Goal: Task Accomplishment & Management: Manage account settings

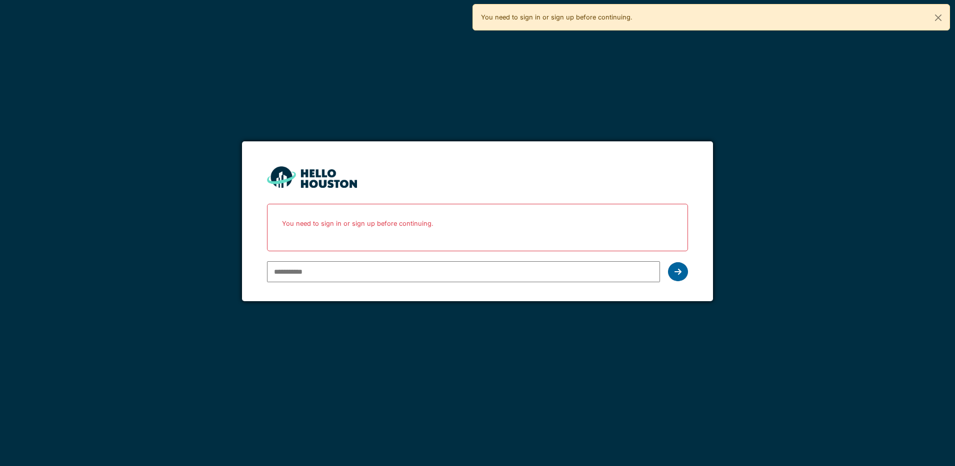
type input "**********"
click at [677, 274] on icon at bounding box center [677, 272] width 7 height 8
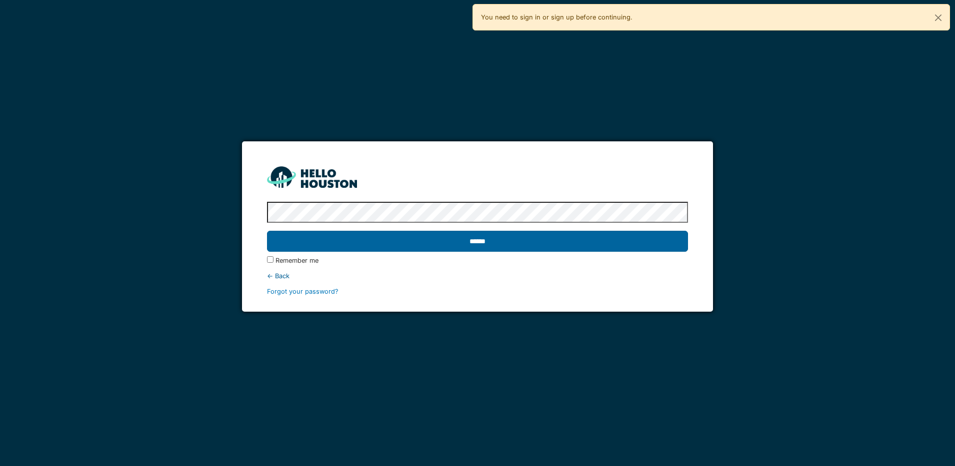
click at [544, 242] on input "******" at bounding box center [477, 241] width 421 height 21
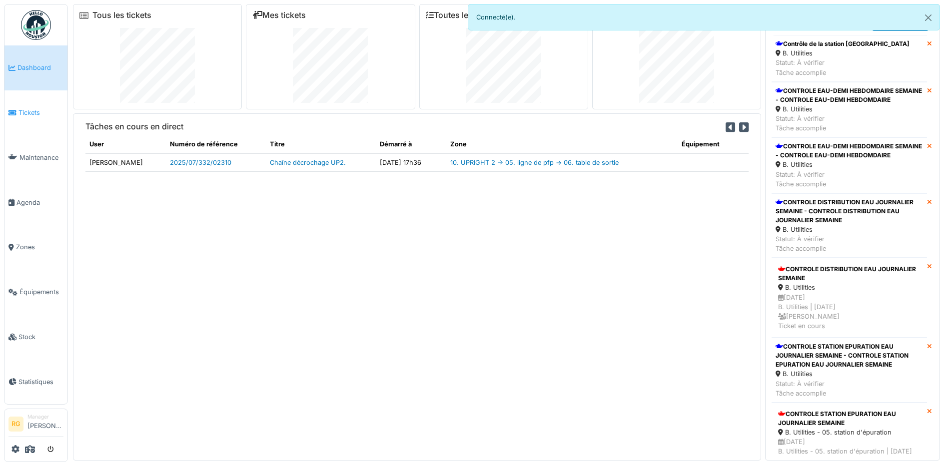
click at [28, 113] on span "Tickets" at bounding box center [40, 112] width 45 height 9
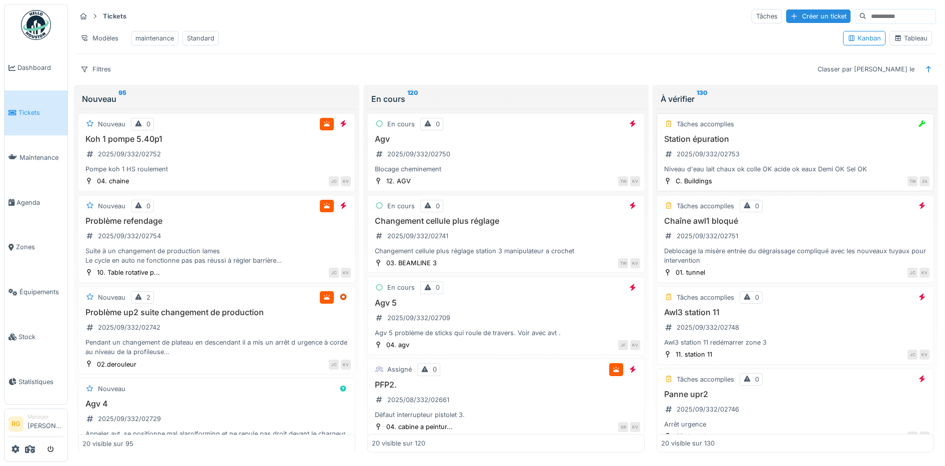
click at [757, 157] on div "Station épuration 2025/09/332/02753 Niveau d'eau lait chaux ok colle OK acide o…" at bounding box center [795, 154] width 268 height 40
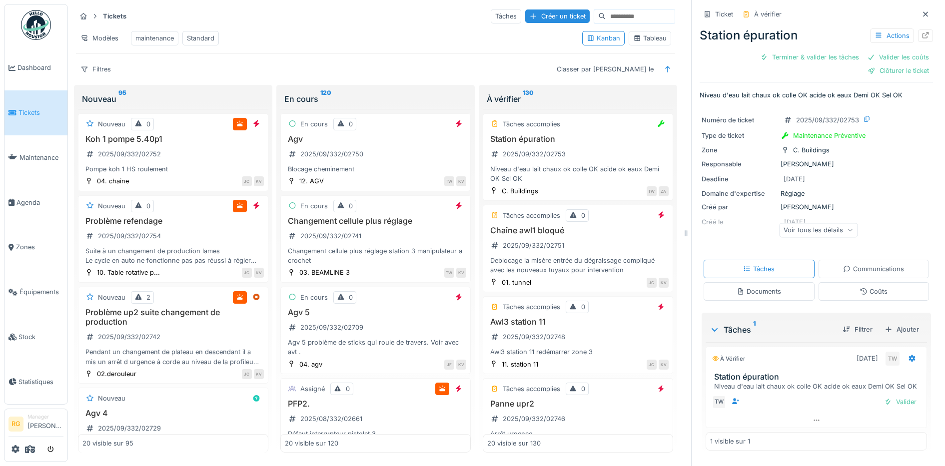
click at [847, 232] on icon at bounding box center [850, 230] width 6 height 5
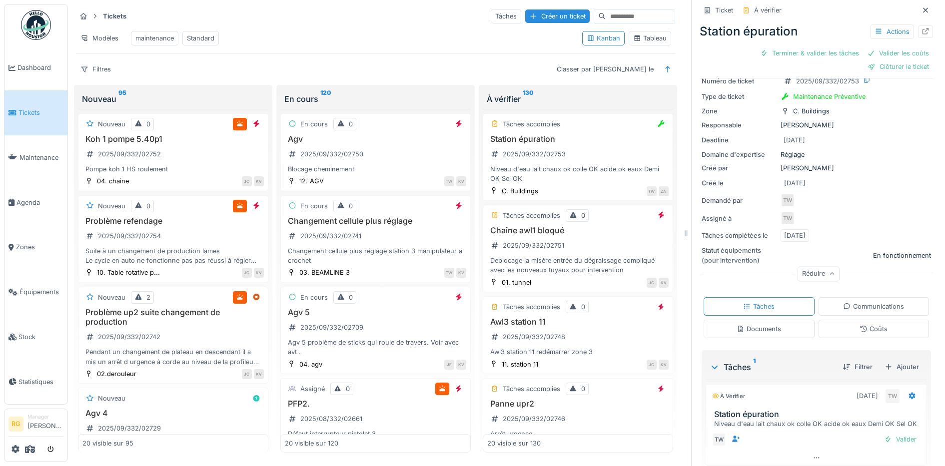
scroll to position [82, 0]
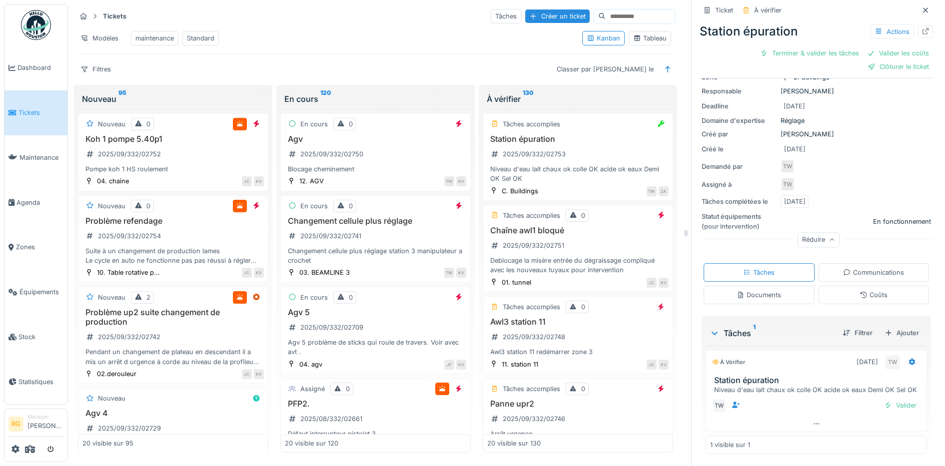
click at [860, 292] on icon at bounding box center [864, 295] width 8 height 6
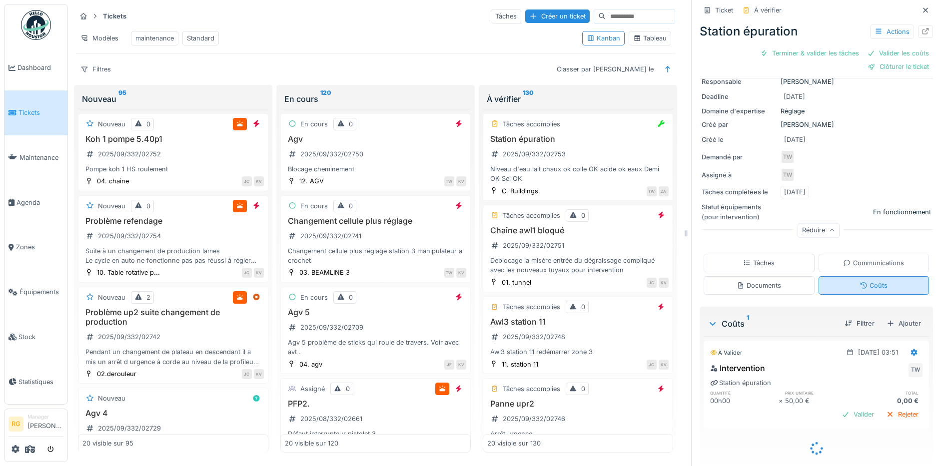
scroll to position [82, 0]
click at [739, 281] on div "Documents" at bounding box center [759, 285] width 44 height 9
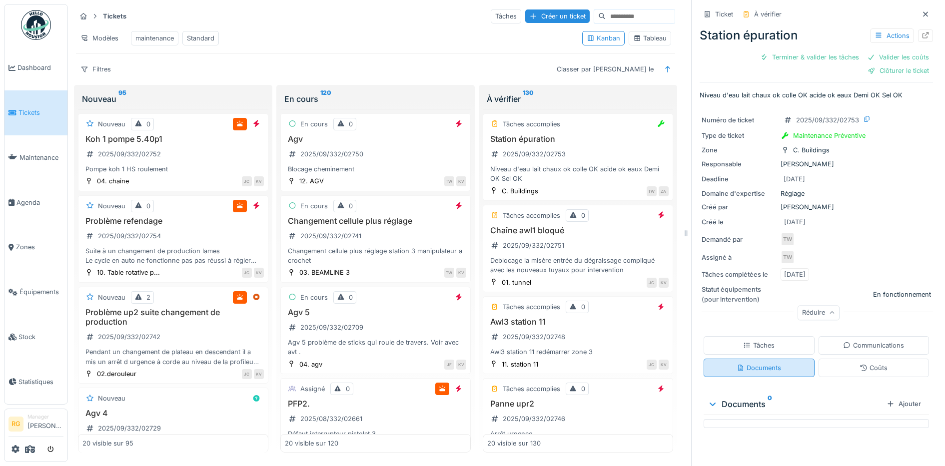
scroll to position [0, 0]
click at [745, 341] on div "Tâches" at bounding box center [758, 345] width 31 height 9
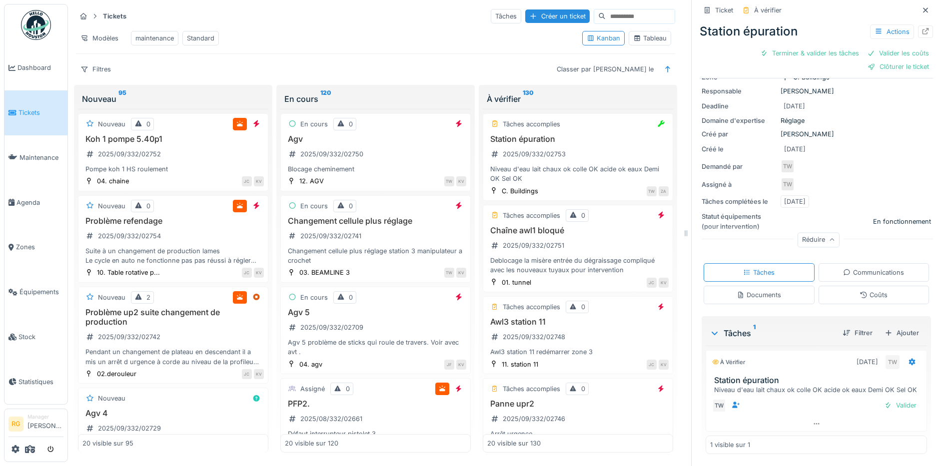
scroll to position [82, 0]
click at [888, 399] on div "Valider" at bounding box center [900, 405] width 40 height 13
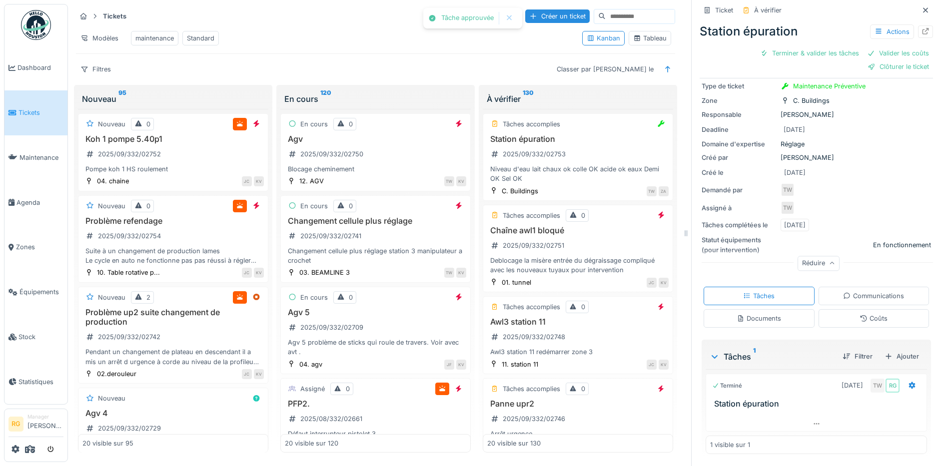
scroll to position [31, 0]
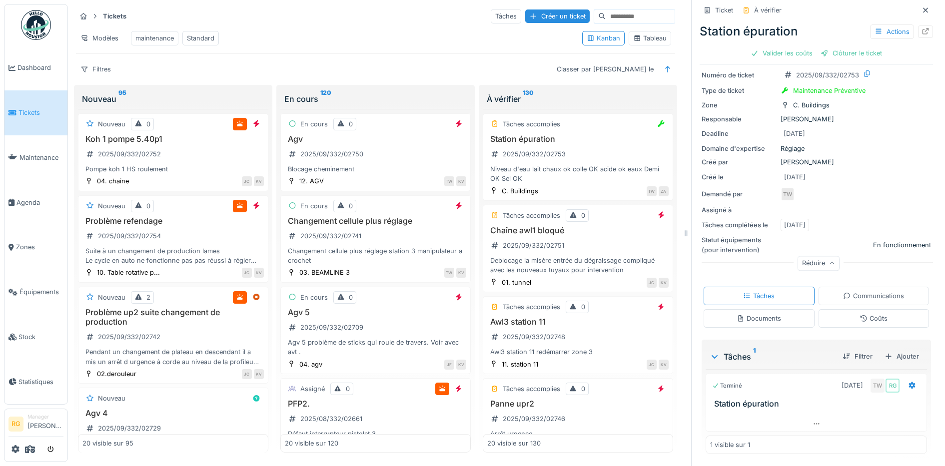
click at [877, 309] on div "Coûts" at bounding box center [874, 318] width 111 height 18
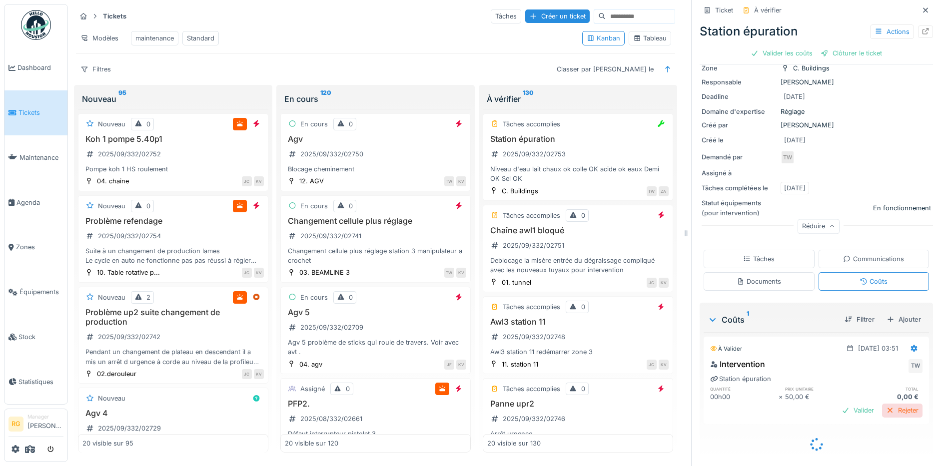
scroll to position [64, 0]
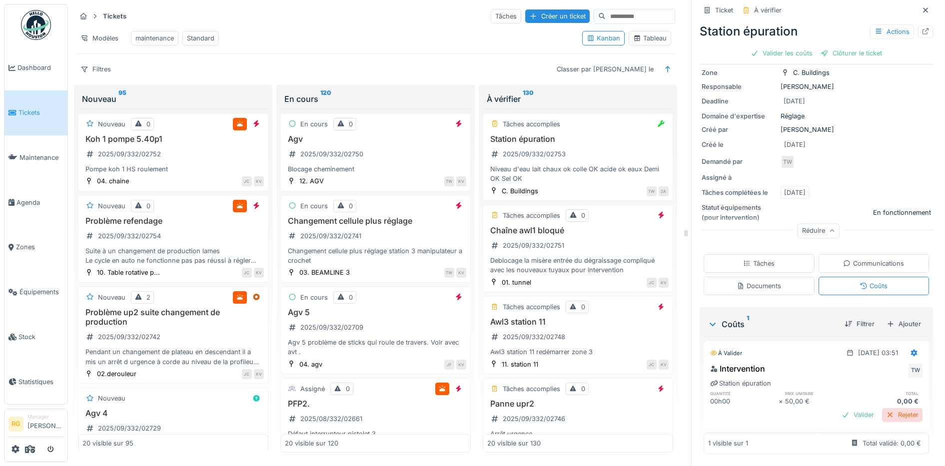
click at [886, 409] on div "Rejeter" at bounding box center [902, 414] width 40 height 13
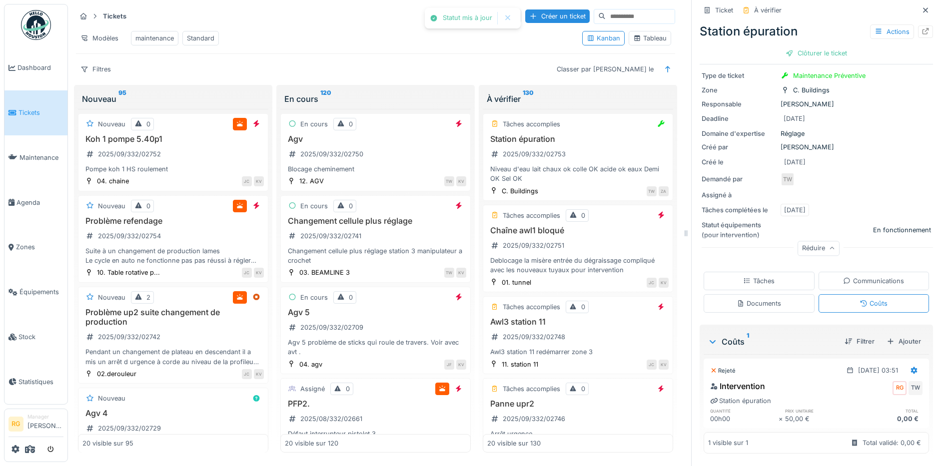
scroll to position [46, 0]
click at [794, 46] on div "Clôturer le ticket" at bounding box center [816, 52] width 69 height 13
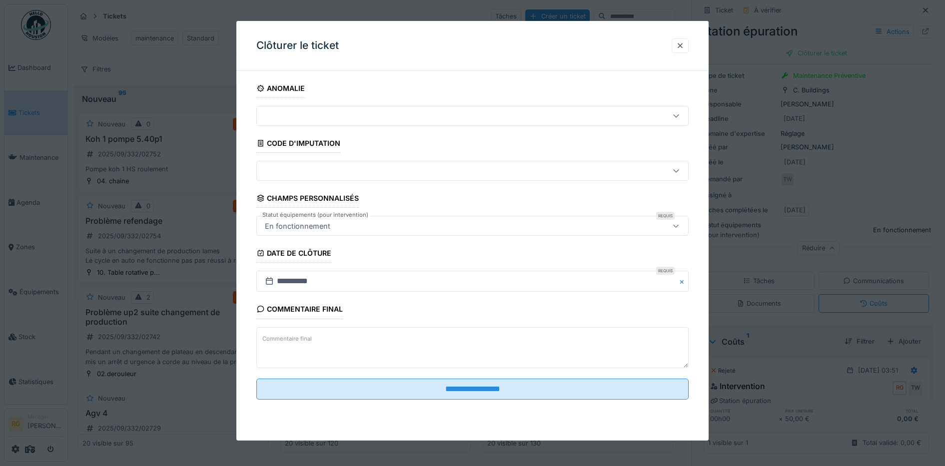
click at [407, 342] on textarea "Commentaire final" at bounding box center [472, 347] width 433 height 41
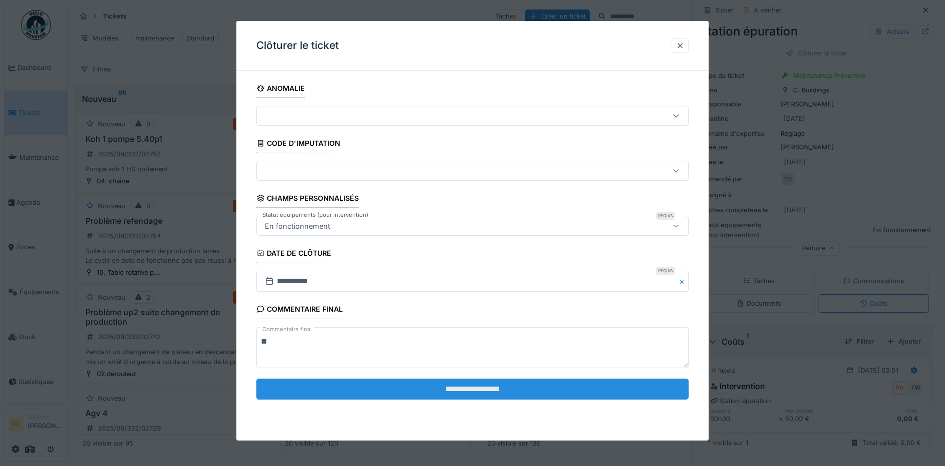
type textarea "**"
click at [439, 388] on input "**********" at bounding box center [472, 389] width 433 height 21
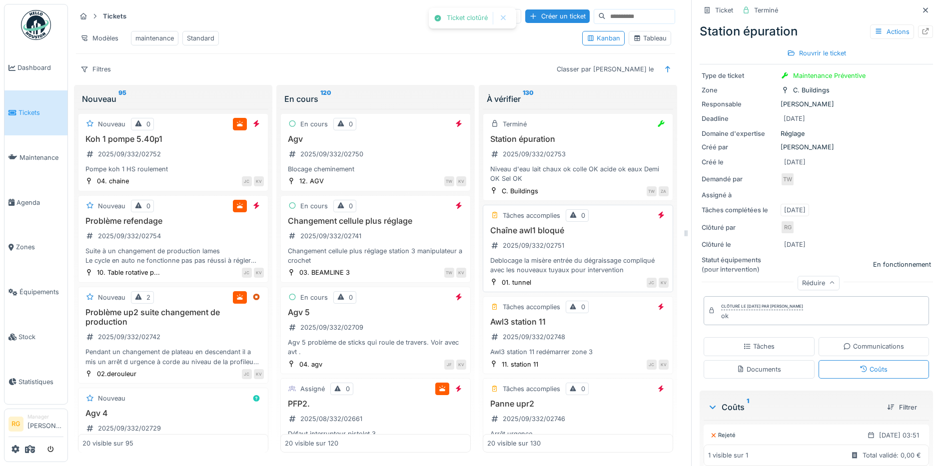
click at [606, 233] on h3 "Chaîne awl1 bloqué" at bounding box center [577, 230] width 181 height 9
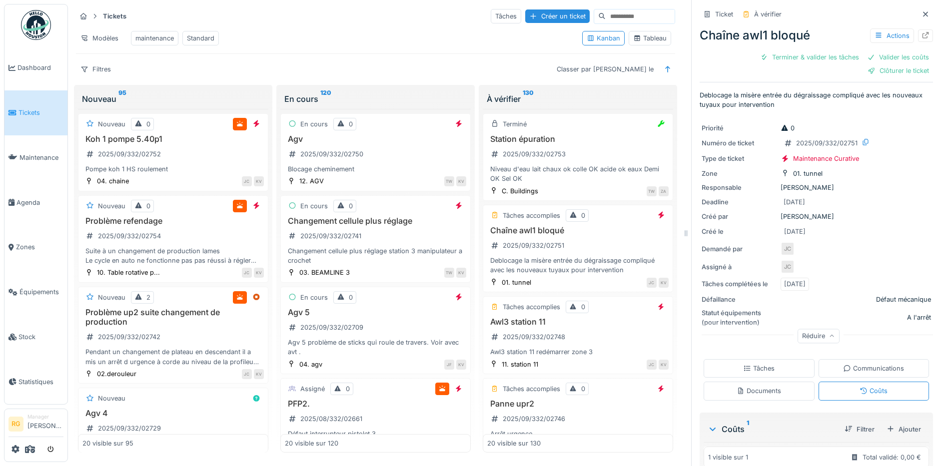
scroll to position [105, 0]
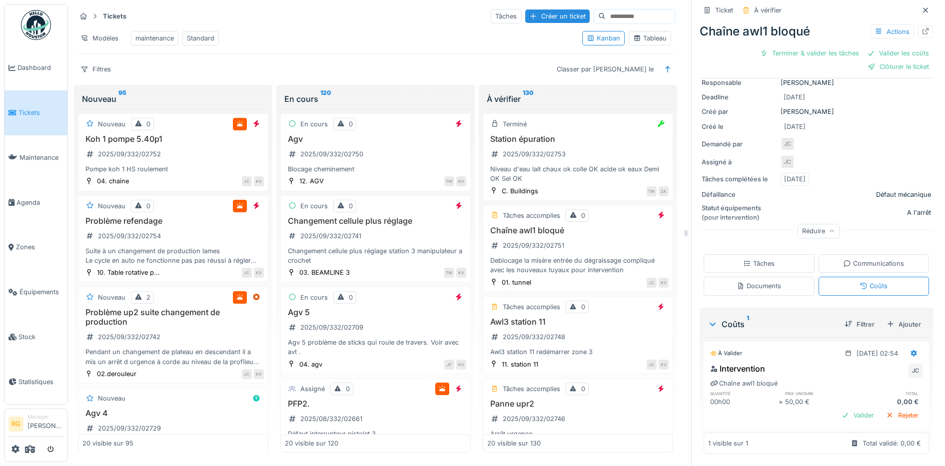
click at [743, 259] on div "Tâches" at bounding box center [758, 263] width 31 height 9
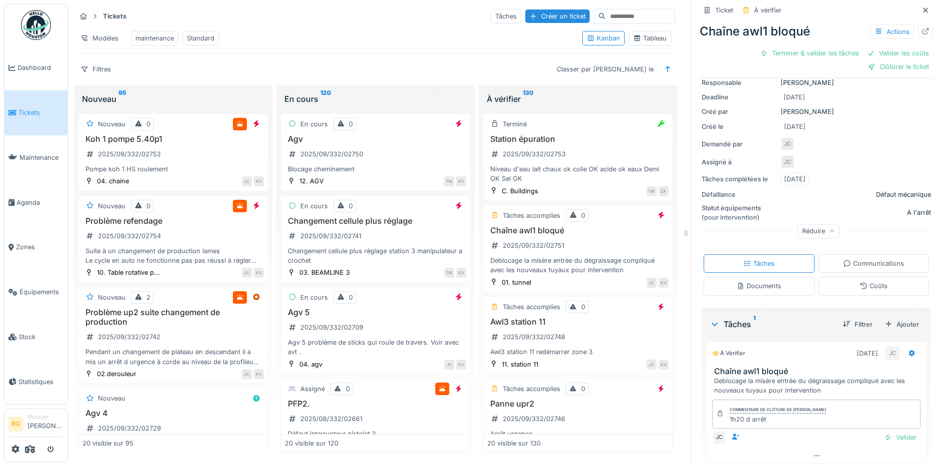
click at [754, 281] on div "Documents" at bounding box center [759, 285] width 44 height 9
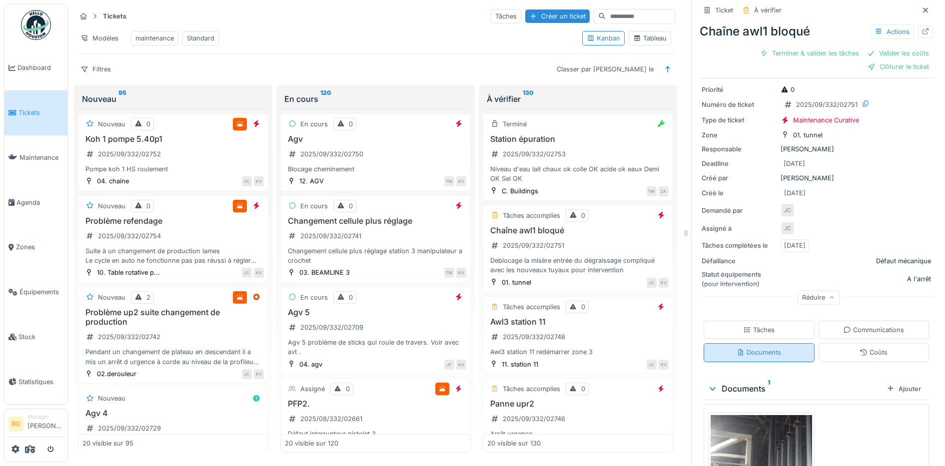
scroll to position [137, 0]
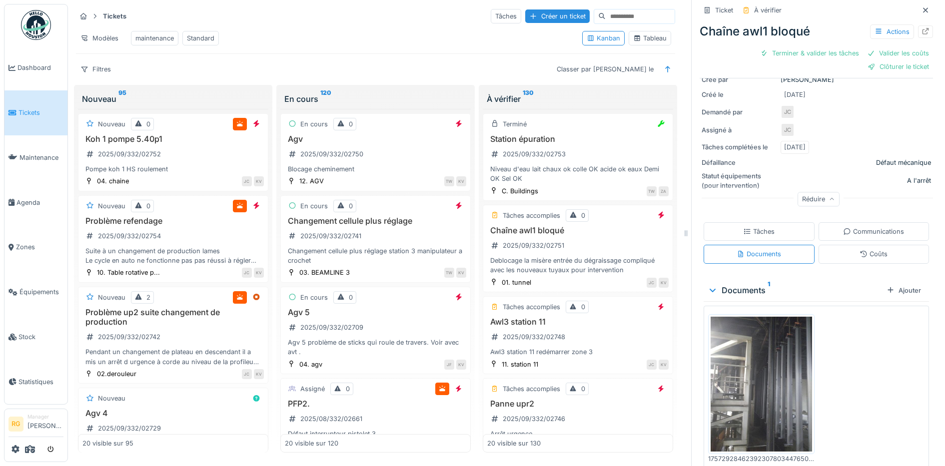
click at [750, 350] on img at bounding box center [761, 384] width 101 height 135
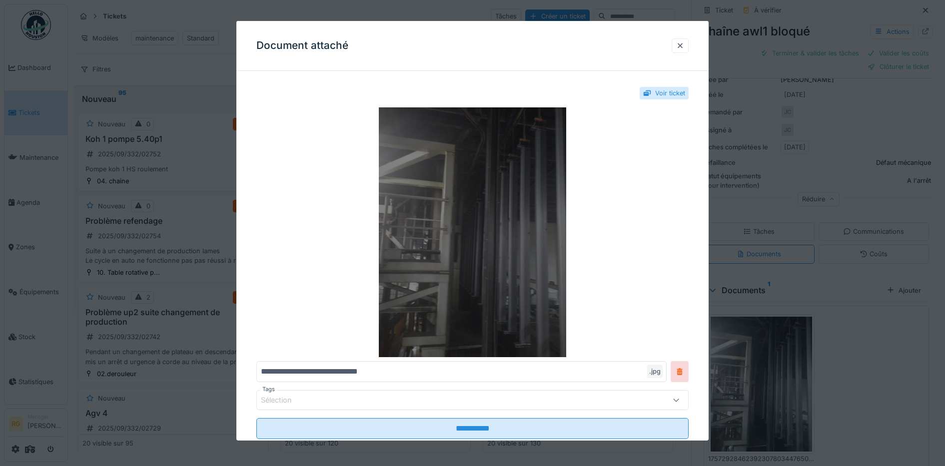
click at [471, 240] on img at bounding box center [472, 232] width 433 height 250
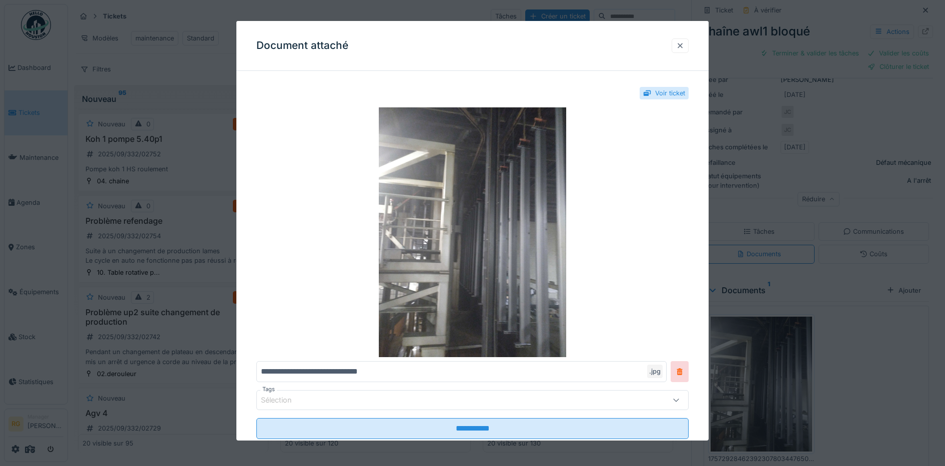
click at [683, 44] on div at bounding box center [680, 45] width 8 height 9
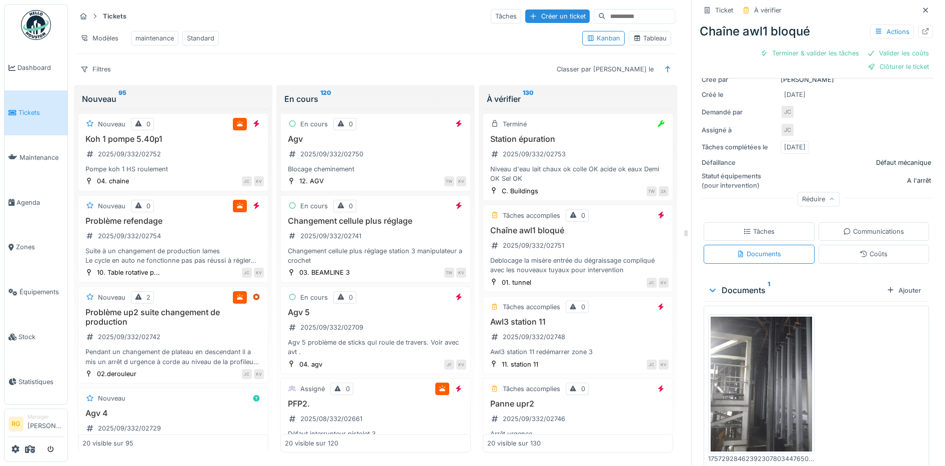
click at [781, 224] on div "Tâches" at bounding box center [759, 231] width 111 height 18
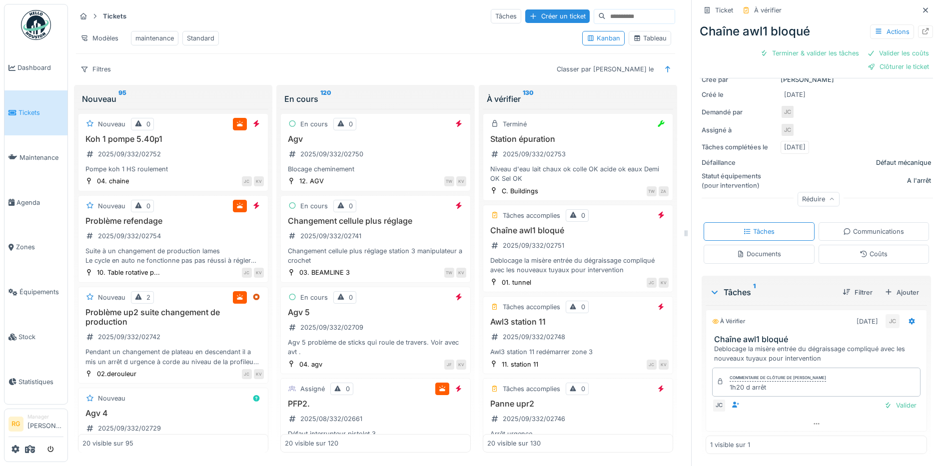
click at [865, 249] on div "Coûts" at bounding box center [874, 253] width 28 height 9
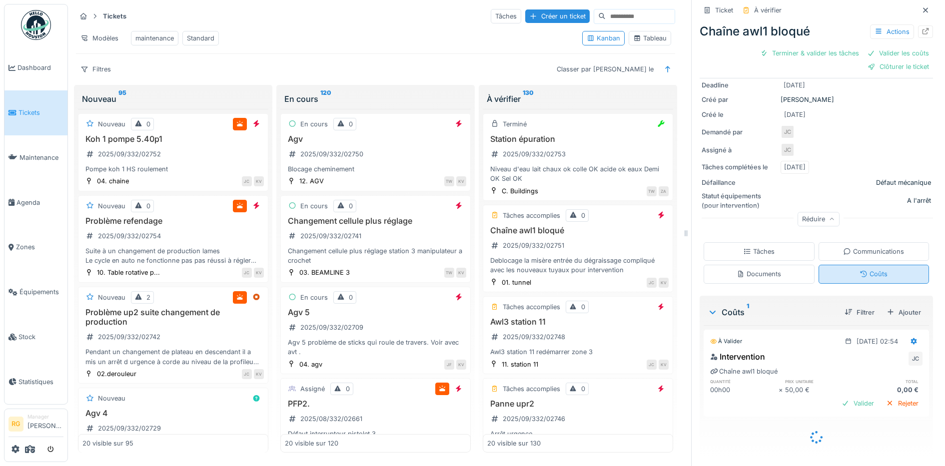
scroll to position [105, 0]
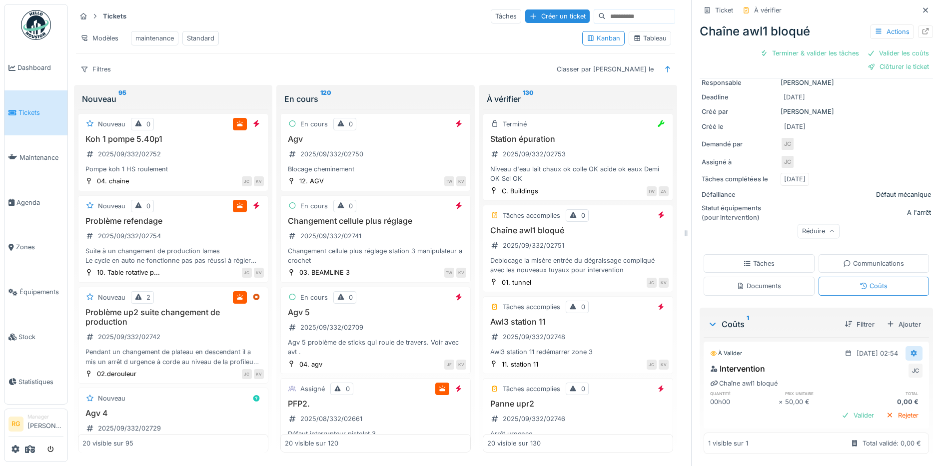
click at [910, 350] on icon at bounding box center [914, 353] width 8 height 6
click at [860, 372] on div "Modifier" at bounding box center [867, 375] width 48 height 15
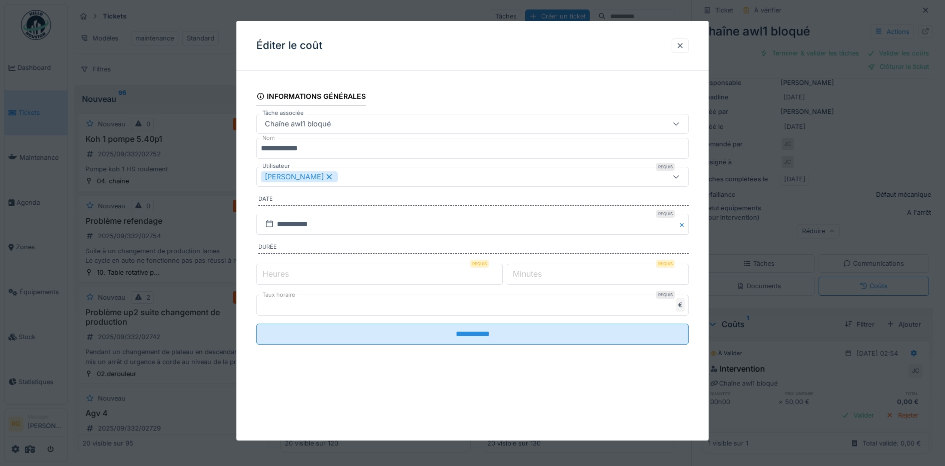
click at [278, 274] on label "Heures" at bounding box center [275, 274] width 30 height 12
click at [278, 274] on input "*" at bounding box center [379, 274] width 246 height 21
type input "*"
click at [526, 269] on label "Minutes" at bounding box center [527, 274] width 33 height 12
click at [526, 269] on input "*" at bounding box center [598, 274] width 182 height 21
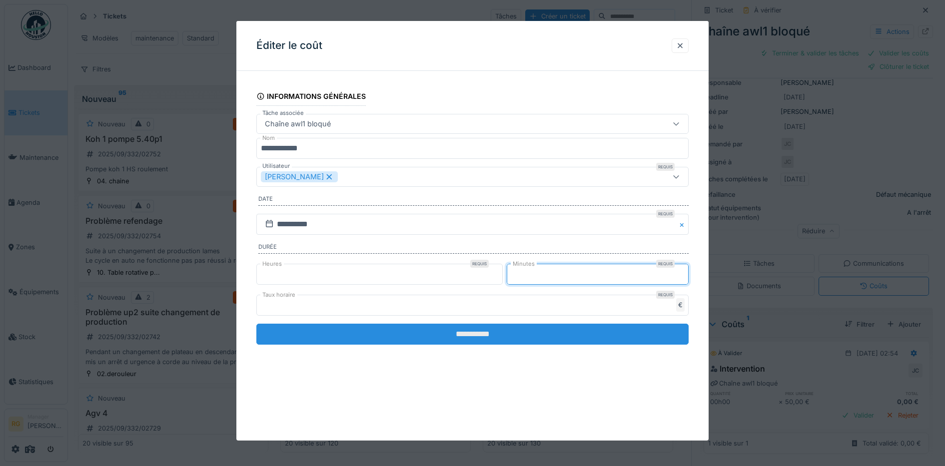
type input "**"
click at [510, 335] on input "**********" at bounding box center [472, 334] width 433 height 21
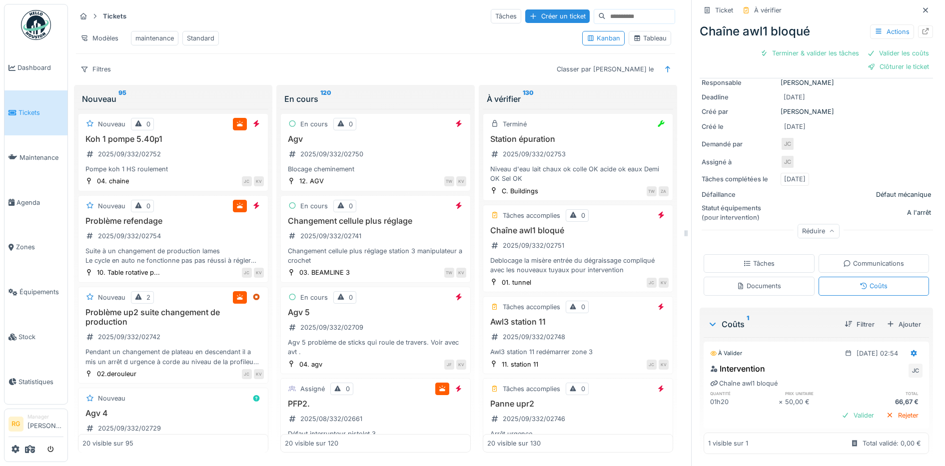
click at [759, 259] on div "Tâches" at bounding box center [759, 263] width 111 height 18
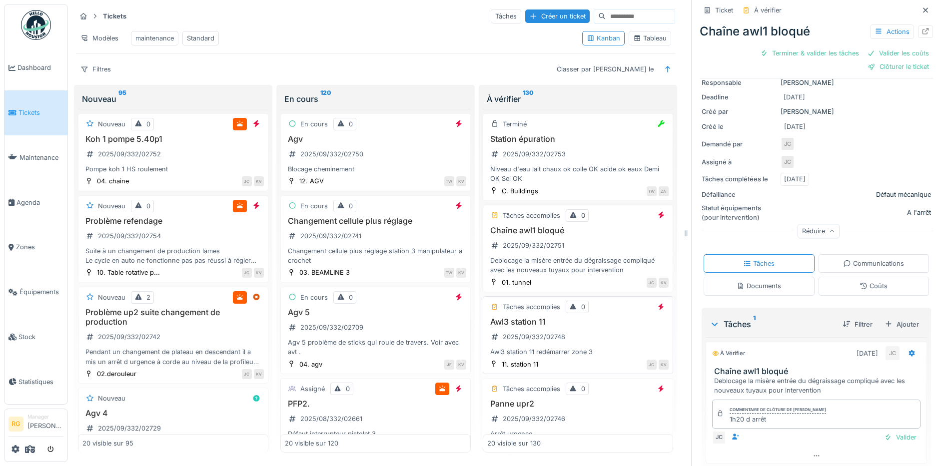
drag, startPoint x: 538, startPoint y: 334, endPoint x: 593, endPoint y: 337, distance: 55.5
click at [593, 337] on div "Awl3 station 11 2025/09/332/02748 Awl3 station 11 redémarrer zone 3" at bounding box center [577, 337] width 181 height 40
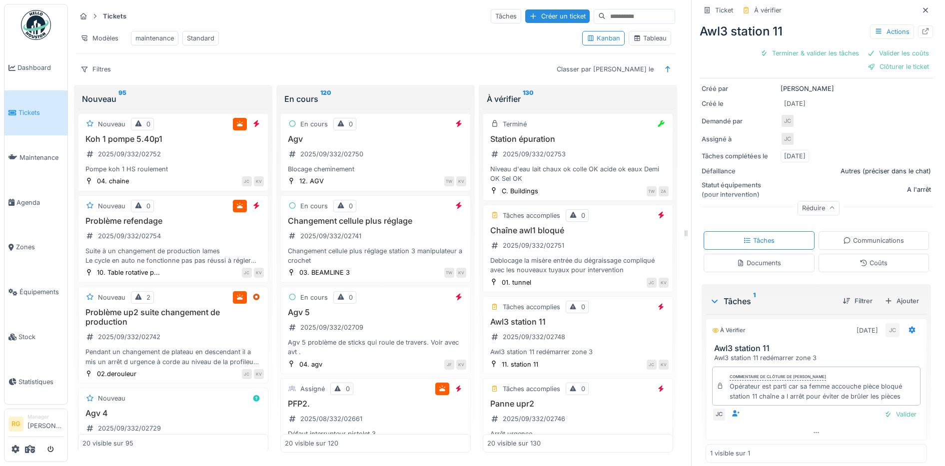
scroll to position [127, 0]
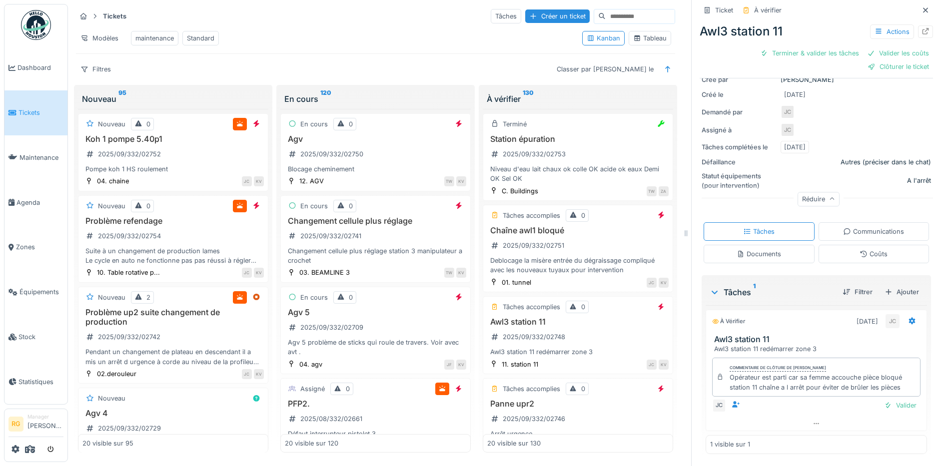
click at [762, 249] on div "Documents" at bounding box center [759, 254] width 111 height 18
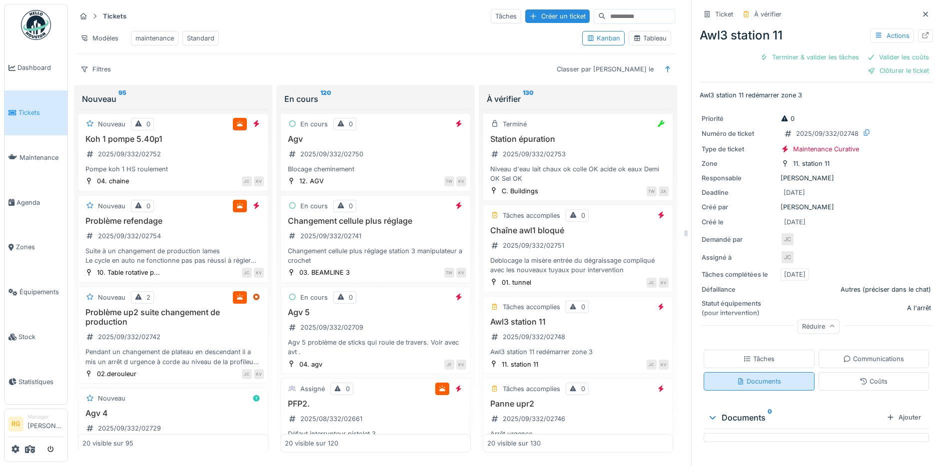
scroll to position [0, 0]
click at [745, 354] on div "Tâches" at bounding box center [758, 358] width 31 height 9
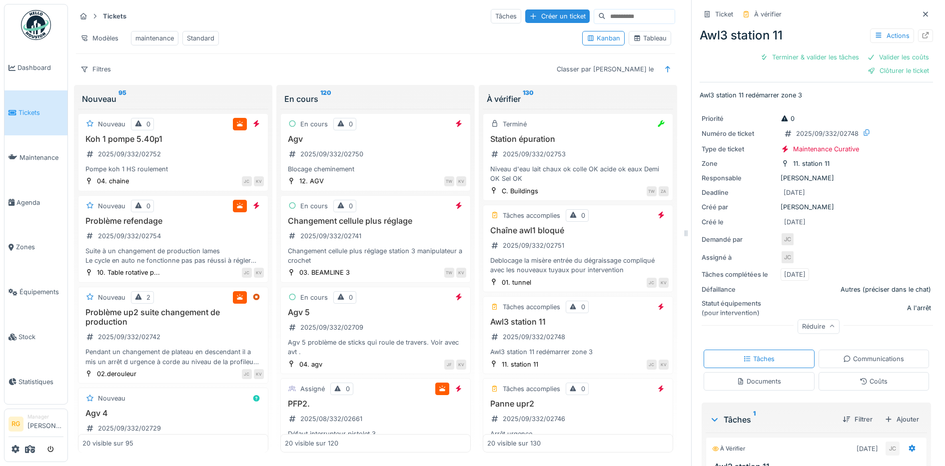
scroll to position [127, 0]
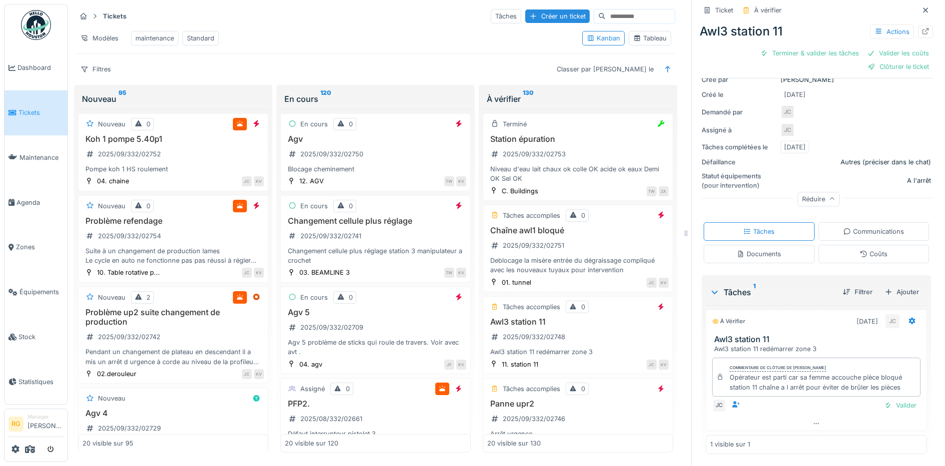
click at [868, 249] on div "Coûts" at bounding box center [874, 253] width 28 height 9
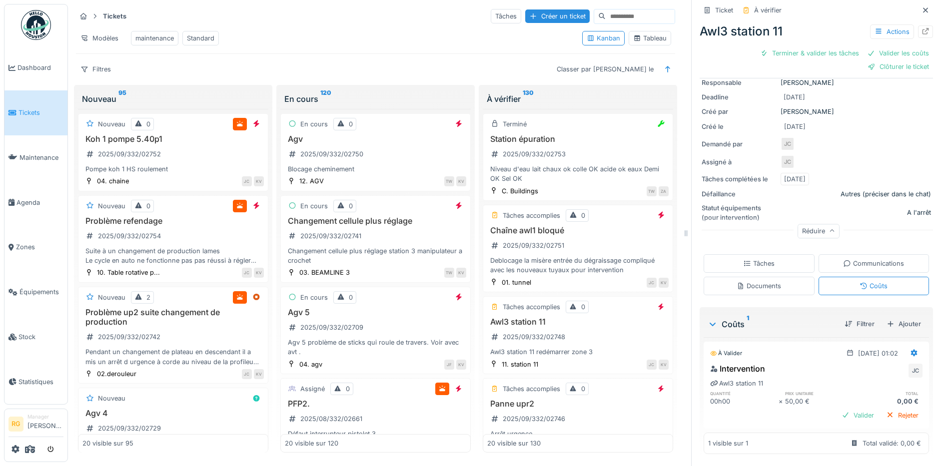
scroll to position [95, 0]
click at [743, 260] on icon at bounding box center [747, 263] width 8 height 6
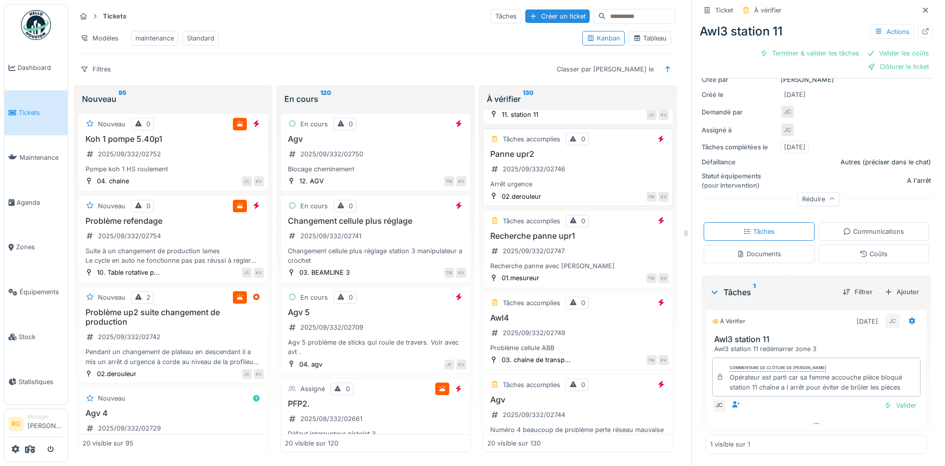
scroll to position [312, 0]
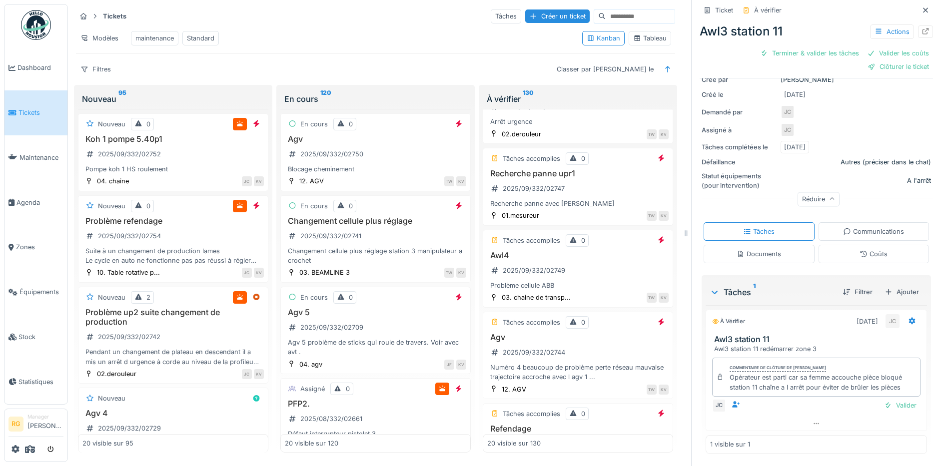
click at [606, 9] on input at bounding box center [640, 16] width 69 height 14
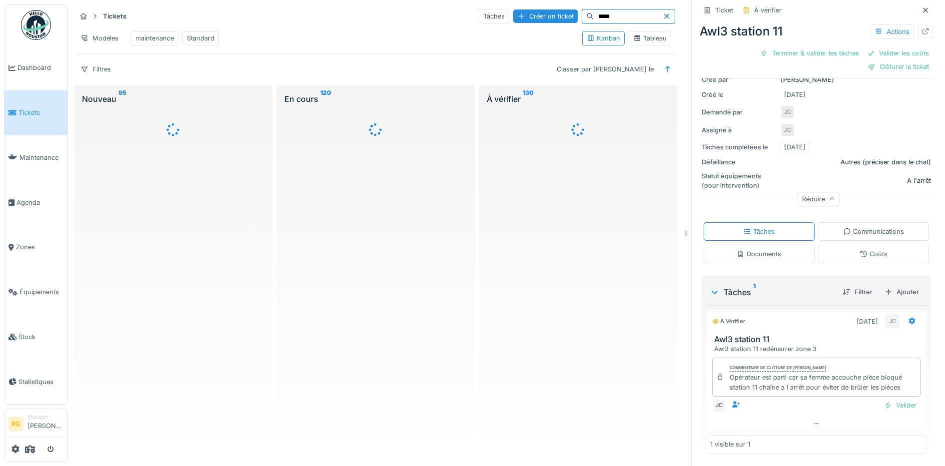
scroll to position [0, 0]
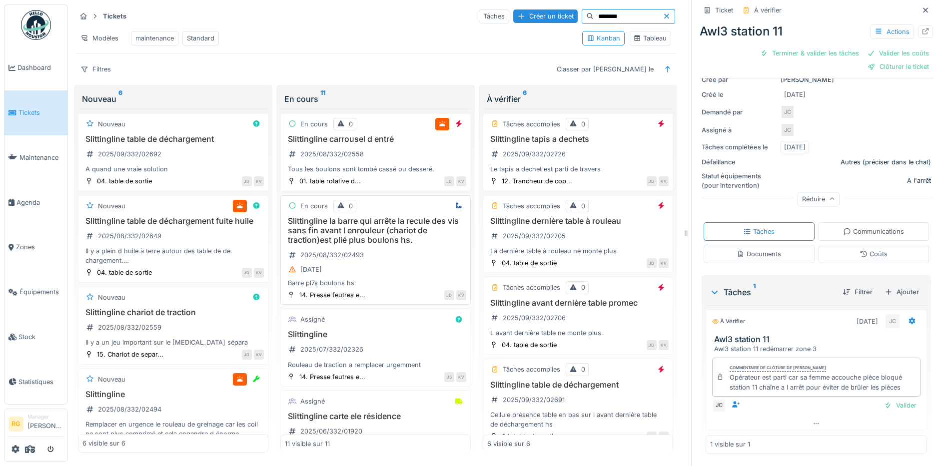
type input "********"
click at [374, 256] on div "Slittingline la barre qui arrête la recule des vis sans fin avant l enrouleur (…" at bounding box center [375, 251] width 181 height 71
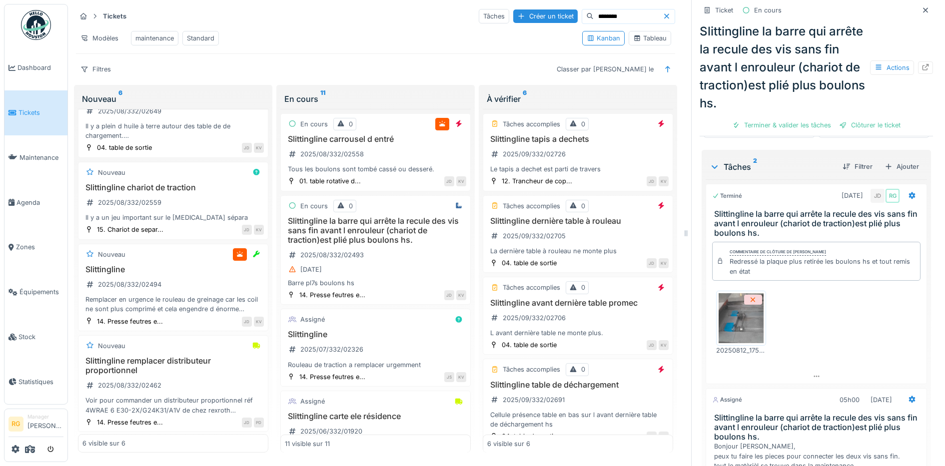
scroll to position [187, 0]
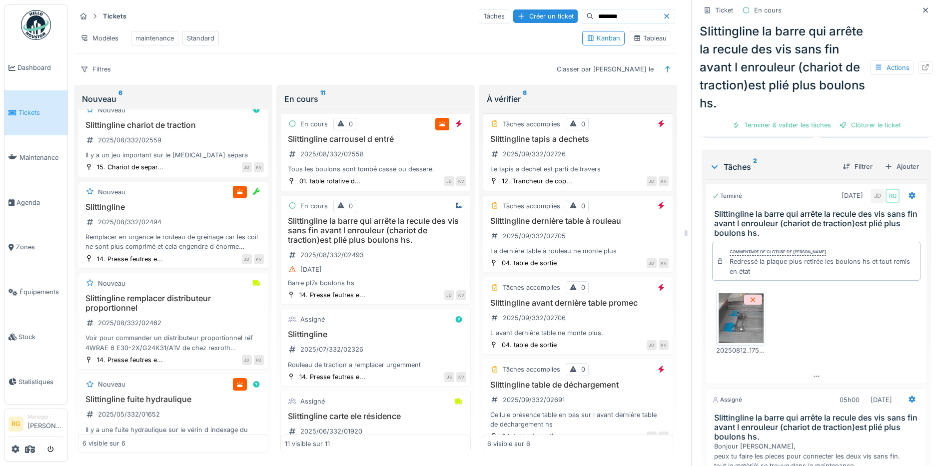
click at [608, 161] on div "Slittingline tapis a dechets 2025/09/332/02726 Le tapis a dechet est parti de t…" at bounding box center [577, 154] width 181 height 40
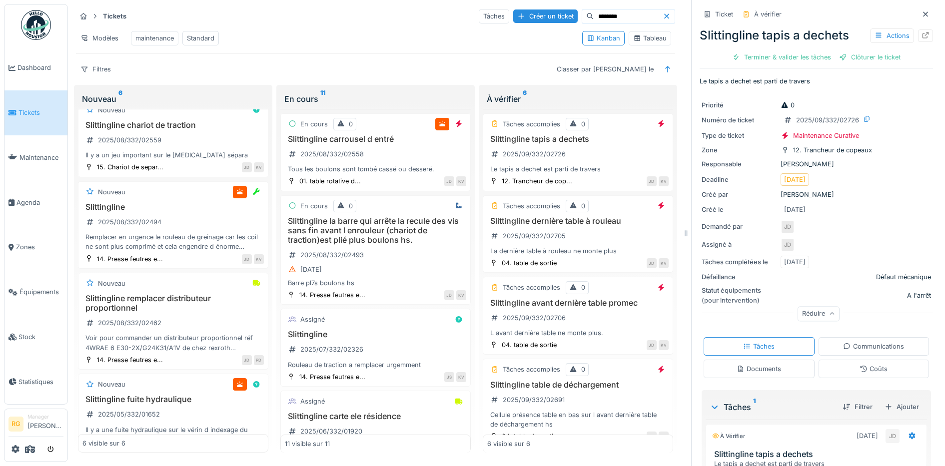
scroll to position [105, 0]
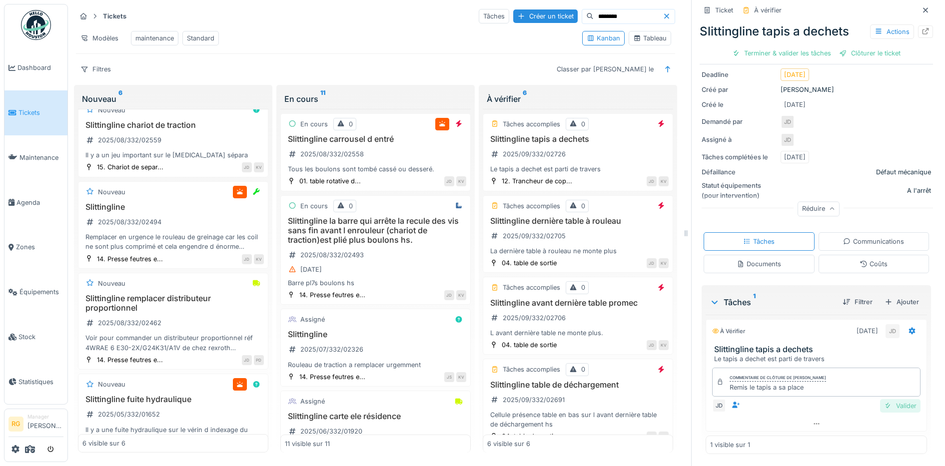
click at [886, 399] on div "Valider" at bounding box center [900, 405] width 40 height 13
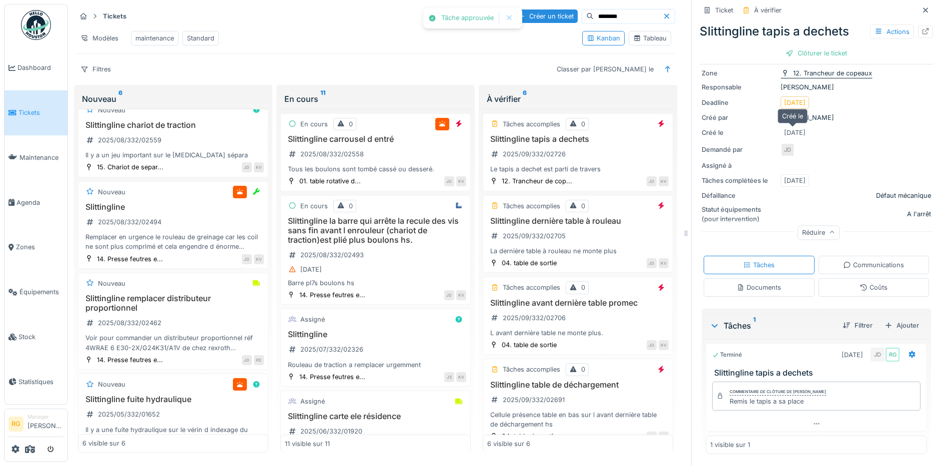
scroll to position [77, 0]
click at [796, 46] on div "Clôturer le ticket" at bounding box center [816, 52] width 69 height 13
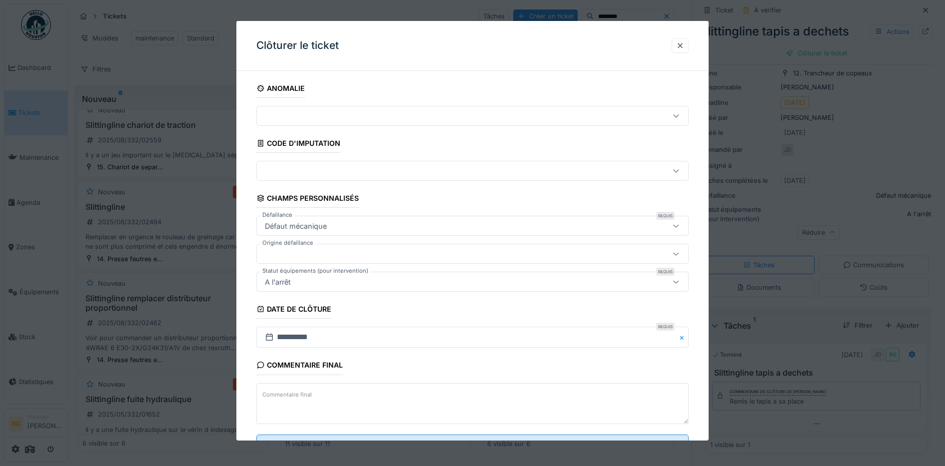
click at [499, 396] on textarea "Commentaire final" at bounding box center [472, 403] width 433 height 41
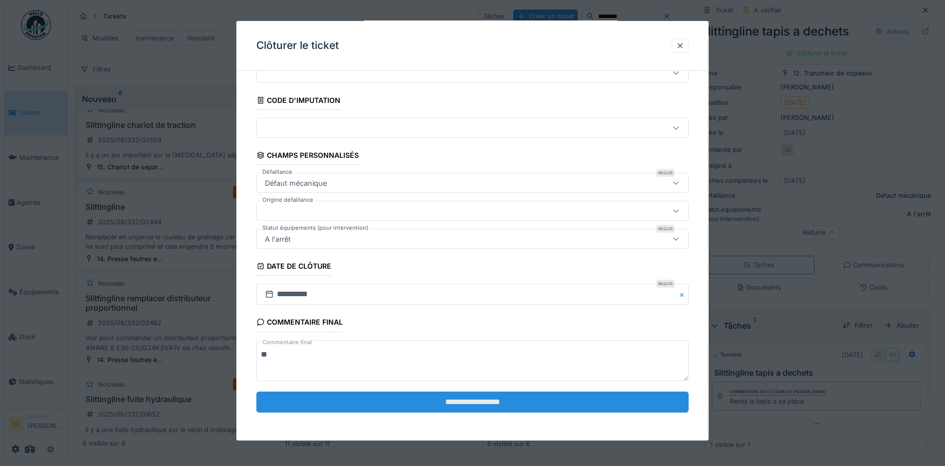
type textarea "**"
click at [521, 401] on input "**********" at bounding box center [472, 402] width 433 height 21
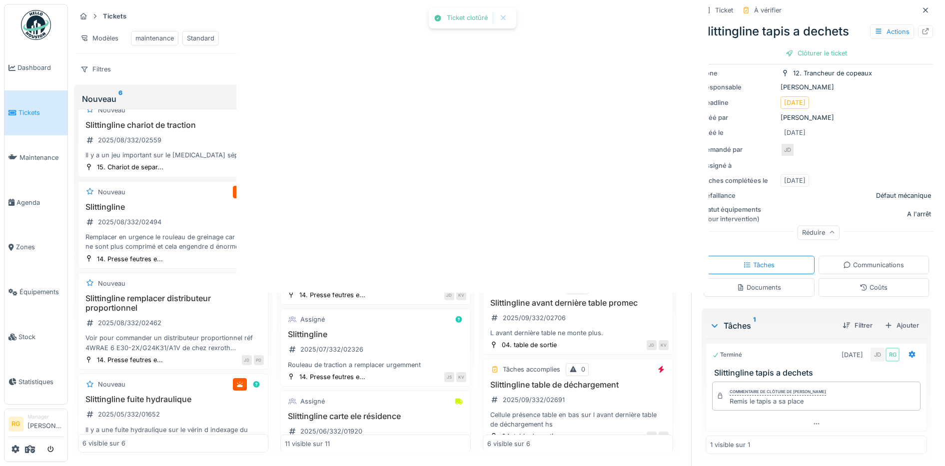
scroll to position [0, 0]
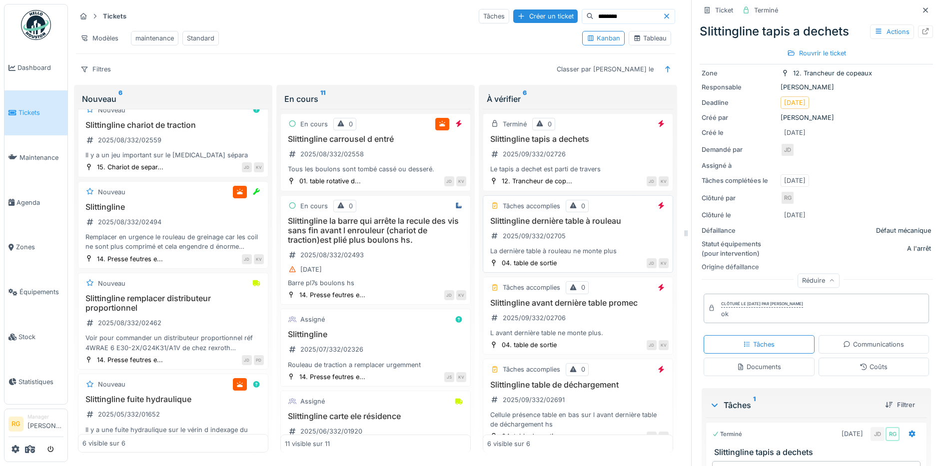
click at [582, 231] on div "Slittingline dernière table à rouleau 2025/09/332/02705 La dernière table à rou…" at bounding box center [577, 236] width 181 height 40
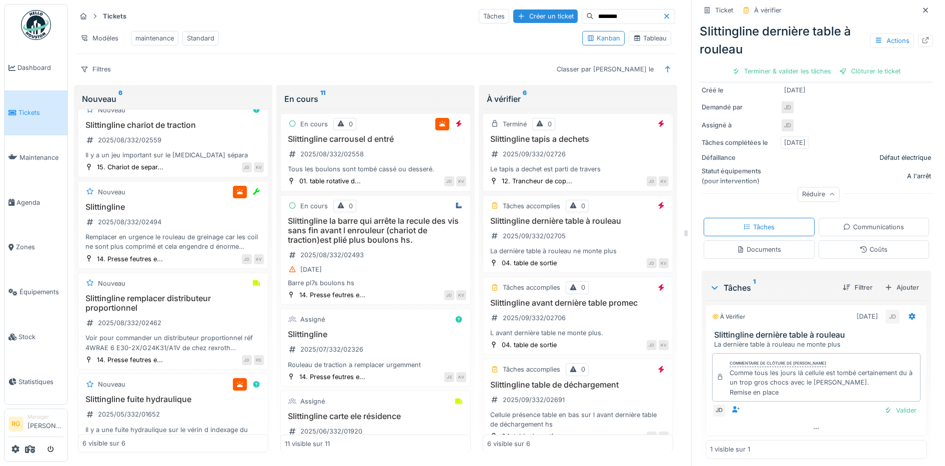
scroll to position [142, 0]
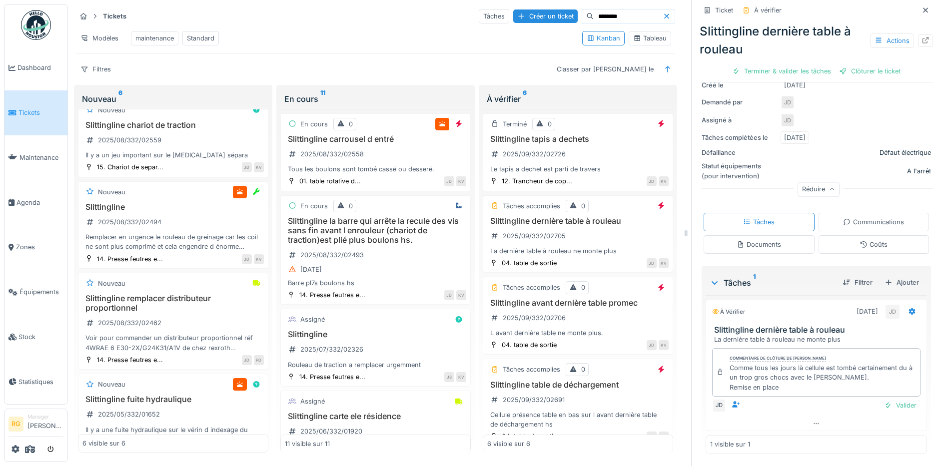
click at [761, 240] on div "Documents" at bounding box center [759, 244] width 44 height 9
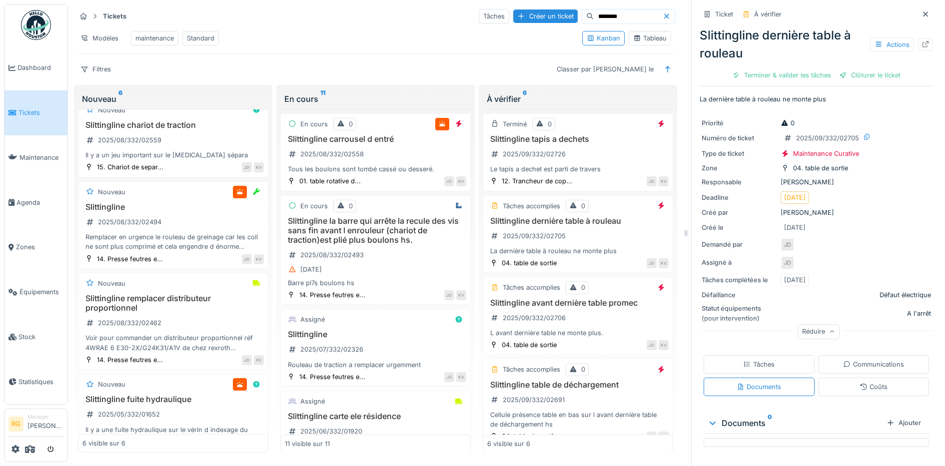
click at [757, 360] on div "Tâches" at bounding box center [758, 364] width 31 height 9
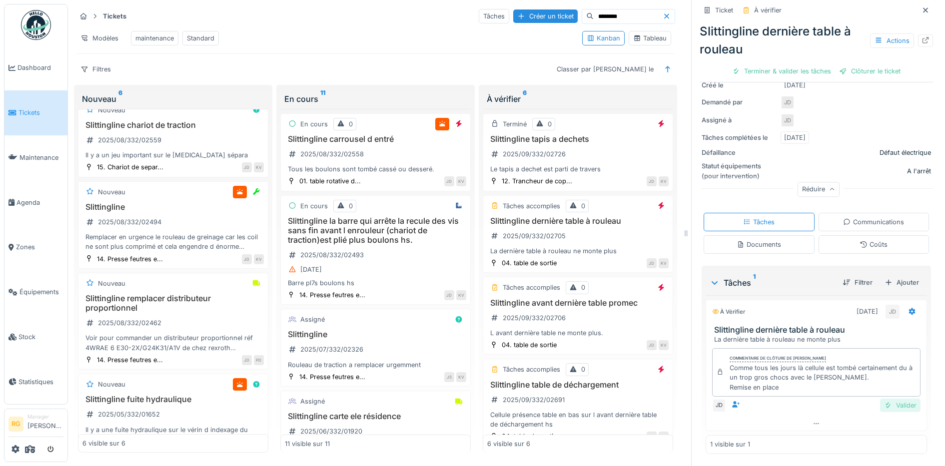
click at [889, 399] on div "Valider" at bounding box center [900, 405] width 40 height 13
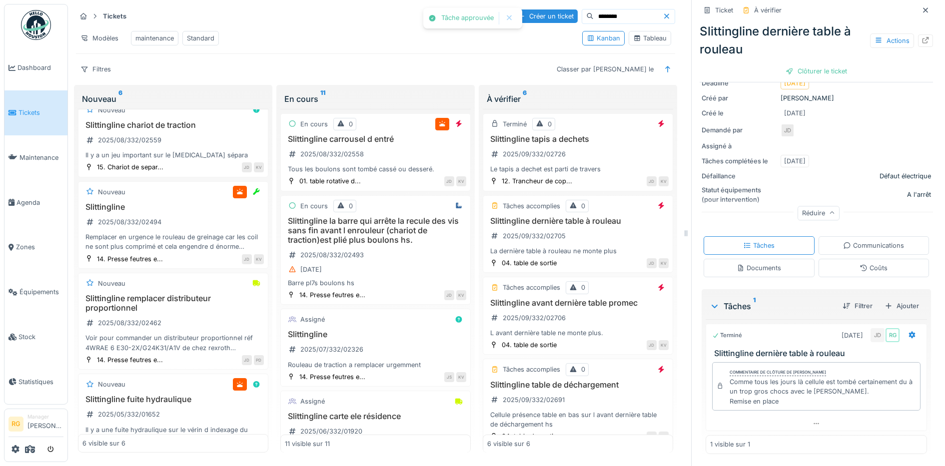
scroll to position [114, 0]
click at [803, 64] on div "Clôturer le ticket" at bounding box center [816, 70] width 69 height 13
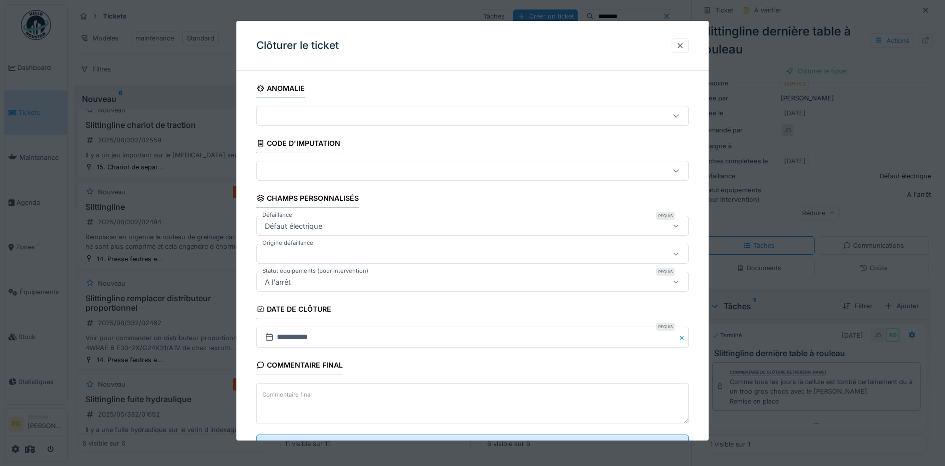
click at [332, 394] on textarea "Commentaire final" at bounding box center [472, 403] width 433 height 41
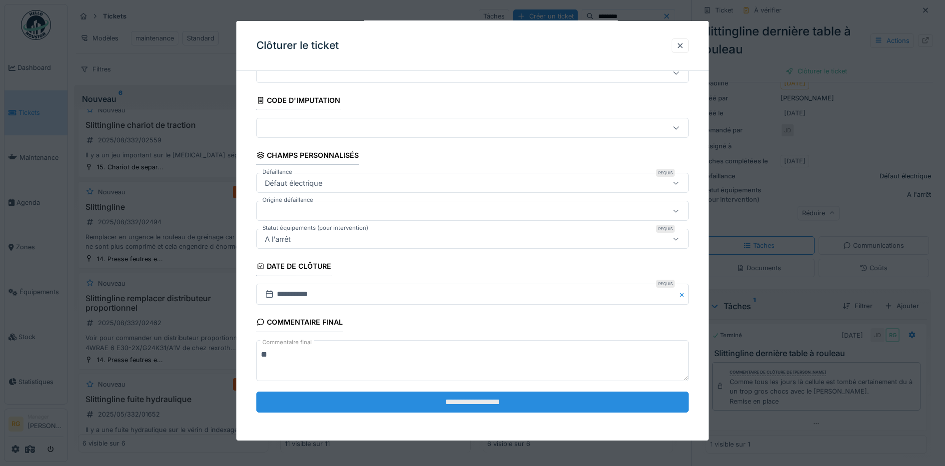
type textarea "**"
click at [478, 405] on input "**********" at bounding box center [472, 402] width 433 height 21
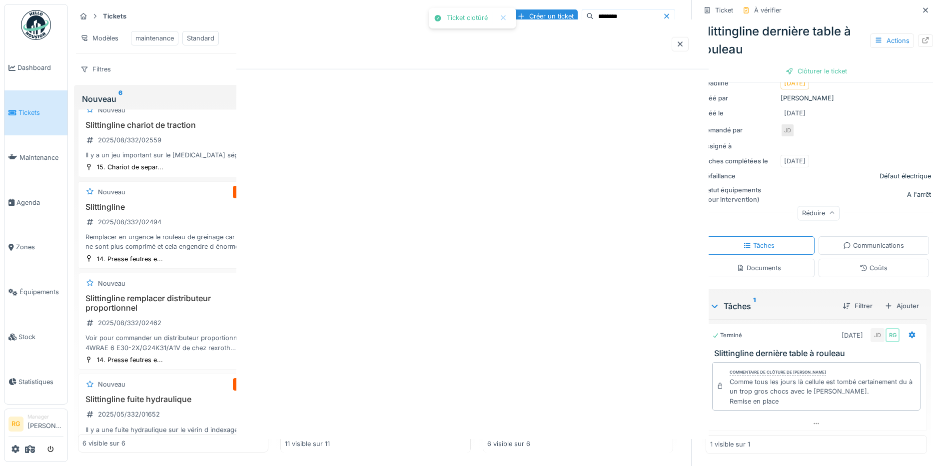
scroll to position [0, 0]
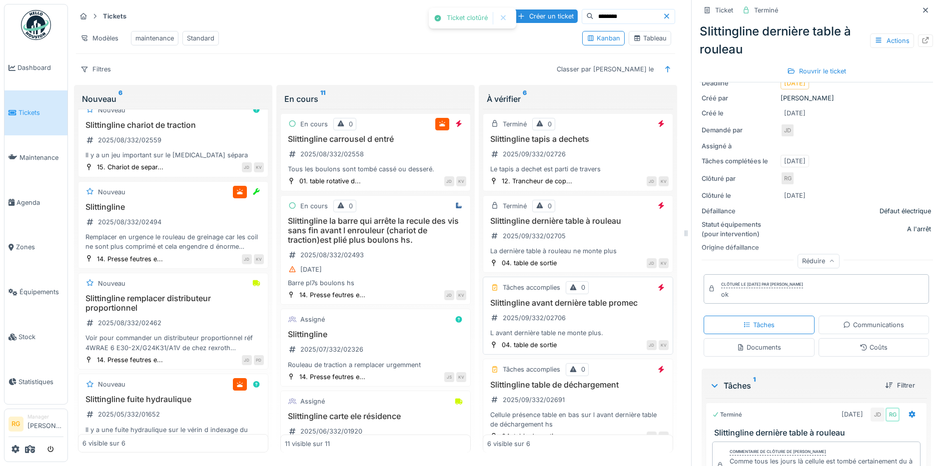
click at [602, 316] on div "Slittingline avant dernière table promec 2025/09/332/02706 L avant dernière tab…" at bounding box center [577, 318] width 181 height 40
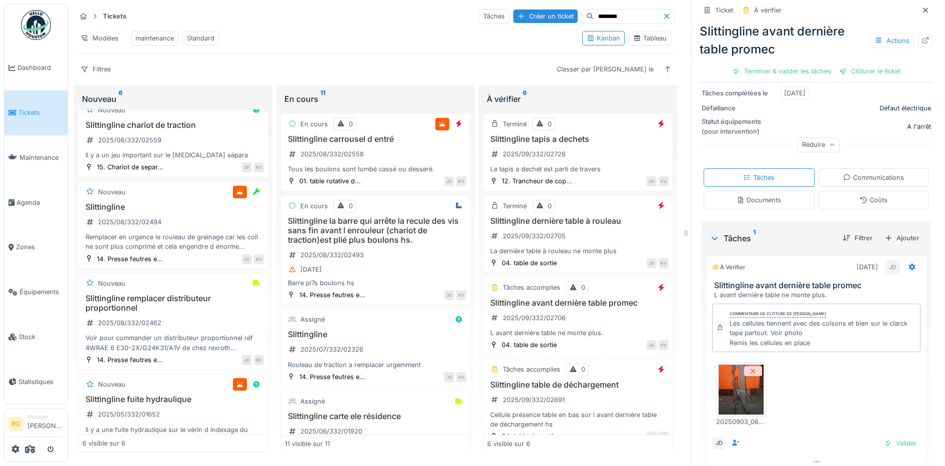
scroll to position [225, 0]
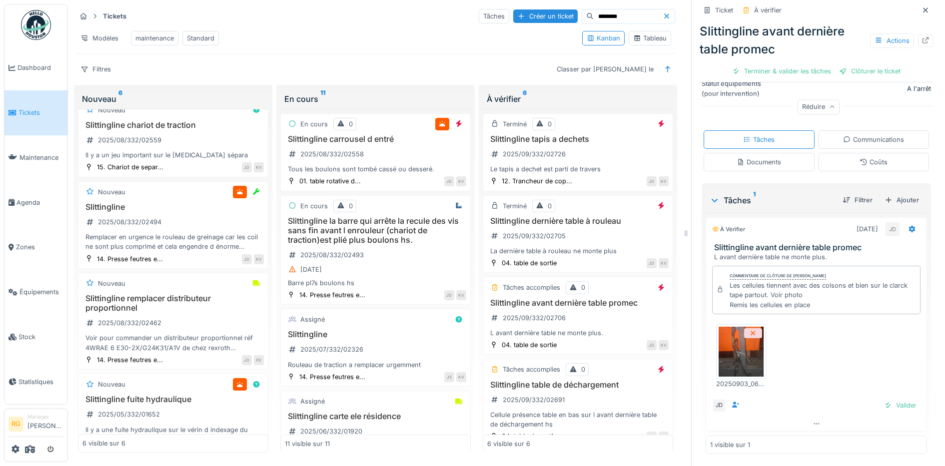
click at [733, 348] on img at bounding box center [741, 352] width 45 height 50
click at [883, 399] on div "Valider" at bounding box center [900, 405] width 40 height 13
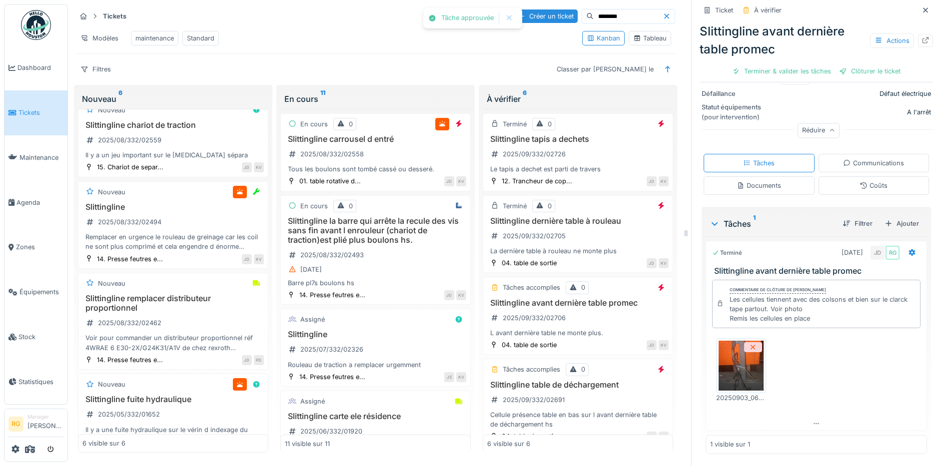
scroll to position [197, 0]
click at [804, 64] on div "Clôturer le ticket" at bounding box center [816, 70] width 69 height 13
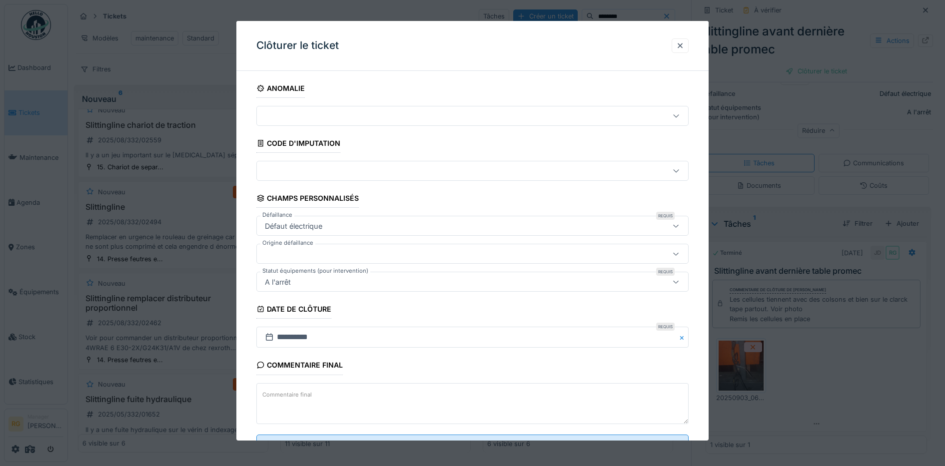
click at [295, 398] on label "Commentaire final" at bounding box center [286, 395] width 53 height 12
click at [295, 398] on textarea "Commentaire final" at bounding box center [472, 403] width 433 height 41
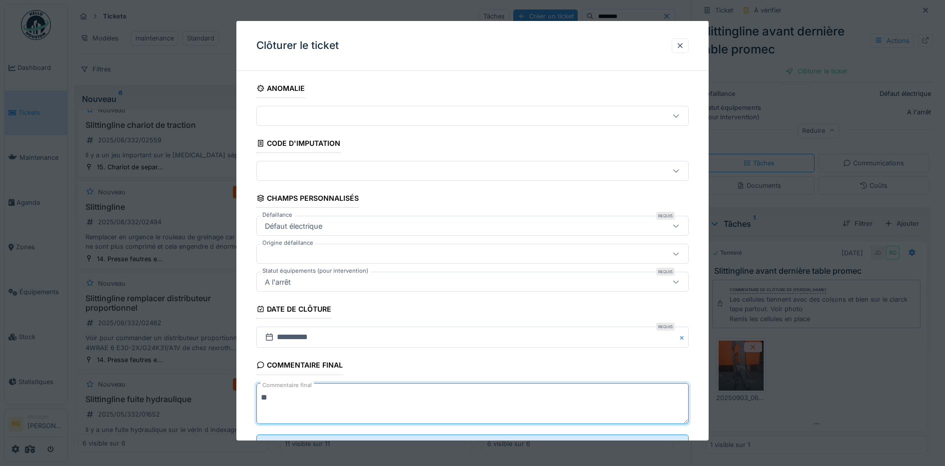
scroll to position [43, 0]
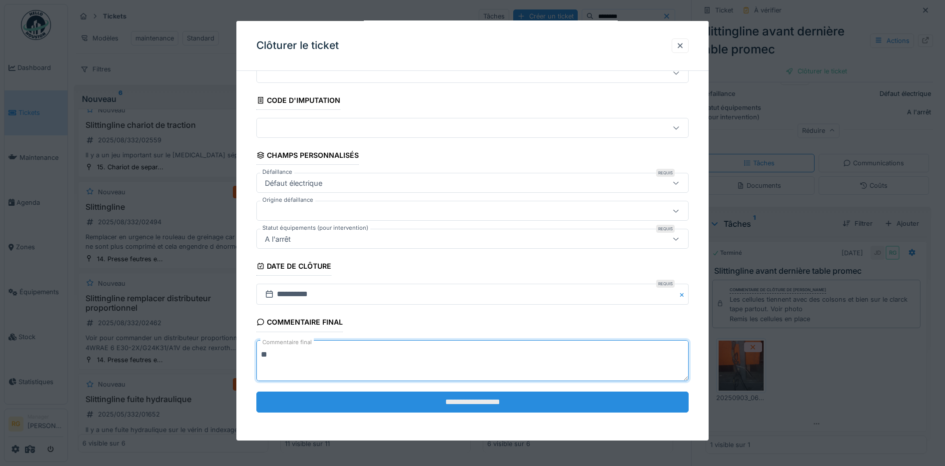
type textarea "**"
click at [492, 405] on input "**********" at bounding box center [472, 402] width 433 height 21
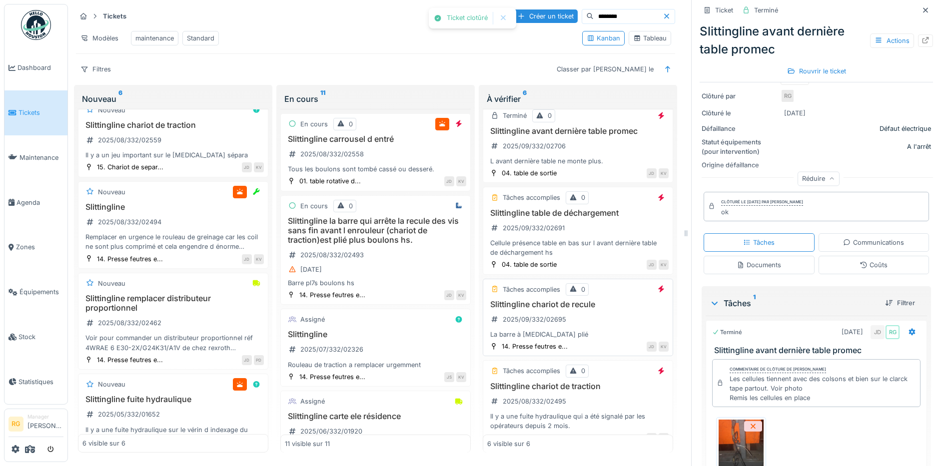
scroll to position [199, 0]
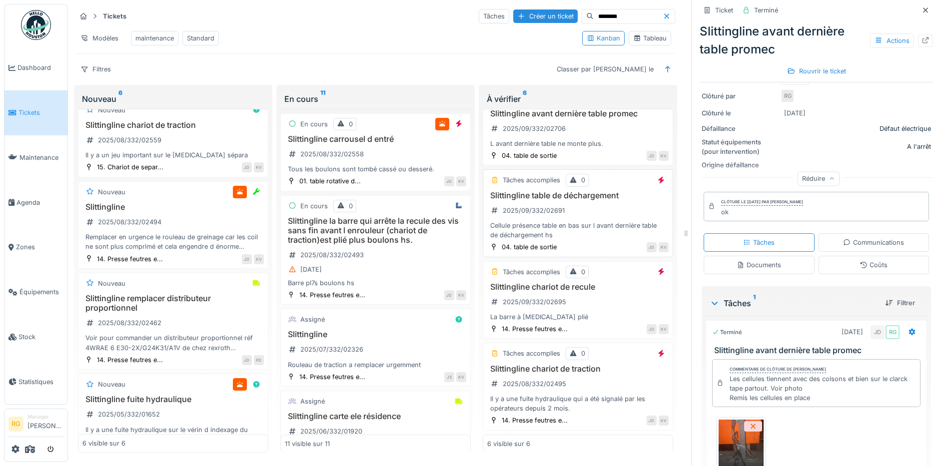
click at [593, 202] on div "Slittingline table de déchargement 2025/09/332/02691 Cellule présence table en …" at bounding box center [577, 215] width 181 height 49
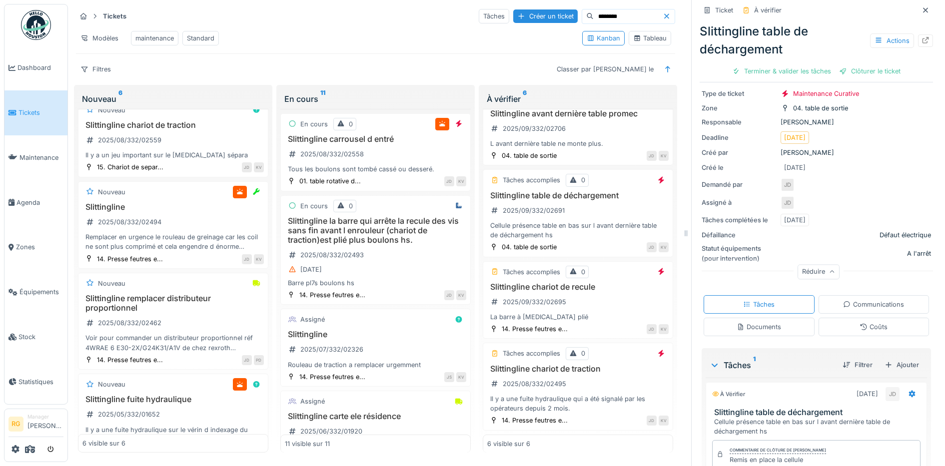
scroll to position [142, 0]
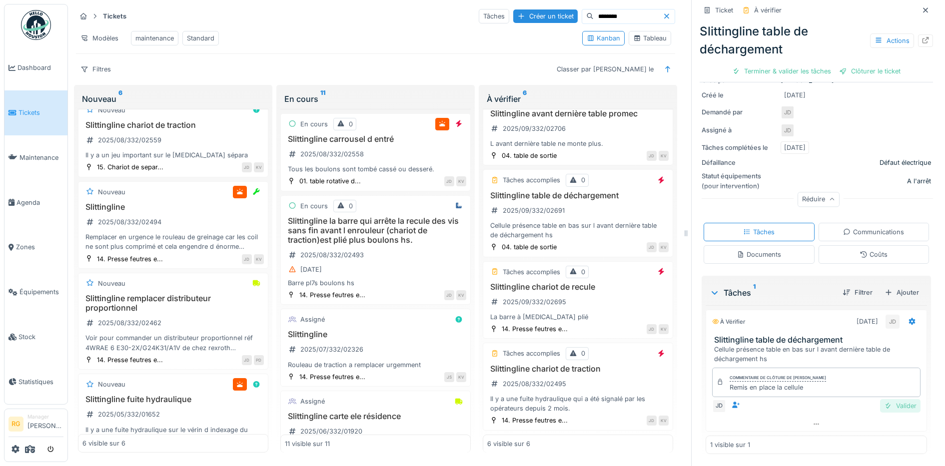
click at [880, 400] on div "Valider" at bounding box center [900, 405] width 40 height 13
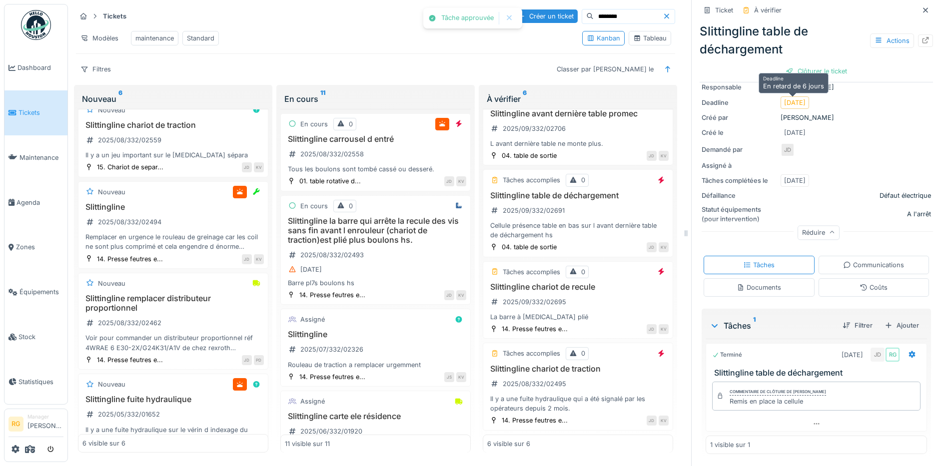
scroll to position [104, 0]
click at [800, 64] on div "Clôturer le ticket" at bounding box center [816, 70] width 69 height 13
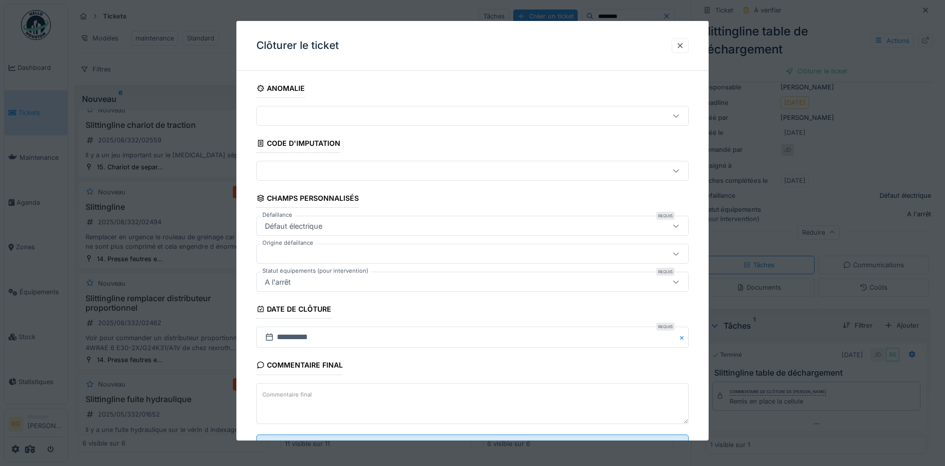
click at [452, 390] on textarea "Commentaire final" at bounding box center [472, 403] width 433 height 41
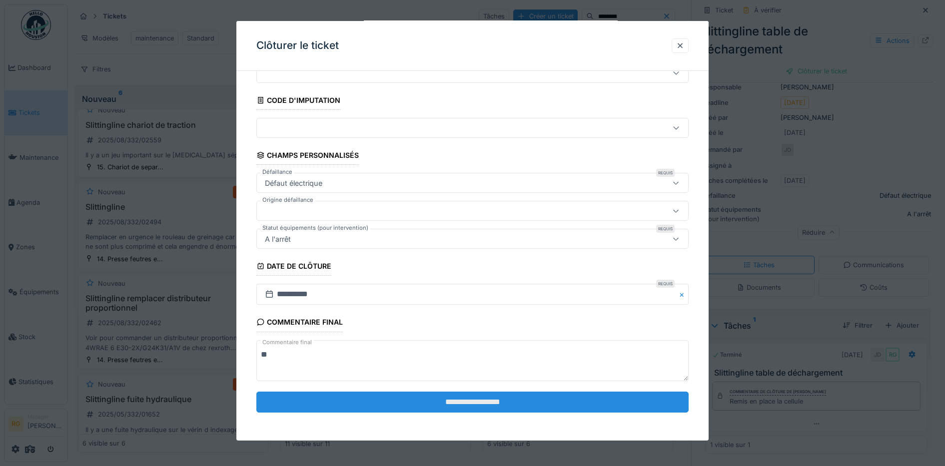
type textarea "**"
click at [573, 402] on input "**********" at bounding box center [472, 402] width 433 height 21
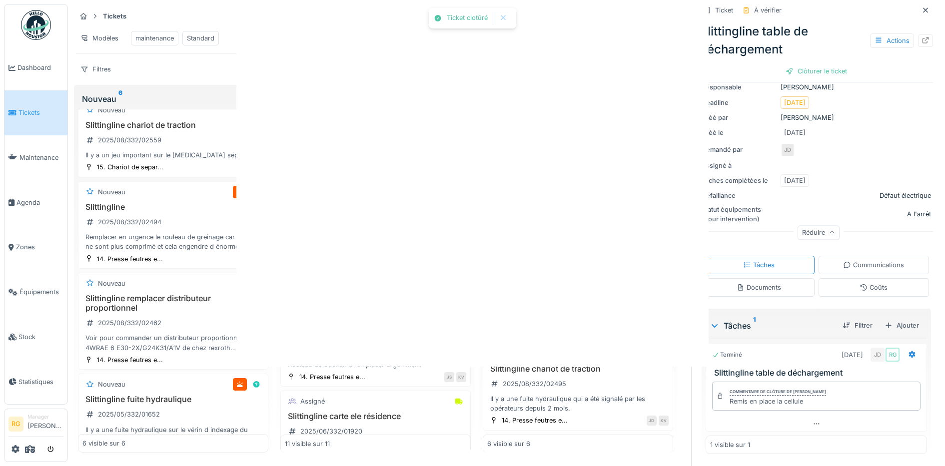
scroll to position [0, 0]
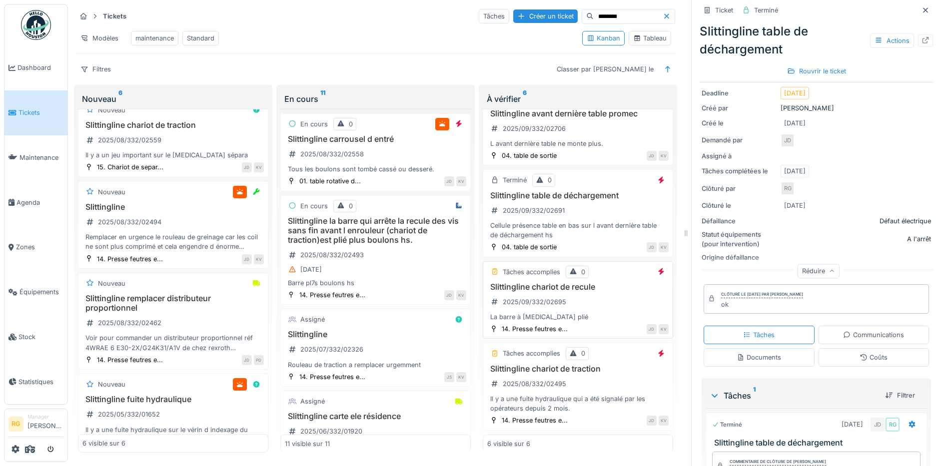
click at [596, 292] on div "Slittingline chariot de recule 2025/09/332/02695 La barre à encore plié" at bounding box center [577, 302] width 181 height 40
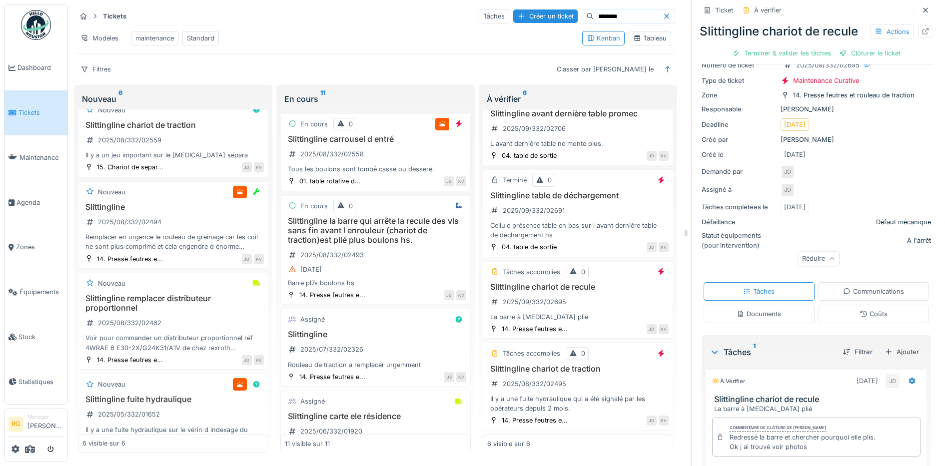
scroll to position [215, 0]
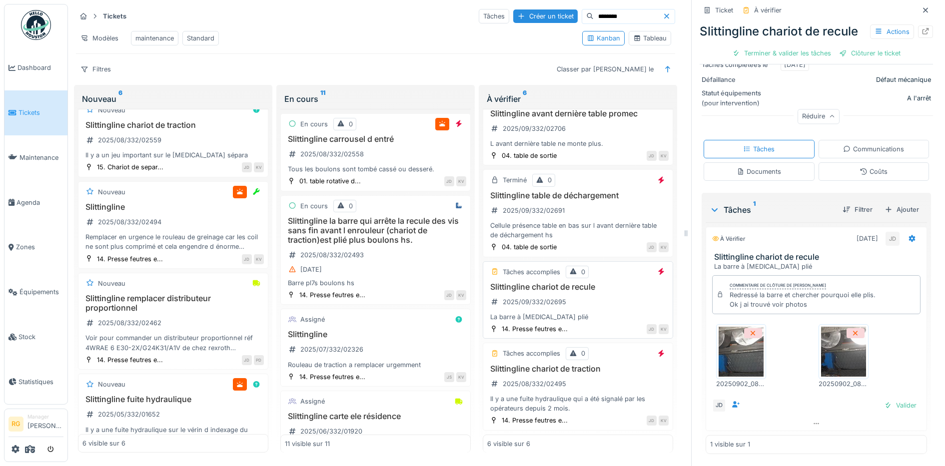
click at [576, 290] on div "Slittingline chariot de recule 2025/09/332/02695 La barre à encore plié" at bounding box center [577, 302] width 181 height 40
click at [884, 399] on div "Valider" at bounding box center [900, 405] width 40 height 13
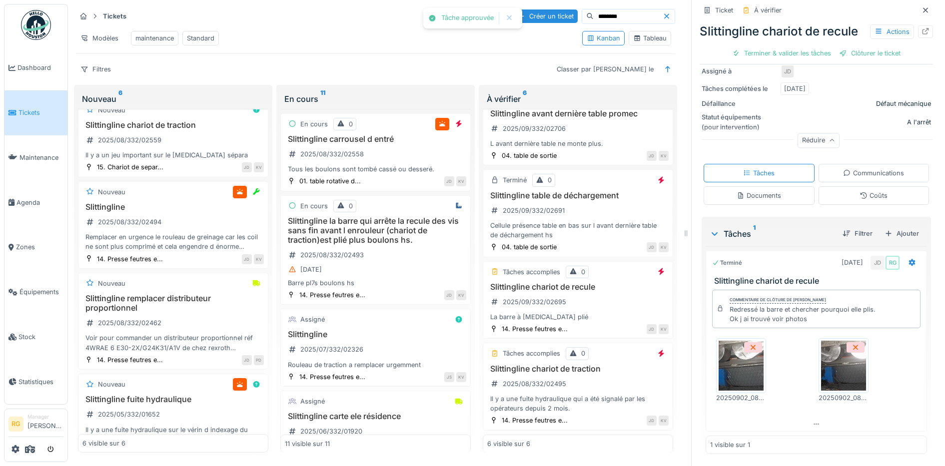
scroll to position [187, 0]
click at [799, 60] on div "Clôturer le ticket" at bounding box center [816, 52] width 69 height 13
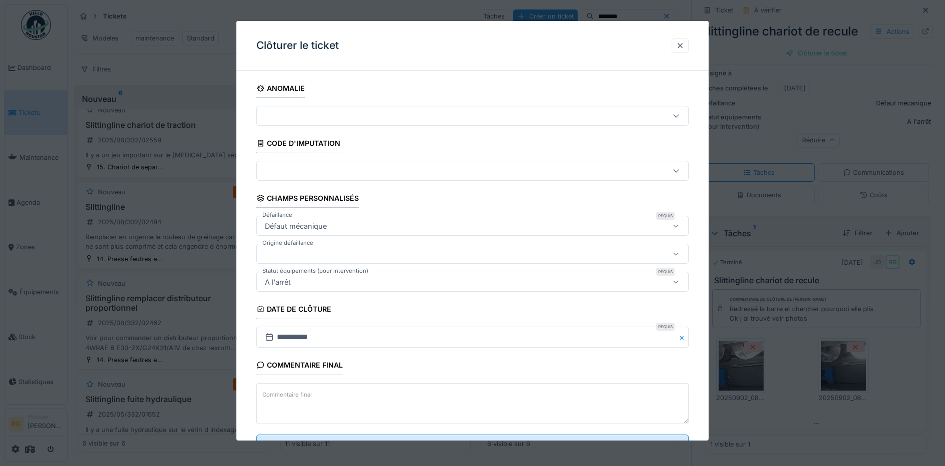
click at [370, 408] on textarea "Commentaire final" at bounding box center [472, 403] width 433 height 41
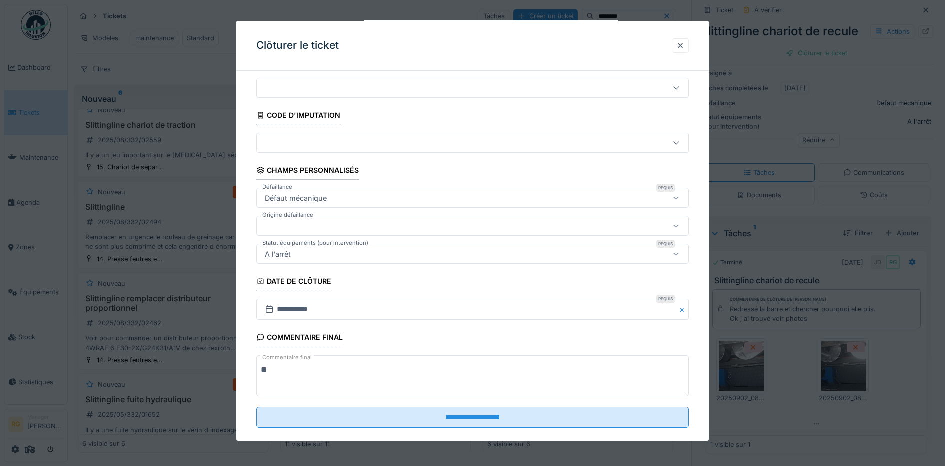
scroll to position [43, 0]
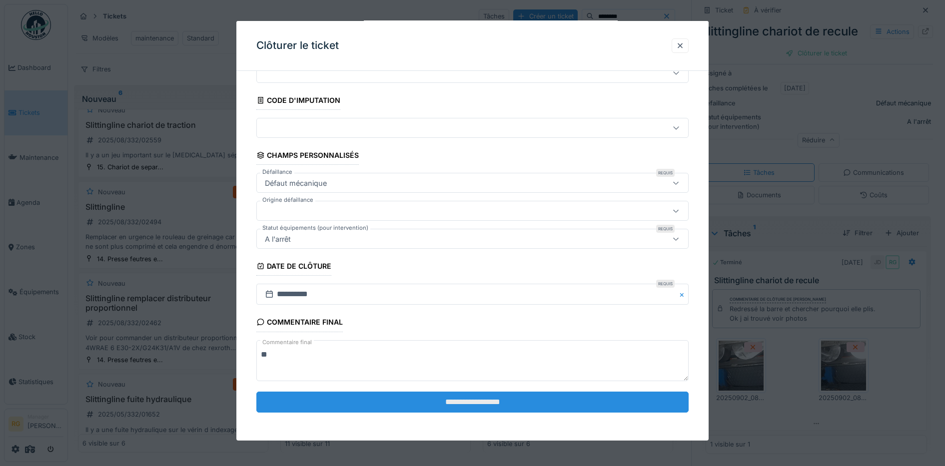
type textarea "**"
click at [423, 404] on input "**********" at bounding box center [472, 402] width 433 height 21
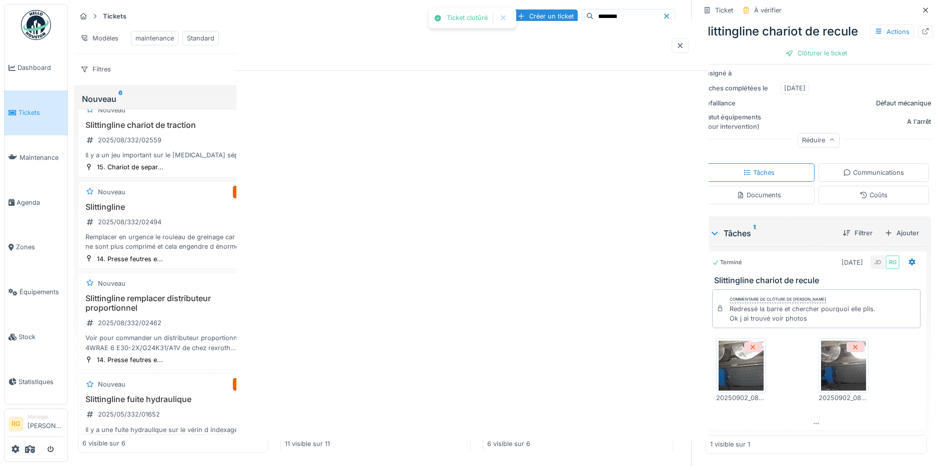
scroll to position [0, 0]
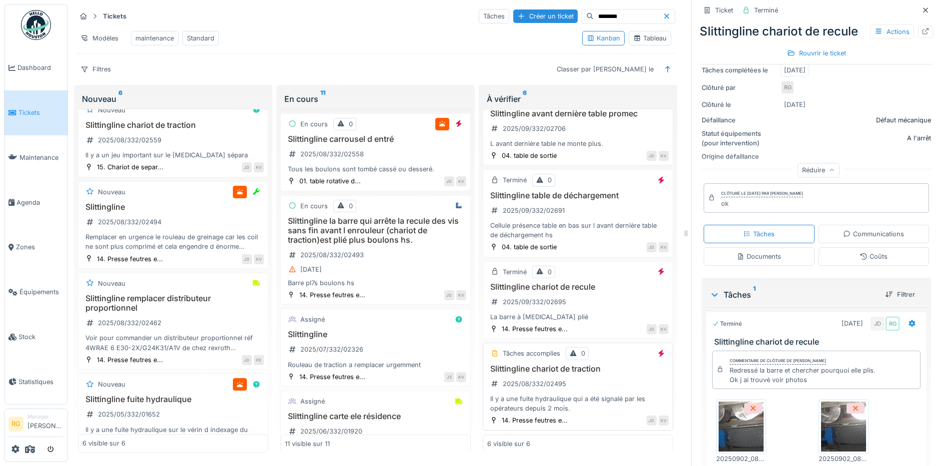
click at [619, 367] on div "Slittingline chariot de traction 2025/08/332/02495 Il y a une fuite hydraulique…" at bounding box center [577, 388] width 181 height 49
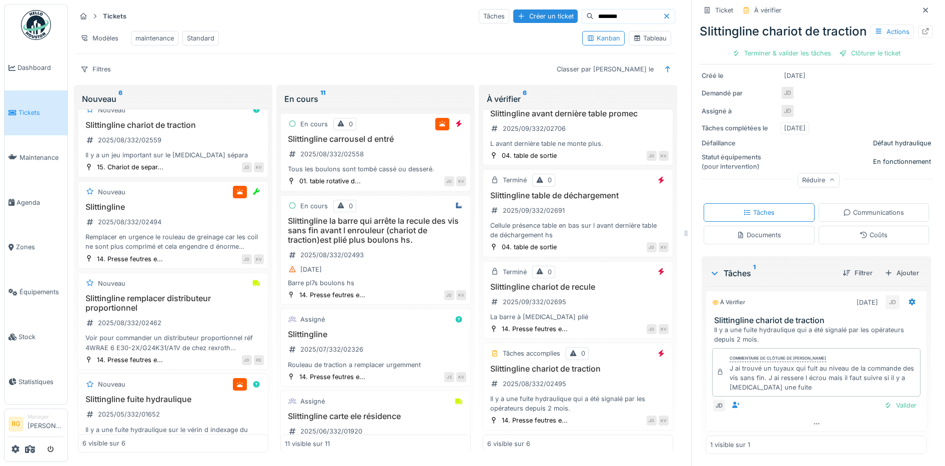
scroll to position [161, 0]
click at [869, 230] on div "Coûts" at bounding box center [874, 234] width 28 height 9
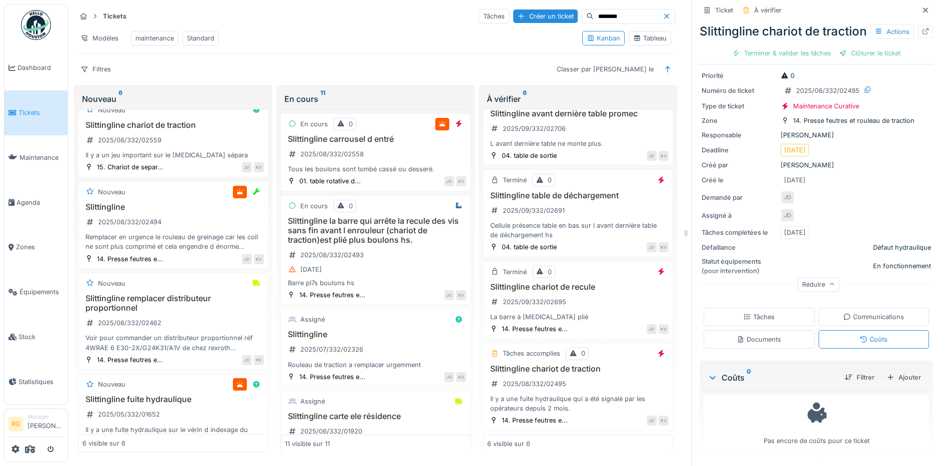
click at [760, 312] on div "Tâches" at bounding box center [758, 316] width 31 height 9
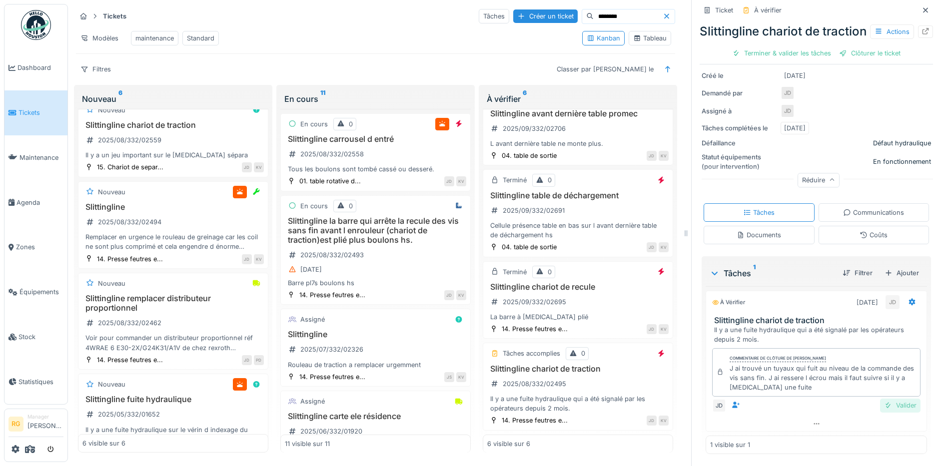
click at [885, 399] on div "Valider" at bounding box center [900, 405] width 40 height 13
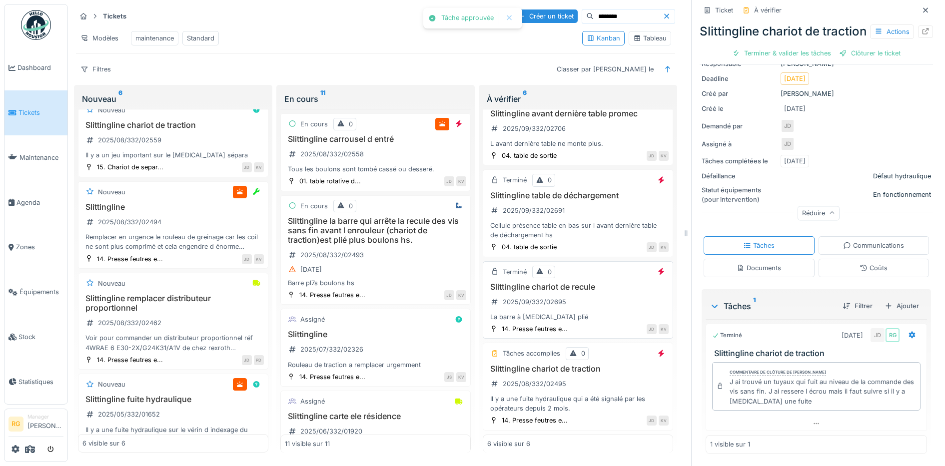
scroll to position [124, 0]
click at [824, 60] on div "Clôturer le ticket" at bounding box center [816, 52] width 69 height 13
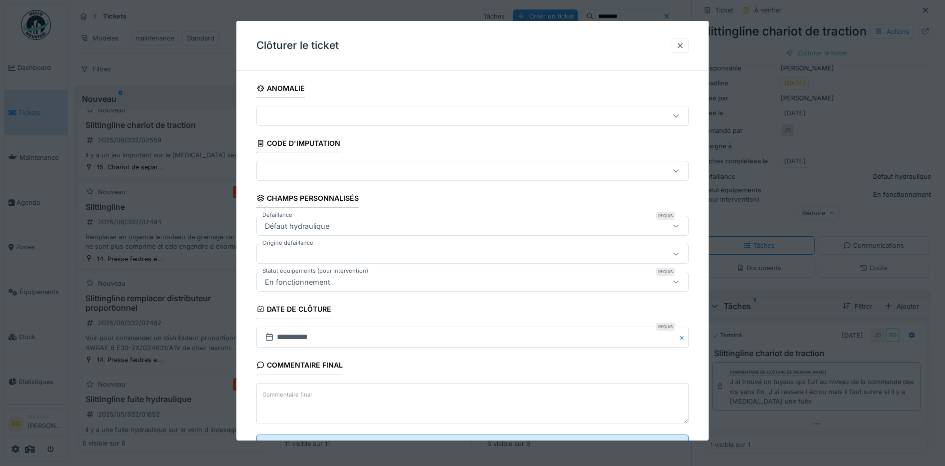
click at [346, 395] on textarea "Commentaire final" at bounding box center [472, 403] width 433 height 41
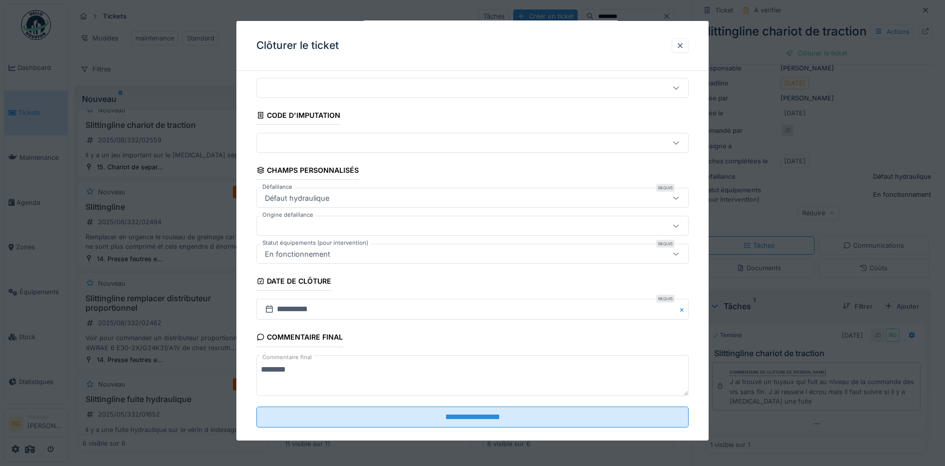
scroll to position [43, 0]
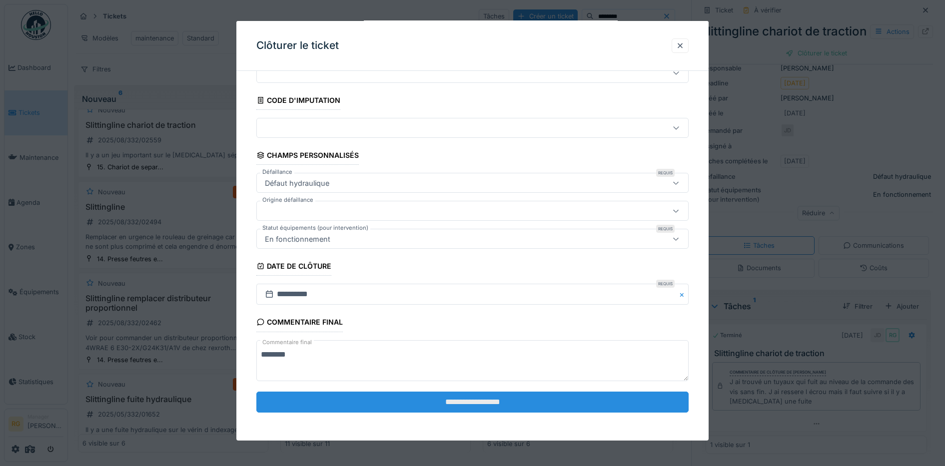
type textarea "********"
click at [457, 399] on input "**********" at bounding box center [472, 402] width 433 height 21
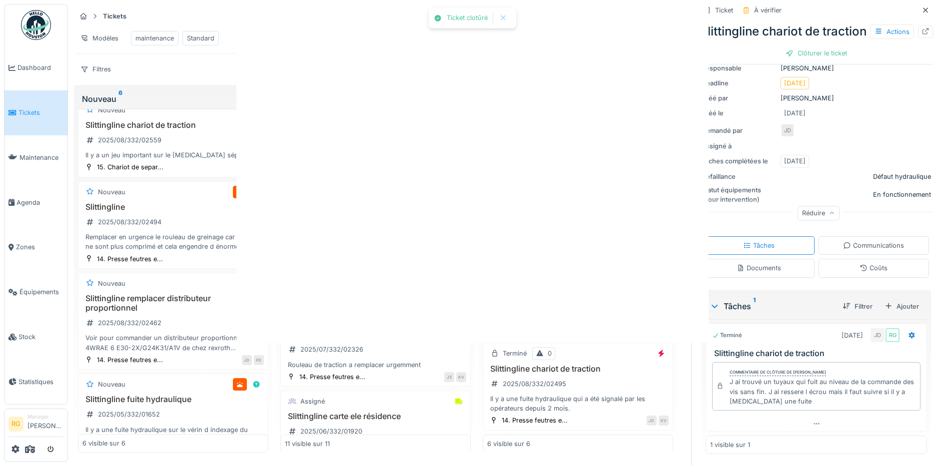
scroll to position [0, 0]
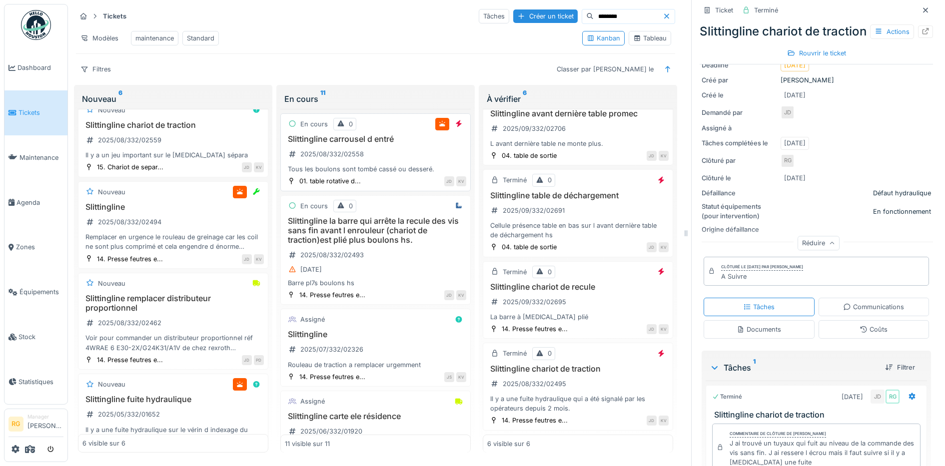
click at [385, 154] on div "Slittingline carrousel d entré 2025/08/332/02558 Tous les boulons sont tombé ca…" at bounding box center [375, 154] width 181 height 40
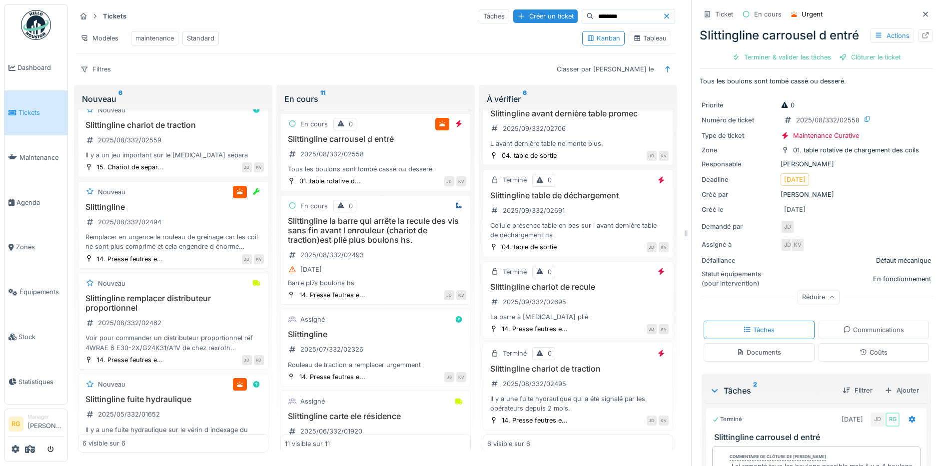
click at [743, 357] on div "Documents" at bounding box center [759, 352] width 44 height 9
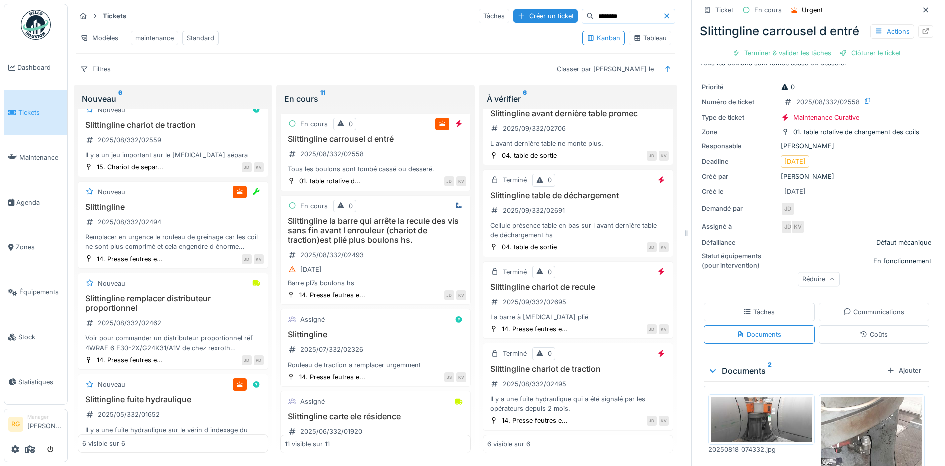
scroll to position [232, 0]
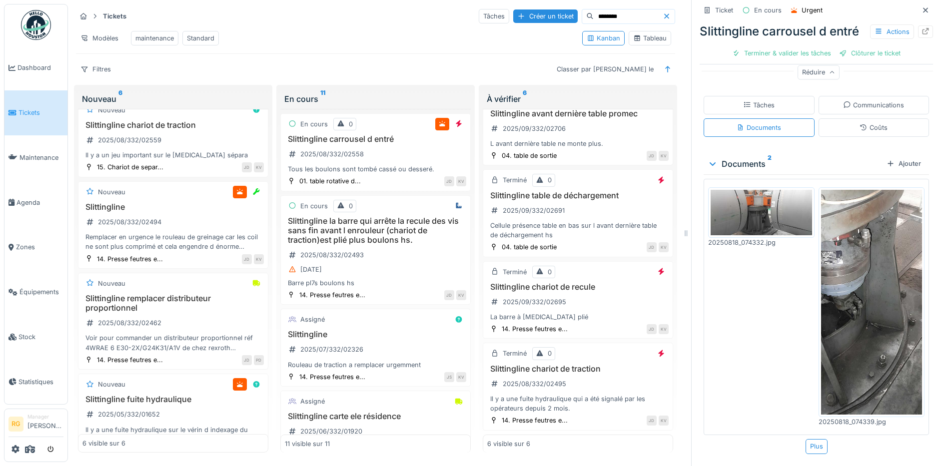
click at [858, 267] on img at bounding box center [871, 302] width 101 height 225
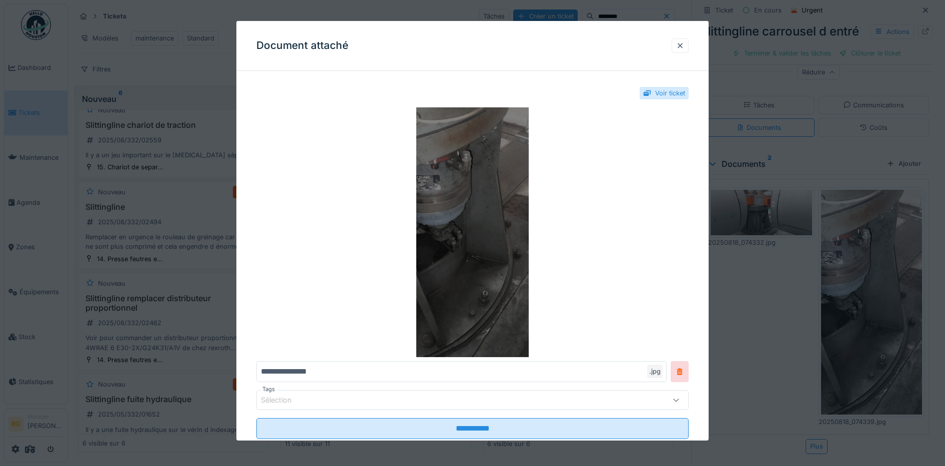
click at [494, 243] on img at bounding box center [472, 232] width 433 height 250
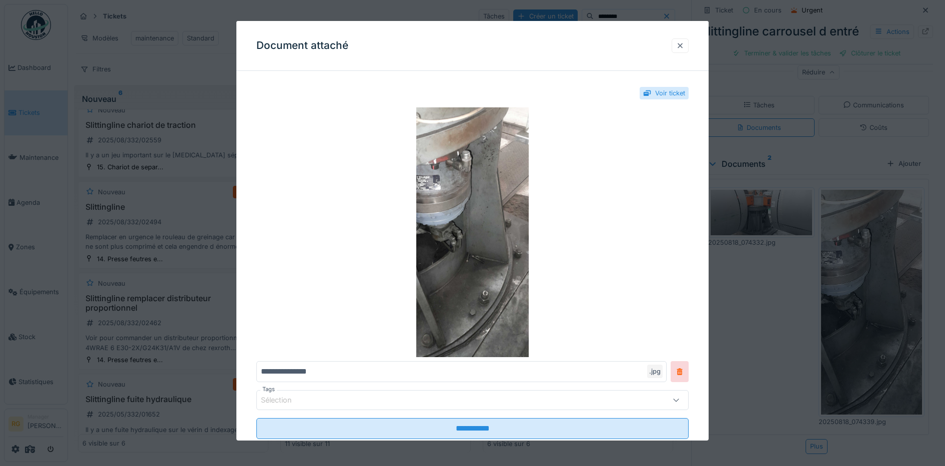
click at [684, 44] on div at bounding box center [680, 45] width 8 height 9
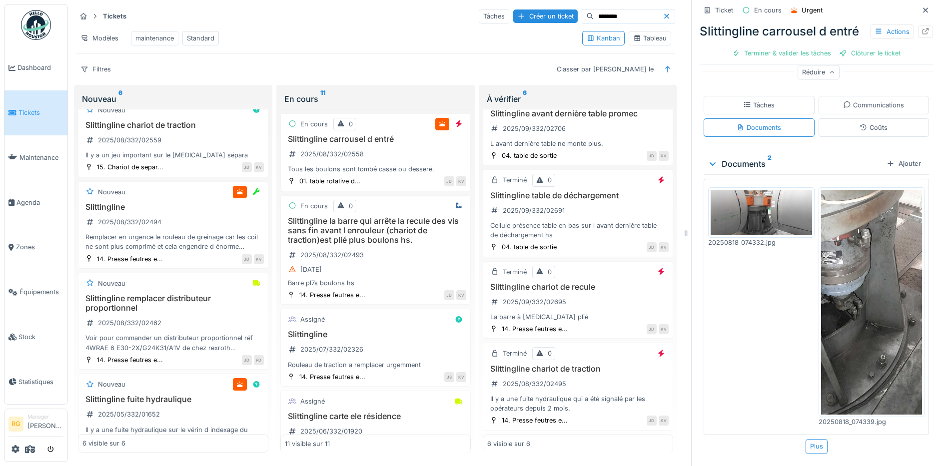
click at [746, 214] on img at bounding box center [761, 212] width 101 height 45
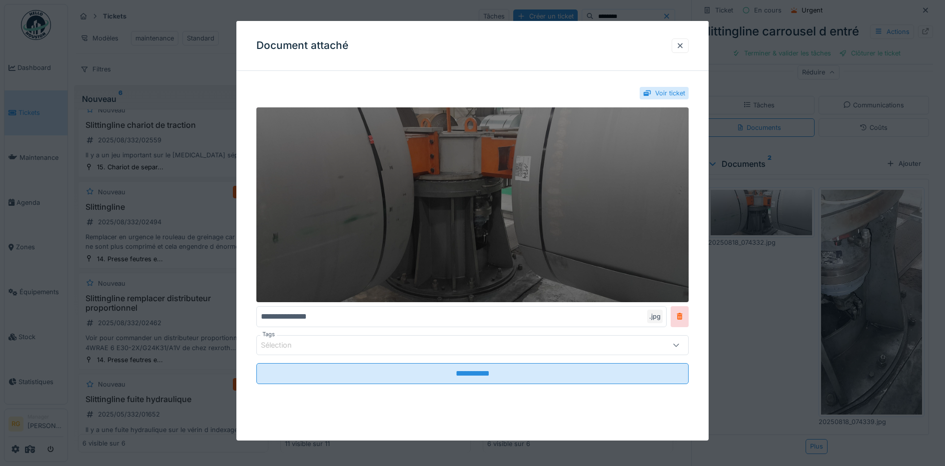
click at [448, 199] on img at bounding box center [472, 204] width 433 height 194
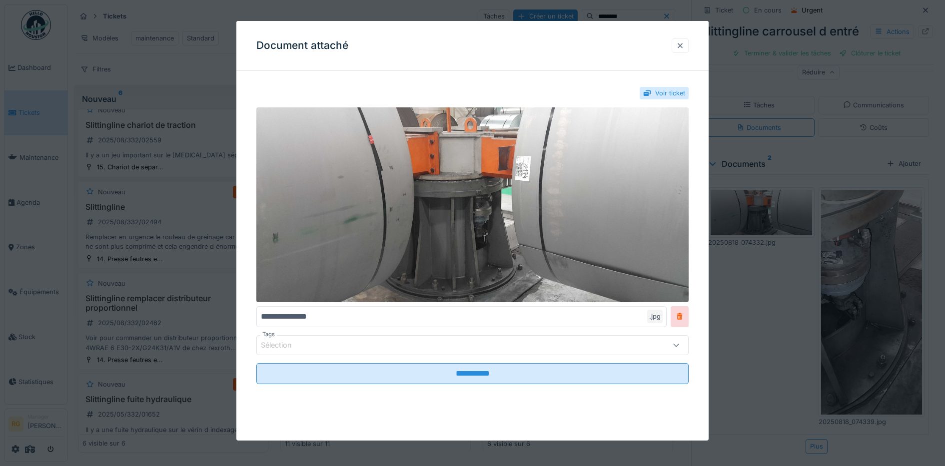
click at [684, 47] on div at bounding box center [680, 45] width 8 height 9
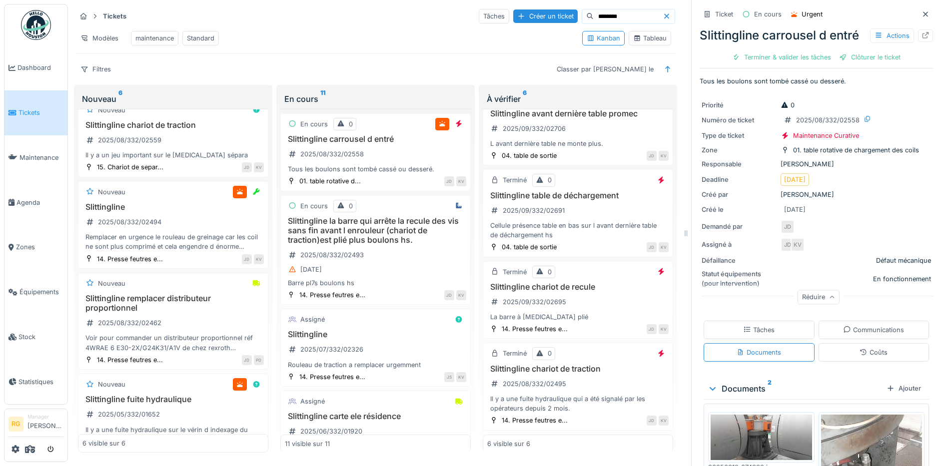
scroll to position [0, 0]
click at [765, 339] on div "Tâches" at bounding box center [759, 330] width 111 height 18
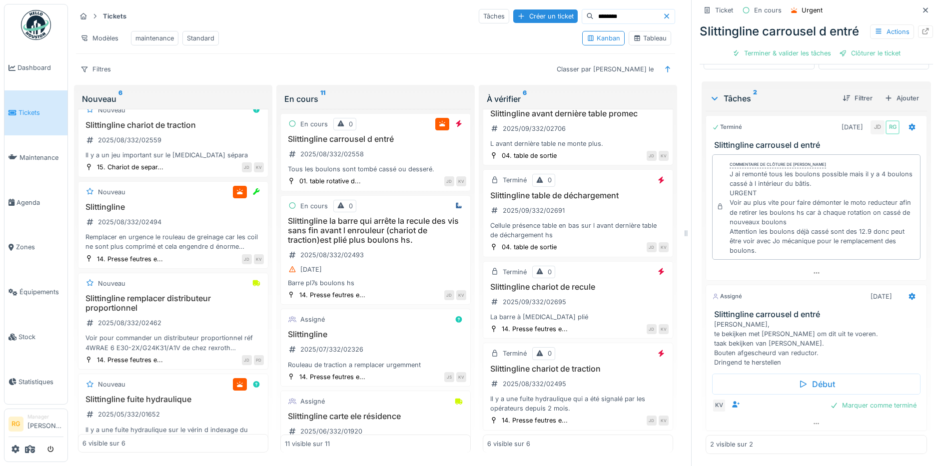
scroll to position [310, 0]
click at [386, 262] on div "Slittingline la barre qui arrête la recule des vis sans fin avant l enrouleur (…" at bounding box center [375, 251] width 181 height 71
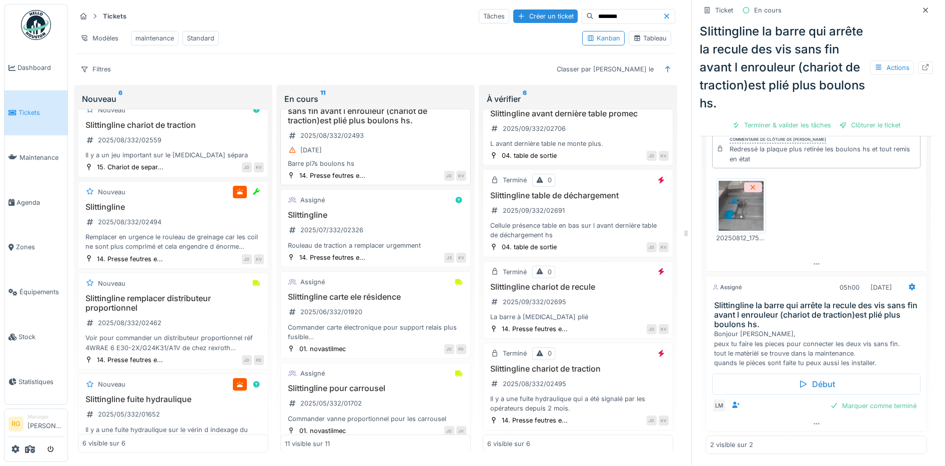
scroll to position [125, 0]
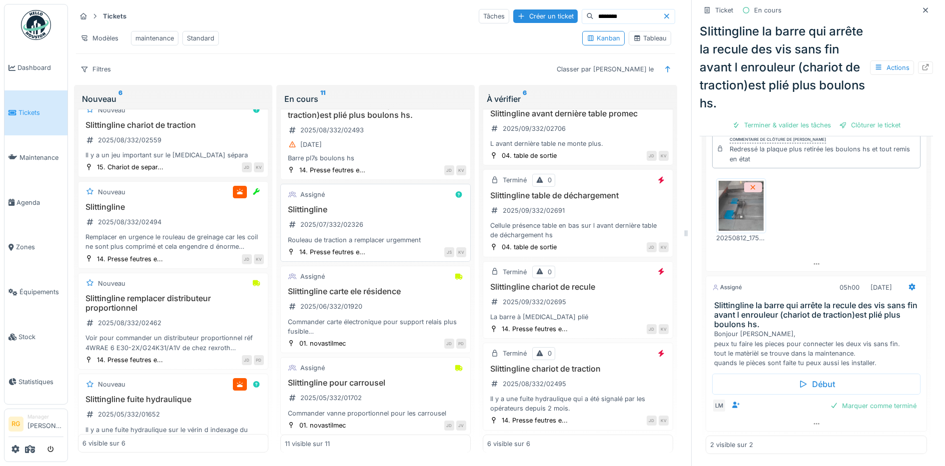
click at [382, 217] on div "Slittingline 2025/07/332/02326 Rouleau de traction a remplacer urgemment" at bounding box center [375, 225] width 181 height 40
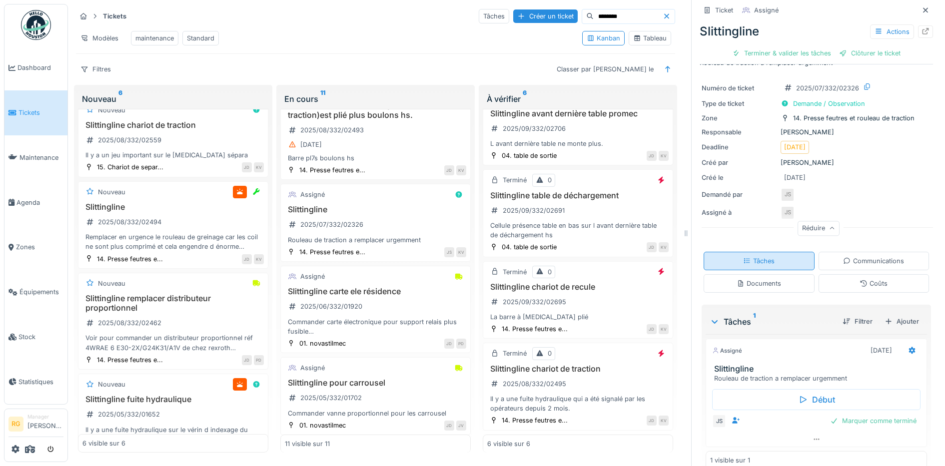
scroll to position [34, 0]
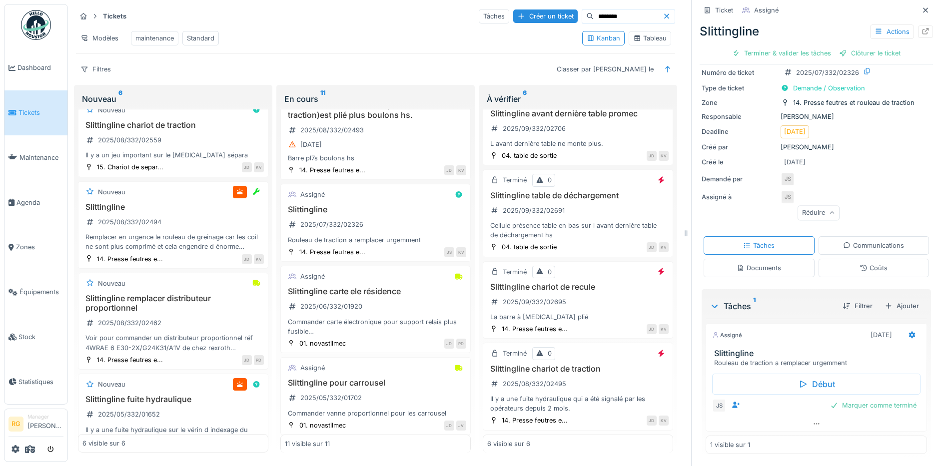
click at [746, 263] on div "Documents" at bounding box center [759, 267] width 44 height 9
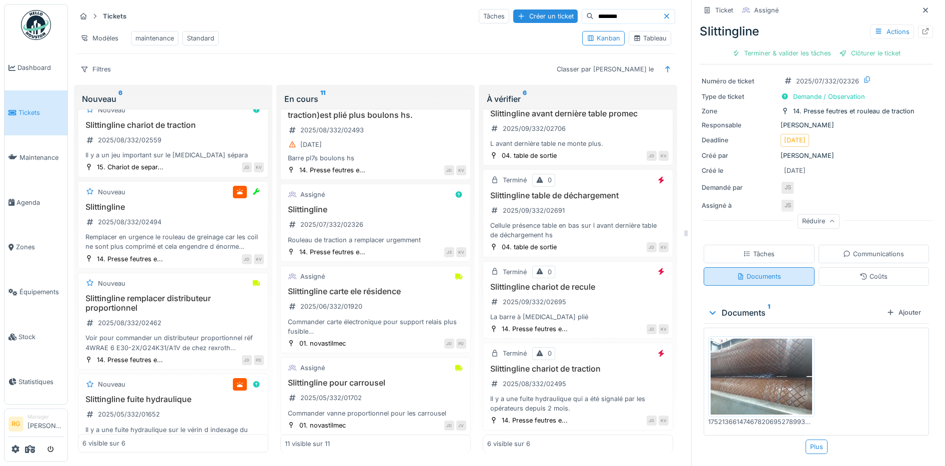
scroll to position [0, 0]
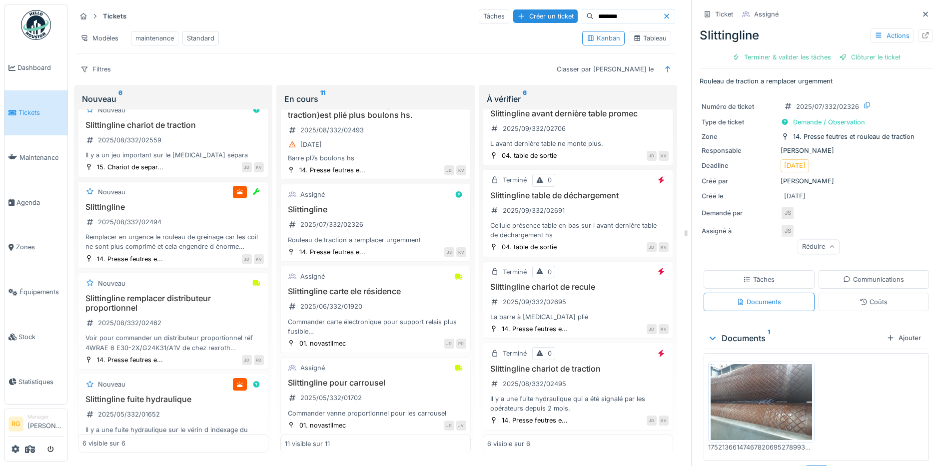
click at [755, 275] on div "Tâches" at bounding box center [758, 279] width 31 height 9
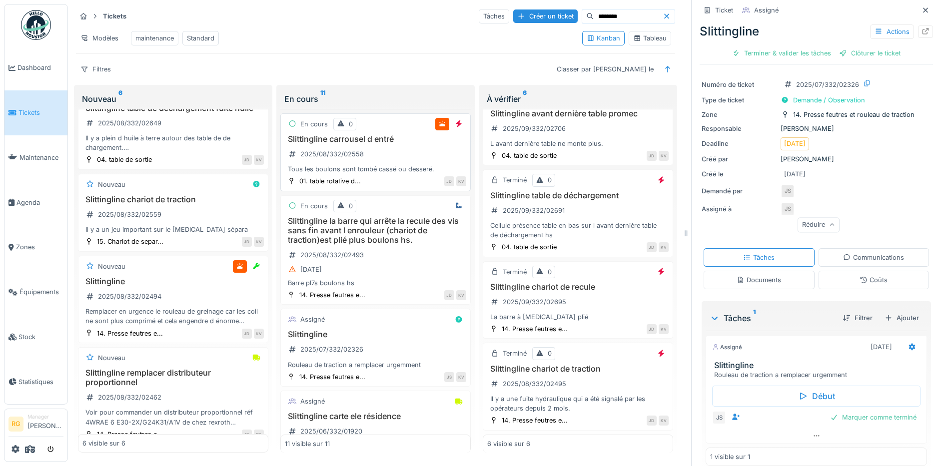
click at [389, 158] on div "Slittingline carrousel d entré 2025/08/332/02558 Tous les boulons sont tombé ca…" at bounding box center [375, 154] width 181 height 40
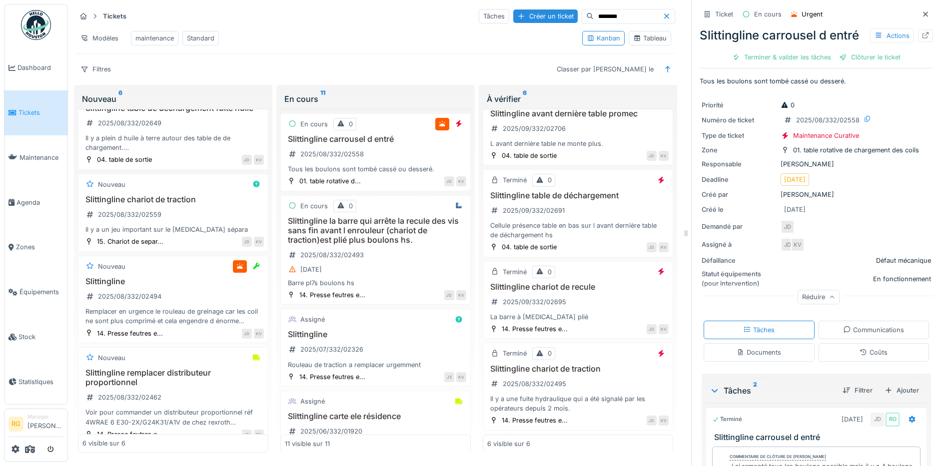
click at [663, 17] on icon at bounding box center [667, 16] width 8 height 6
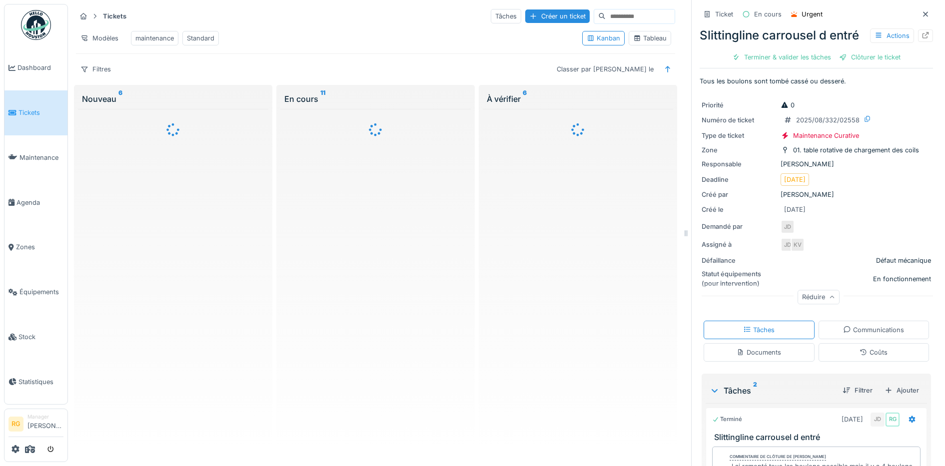
click at [606, 17] on input at bounding box center [640, 16] width 69 height 14
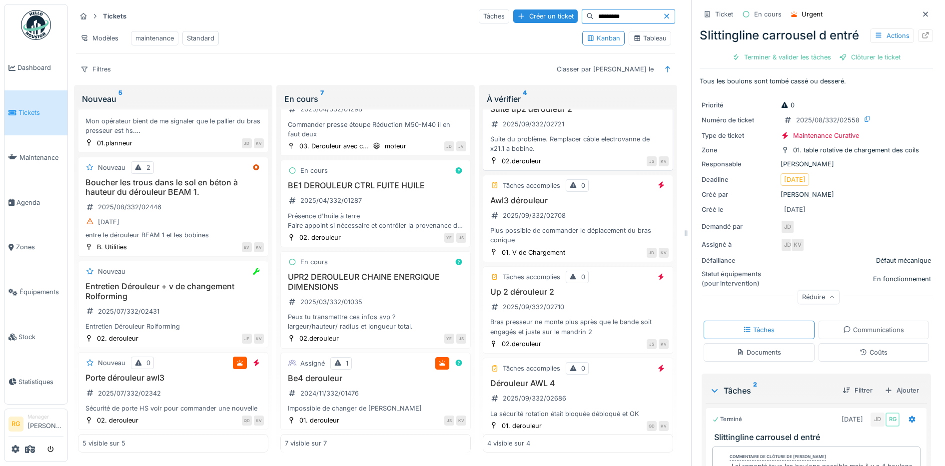
scroll to position [45, 0]
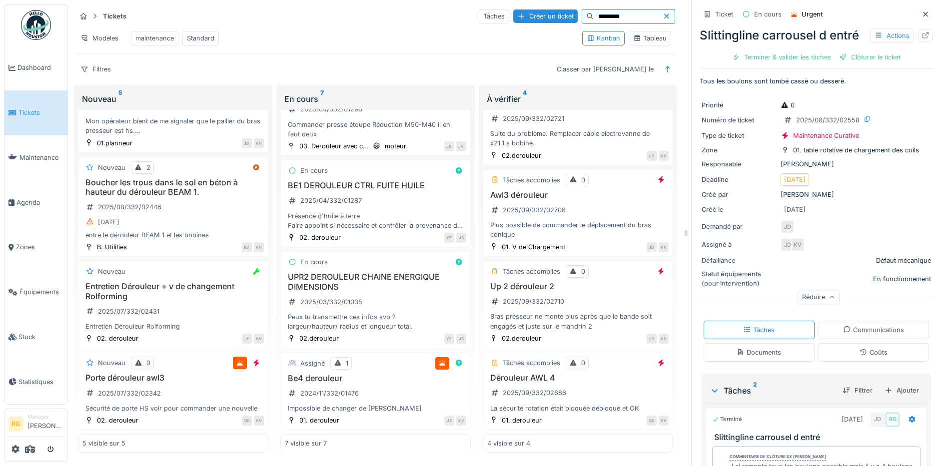
type input "*********"
click at [664, 13] on icon at bounding box center [666, 15] width 5 height 5
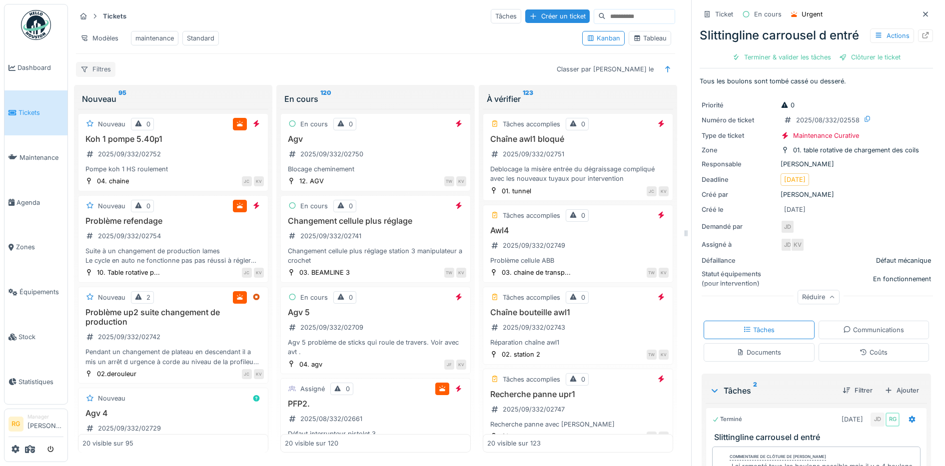
click at [104, 70] on div "Filtres" at bounding box center [95, 69] width 39 height 14
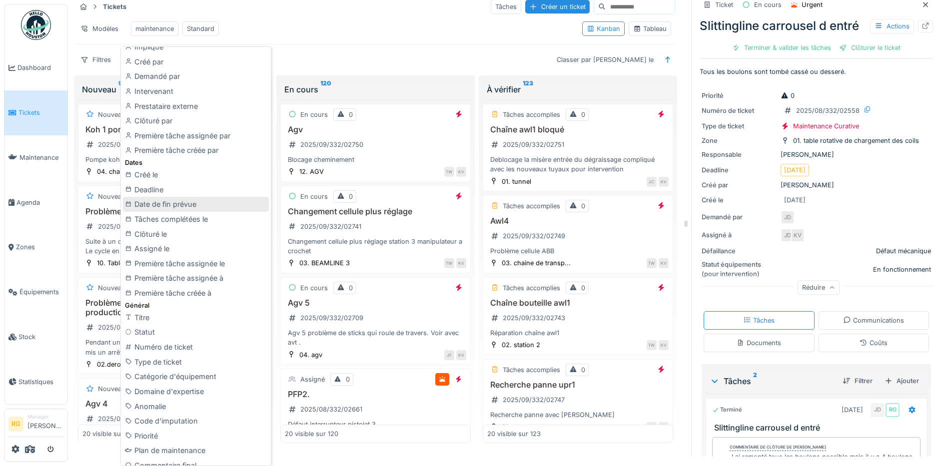
scroll to position [187, 0]
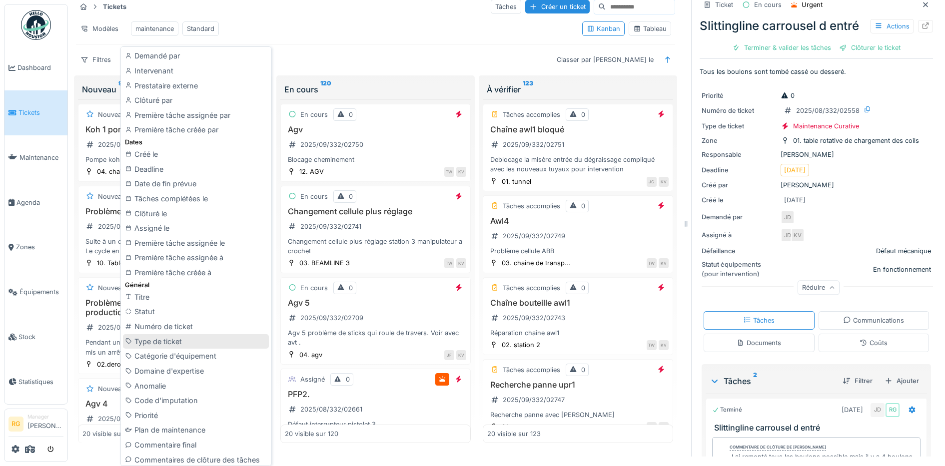
click at [162, 344] on div "Type de ticket" at bounding box center [196, 341] width 146 height 15
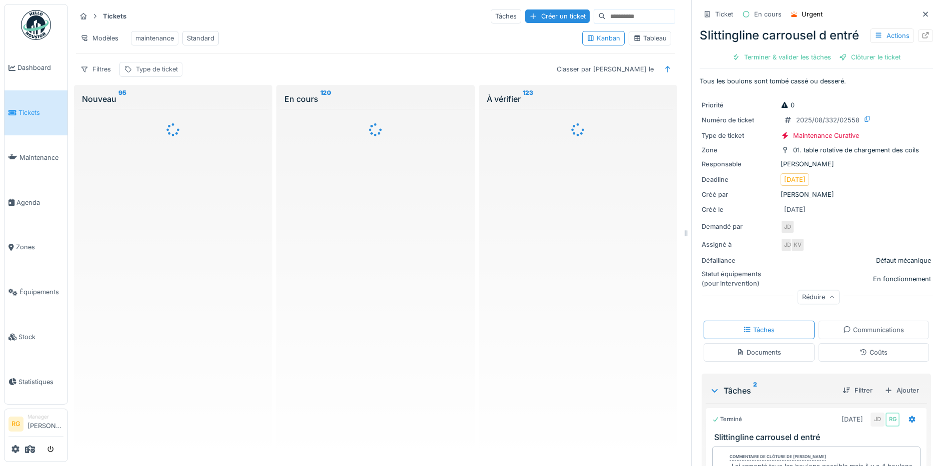
click at [157, 72] on div "Type de ticket" at bounding box center [157, 68] width 42 height 9
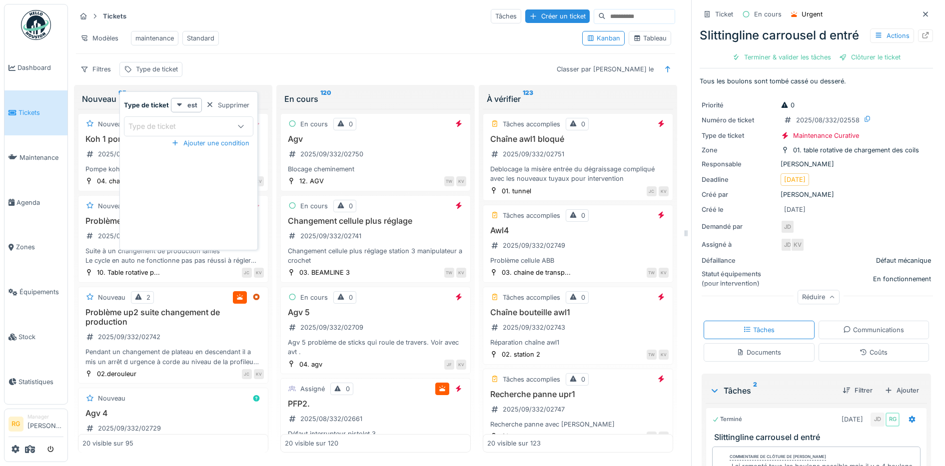
click at [238, 125] on icon at bounding box center [240, 126] width 5 height 3
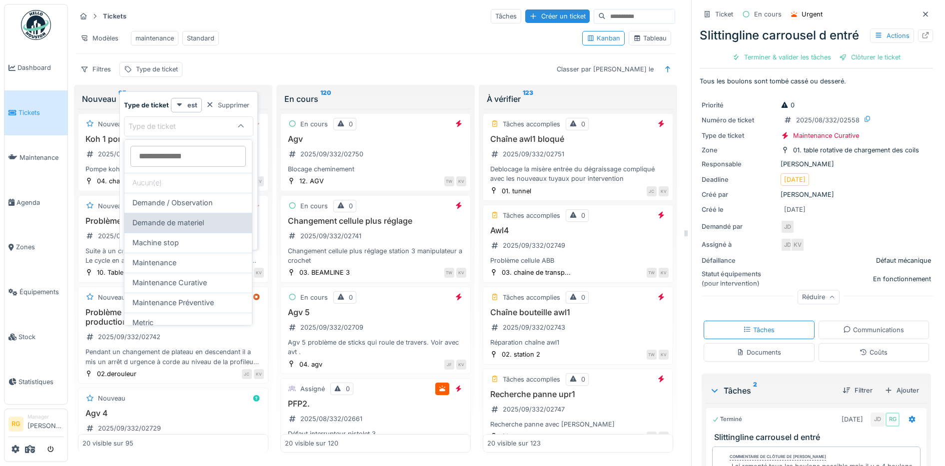
click at [181, 224] on span "Demande de materiel" at bounding box center [167, 222] width 71 height 11
type input "***"
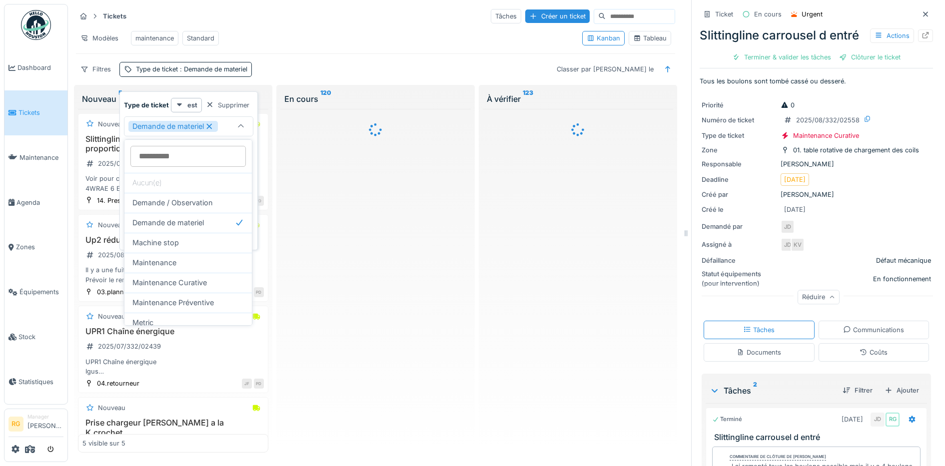
click at [288, 37] on div "Modèles maintenance Standard" at bounding box center [325, 38] width 498 height 22
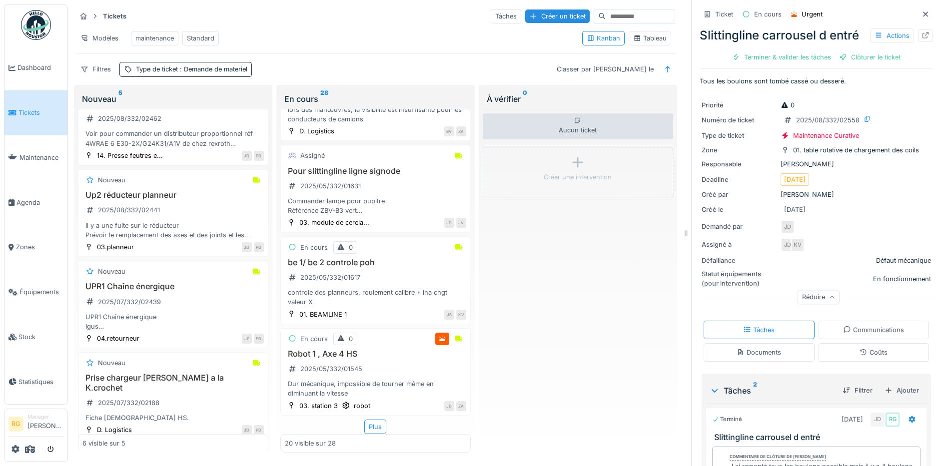
scroll to position [228, 0]
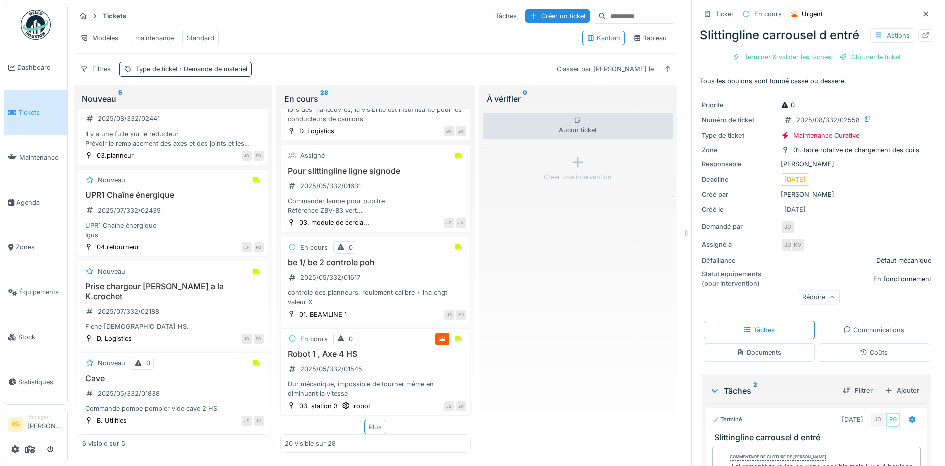
click at [211, 73] on span ": Demande de materiel" at bounding box center [212, 68] width 69 height 7
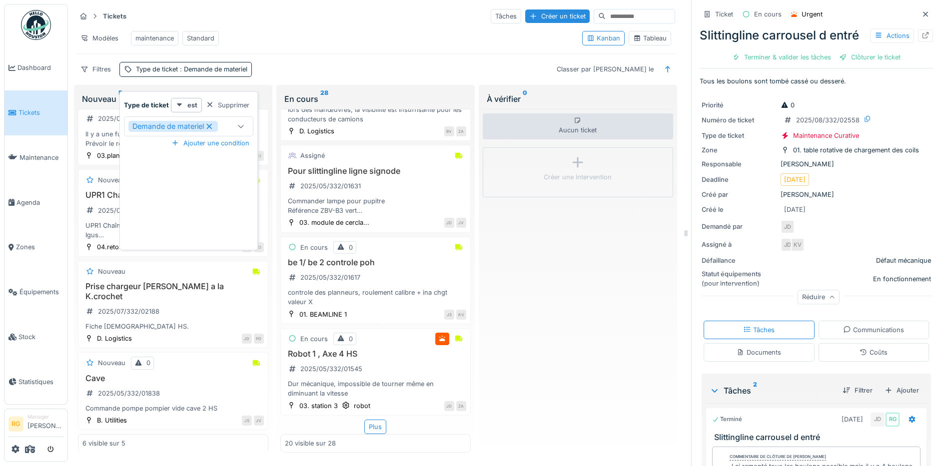
click at [212, 124] on icon at bounding box center [209, 125] width 5 height 5
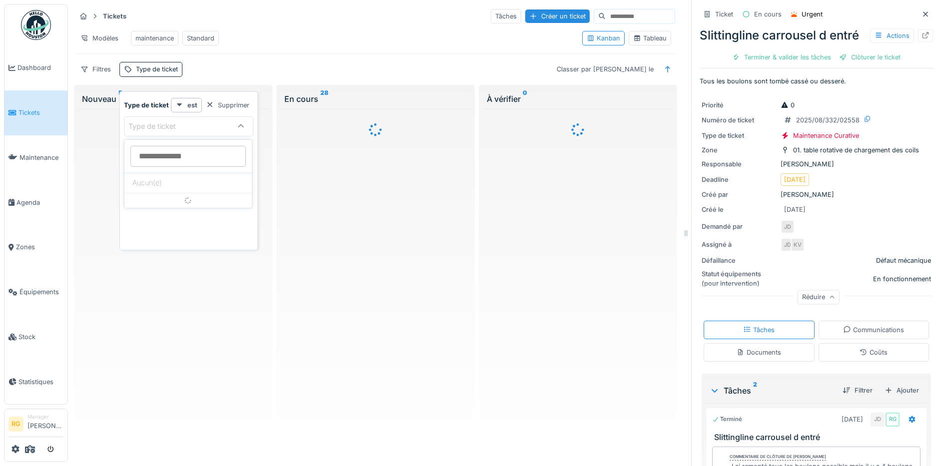
scroll to position [0, 0]
click at [212, 106] on div at bounding box center [210, 104] width 8 height 9
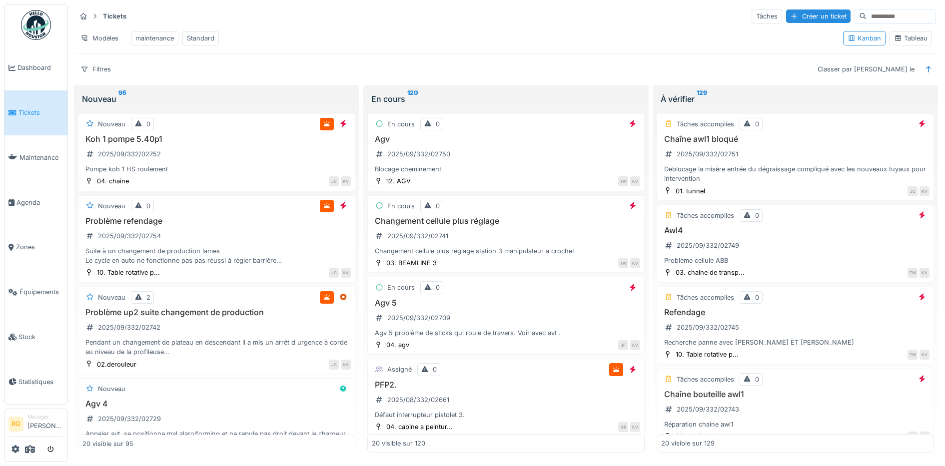
click at [903, 43] on div "Tableau" at bounding box center [910, 37] width 33 height 9
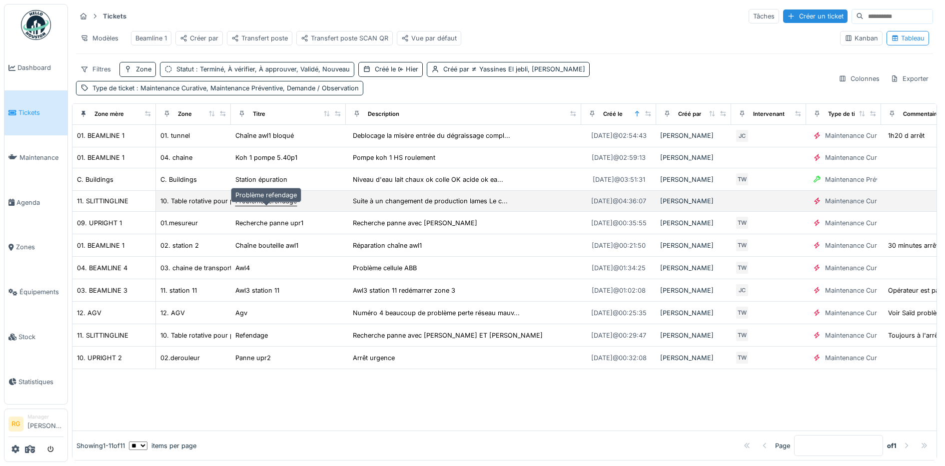
click at [265, 206] on div "Problème refendage" at bounding box center [265, 200] width 61 height 9
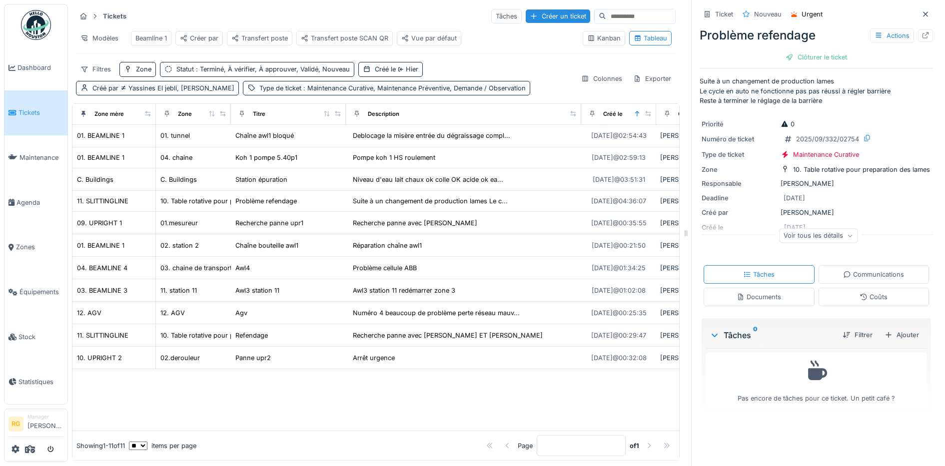
click at [847, 237] on icon at bounding box center [850, 235] width 6 height 5
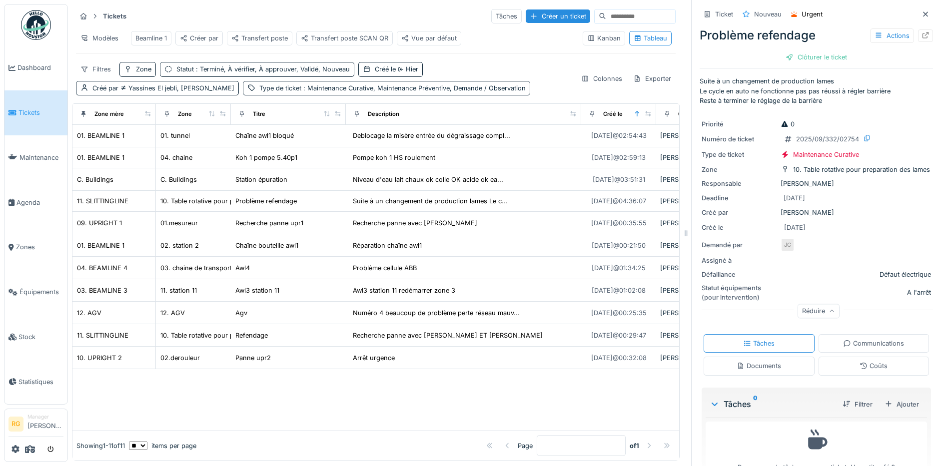
click at [748, 367] on div "Documents" at bounding box center [759, 365] width 44 height 9
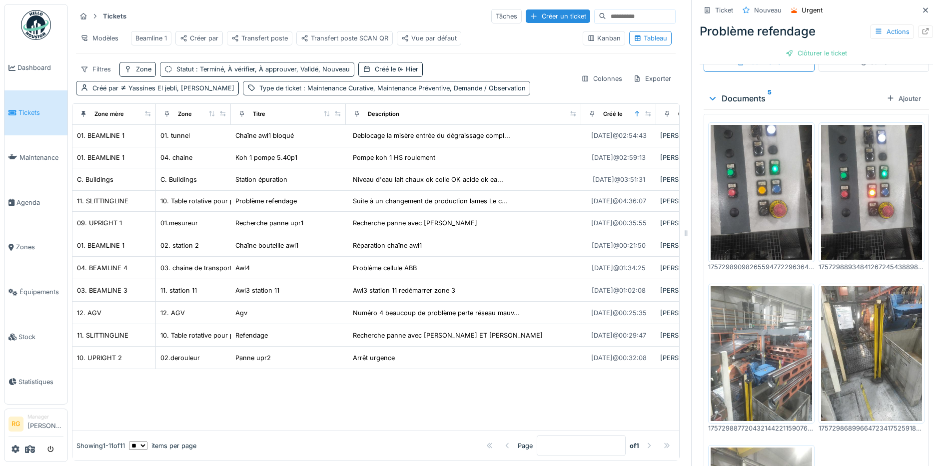
scroll to position [339, 0]
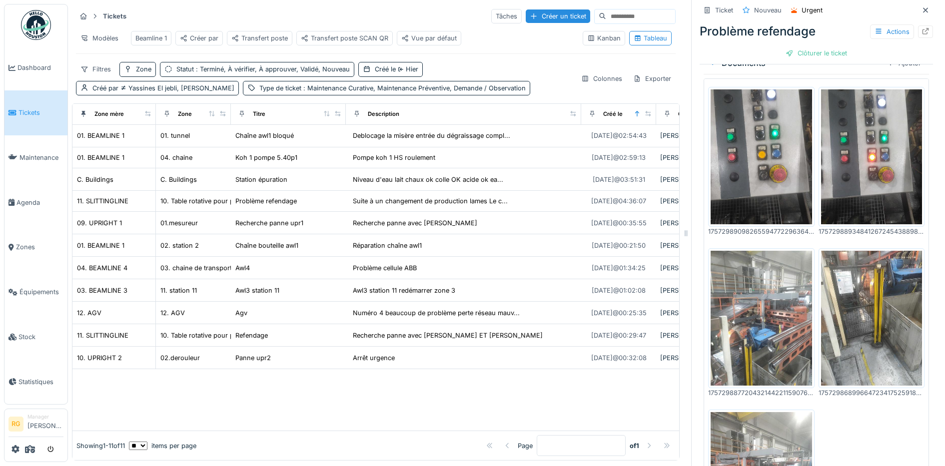
click at [737, 138] on img at bounding box center [761, 156] width 101 height 135
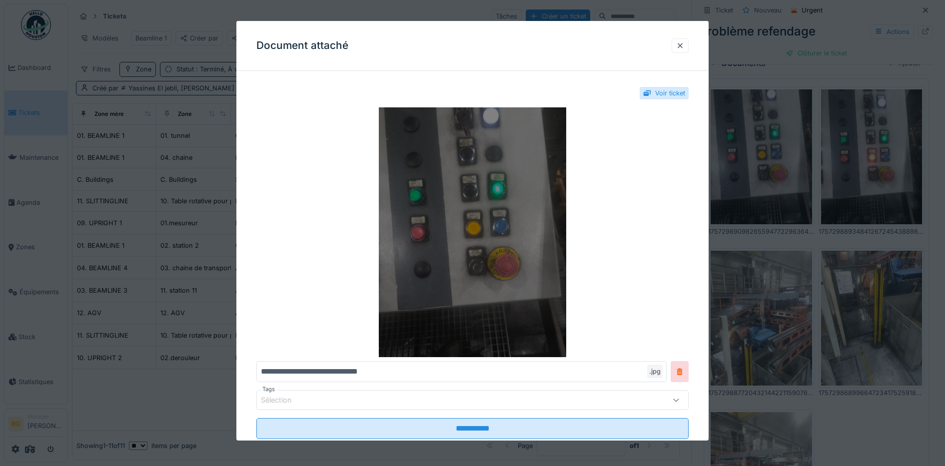
click at [521, 235] on img at bounding box center [472, 232] width 433 height 250
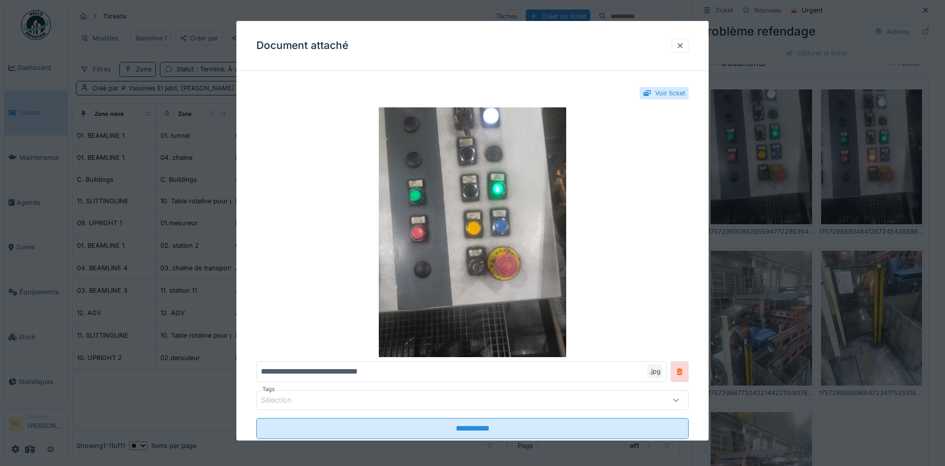
click at [684, 45] on div at bounding box center [680, 45] width 8 height 9
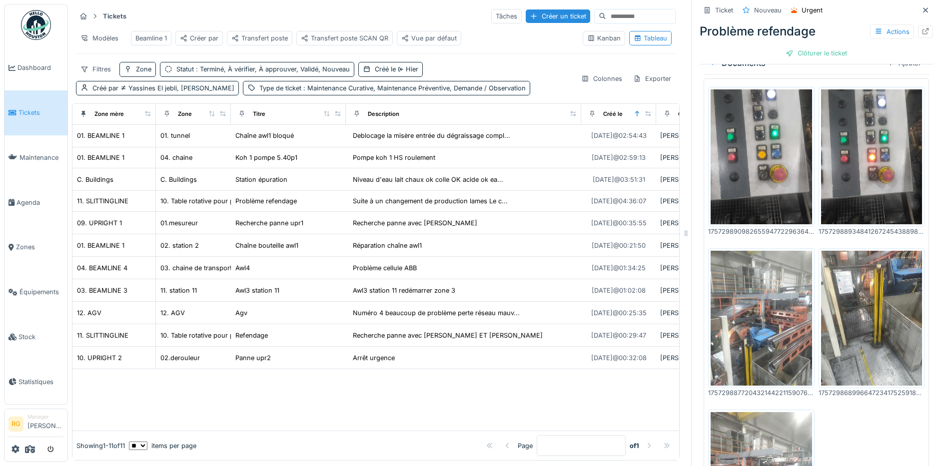
click at [836, 142] on img at bounding box center [871, 156] width 101 height 135
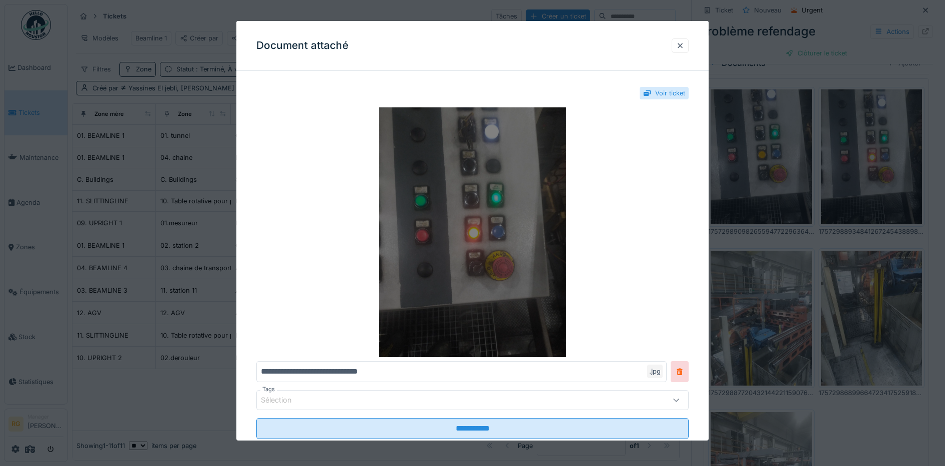
click at [511, 206] on img at bounding box center [472, 232] width 433 height 250
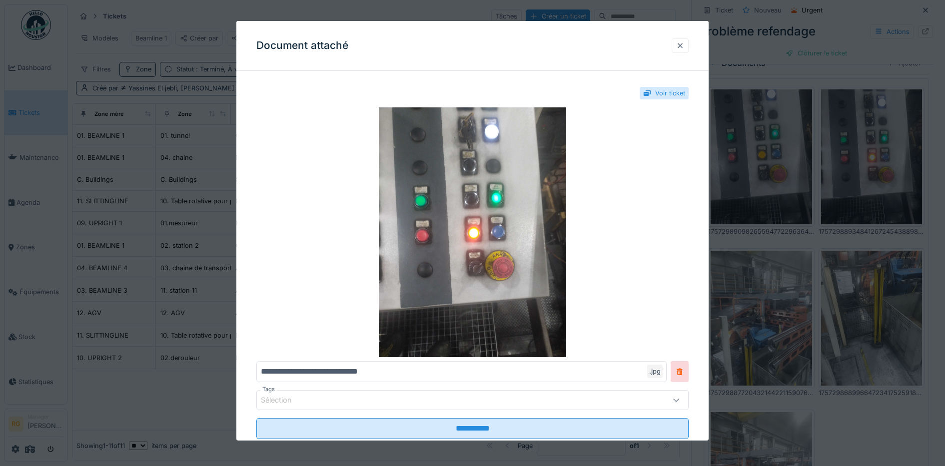
click at [684, 43] on div at bounding box center [680, 45] width 8 height 9
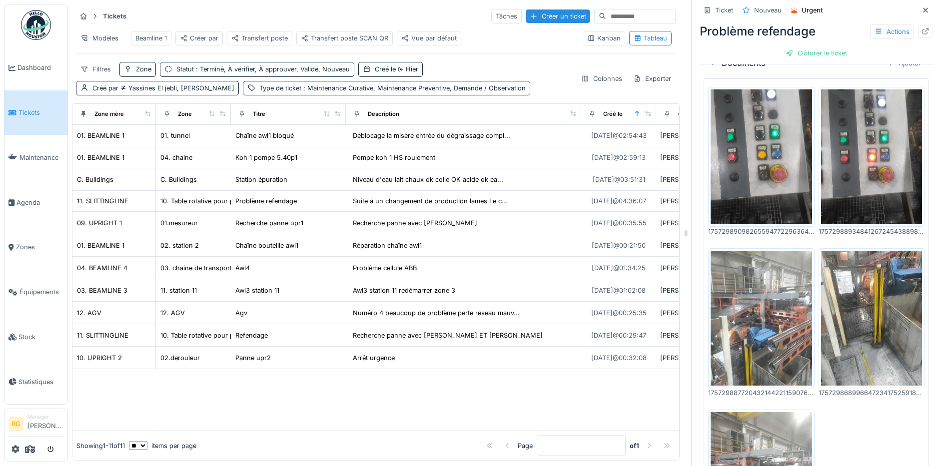
click at [753, 291] on img at bounding box center [761, 318] width 101 height 135
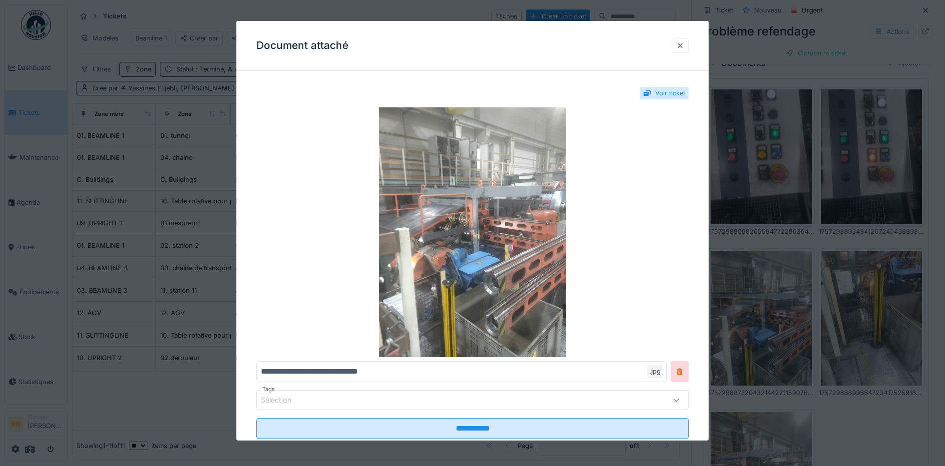
click at [684, 46] on div at bounding box center [680, 45] width 8 height 9
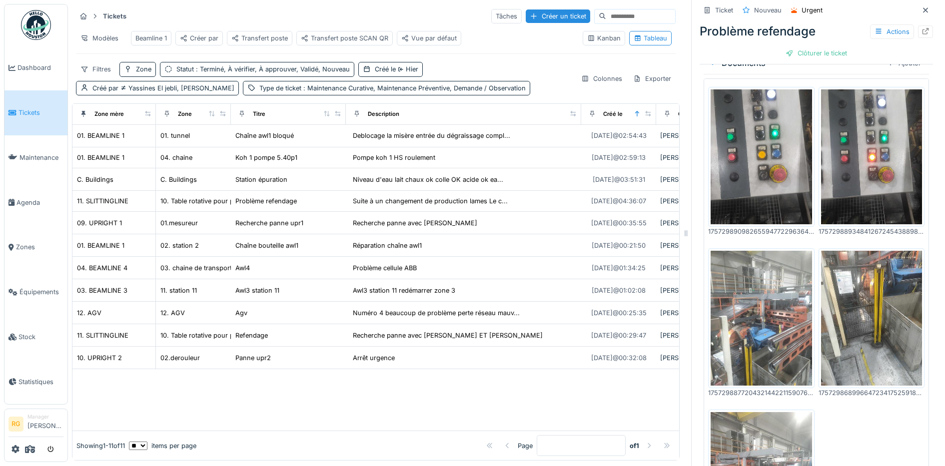
click at [855, 280] on img at bounding box center [871, 318] width 101 height 135
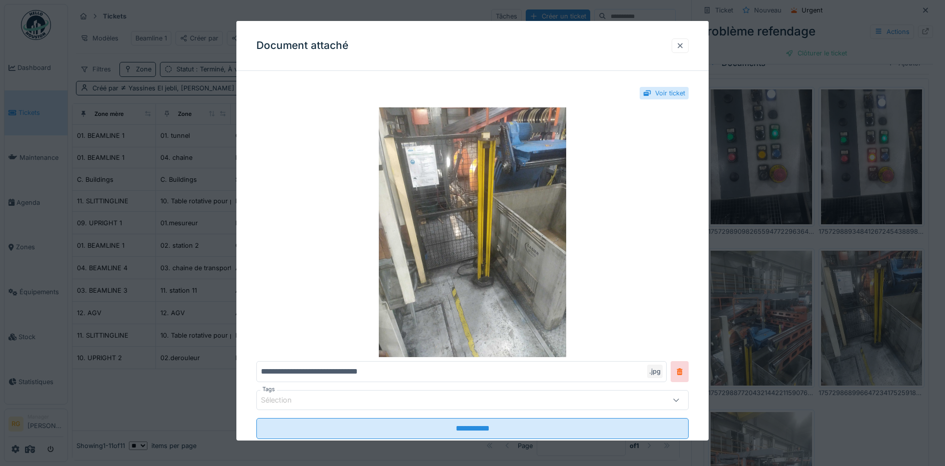
click at [684, 45] on div at bounding box center [680, 45] width 8 height 9
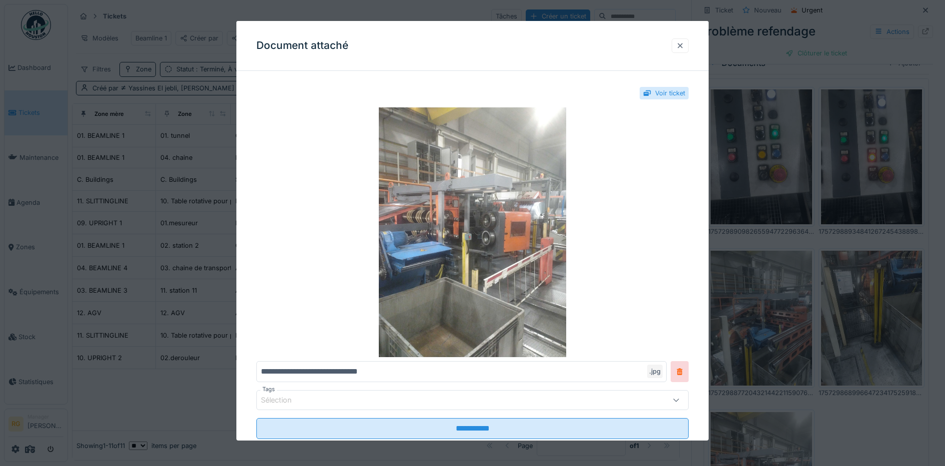
click at [684, 45] on div at bounding box center [680, 45] width 8 height 9
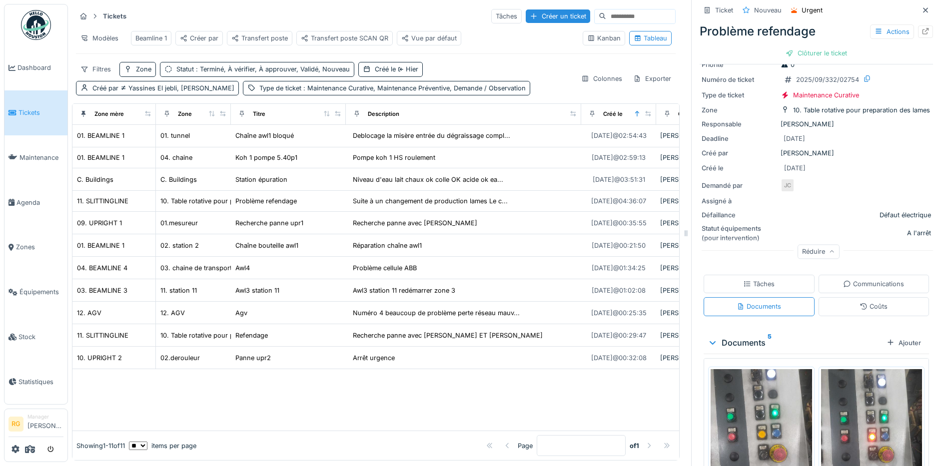
scroll to position [27, 0]
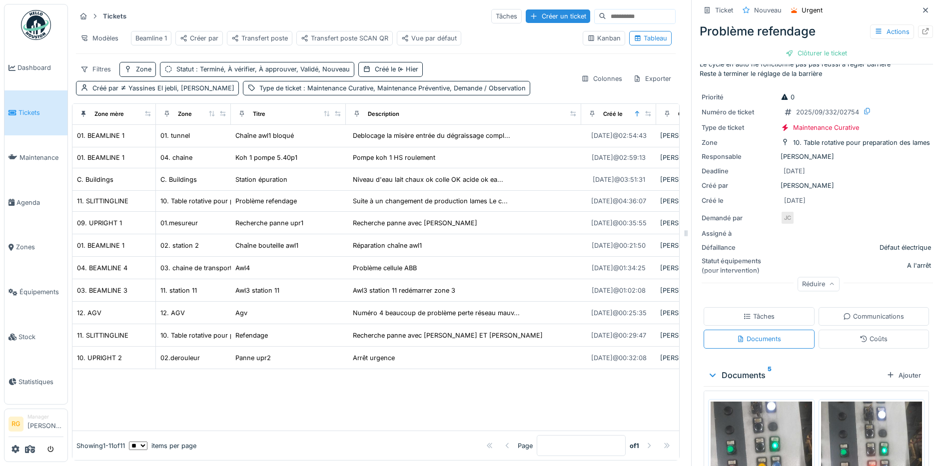
click at [743, 312] on div "Tâches" at bounding box center [758, 316] width 31 height 9
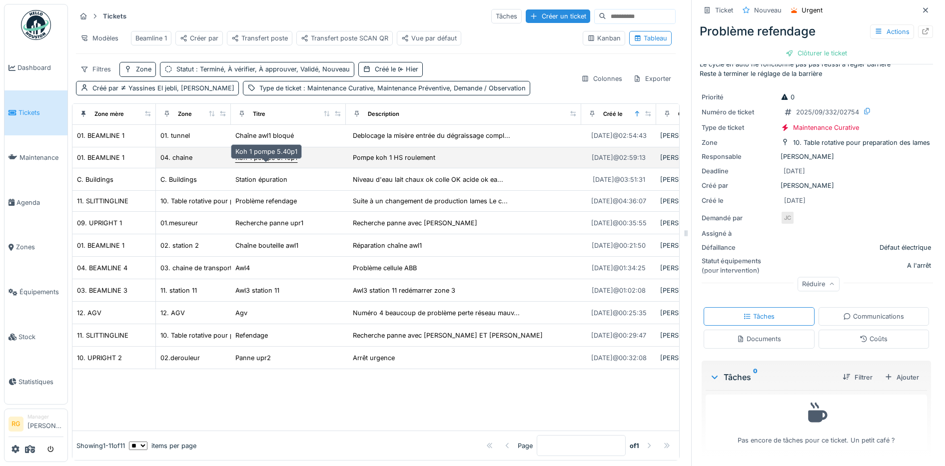
click at [256, 156] on div "Koh 1 pompe 5.40p1" at bounding box center [266, 157] width 62 height 9
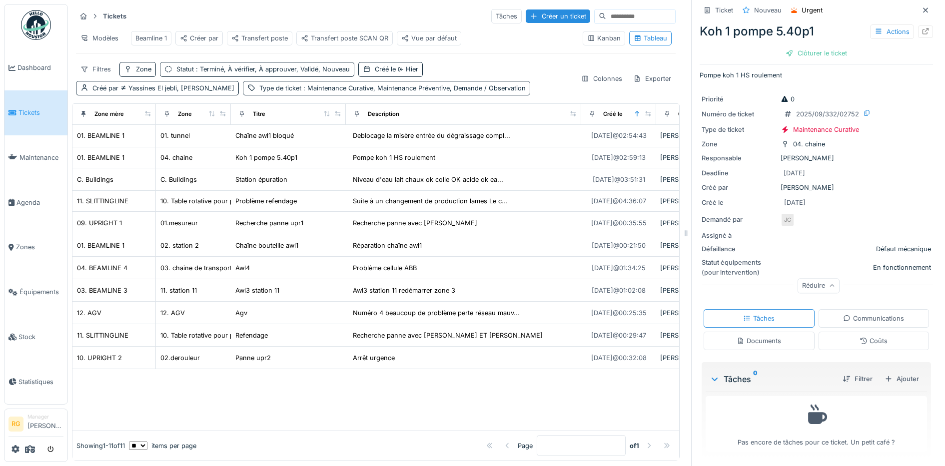
scroll to position [7, 0]
click at [752, 335] on div "Documents" at bounding box center [759, 339] width 44 height 9
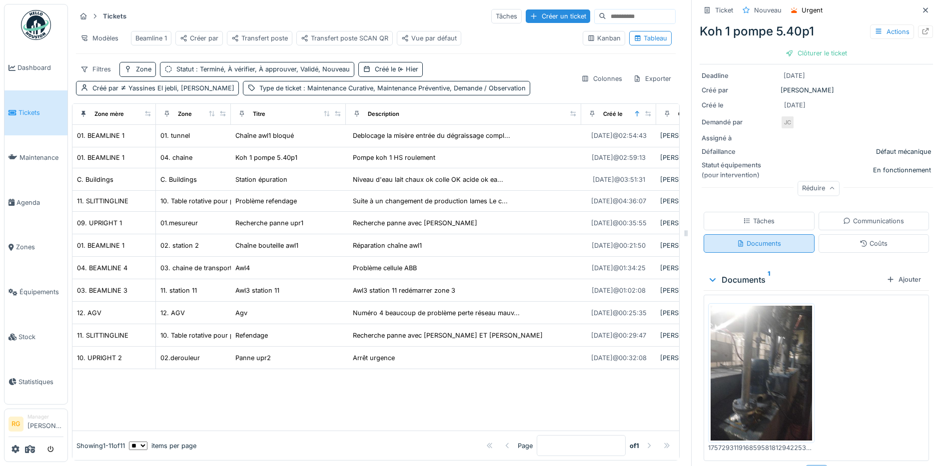
scroll to position [123, 0]
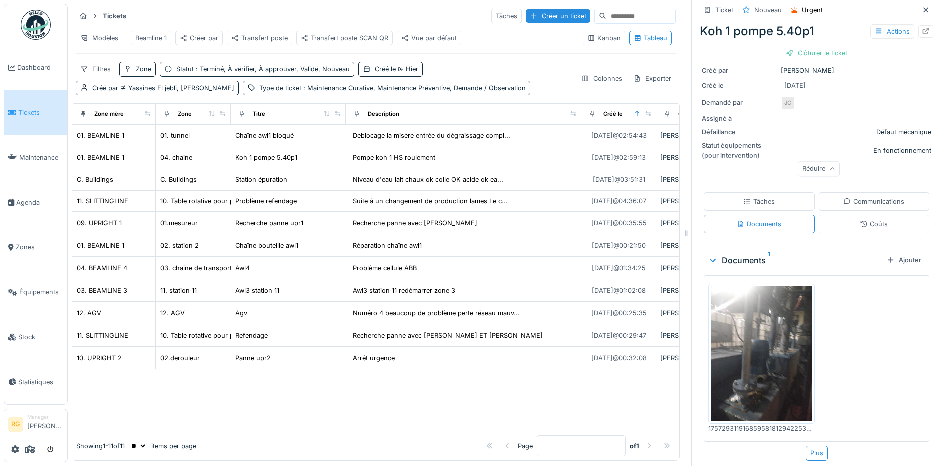
click at [763, 343] on img at bounding box center [761, 353] width 101 height 135
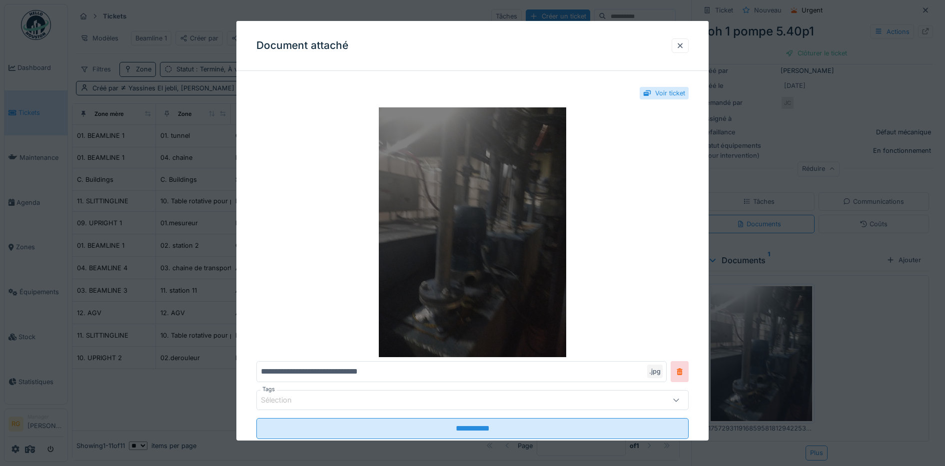
click at [466, 216] on img at bounding box center [472, 232] width 433 height 250
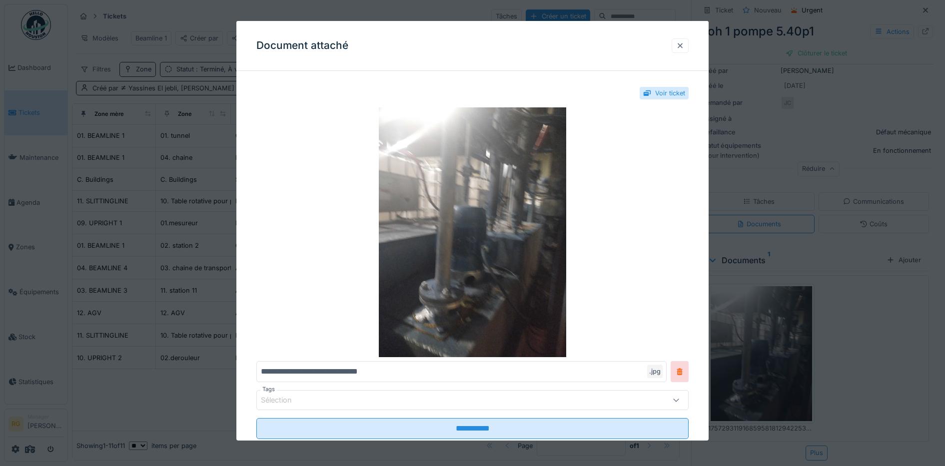
click at [683, 46] on div at bounding box center [680, 45] width 8 height 9
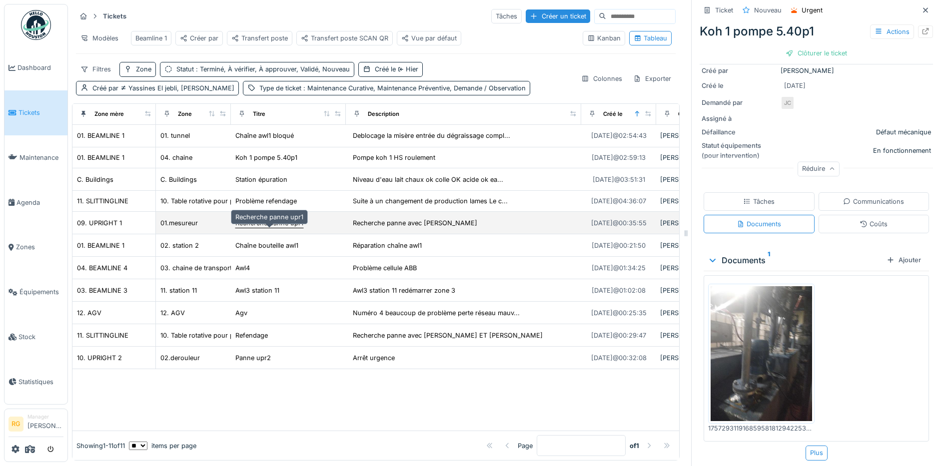
click at [283, 225] on div "Recherche panne upr1" at bounding box center [269, 222] width 68 height 9
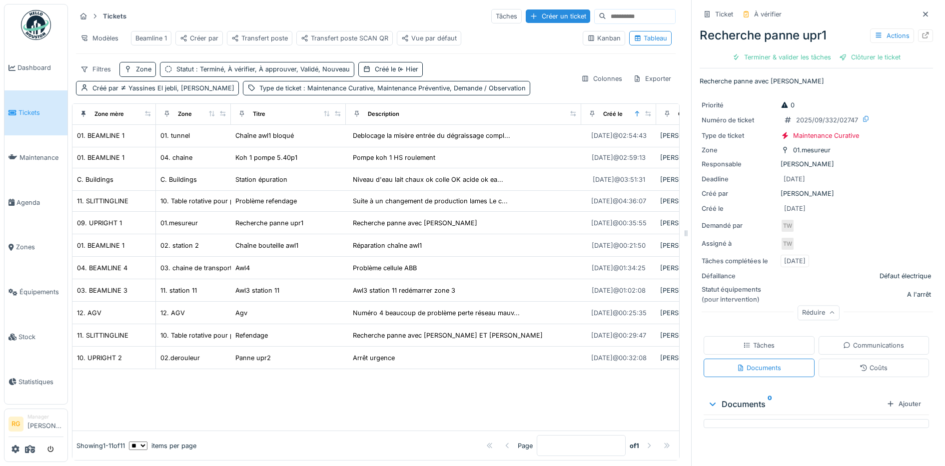
click at [760, 341] on div "Tâches" at bounding box center [758, 345] width 31 height 9
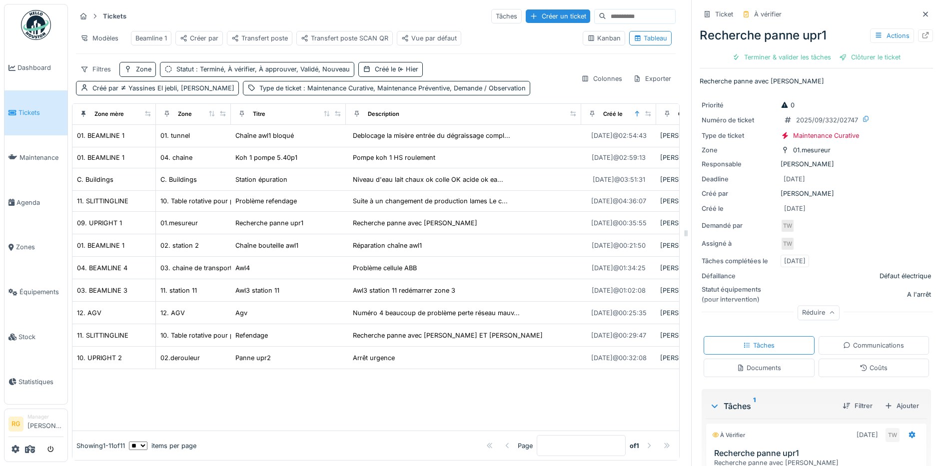
scroll to position [73, 0]
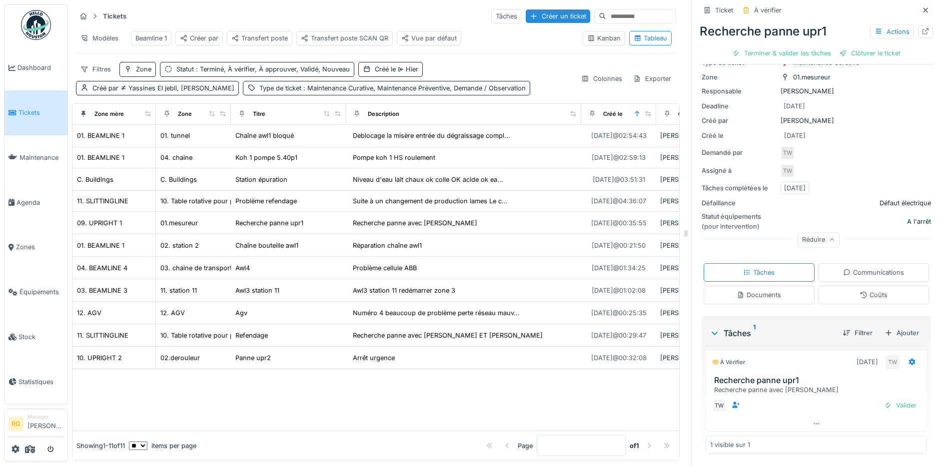
click at [764, 290] on div "Documents" at bounding box center [759, 294] width 44 height 9
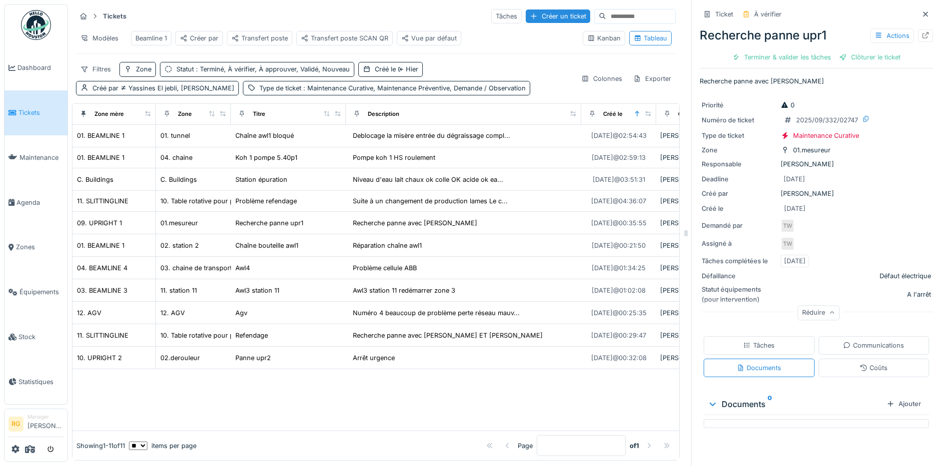
click at [744, 341] on div "Tâches" at bounding box center [758, 345] width 31 height 9
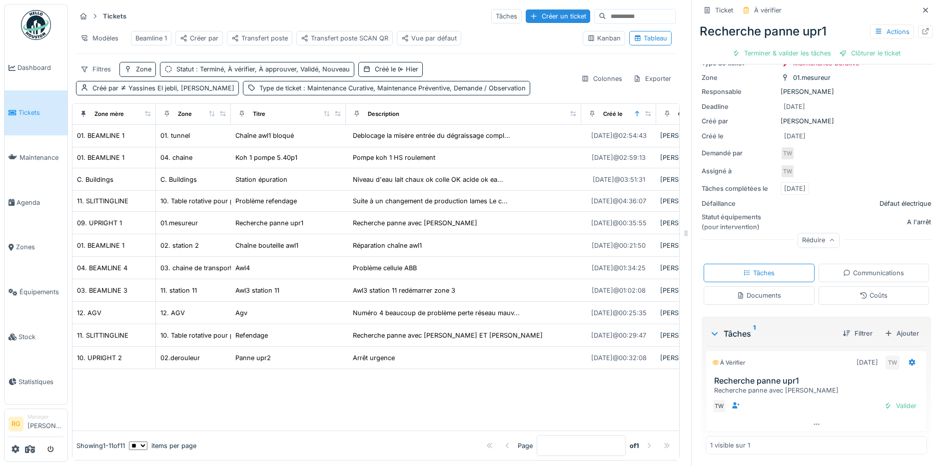
scroll to position [73, 0]
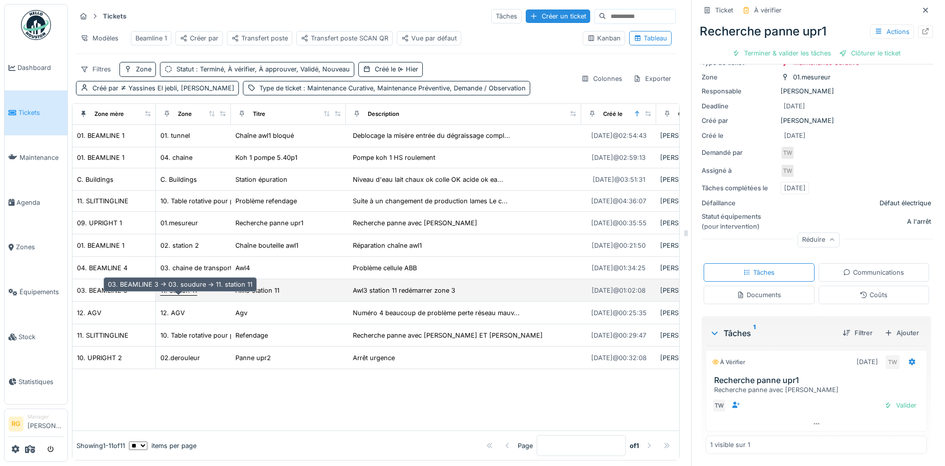
click at [185, 289] on div "11. station 11" at bounding box center [178, 290] width 36 height 9
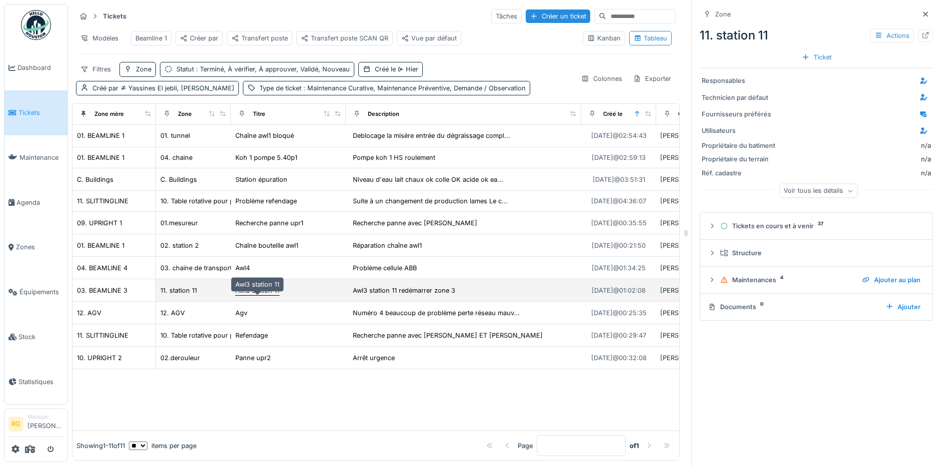
click at [242, 290] on div "Awl3 station 11" at bounding box center [257, 290] width 44 height 9
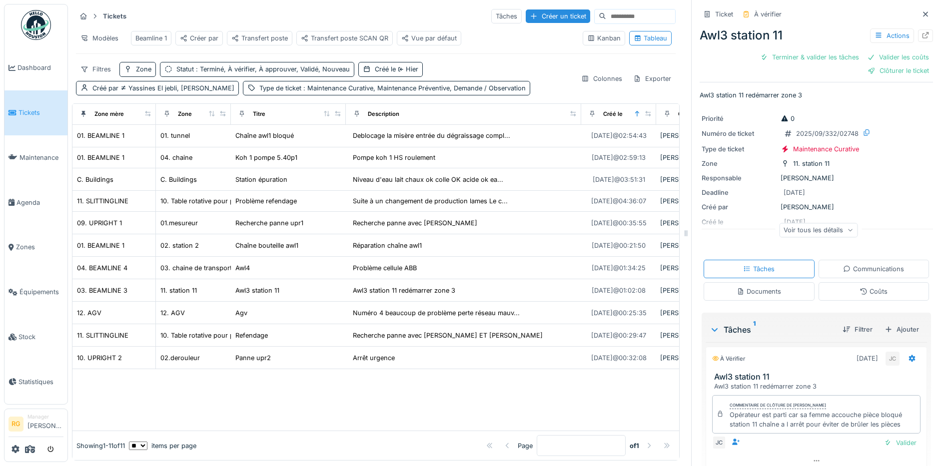
scroll to position [38, 0]
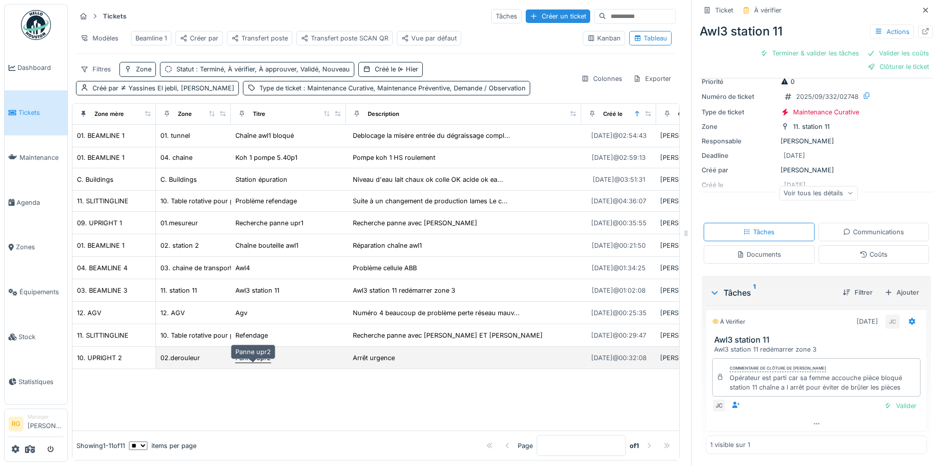
click at [254, 357] on div "Panne upr2" at bounding box center [252, 357] width 35 height 9
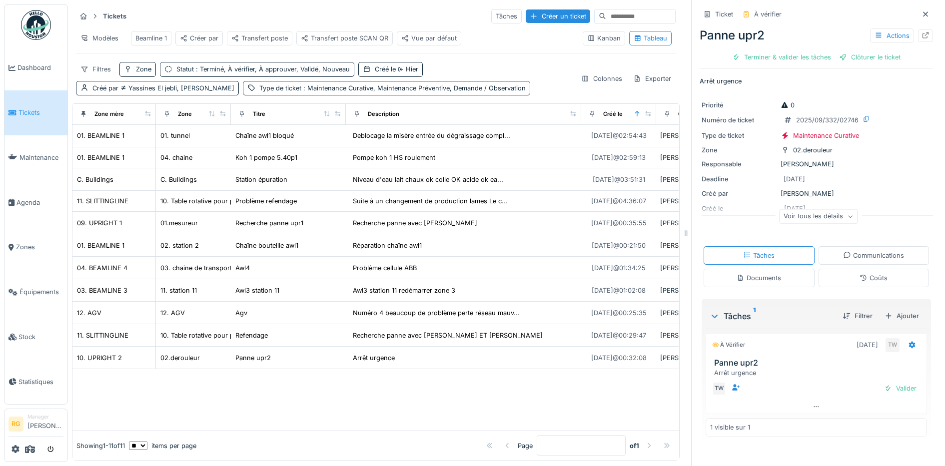
click at [847, 214] on icon at bounding box center [850, 216] width 6 height 5
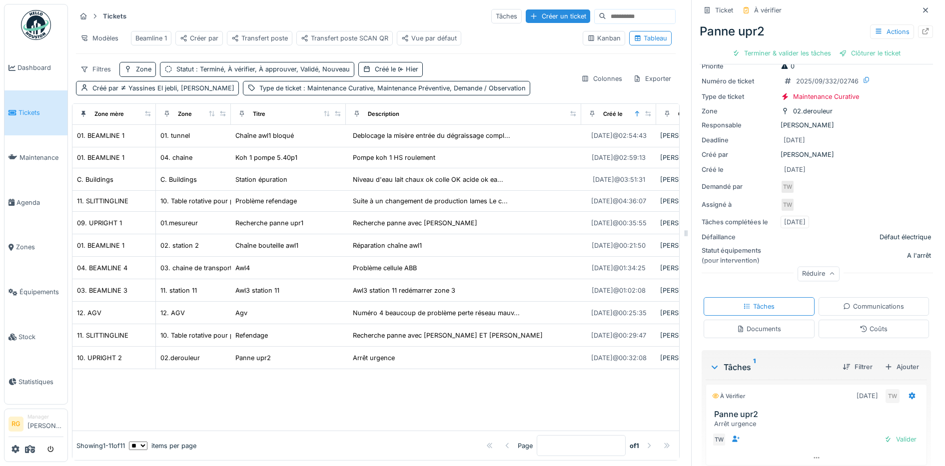
scroll to position [73, 0]
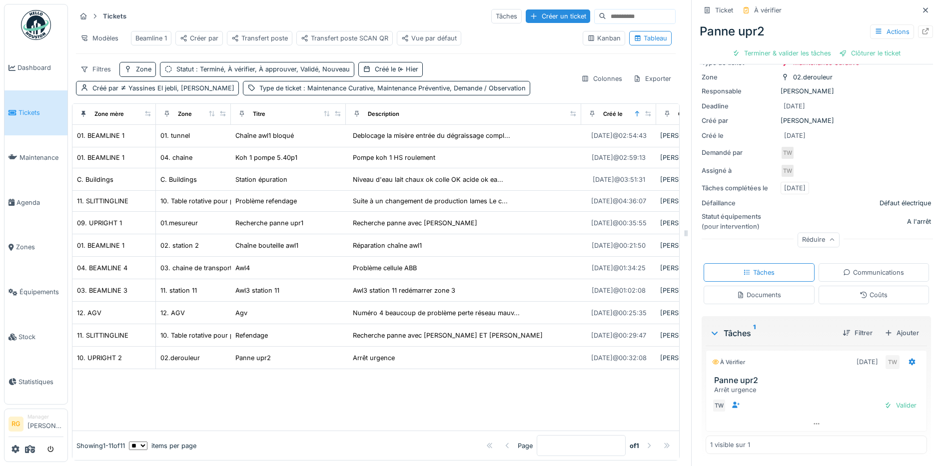
click at [752, 290] on div "Documents" at bounding box center [759, 294] width 44 height 9
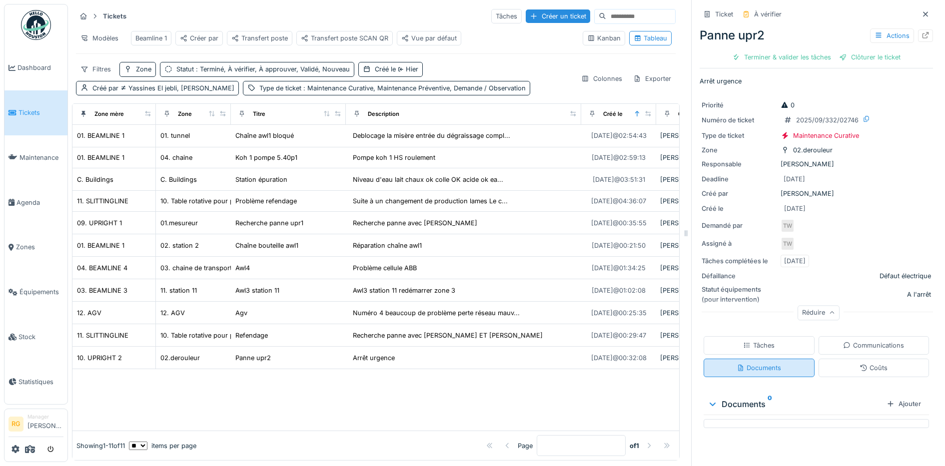
scroll to position [0, 0]
click at [751, 341] on div "Tâches" at bounding box center [758, 345] width 31 height 9
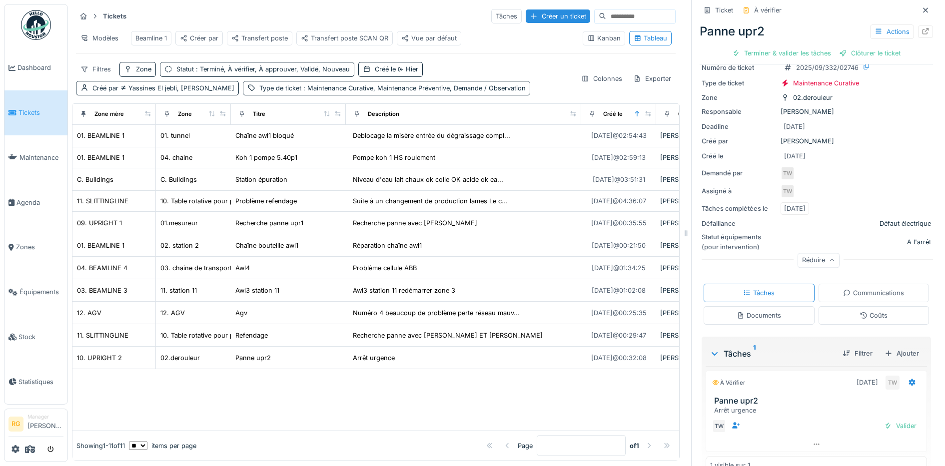
scroll to position [73, 0]
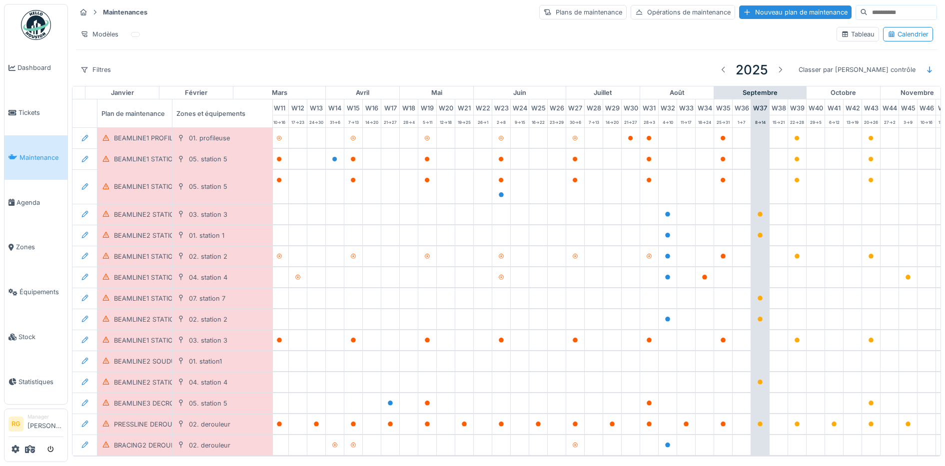
scroll to position [0, 338]
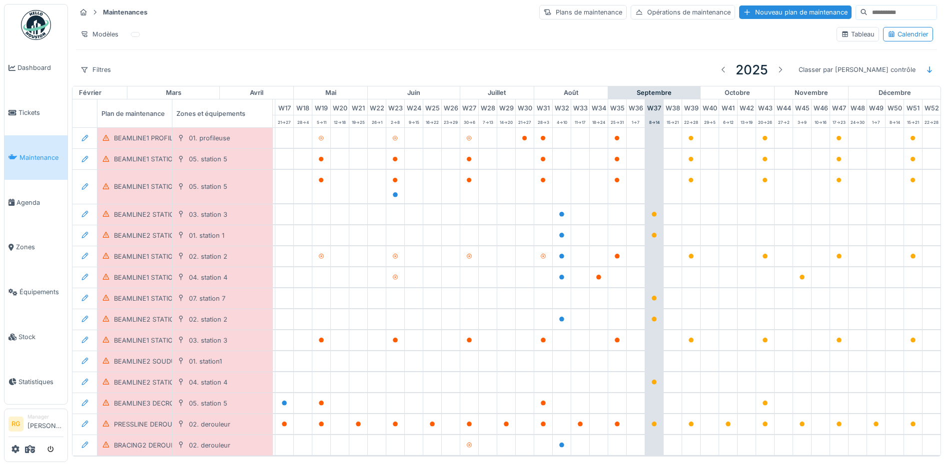
click at [868, 11] on input at bounding box center [902, 12] width 69 height 14
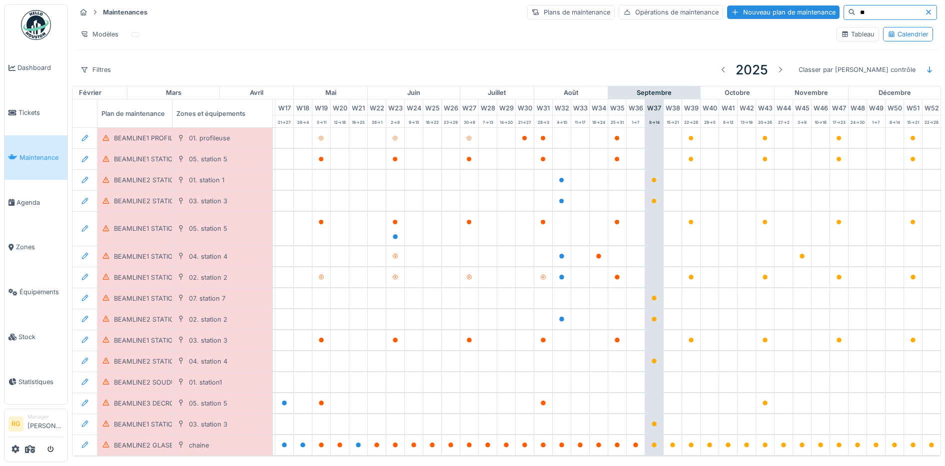
type input "*"
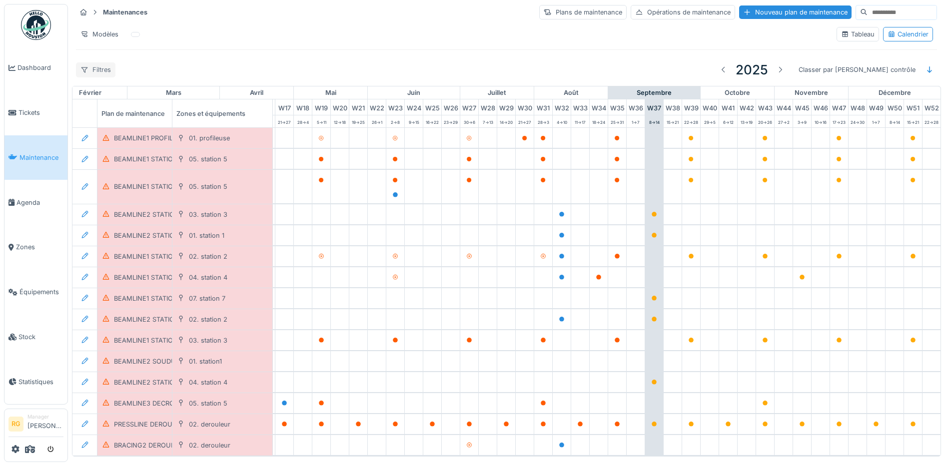
click at [99, 74] on div "Filtres" at bounding box center [95, 69] width 39 height 14
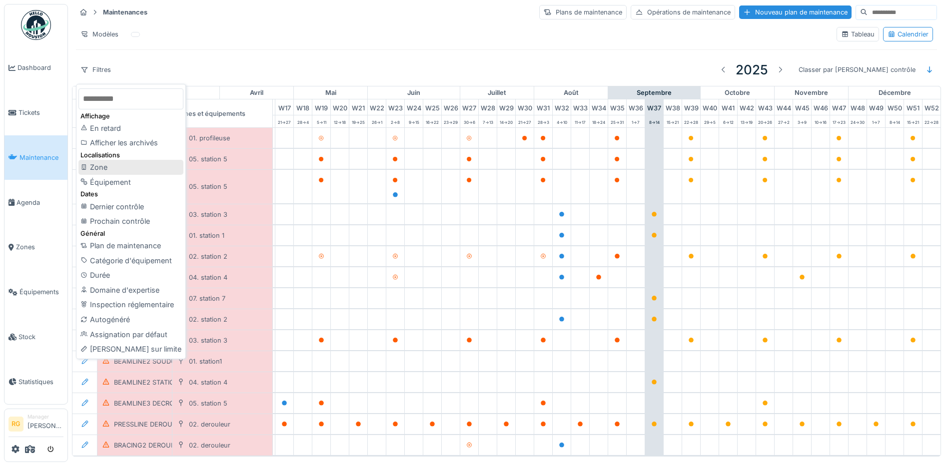
click at [99, 168] on div "Zone" at bounding box center [130, 167] width 105 height 15
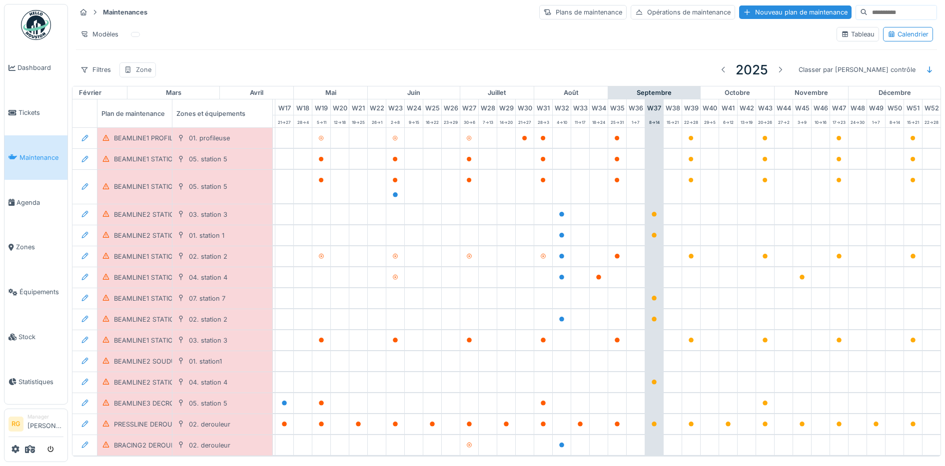
click at [150, 73] on div "Zone" at bounding box center [143, 69] width 15 height 9
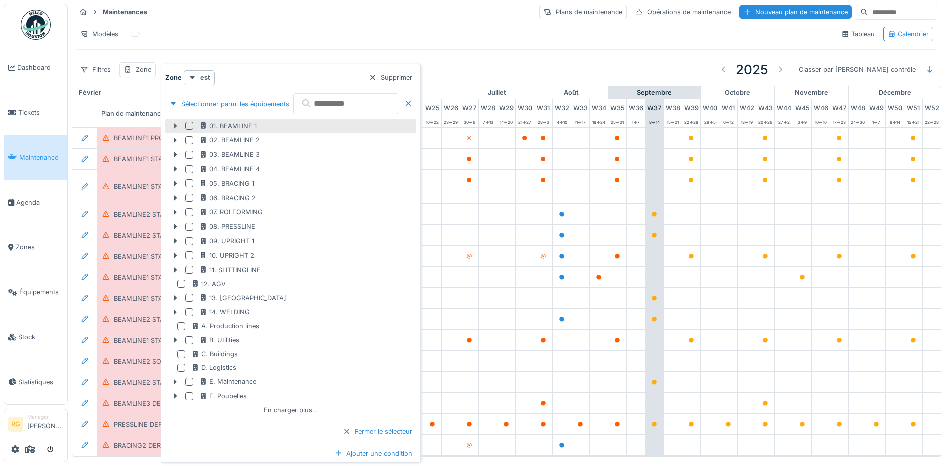
click at [175, 123] on icon at bounding box center [175, 126] width 8 height 6
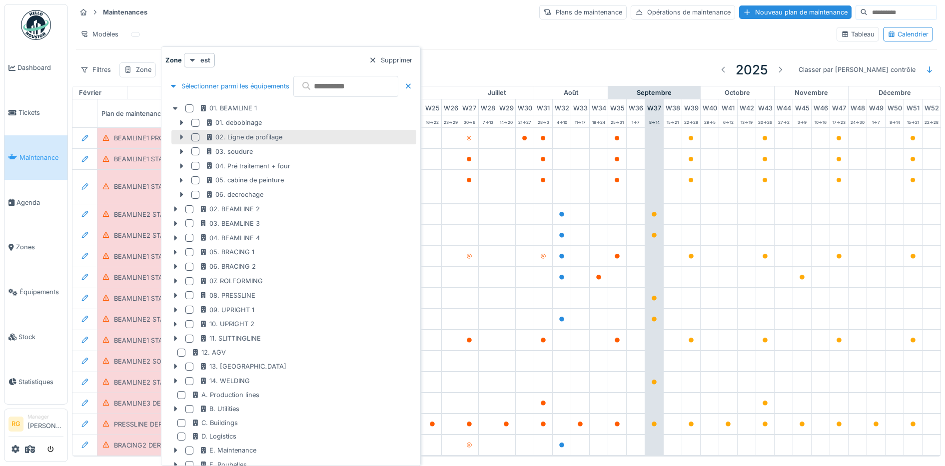
click at [178, 136] on icon at bounding box center [181, 137] width 8 height 6
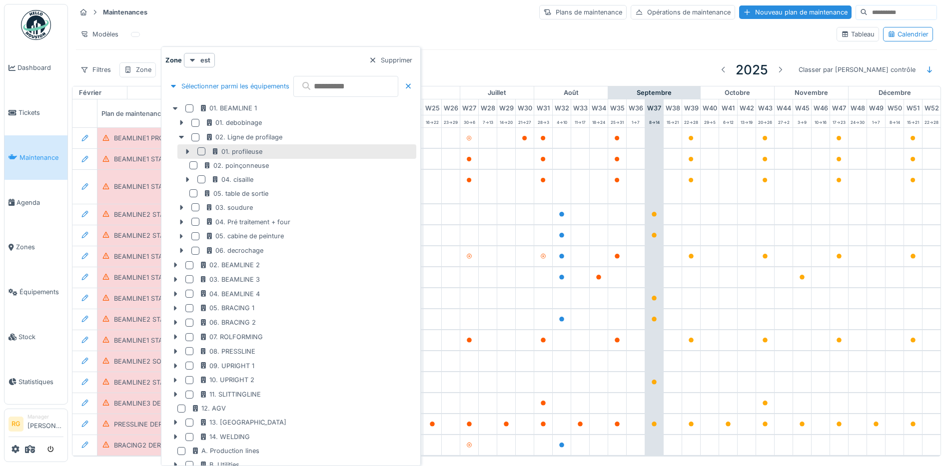
click at [202, 150] on div at bounding box center [201, 151] width 8 height 8
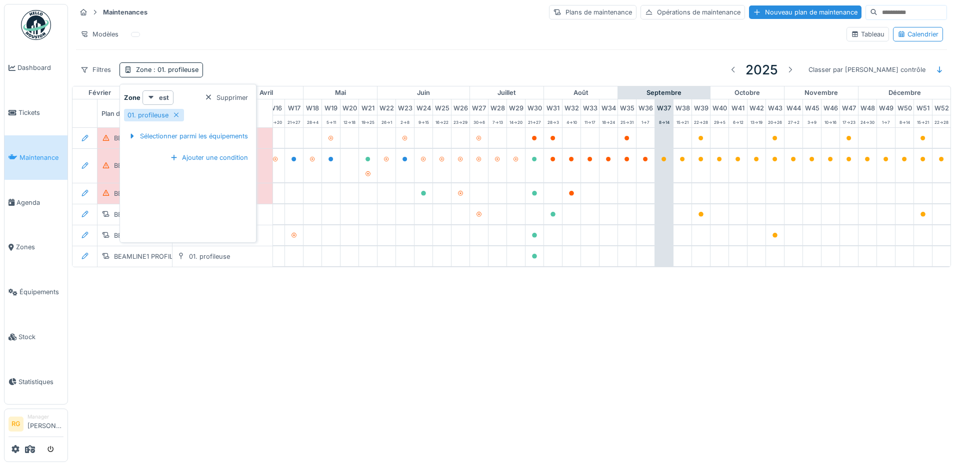
click at [286, 63] on div "Filtres Zone : 01. profileuse 2025 Classer par Dernier contrôle" at bounding box center [511, 69] width 871 height 23
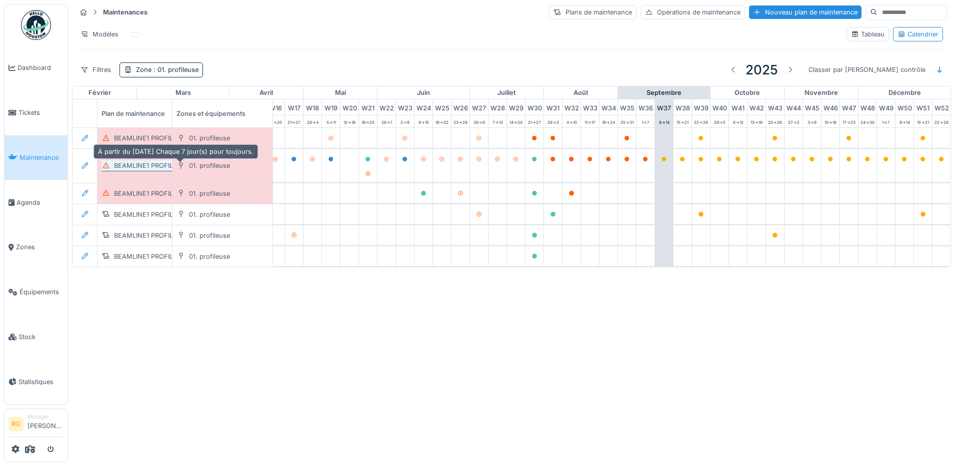
click at [141, 166] on div "BEAMLINE1 PROFILEUSE POH HEBDOMADAIRE" at bounding box center [186, 165] width 145 height 9
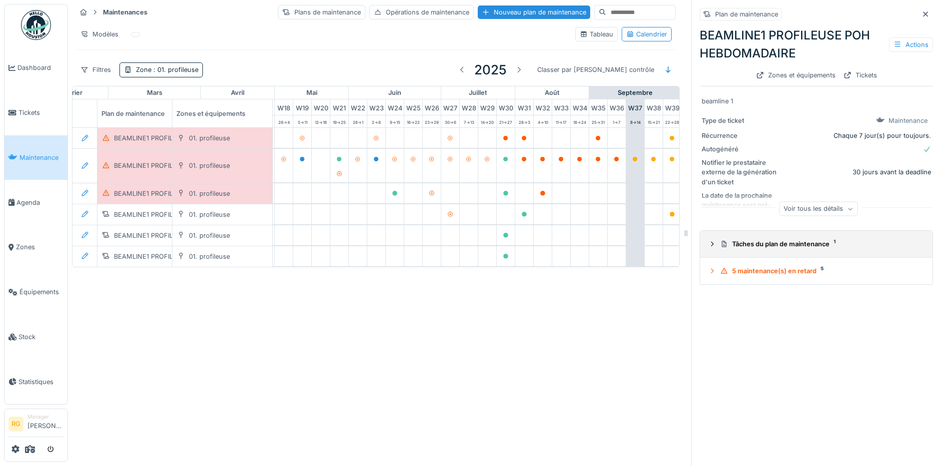
click at [708, 246] on icon at bounding box center [712, 244] width 8 height 6
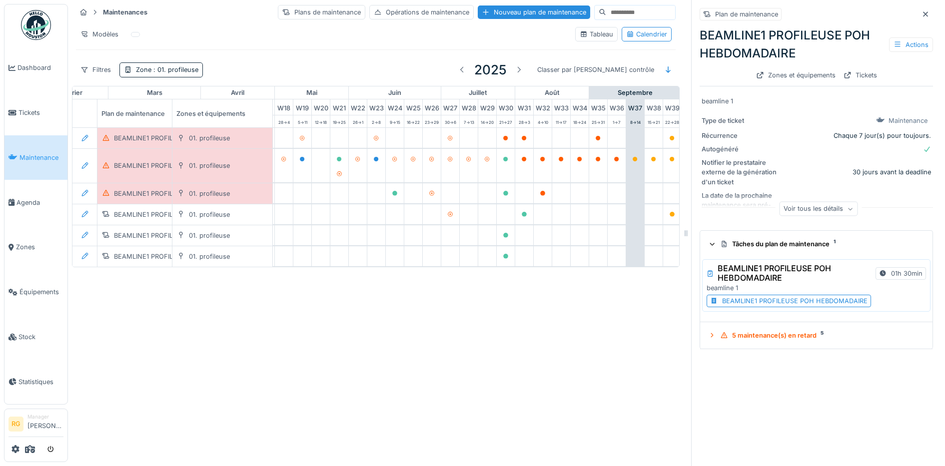
click at [740, 305] on div "BEAMLINE1 PROFILEUSE POH HEBDOMADAIRE" at bounding box center [794, 300] width 145 height 9
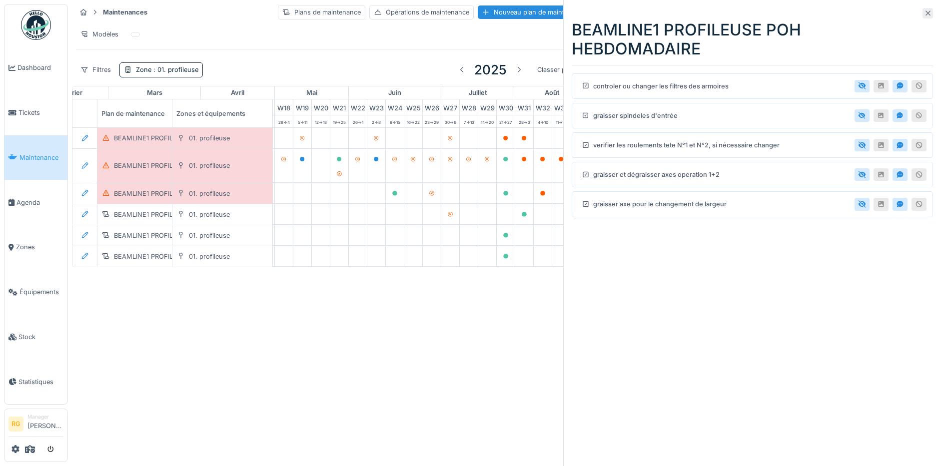
click at [924, 13] on icon at bounding box center [928, 13] width 8 height 6
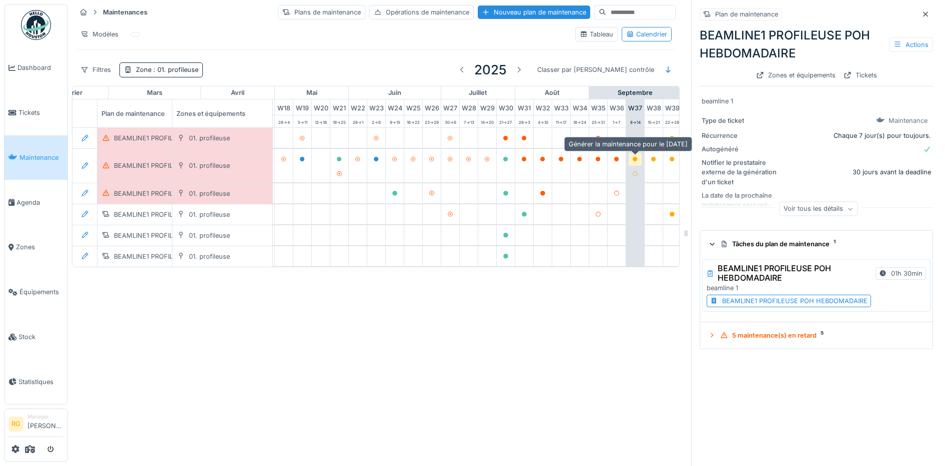
click at [637, 161] on icon at bounding box center [635, 159] width 5 height 5
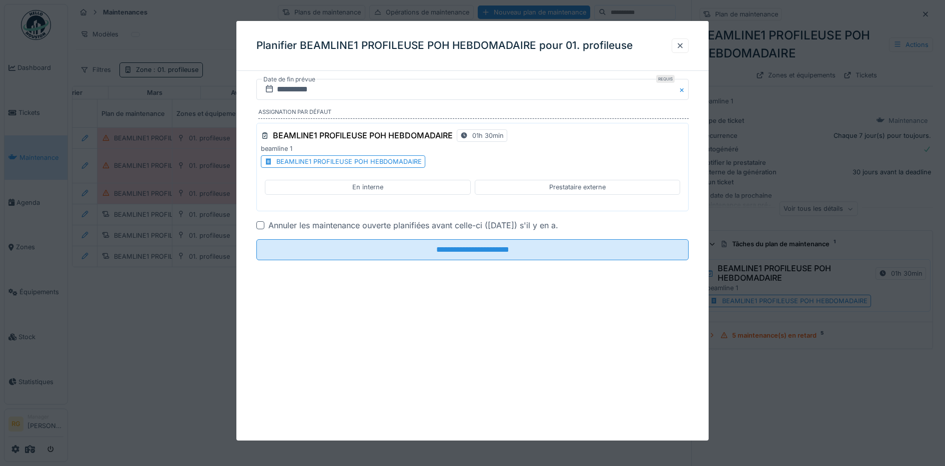
click at [371, 187] on div "En interne" at bounding box center [367, 186] width 31 height 9
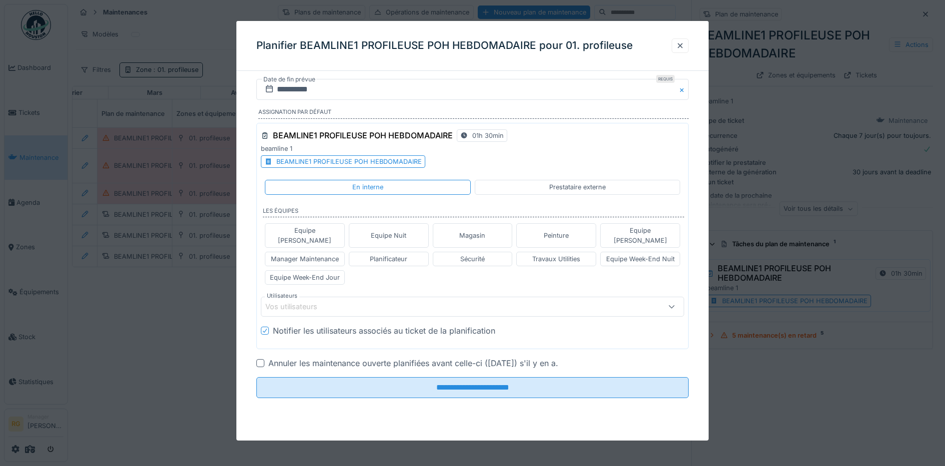
click at [325, 301] on div "Vos utilisateurs" at bounding box center [298, 306] width 66 height 11
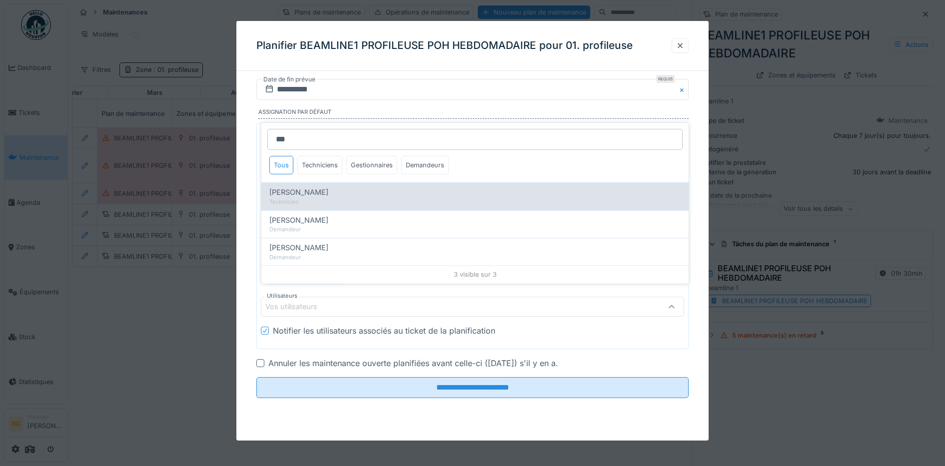
type input "***"
click at [309, 192] on span "Geoffrey Masson" at bounding box center [298, 192] width 59 height 11
type input "****"
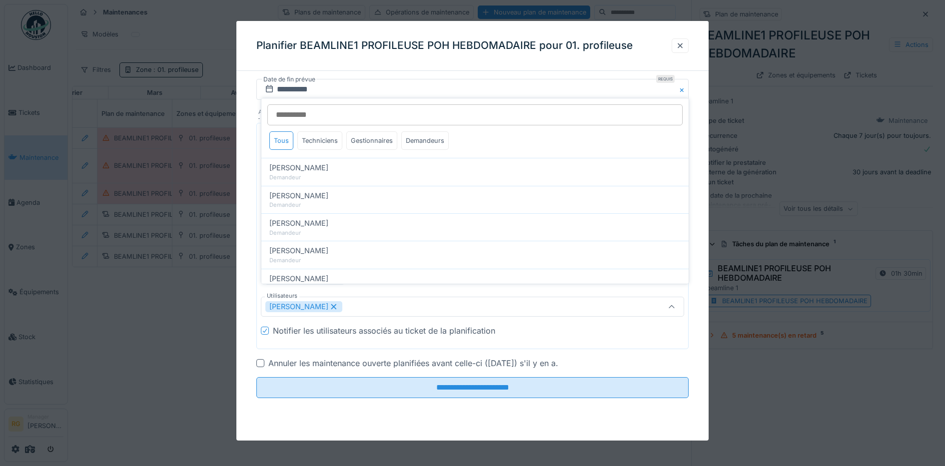
click at [701, 356] on div "**********" at bounding box center [472, 252] width 473 height 347
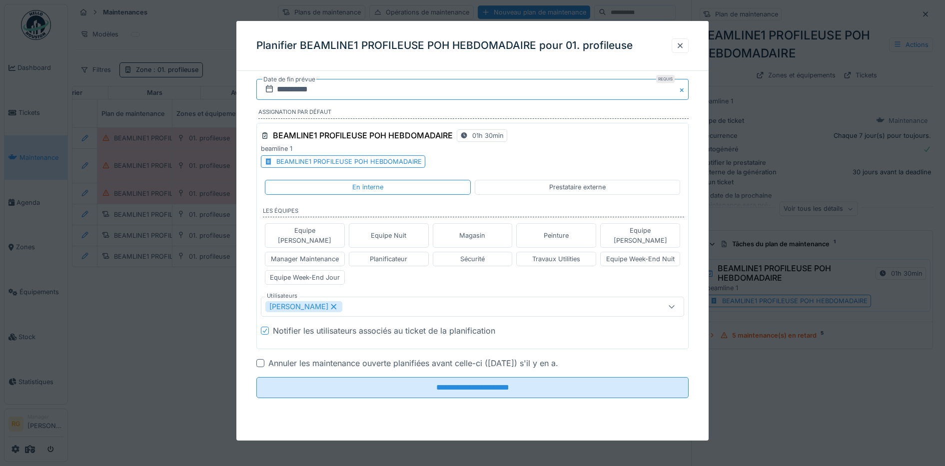
click at [390, 92] on input "**********" at bounding box center [472, 89] width 433 height 21
click at [440, 171] on div "9" at bounding box center [441, 170] width 13 height 13
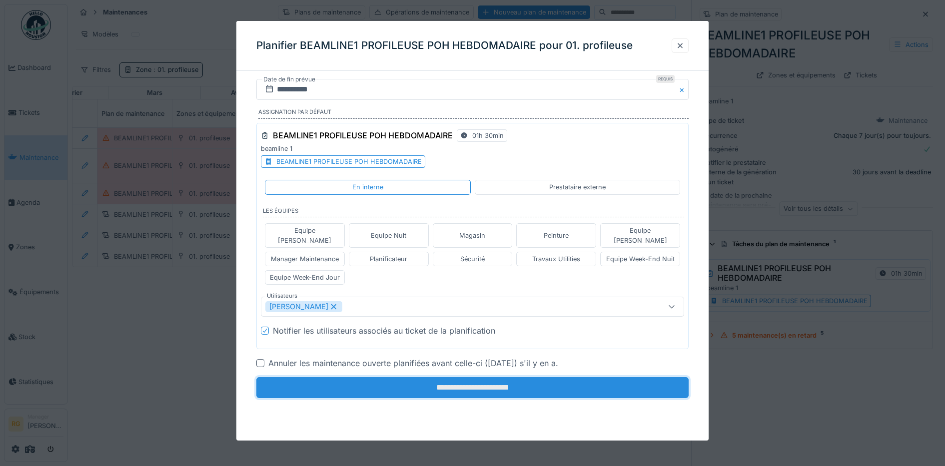
click at [466, 377] on input "**********" at bounding box center [472, 387] width 433 height 21
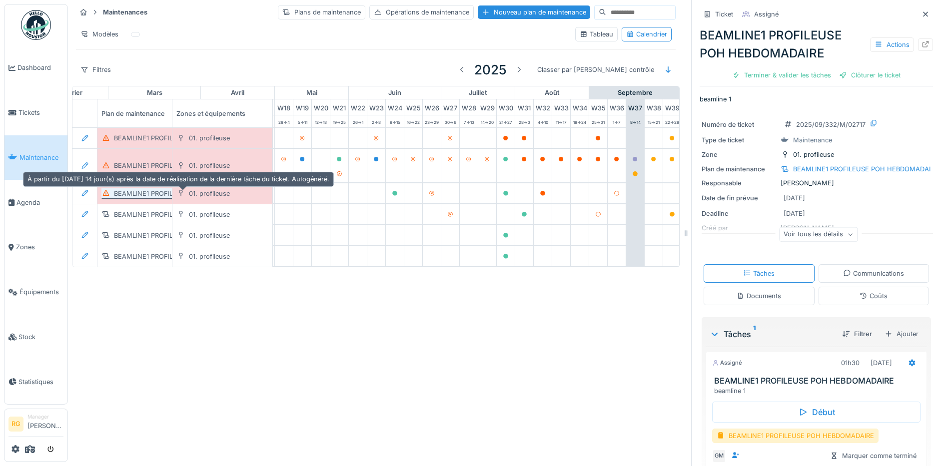
click at [133, 196] on div "BEAMLINE1 PROFILEUSE POH BIHEBDOMADAIRE" at bounding box center [189, 193] width 151 height 9
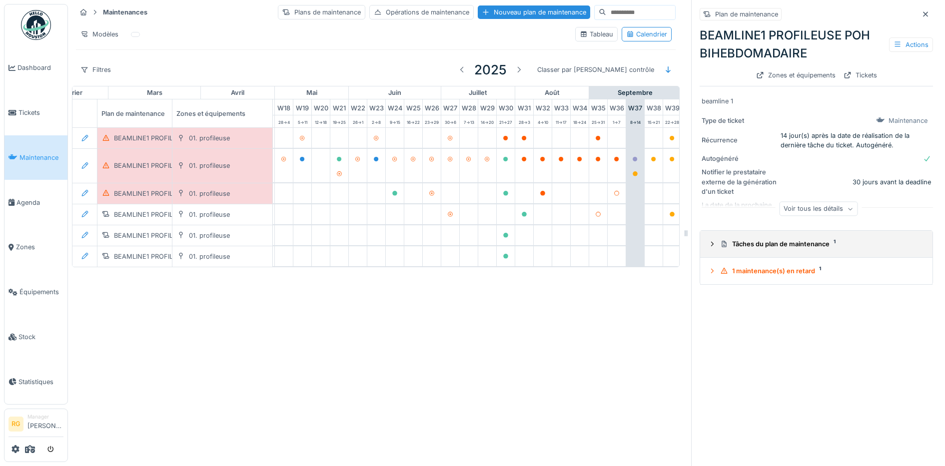
click at [708, 246] on icon at bounding box center [712, 244] width 8 height 6
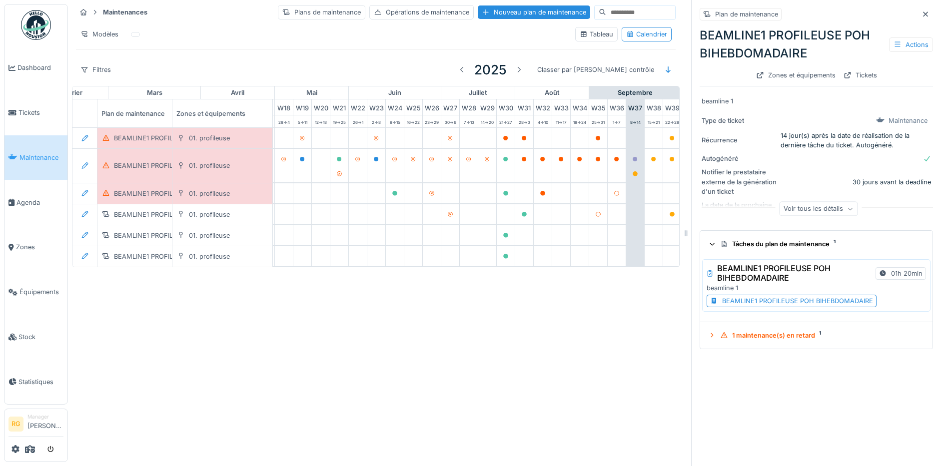
click at [752, 302] on div "BEAMLINE1 PROFILEUSE POH BIHEBDOMADAIRE" at bounding box center [797, 300] width 151 height 9
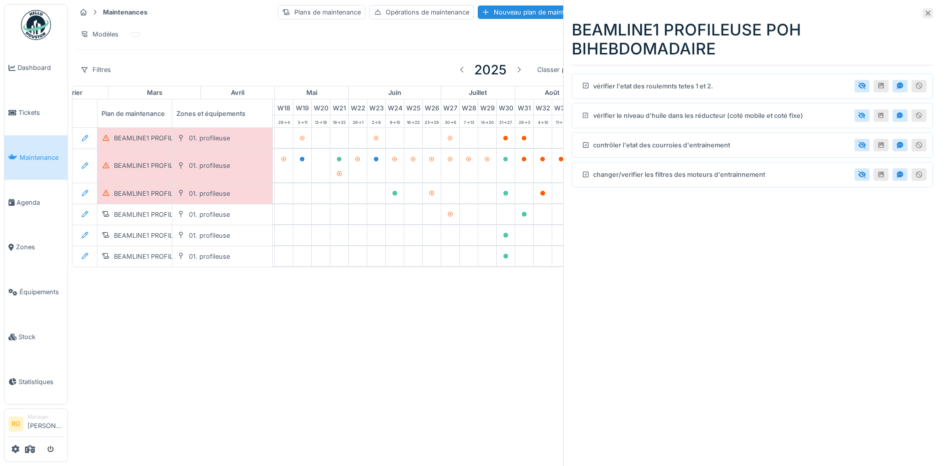
click at [924, 13] on icon at bounding box center [928, 13] width 8 height 6
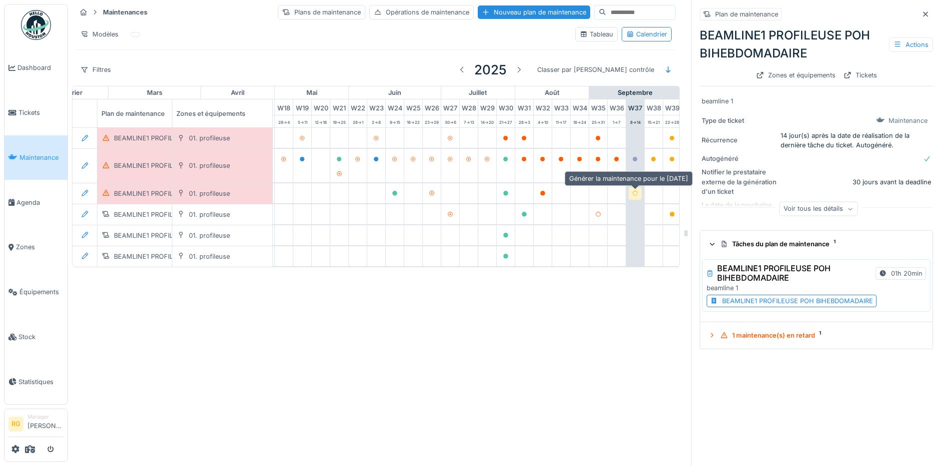
click at [636, 192] on icon at bounding box center [635, 193] width 6 height 5
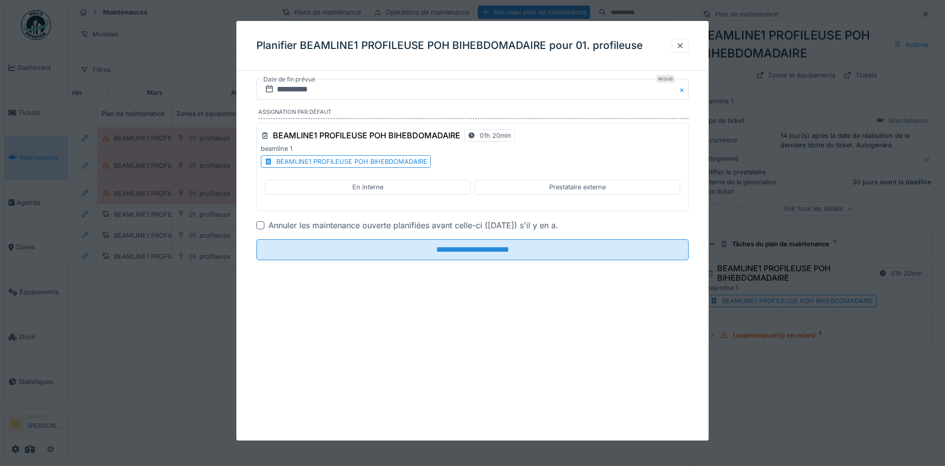
click at [360, 187] on div "En interne" at bounding box center [367, 186] width 31 height 9
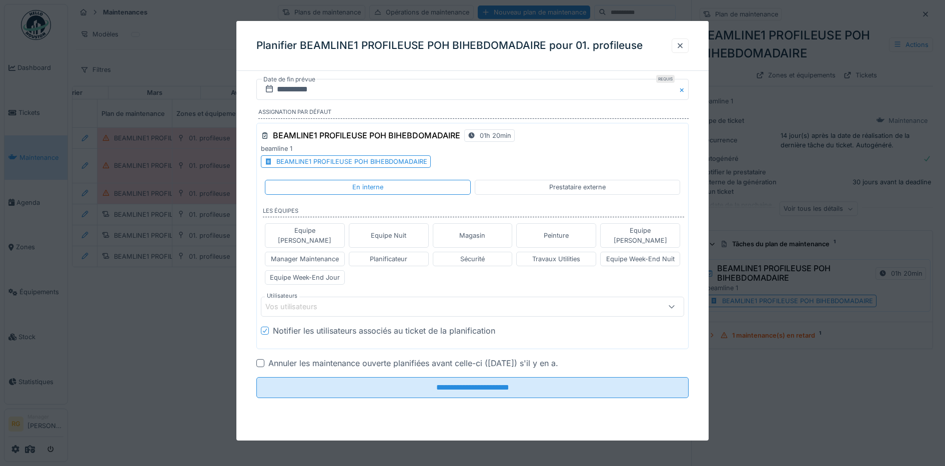
click at [308, 301] on div "Vos utilisateurs" at bounding box center [298, 306] width 66 height 11
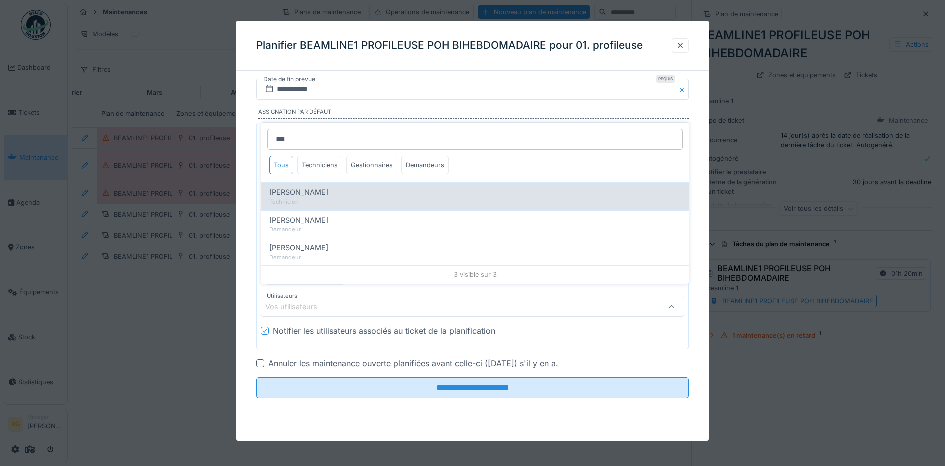
type input "***"
click at [313, 189] on span "Geoffrey Masson" at bounding box center [298, 192] width 59 height 11
type input "****"
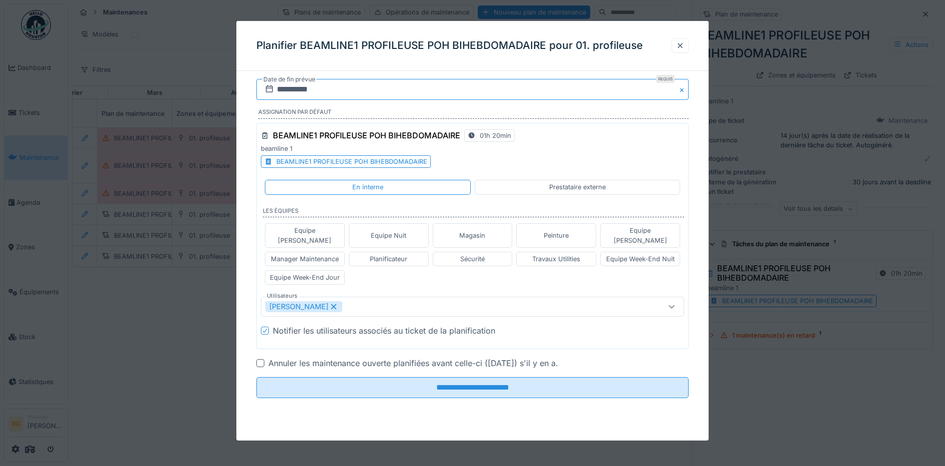
click at [324, 84] on input "**********" at bounding box center [472, 89] width 433 height 21
click at [444, 171] on div "9" at bounding box center [441, 170] width 13 height 13
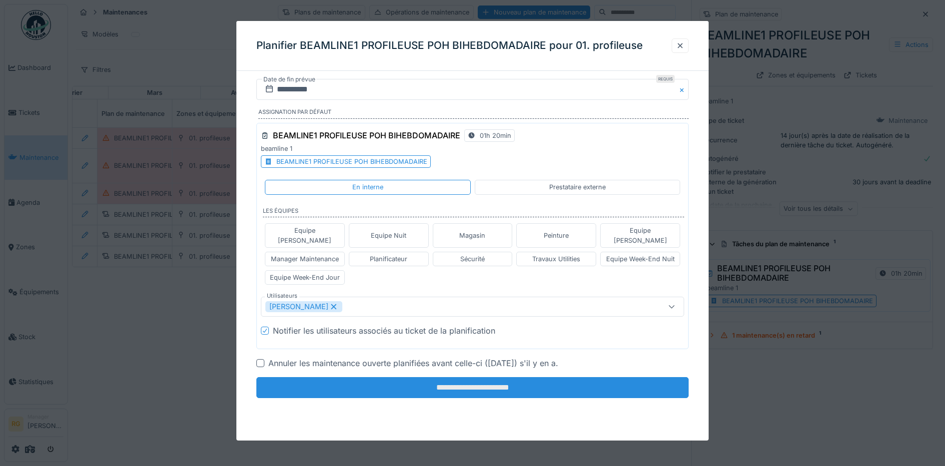
click at [450, 379] on input "**********" at bounding box center [472, 387] width 433 height 21
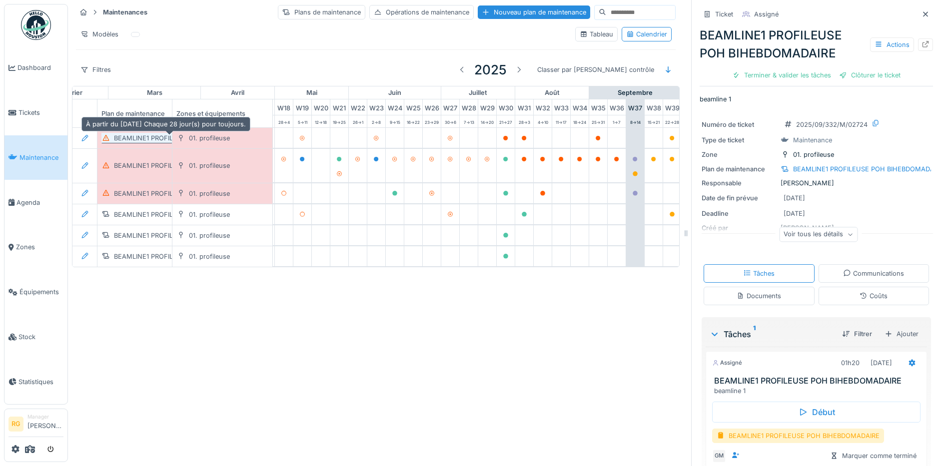
click at [138, 140] on div "BEAMLINE1 PROFILEUSE POH MENSUEL" at bounding box center [176, 137] width 125 height 9
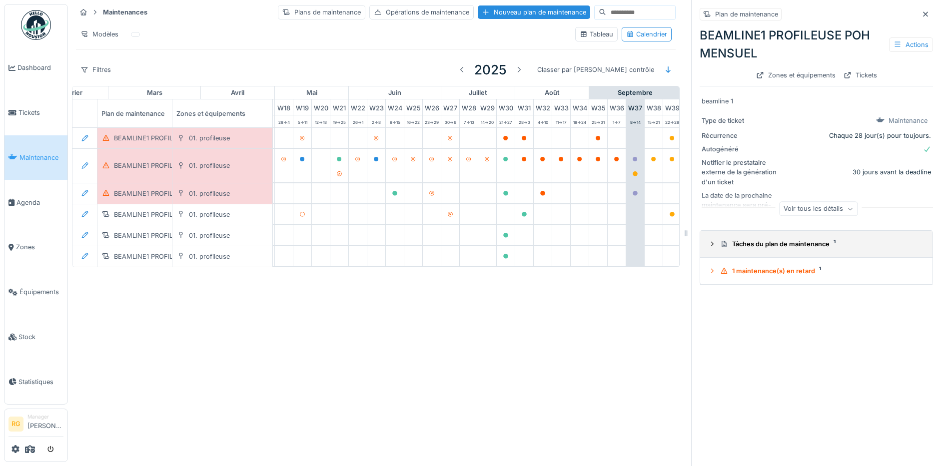
click at [708, 245] on icon at bounding box center [712, 244] width 8 height 6
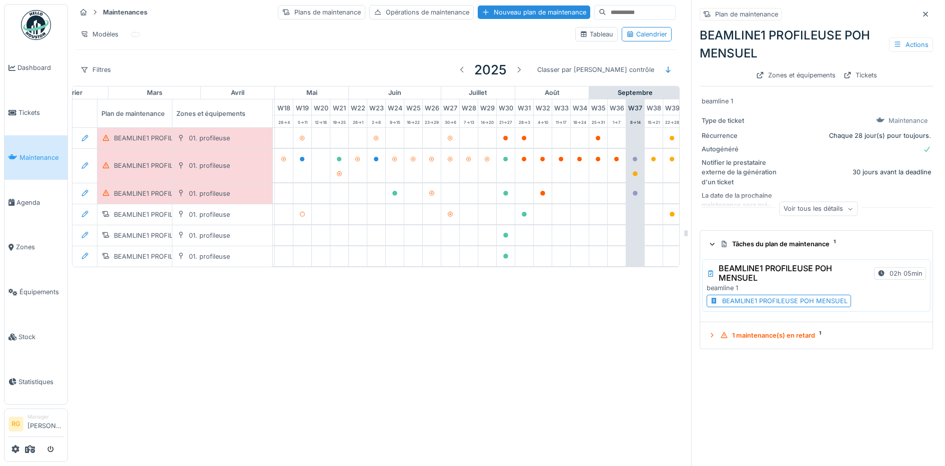
click at [749, 304] on div "BEAMLINE1 PROFILEUSE POH MENSUEL" at bounding box center [784, 300] width 125 height 9
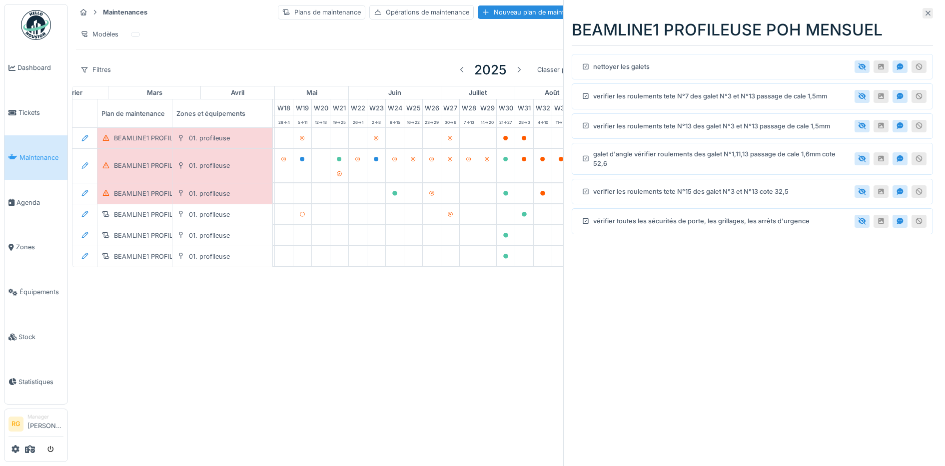
click at [923, 17] on div at bounding box center [928, 13] width 10 height 10
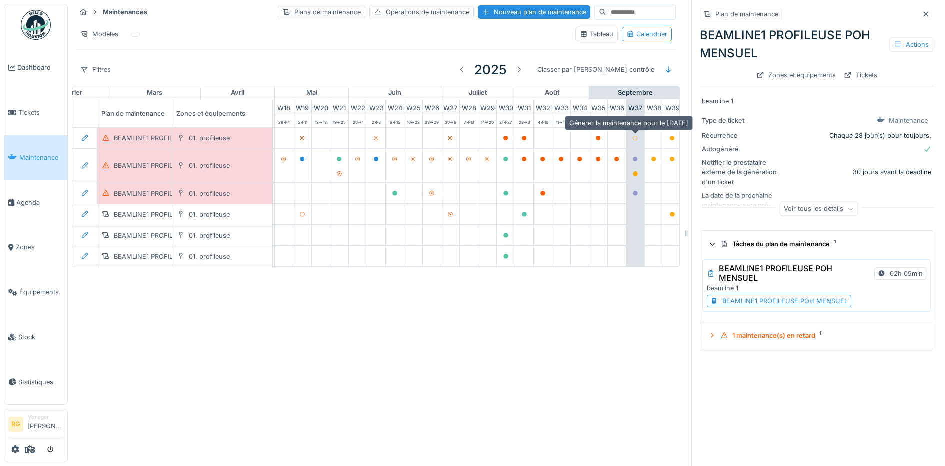
click at [638, 139] on icon at bounding box center [635, 138] width 6 height 5
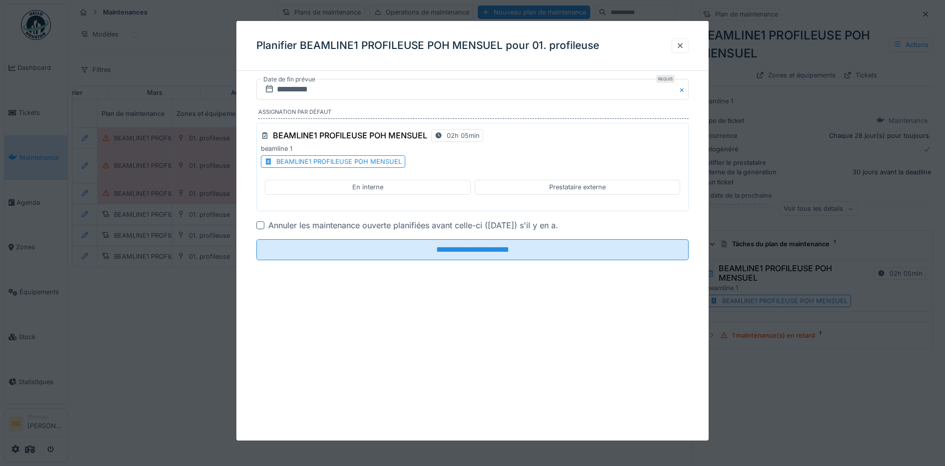
click at [367, 186] on div "En interne" at bounding box center [367, 186] width 31 height 9
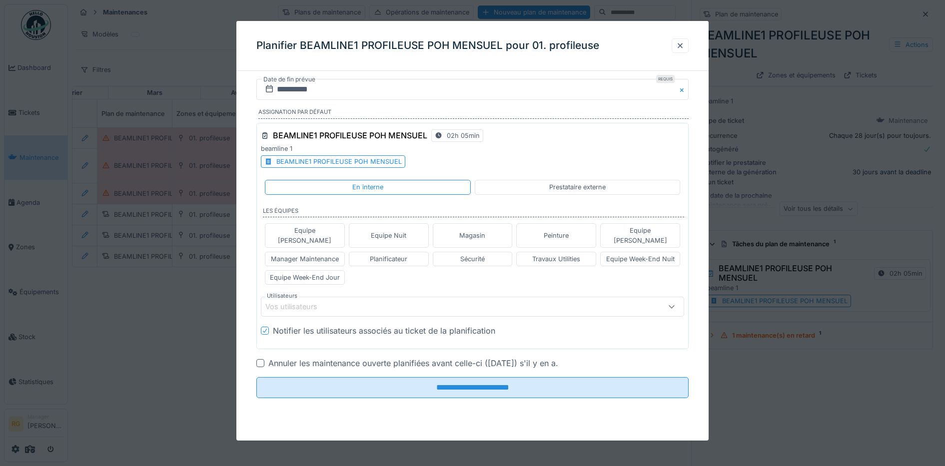
click at [307, 301] on div "Vos utilisateurs" at bounding box center [298, 306] width 66 height 11
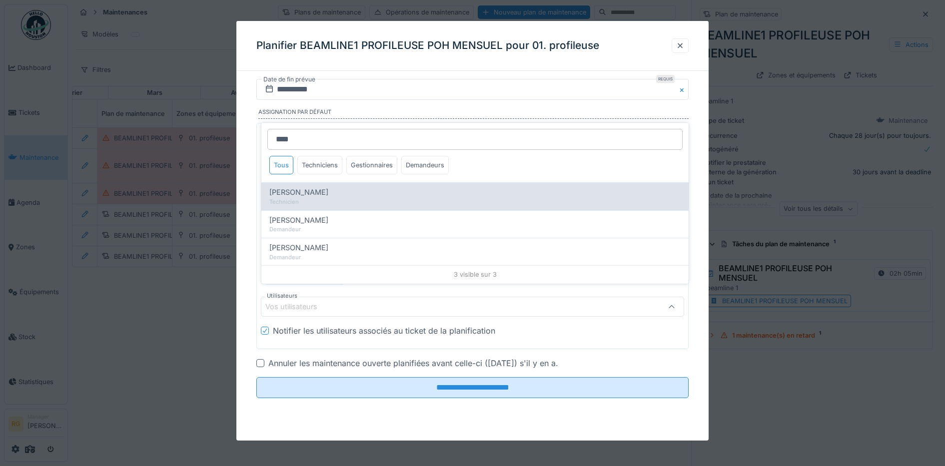
type input "****"
click at [317, 194] on span "Geoffrey Masson" at bounding box center [298, 192] width 59 height 11
type input "****"
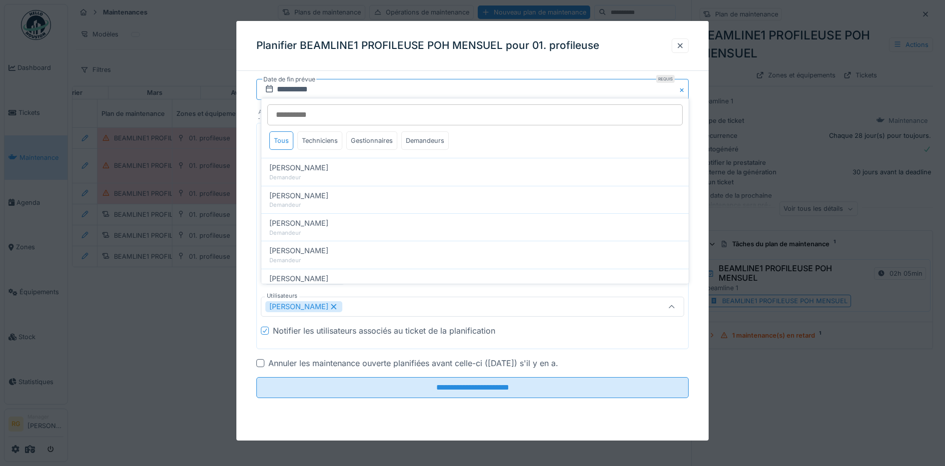
click at [331, 85] on input "**********" at bounding box center [472, 89] width 433 height 21
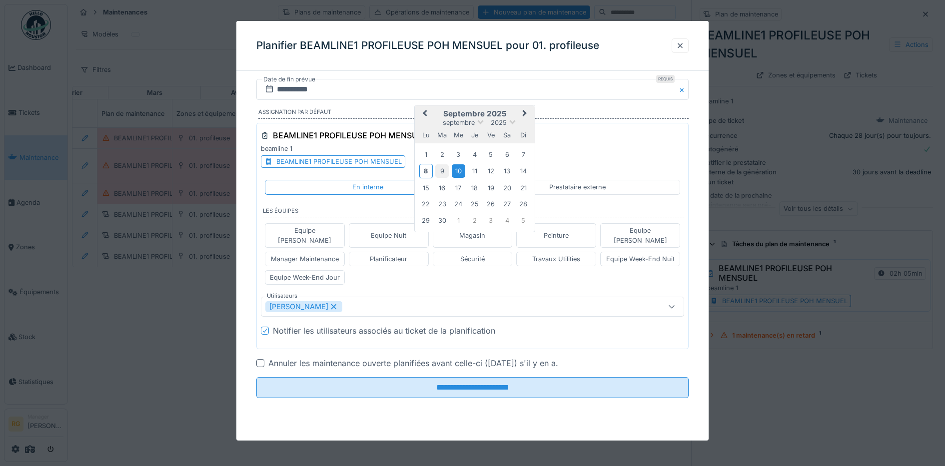
click at [443, 169] on div "9" at bounding box center [441, 170] width 13 height 13
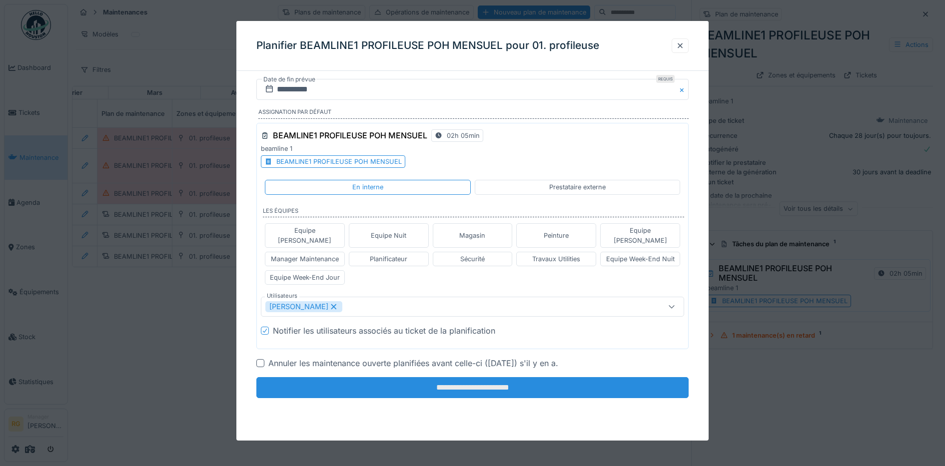
click at [382, 377] on input "**********" at bounding box center [472, 387] width 433 height 21
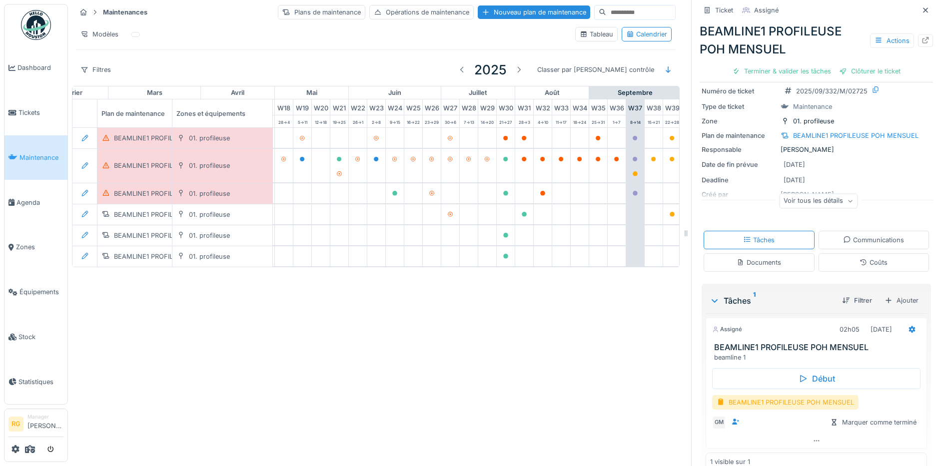
scroll to position [51, 0]
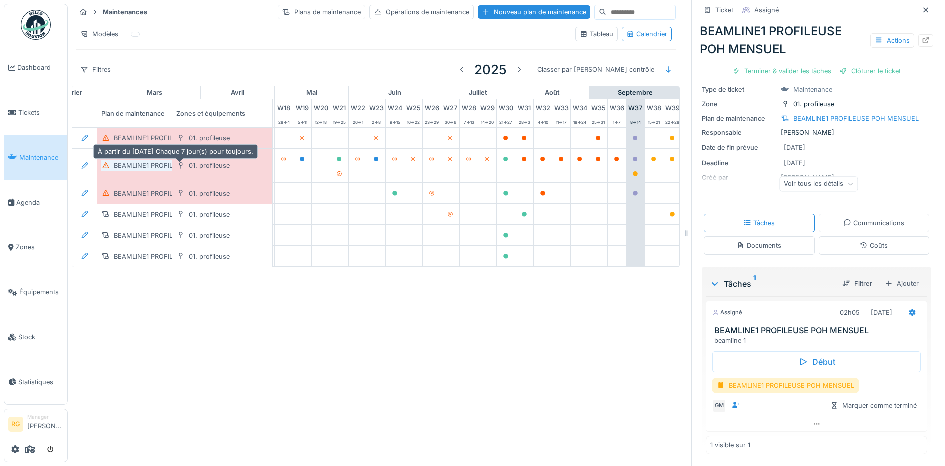
click at [147, 168] on div "BEAMLINE1 PROFILEUSE POH HEBDOMADAIRE" at bounding box center [186, 165] width 145 height 9
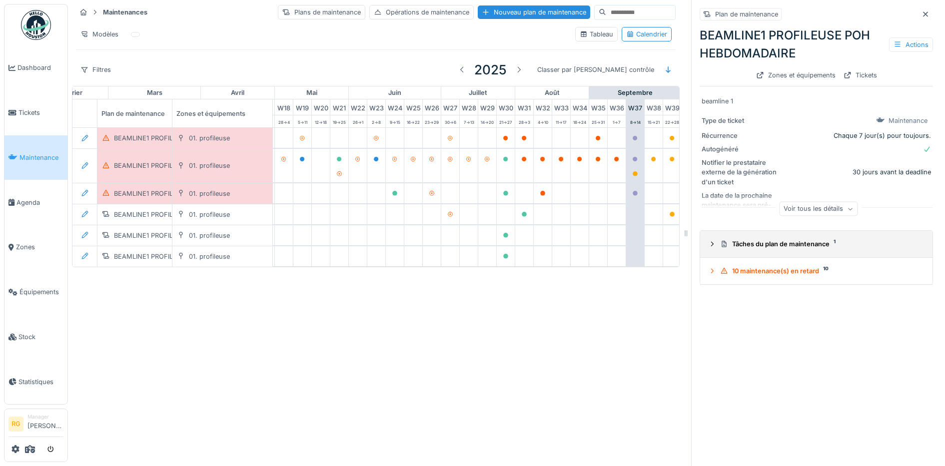
click at [708, 248] on div at bounding box center [712, 243] width 8 height 9
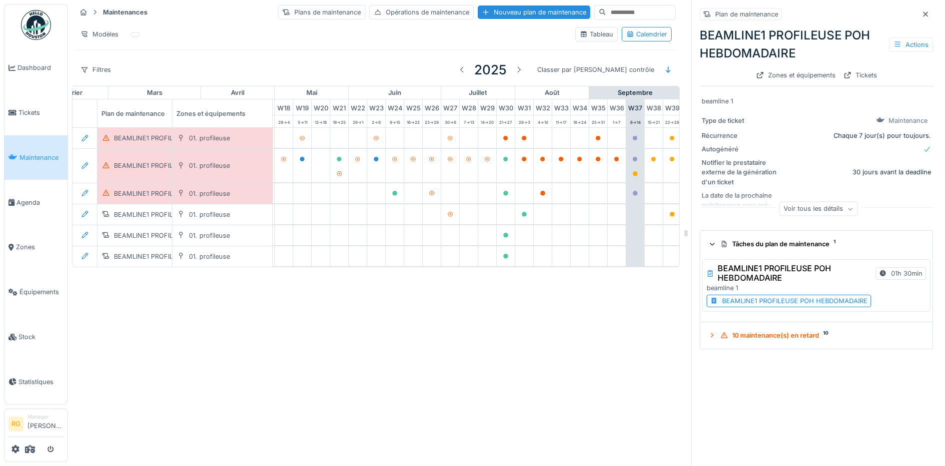
click at [709, 248] on icon at bounding box center [712, 244] width 6 height 8
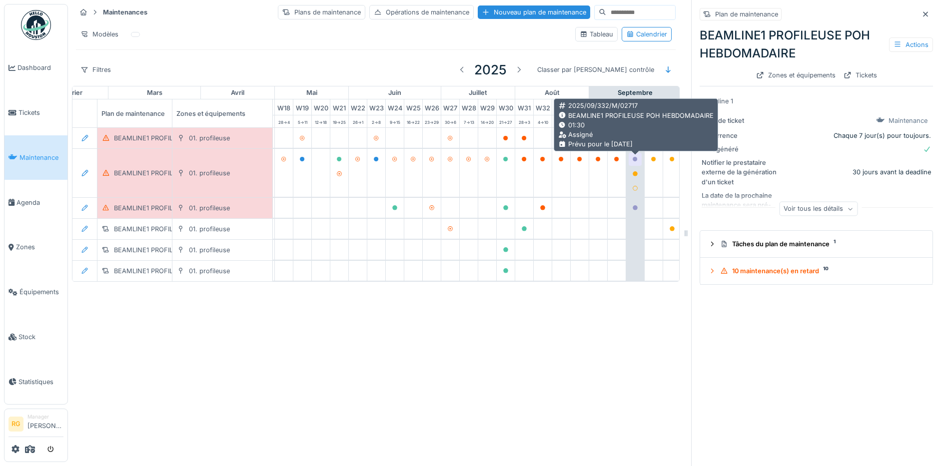
click at [635, 161] on icon at bounding box center [635, 159] width 5 height 5
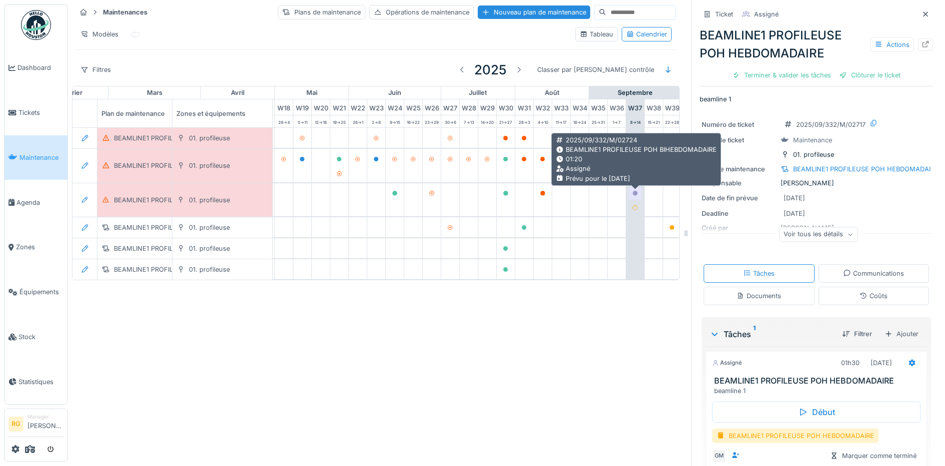
click at [635, 194] on icon at bounding box center [635, 193] width 5 height 5
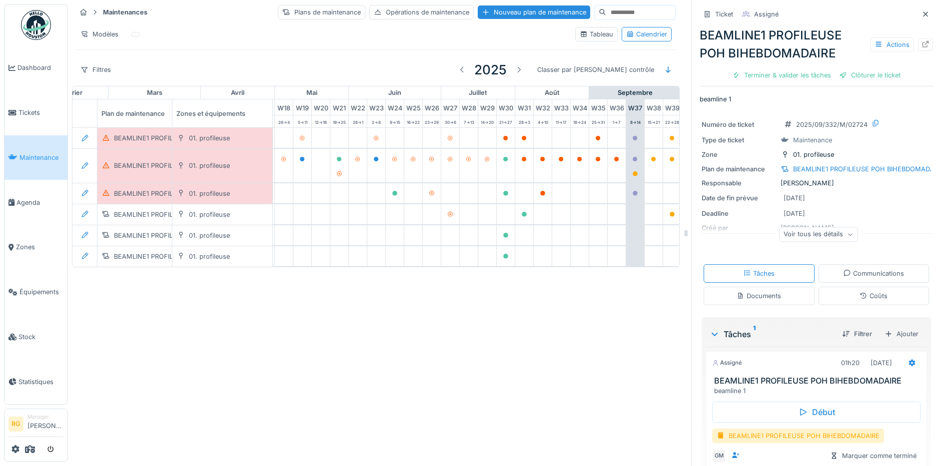
click at [515, 370] on div "Maintenances Plans de maintenance Opérations de maintenance Nouveau plan de mai…" at bounding box center [506, 233] width 877 height 466
click at [103, 72] on div "Filtres" at bounding box center [95, 69] width 39 height 14
click at [127, 62] on div "Filtres 2025 Classer par Dernier contrôle" at bounding box center [376, 69] width 600 height 23
click at [923, 12] on icon at bounding box center [925, 13] width 5 height 5
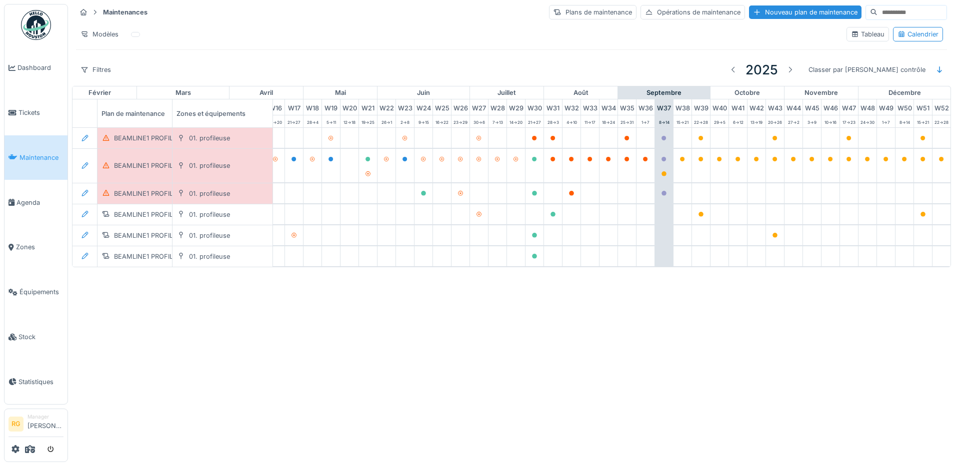
click at [225, 67] on div "Filtres 2025 Classer par Dernier contrôle" at bounding box center [511, 69] width 871 height 23
click at [107, 73] on div "Filtres" at bounding box center [95, 69] width 39 height 14
click at [145, 62] on div "Filtres 2025 Classer par Dernier contrôle" at bounding box center [511, 69] width 871 height 23
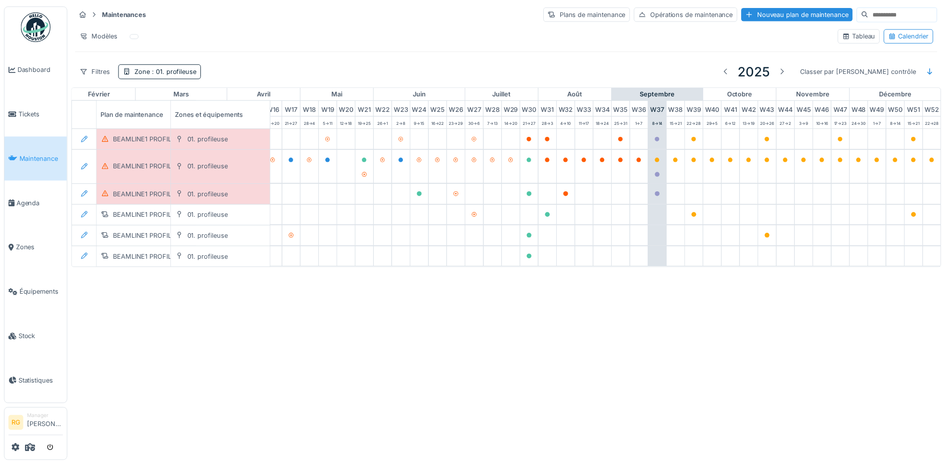
scroll to position [0, 338]
click at [179, 68] on span ": 01. profileuse" at bounding box center [174, 69] width 47 height 7
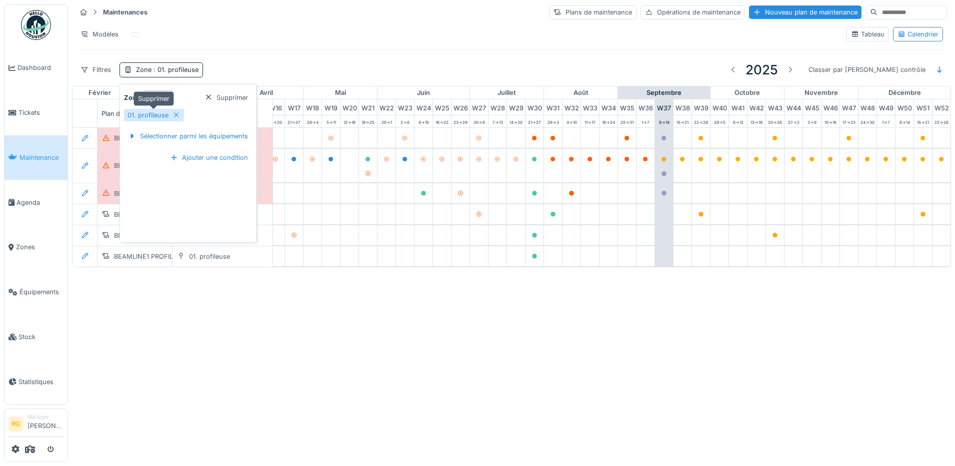
click at [177, 116] on icon at bounding box center [176, 114] width 5 height 5
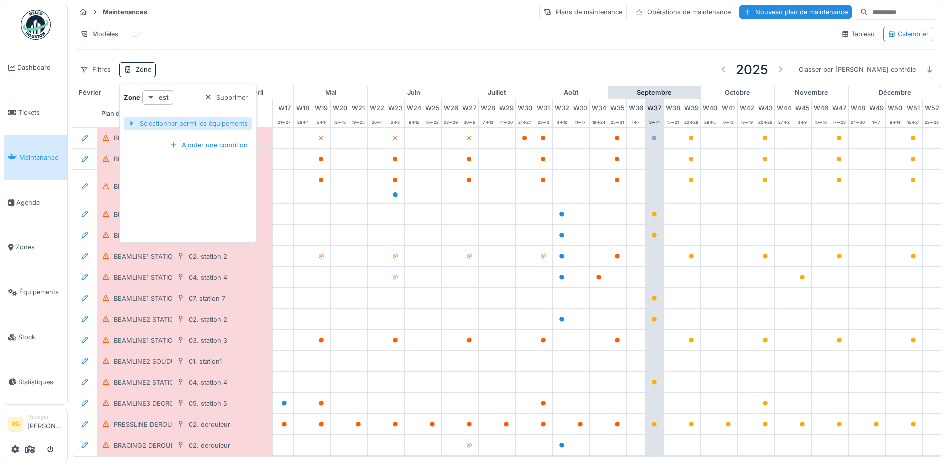
click at [199, 124] on div "Sélectionner parmi les équipements" at bounding box center [188, 123] width 128 height 13
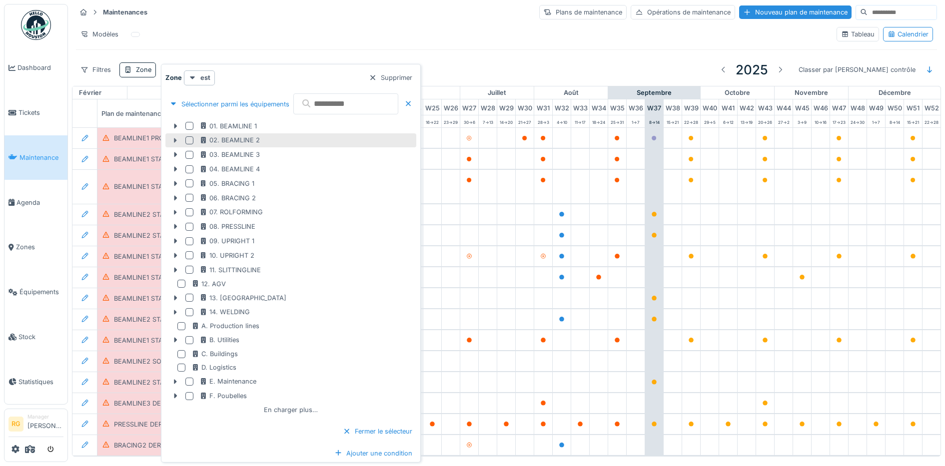
click at [172, 141] on icon at bounding box center [175, 140] width 8 height 6
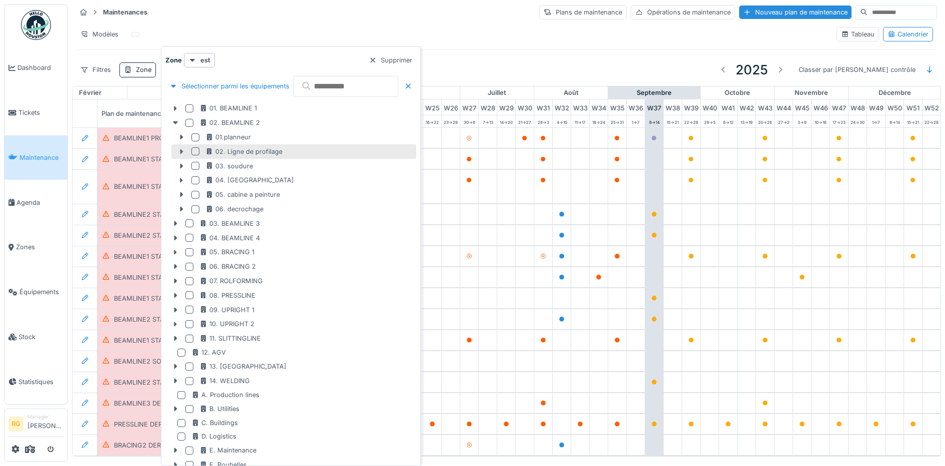
click at [181, 152] on icon at bounding box center [181, 151] width 3 height 5
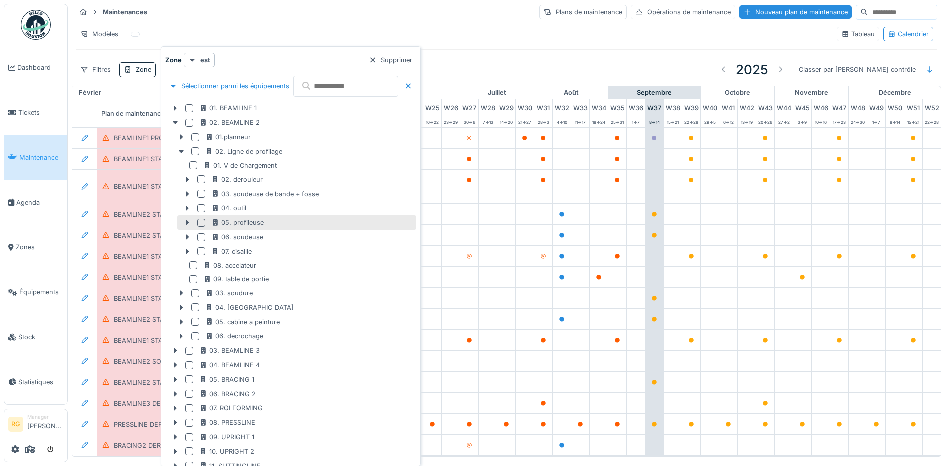
click at [201, 223] on div at bounding box center [201, 223] width 8 height 8
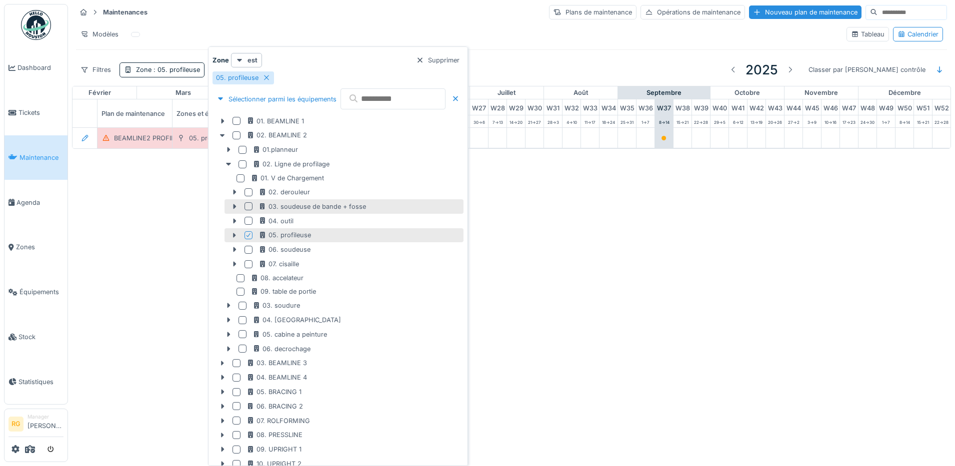
click at [248, 208] on div at bounding box center [248, 206] width 8 height 8
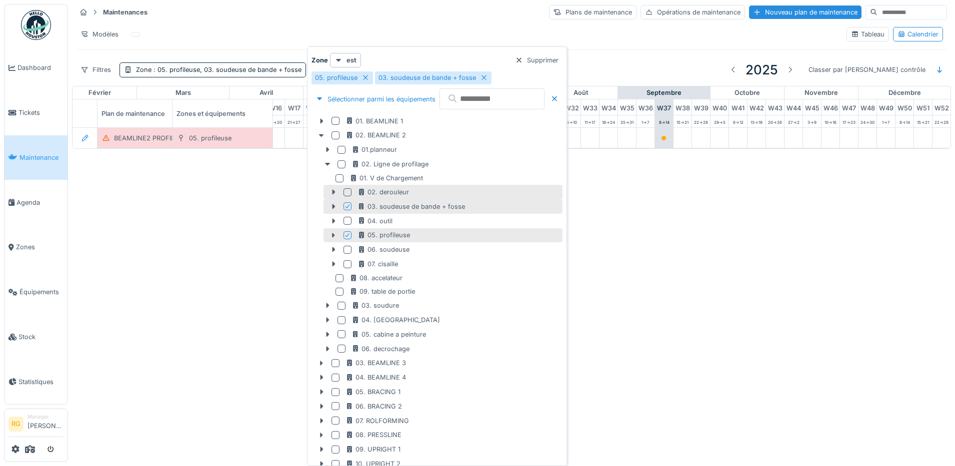
click at [347, 193] on div at bounding box center [347, 192] width 8 height 8
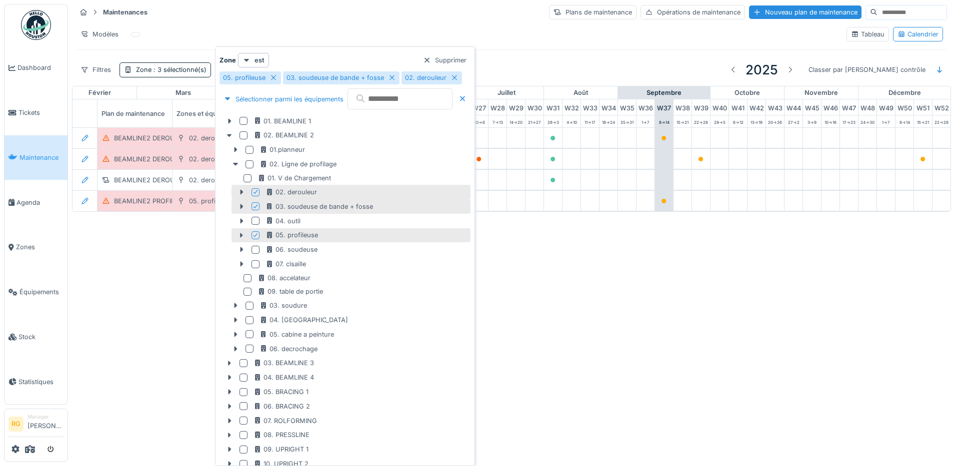
click at [149, 258] on div "Annuler Maintenances Plans de maintenance Opérations de maintenance Nouveau pla…" at bounding box center [477, 233] width 955 height 466
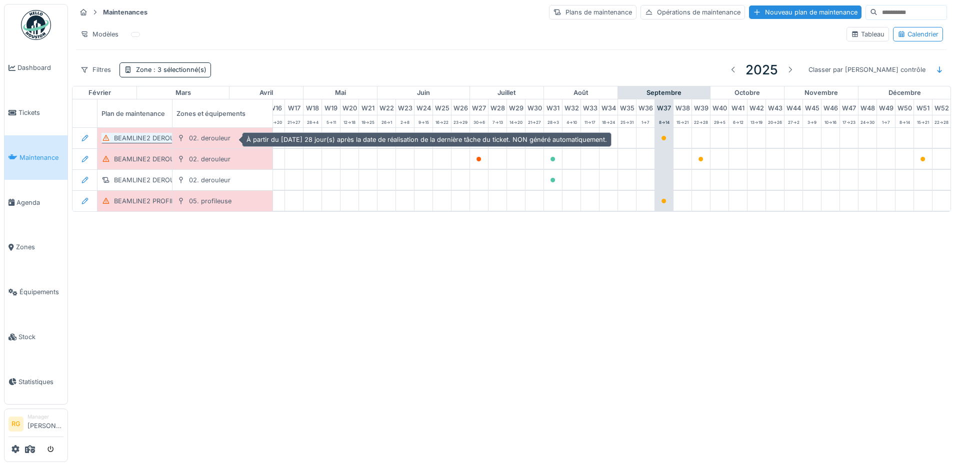
click at [152, 139] on div "BEAMLINE2 DEROULEUR POH MENSUEL" at bounding box center [177, 137] width 127 height 9
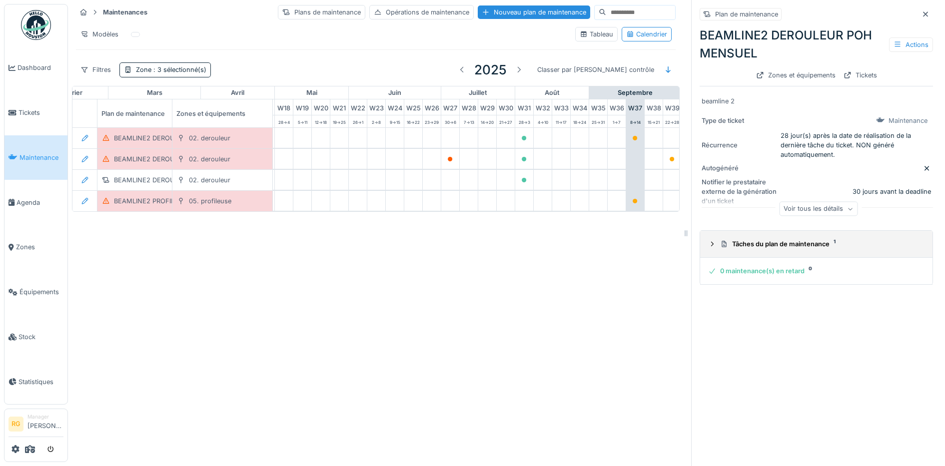
click at [708, 247] on icon at bounding box center [712, 244] width 8 height 6
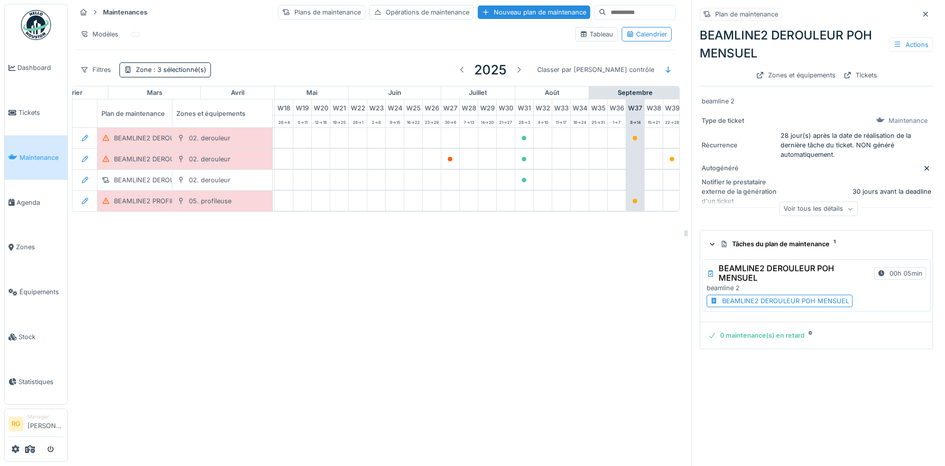
click at [730, 302] on div "BEAMLINE2 DEROULEUR POH MENSUEL" at bounding box center [785, 300] width 127 height 9
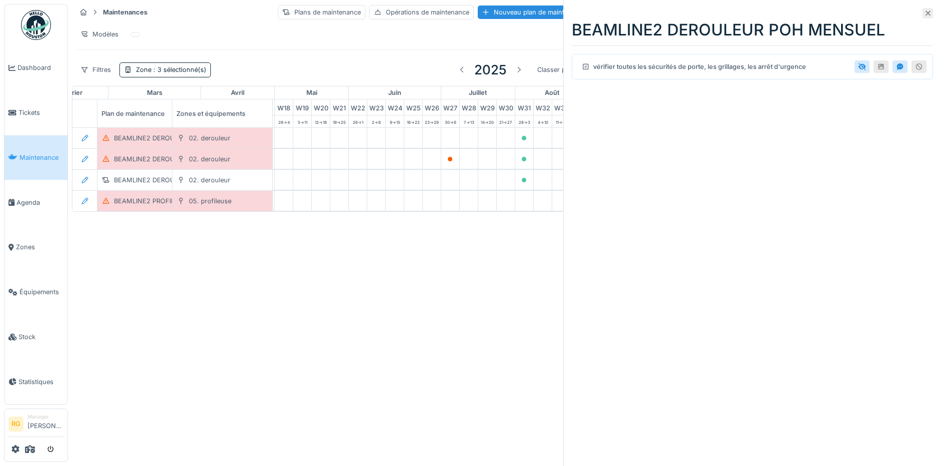
click at [924, 11] on icon at bounding box center [928, 13] width 8 height 6
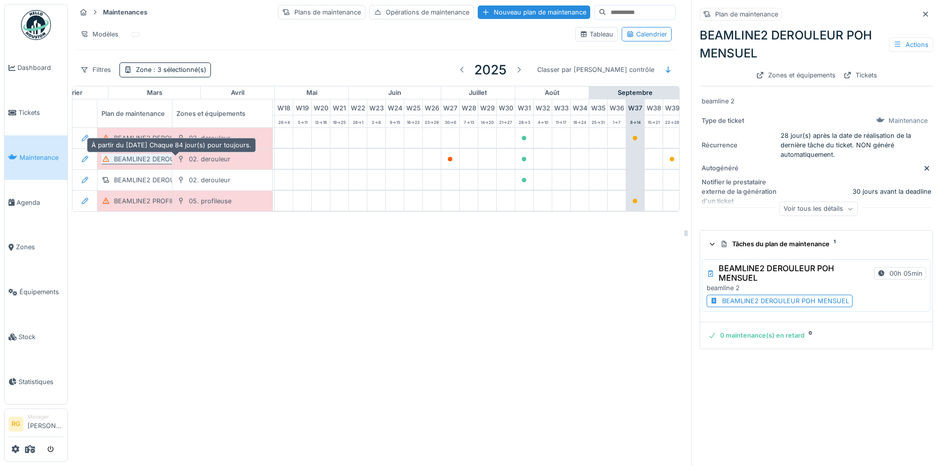
click at [135, 161] on div "BEAMLINE2 DEROULEUR POH TRIMESTRIEL" at bounding box center [182, 158] width 136 height 9
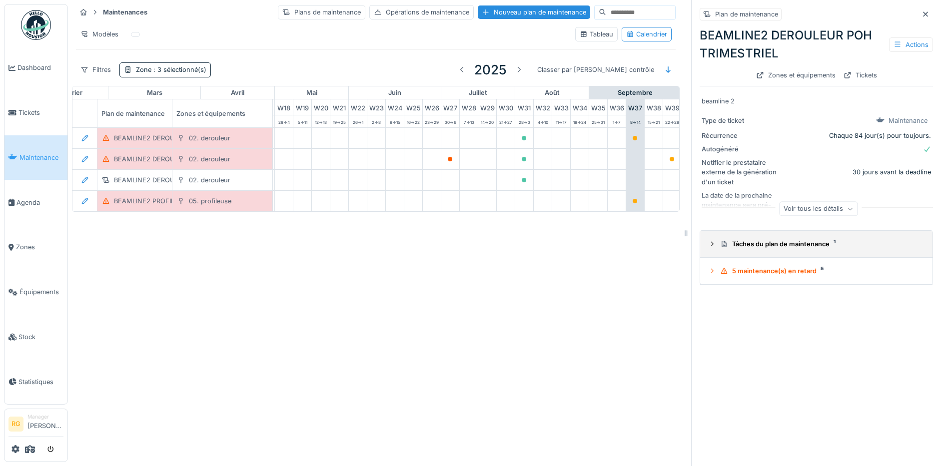
click at [708, 245] on icon at bounding box center [712, 244] width 8 height 6
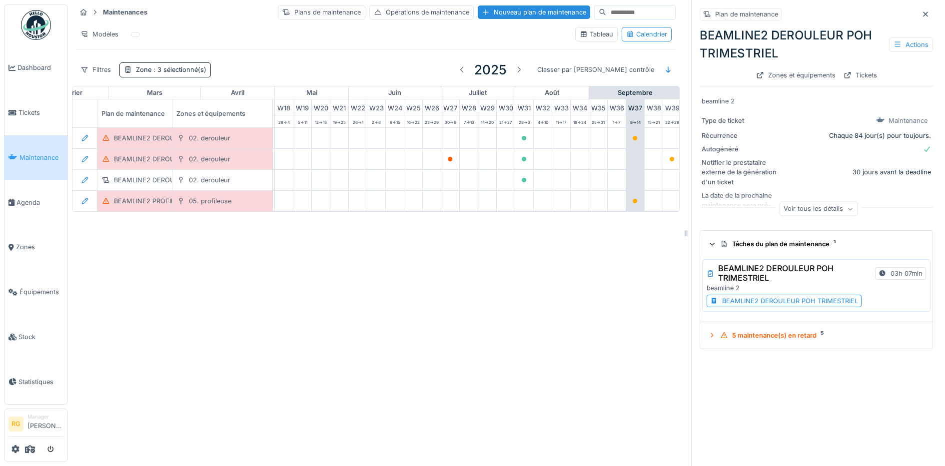
click at [734, 302] on div "BEAMLINE2 DEROULEUR POH TRIMESTRIEL" at bounding box center [790, 300] width 136 height 9
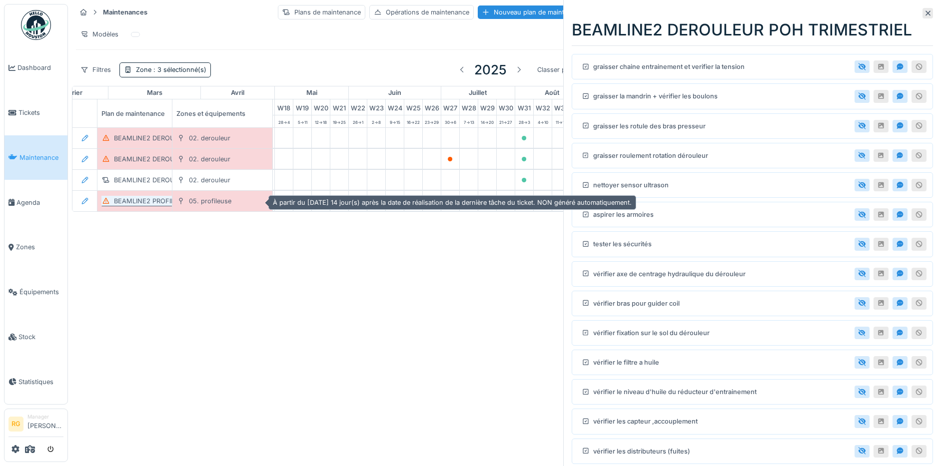
click at [135, 196] on div "BEAMLINE2 PROFILEUSE POH BIHEBDOMADAIRE" at bounding box center [190, 200] width 152 height 9
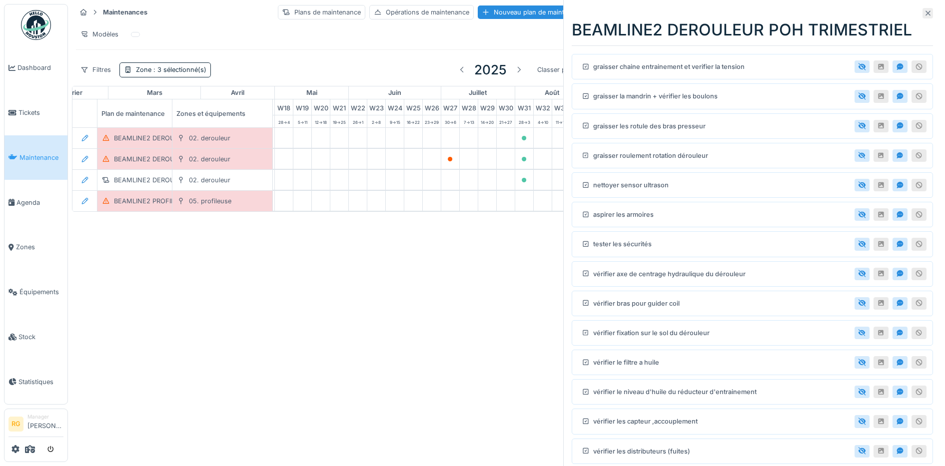
click at [924, 10] on icon at bounding box center [928, 13] width 8 height 6
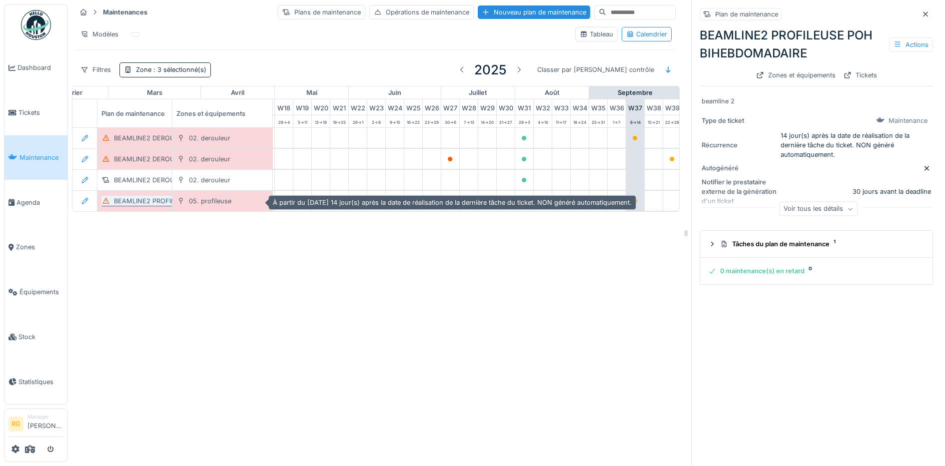
click at [148, 198] on div "BEAMLINE2 PROFILEUSE POH BIHEBDOMADAIRE" at bounding box center [183, 201] width 165 height 10
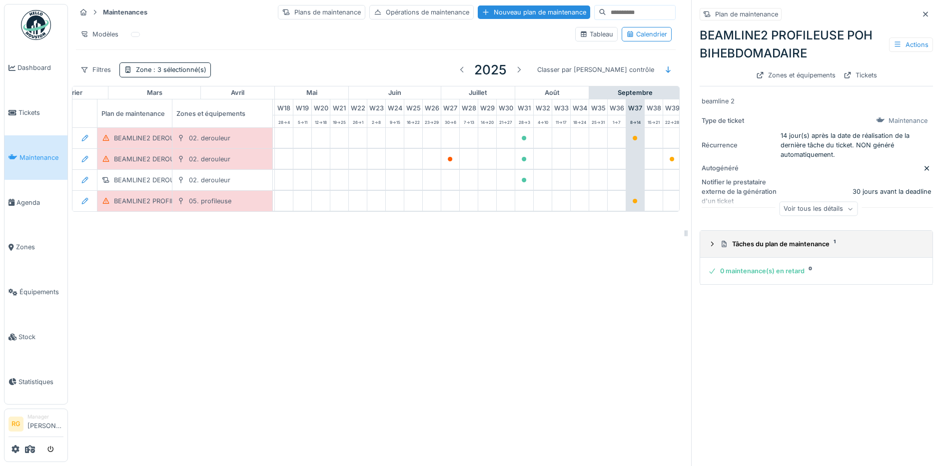
click at [708, 241] on icon at bounding box center [712, 244] width 8 height 6
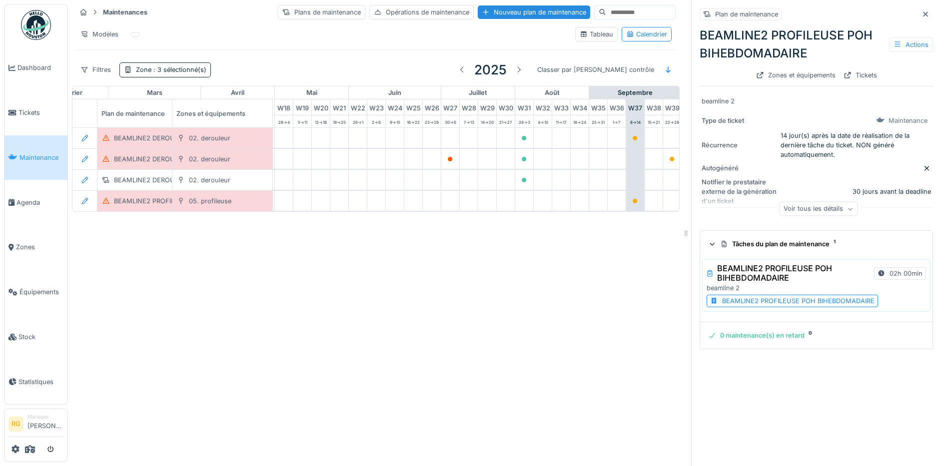
click at [742, 296] on div "BEAMLINE2 PROFILEUSE POH BIHEBDOMADAIRE" at bounding box center [798, 300] width 152 height 9
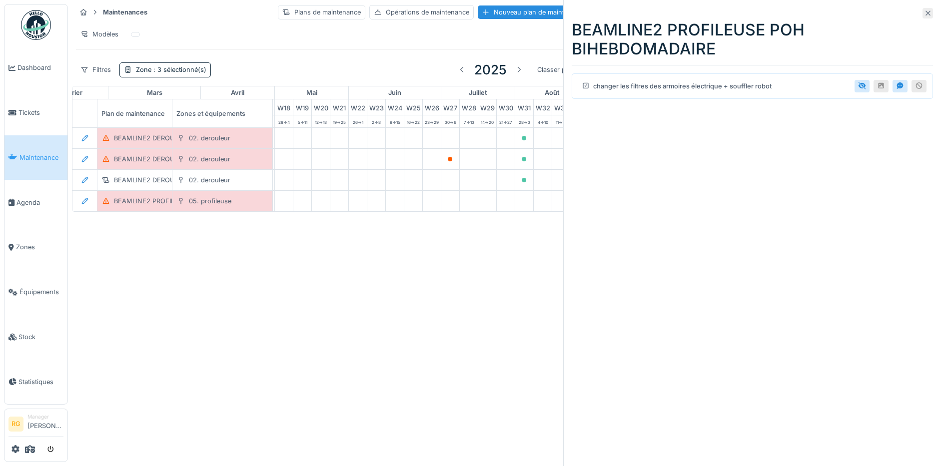
click at [924, 10] on icon at bounding box center [928, 13] width 8 height 6
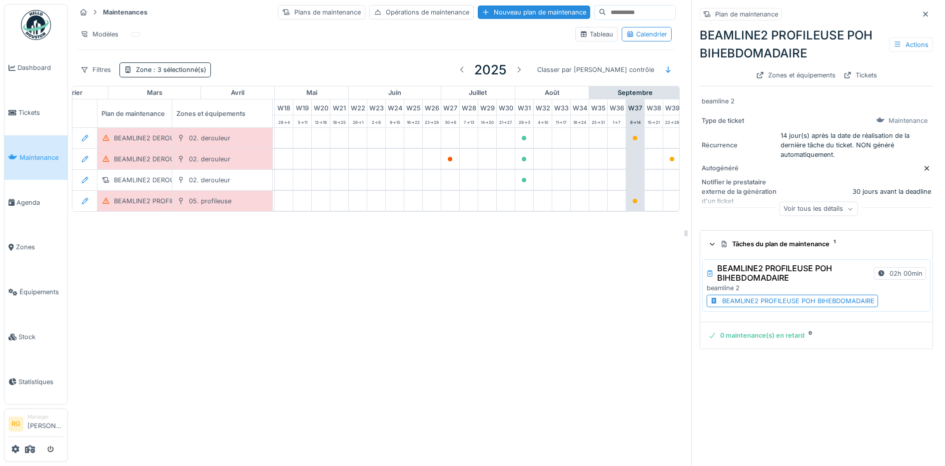
click at [773, 296] on div "BEAMLINE2 PROFILEUSE POH BIHEBDOMADAIRE" at bounding box center [798, 300] width 152 height 9
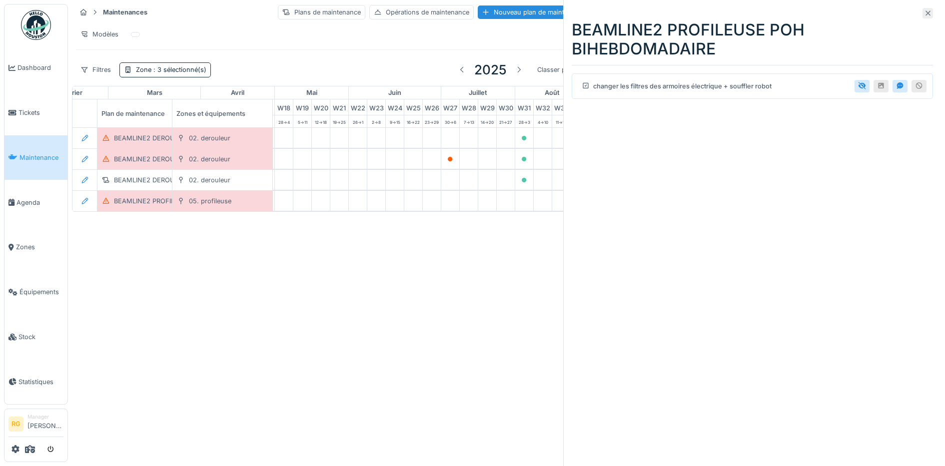
click at [924, 13] on icon at bounding box center [928, 13] width 8 height 6
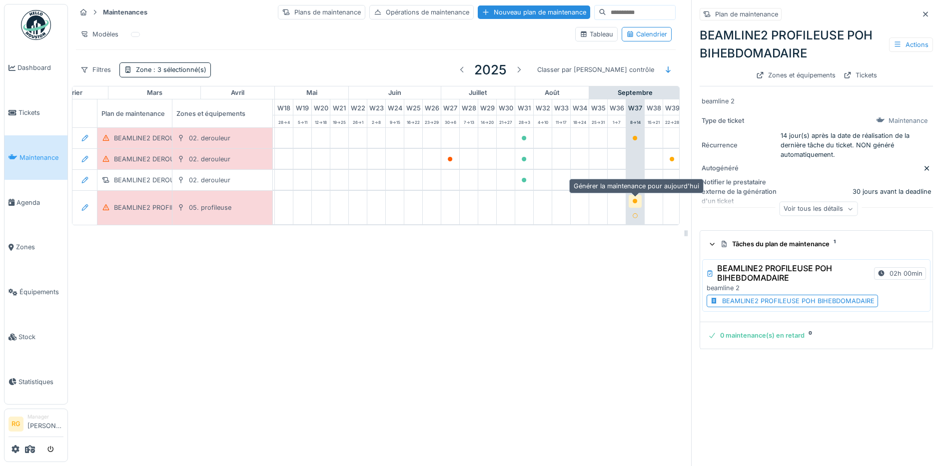
click at [637, 199] on icon at bounding box center [635, 201] width 5 height 5
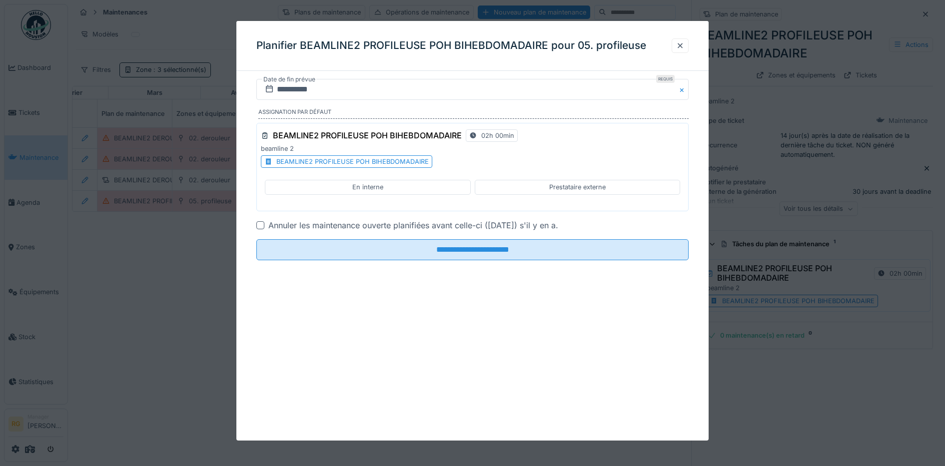
click at [386, 185] on div "En interne" at bounding box center [368, 187] width 206 height 14
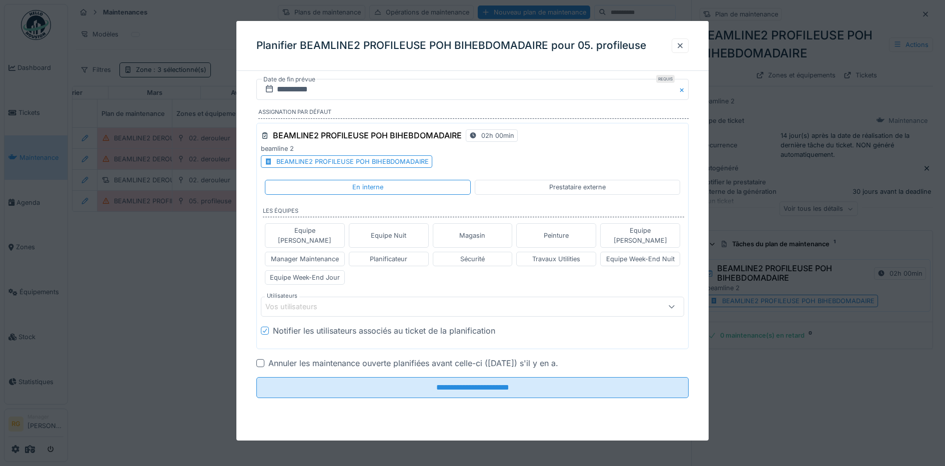
click at [333, 301] on div "Vos utilisateurs" at bounding box center [447, 306] width 365 height 11
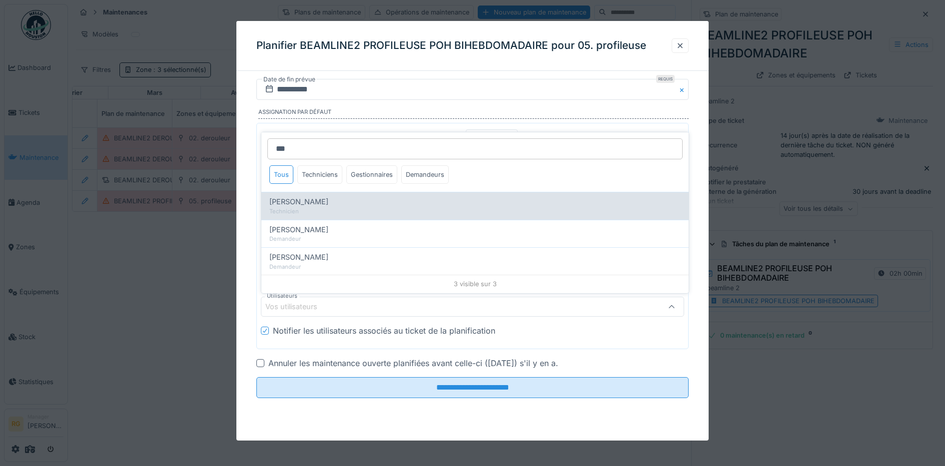
type input "***"
click at [321, 196] on span "[PERSON_NAME]" at bounding box center [298, 201] width 59 height 11
type input "****"
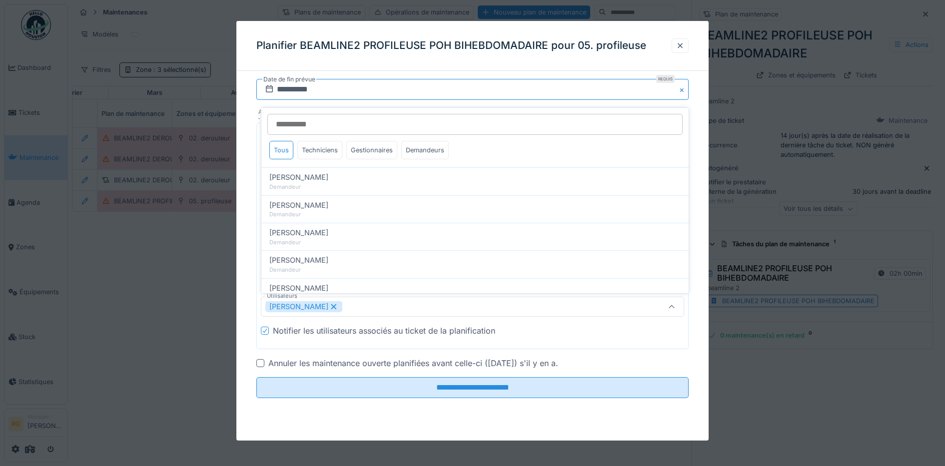
click at [309, 86] on input "**********" at bounding box center [472, 89] width 433 height 21
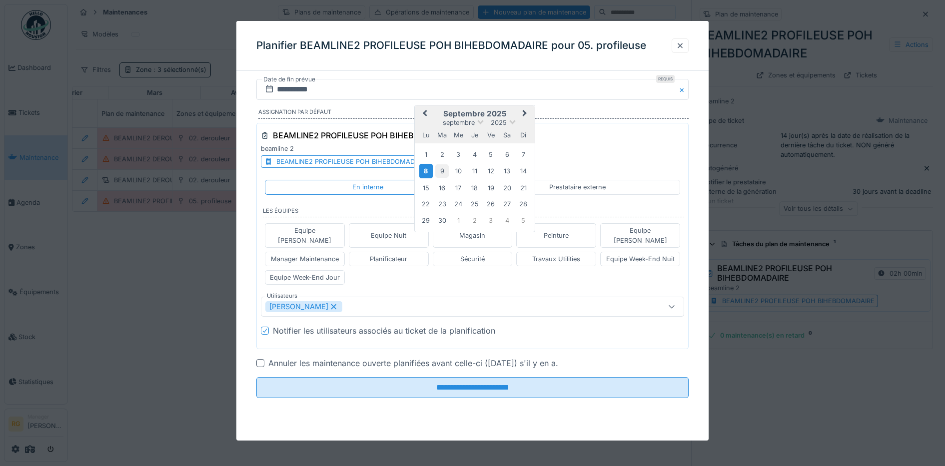
click at [441, 167] on div "9" at bounding box center [441, 170] width 13 height 13
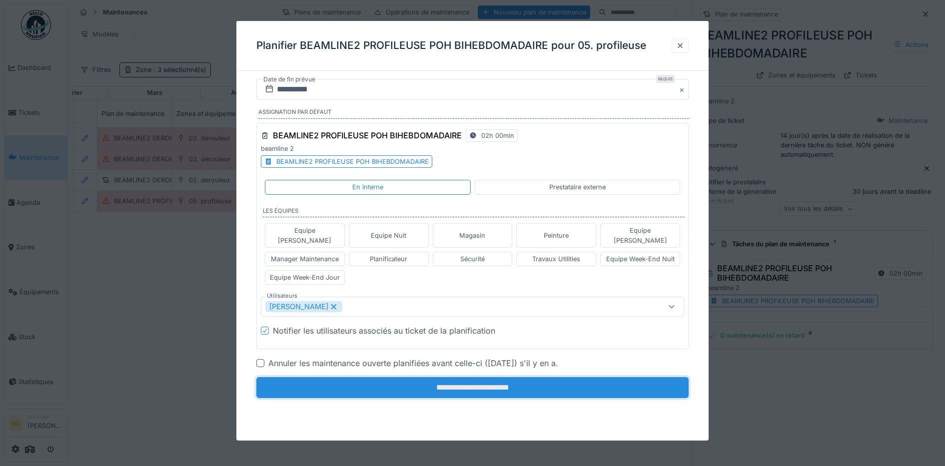
click at [481, 378] on input "**********" at bounding box center [472, 387] width 433 height 21
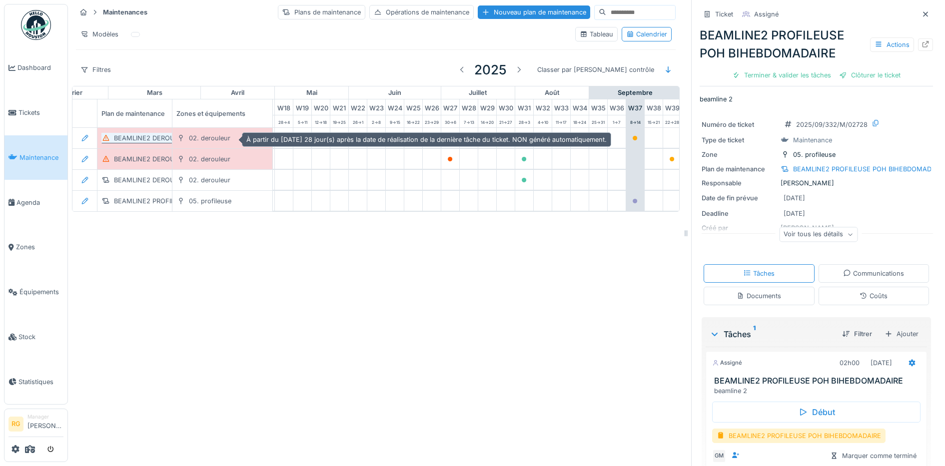
click at [135, 133] on div "BEAMLINE2 DEROULEUR POH MENSUEL" at bounding box center [177, 137] width 127 height 9
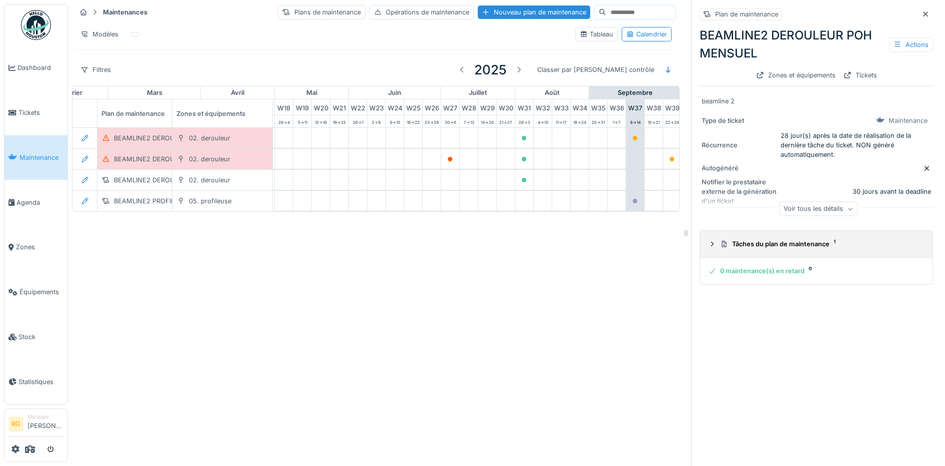
click at [708, 239] on div at bounding box center [712, 243] width 8 height 9
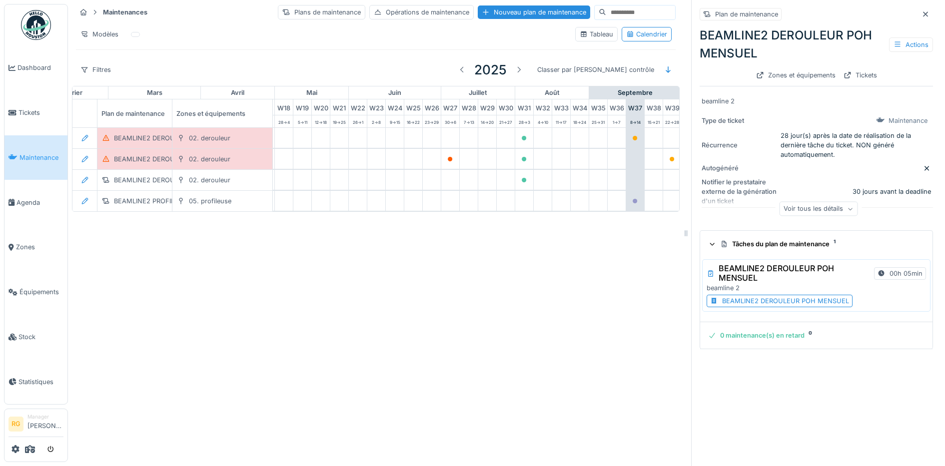
click at [748, 296] on div "BEAMLINE2 DEROULEUR POH MENSUEL" at bounding box center [785, 300] width 127 height 9
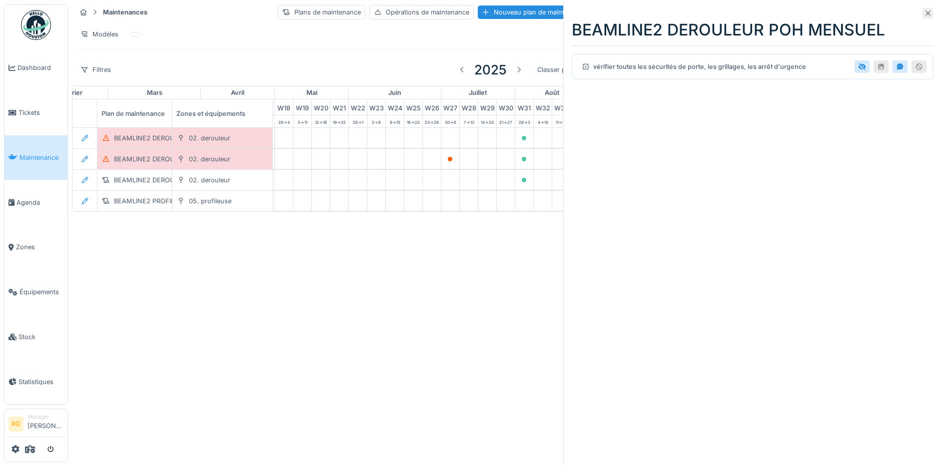
click at [924, 11] on icon at bounding box center [928, 13] width 8 height 6
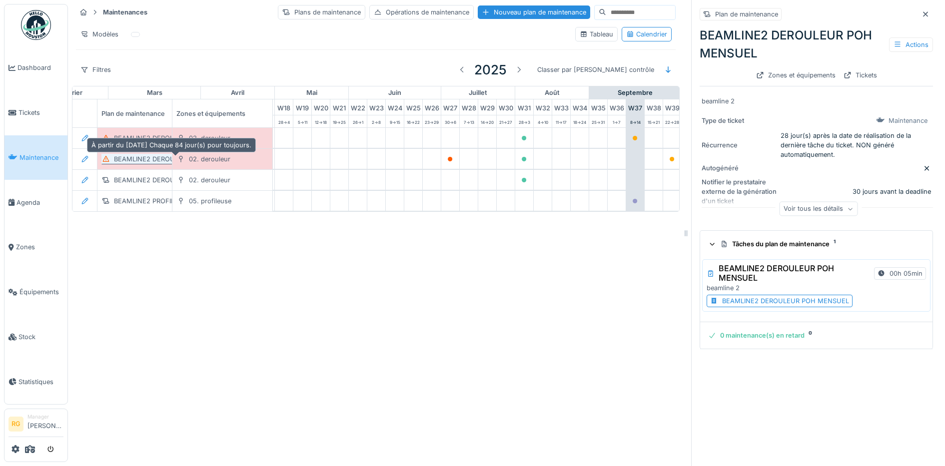
click at [134, 154] on div "BEAMLINE2 DEROULEUR POH TRIMESTRIEL" at bounding box center [182, 158] width 136 height 9
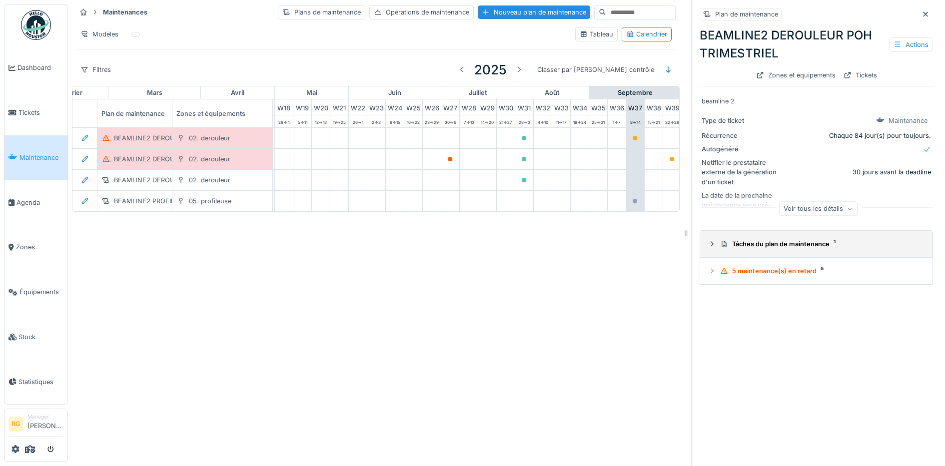
click at [708, 241] on icon at bounding box center [712, 244] width 8 height 6
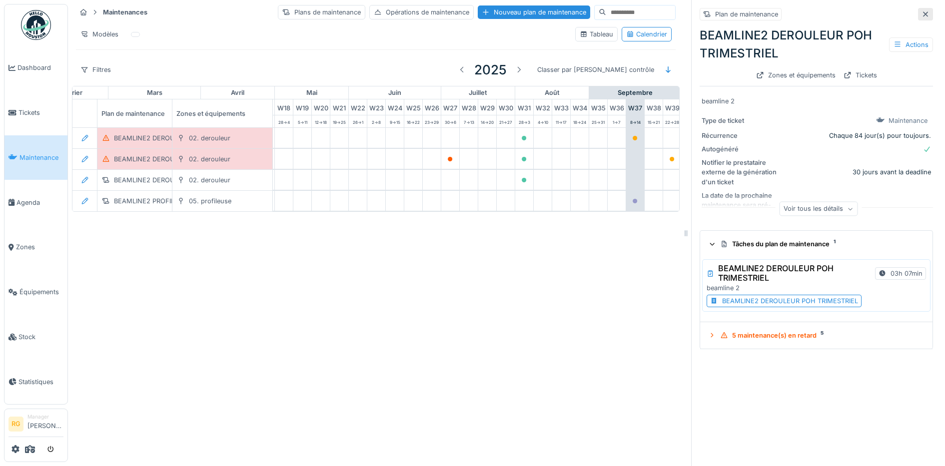
click at [922, 11] on icon at bounding box center [926, 14] width 8 height 6
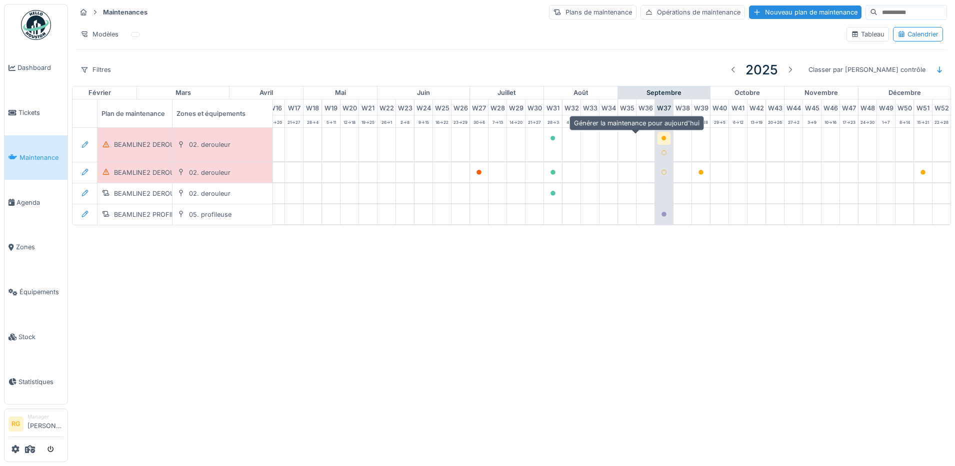
click at [661, 139] on icon at bounding box center [663, 138] width 5 height 5
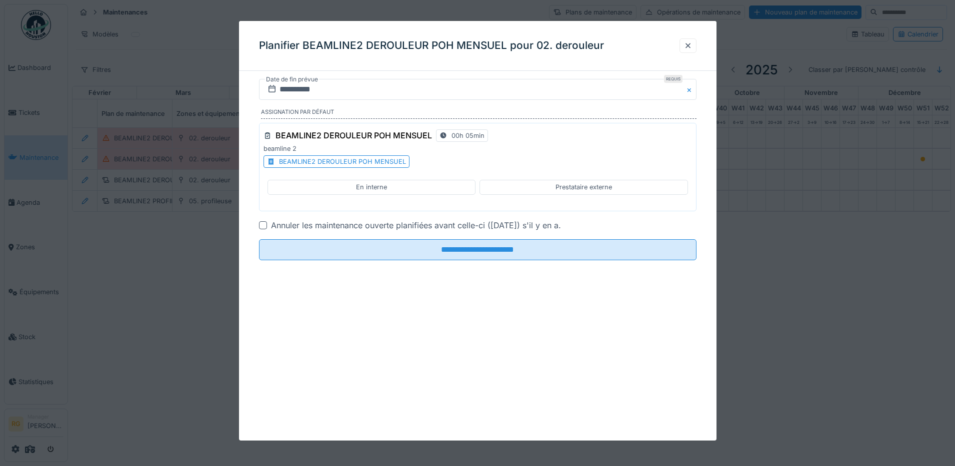
click at [360, 186] on div "En interne" at bounding box center [371, 186] width 31 height 9
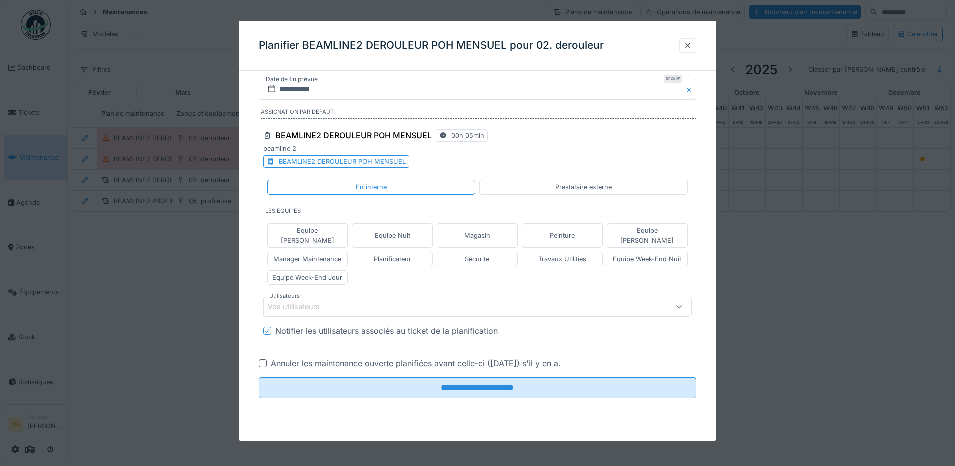
click at [315, 301] on div "Vos utilisateurs" at bounding box center [301, 306] width 66 height 11
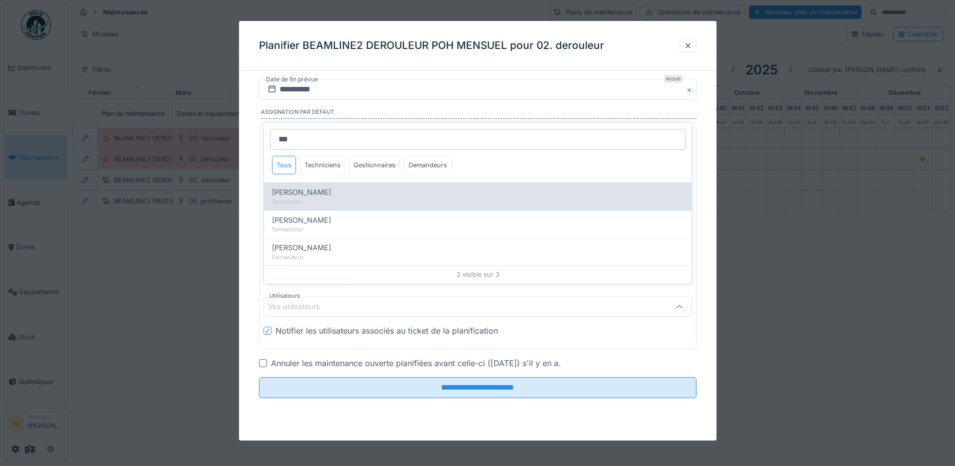
type input "***"
click at [320, 190] on span "[PERSON_NAME]" at bounding box center [301, 192] width 59 height 11
type input "****"
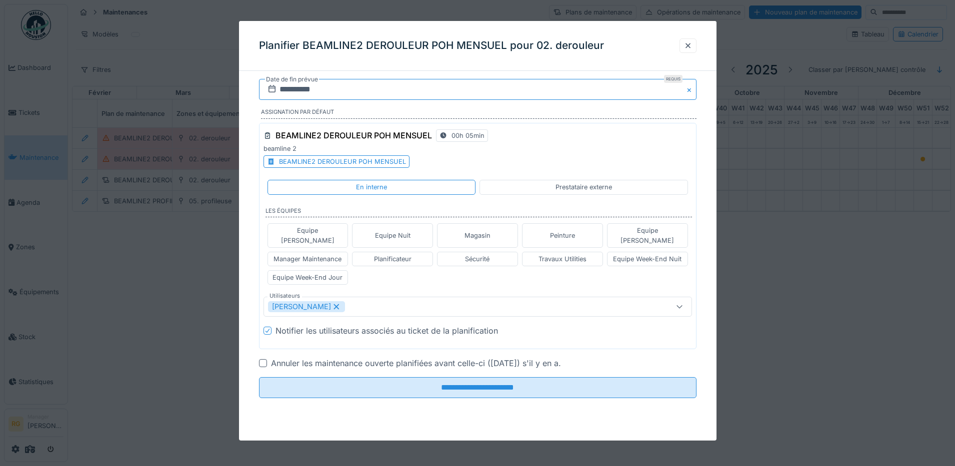
click at [296, 89] on input "**********" at bounding box center [477, 89] width 437 height 21
click at [443, 172] on div "9" at bounding box center [444, 170] width 13 height 13
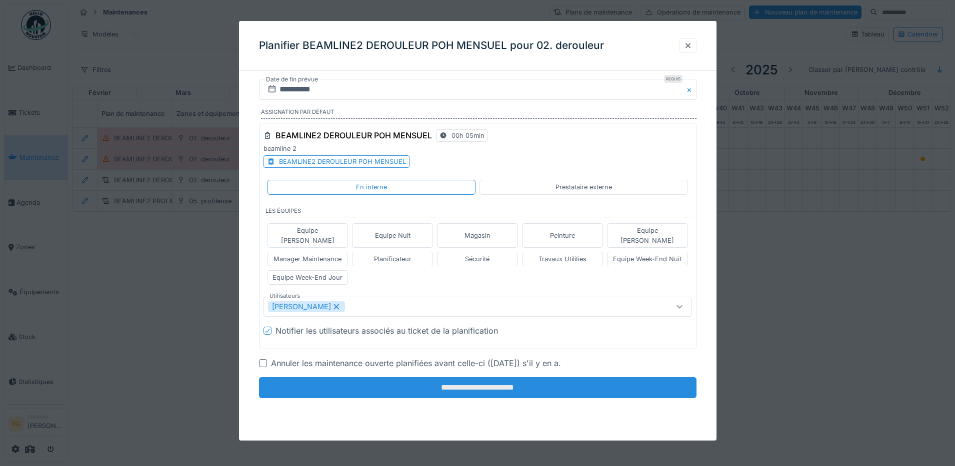
click at [463, 377] on input "**********" at bounding box center [477, 387] width 437 height 21
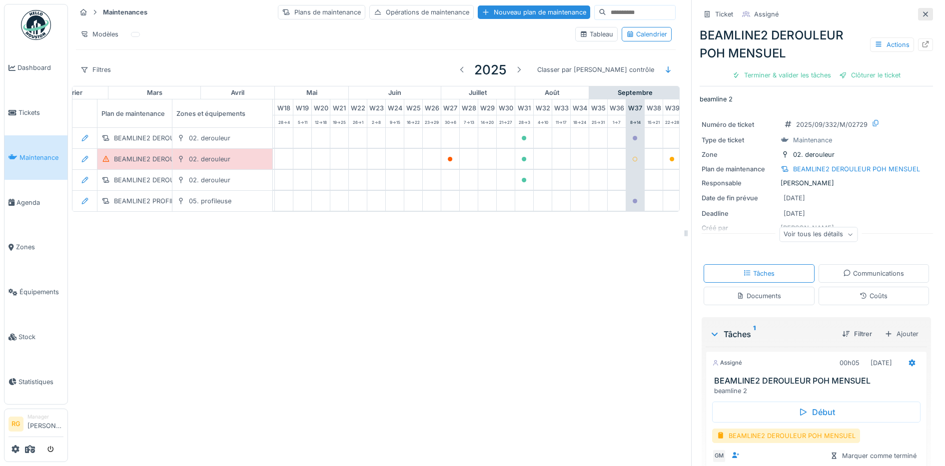
click at [922, 11] on icon at bounding box center [926, 14] width 8 height 6
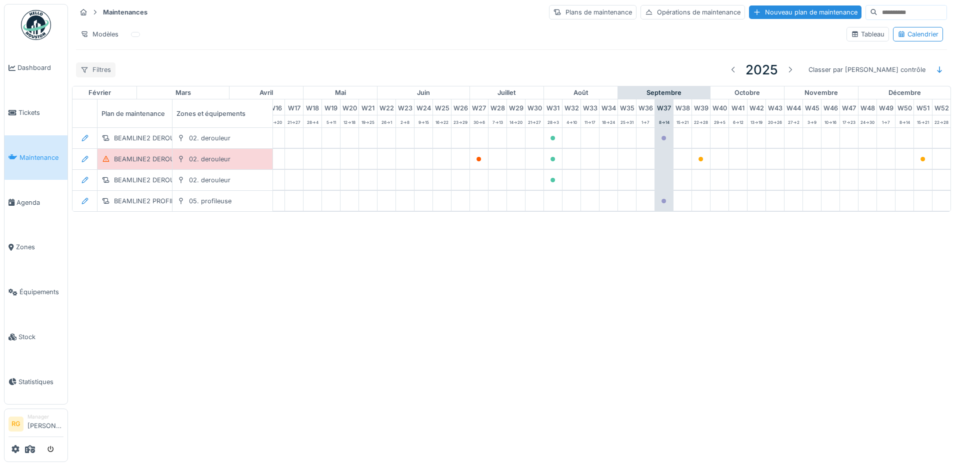
click at [99, 74] on div "Filtres" at bounding box center [95, 69] width 39 height 14
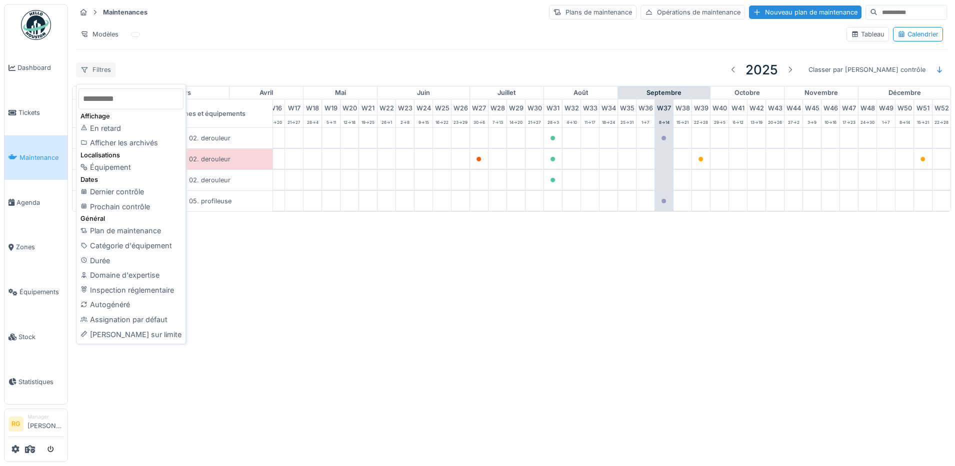
click at [99, 74] on div "Filtres" at bounding box center [95, 69] width 39 height 14
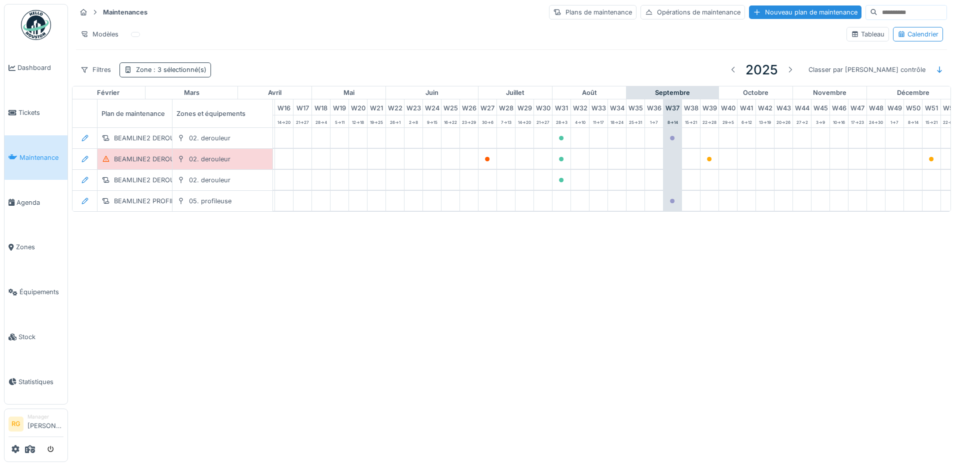
scroll to position [0, 338]
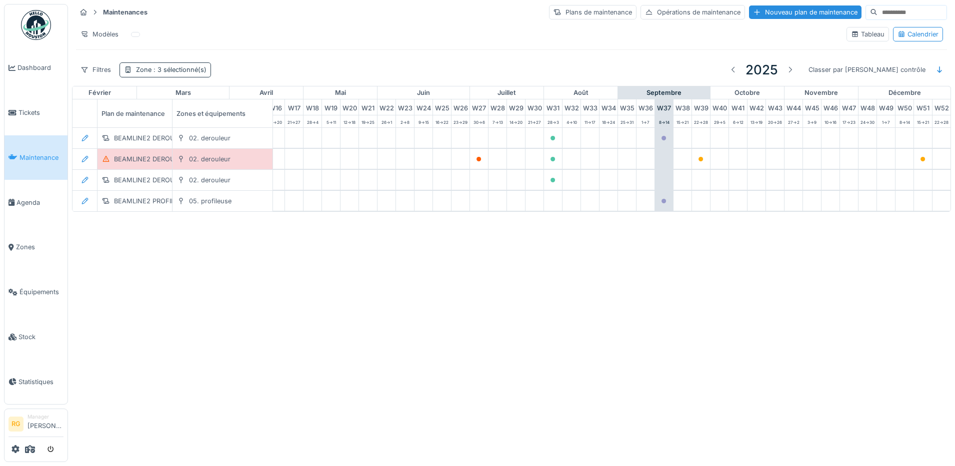
click at [181, 69] on span ": 3 sélectionné(s)" at bounding box center [178, 69] width 55 height 7
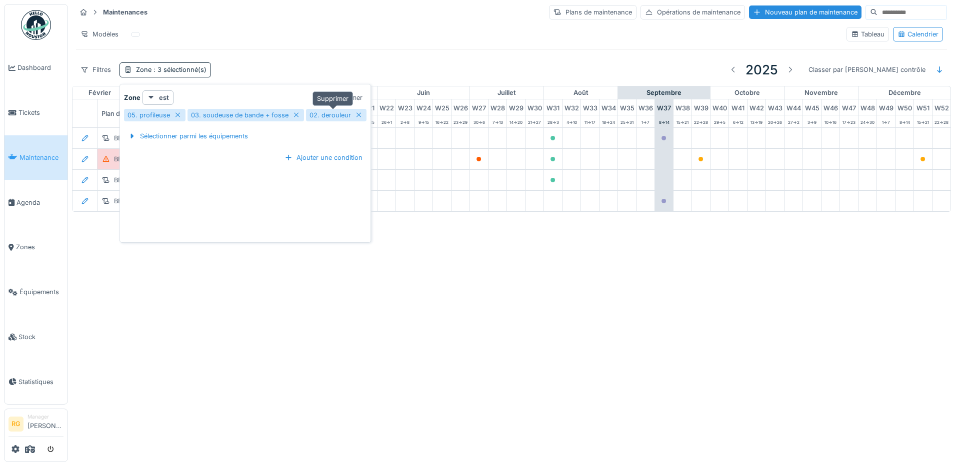
click at [356, 115] on icon at bounding box center [359, 115] width 8 height 6
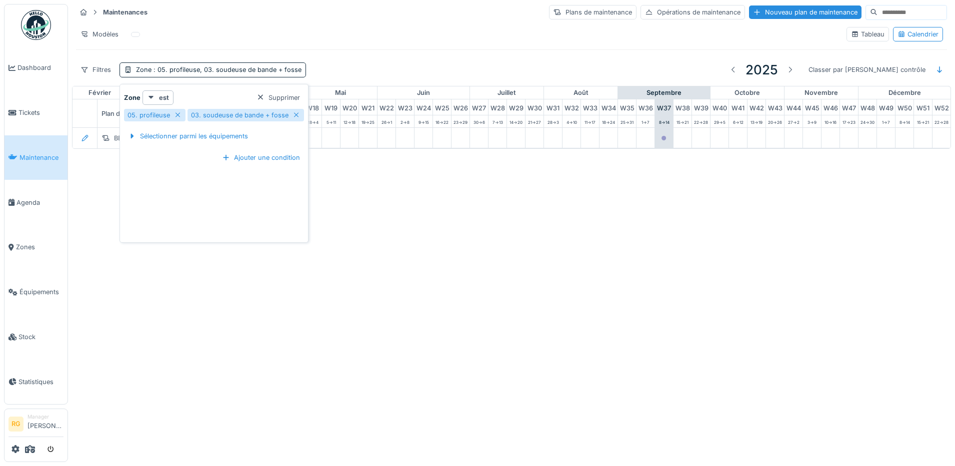
click at [86, 200] on div "Annuler Maintenances Plans de maintenance Opérations de maintenance Nouveau pla…" at bounding box center [477, 233] width 955 height 466
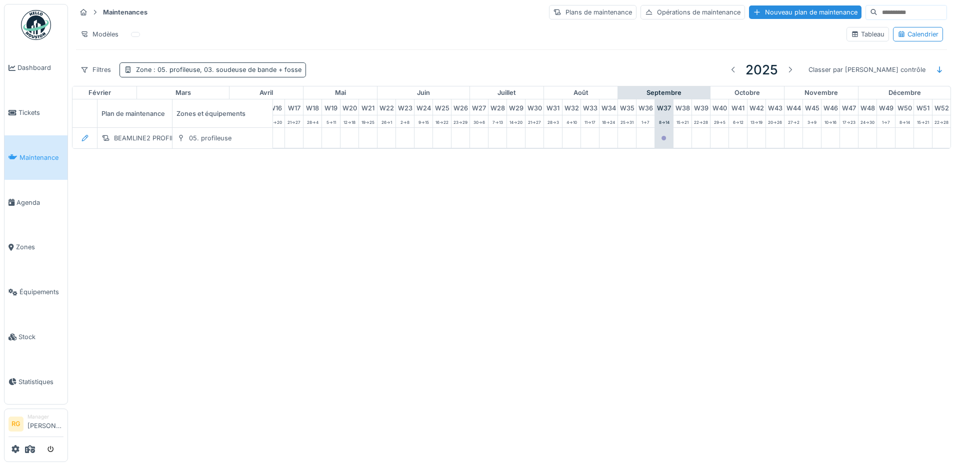
click at [202, 71] on span ": 05. profileuse, 03. soudeuse de bande + fosse" at bounding box center [226, 69] width 150 height 7
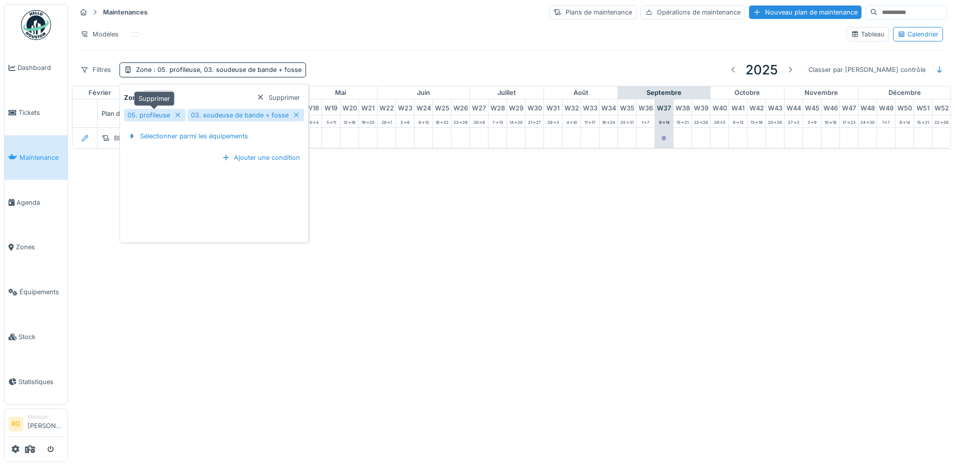
click at [176, 116] on icon at bounding box center [178, 115] width 8 height 6
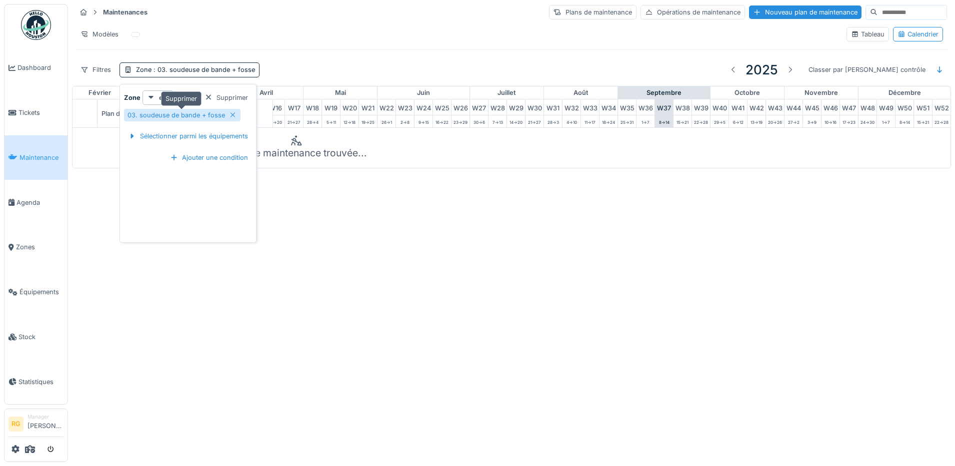
click at [229, 115] on icon at bounding box center [233, 115] width 8 height 6
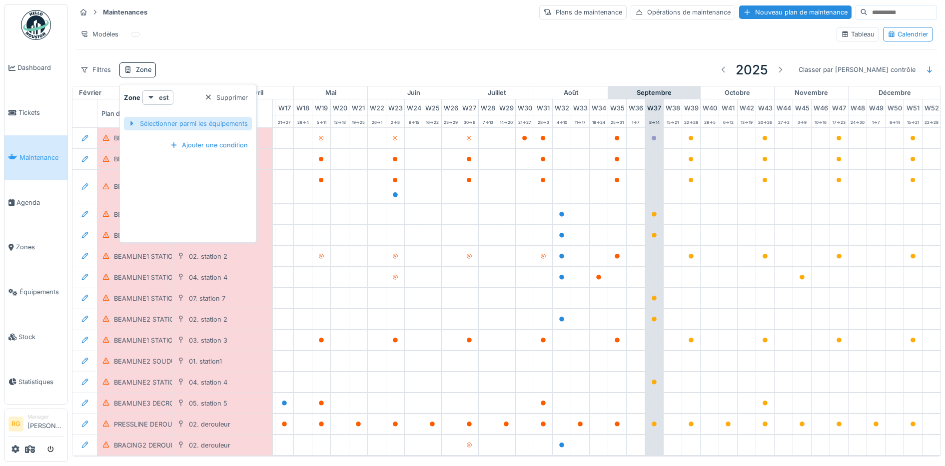
click at [180, 124] on div "Sélectionner parmi les équipements" at bounding box center [188, 123] width 128 height 13
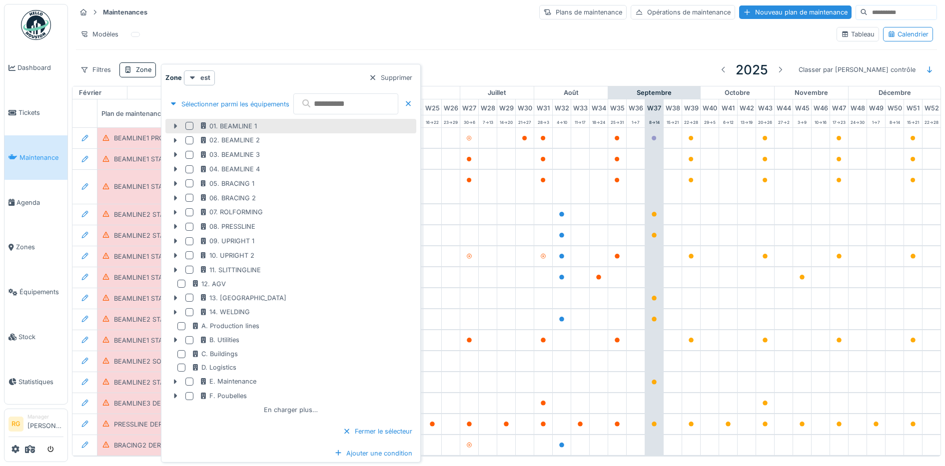
click at [173, 126] on icon at bounding box center [175, 126] width 8 height 6
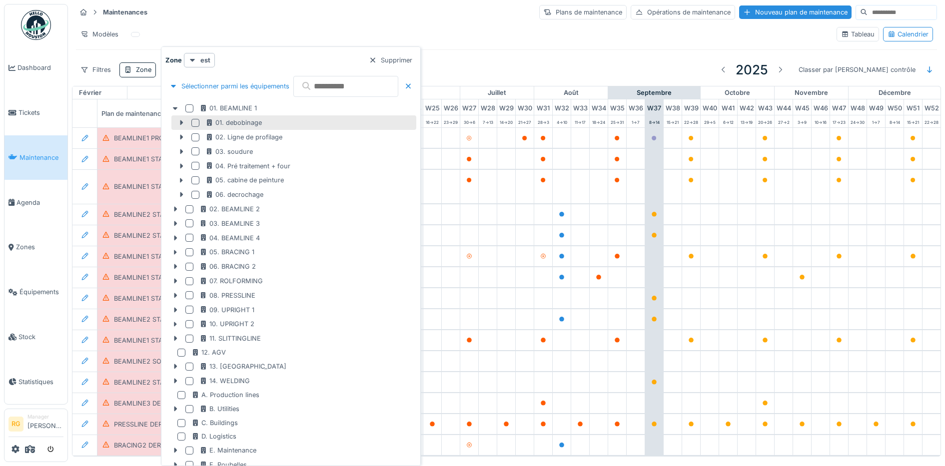
click at [194, 122] on div at bounding box center [195, 123] width 8 height 8
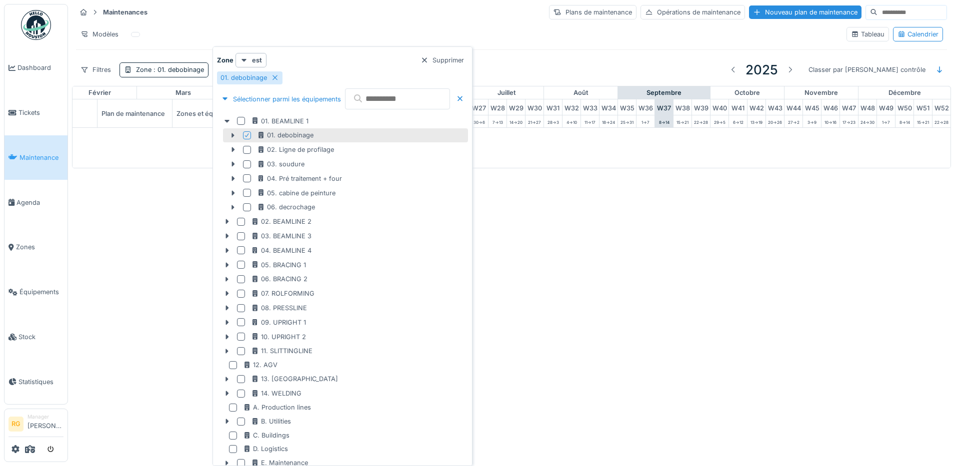
click at [246, 134] on icon at bounding box center [247, 135] width 6 height 5
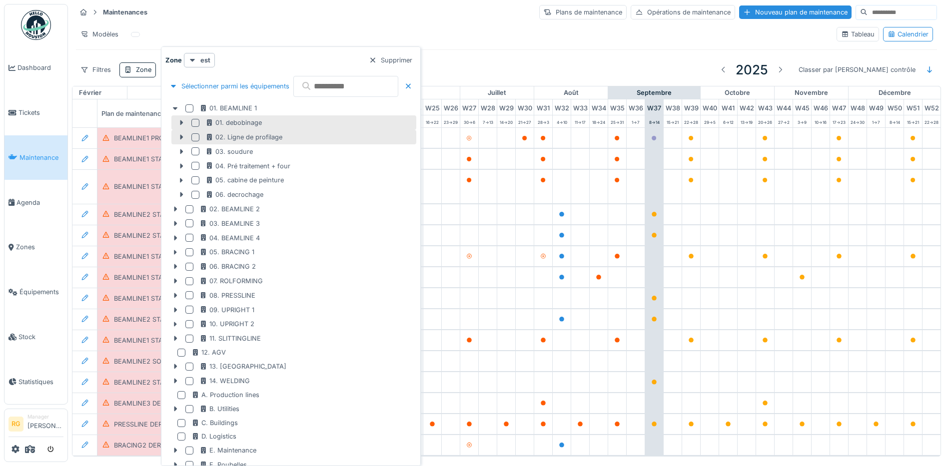
click at [196, 136] on div at bounding box center [195, 137] width 8 height 8
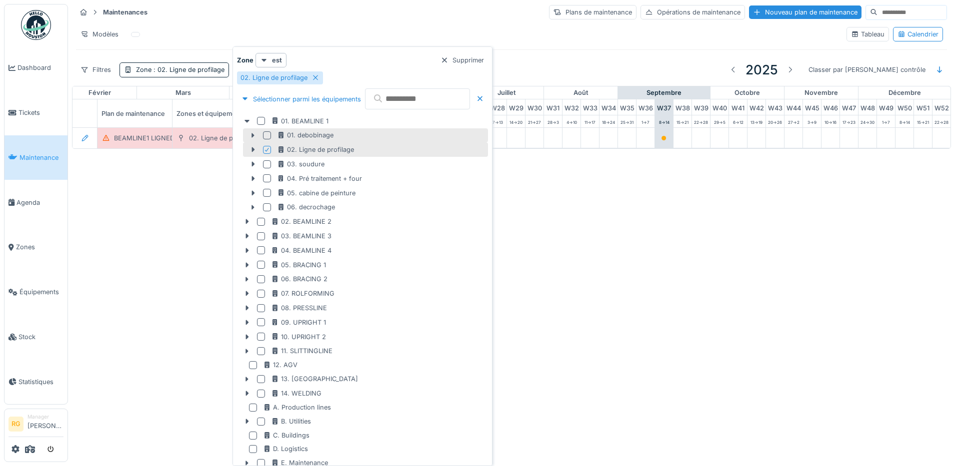
click at [164, 218] on div "Annuler Maintenances Plans de maintenance Opérations de maintenance Nouveau pla…" at bounding box center [477, 233] width 955 height 466
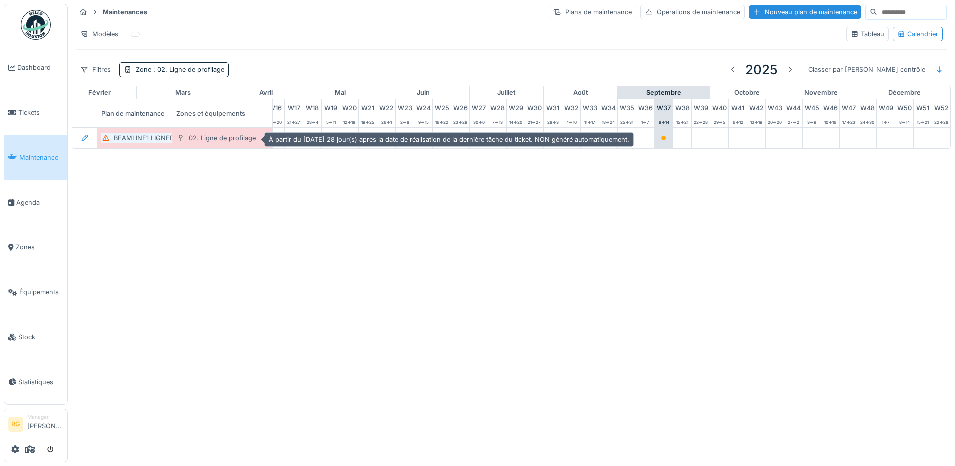
click at [144, 141] on div "BEAMLINE1 LIGNEDEPROFILAGE POH MENSUEL" at bounding box center [188, 137] width 149 height 9
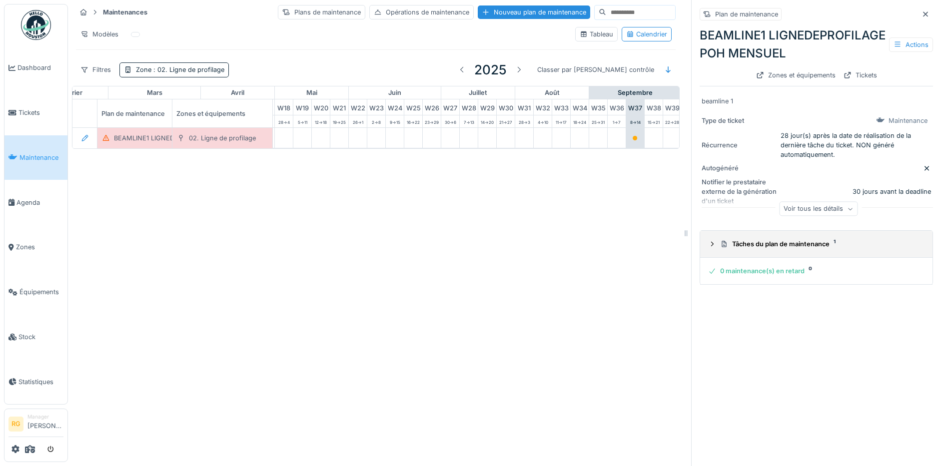
click at [708, 247] on icon at bounding box center [712, 244] width 8 height 6
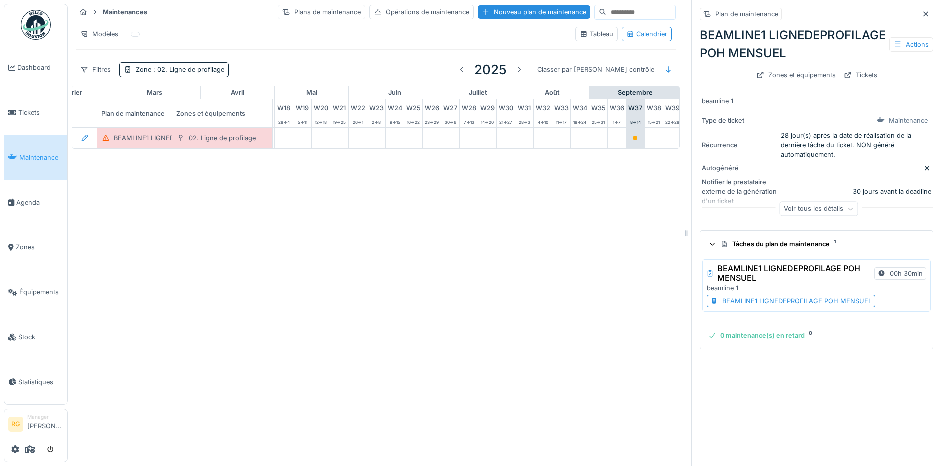
click at [808, 306] on div "BEAMLINE1 LIGNEDEPROFILAGE POH MENSUEL" at bounding box center [796, 300] width 149 height 9
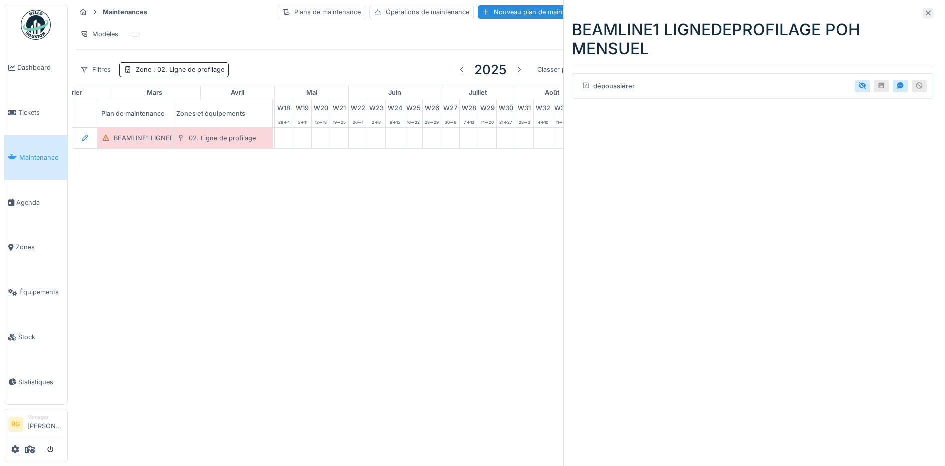
click at [924, 13] on icon at bounding box center [928, 13] width 8 height 6
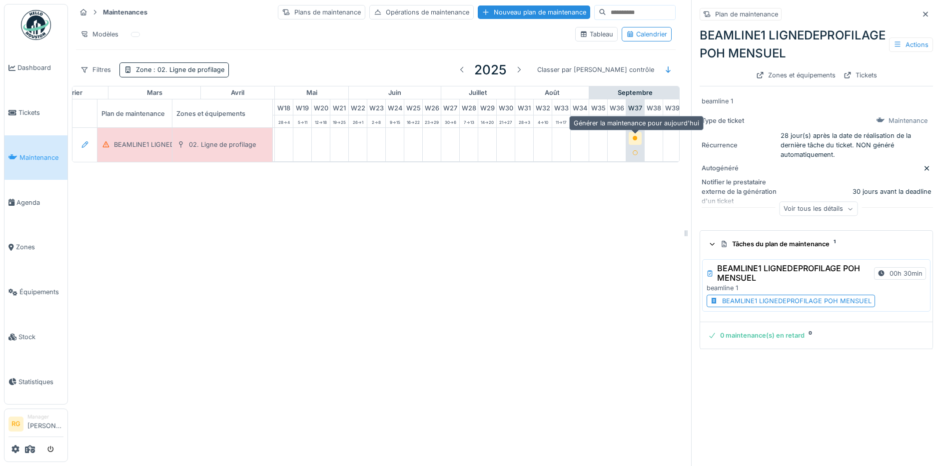
click at [635, 139] on icon at bounding box center [635, 138] width 5 height 5
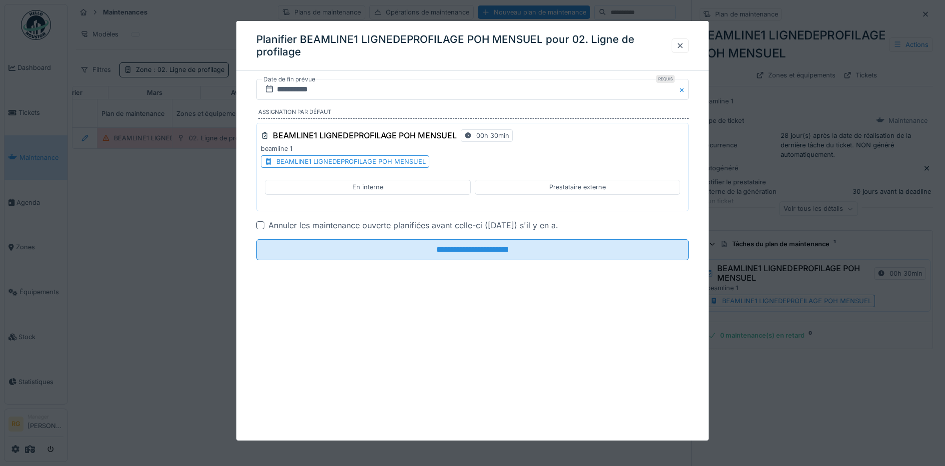
click at [394, 188] on div "En interne" at bounding box center [368, 187] width 206 height 14
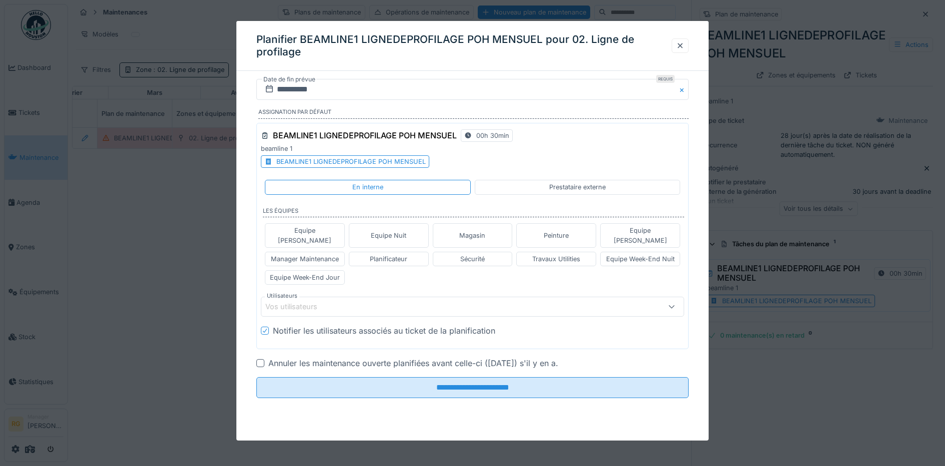
click at [311, 297] on div "Vos utilisateurs" at bounding box center [473, 307] width 424 height 20
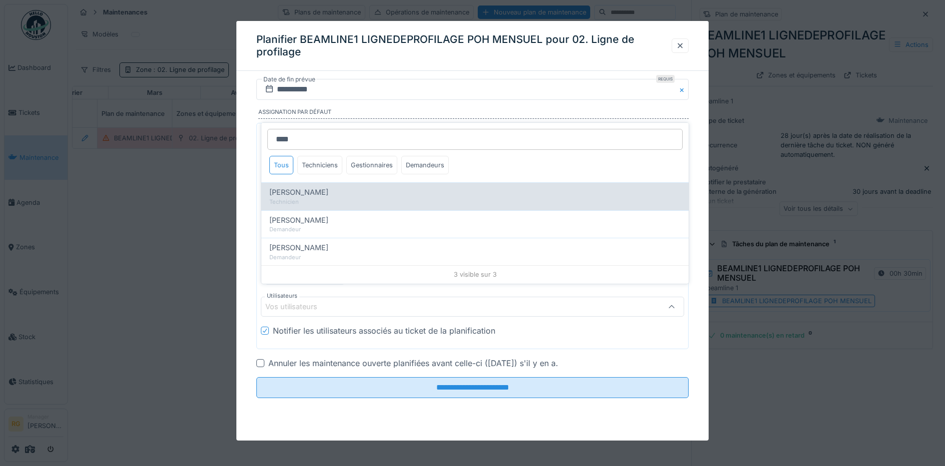
type input "****"
click at [290, 193] on span "[PERSON_NAME]" at bounding box center [298, 192] width 59 height 11
type input "****"
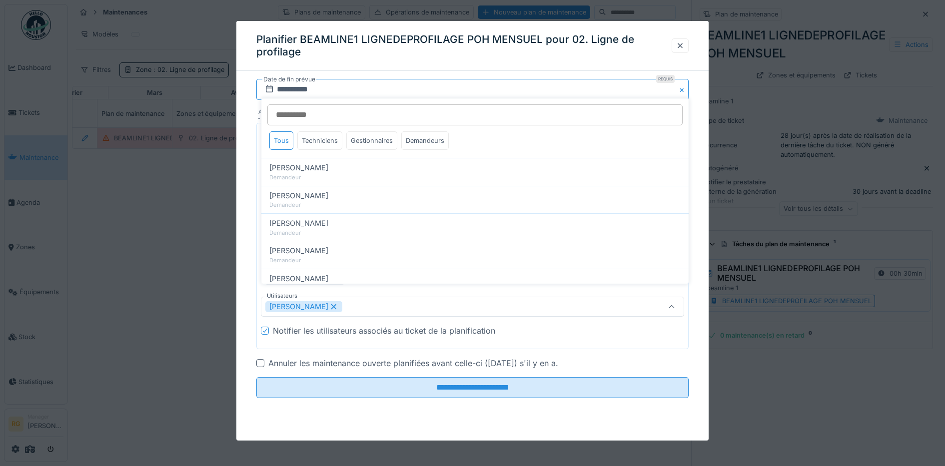
click at [300, 88] on input "**********" at bounding box center [472, 89] width 433 height 21
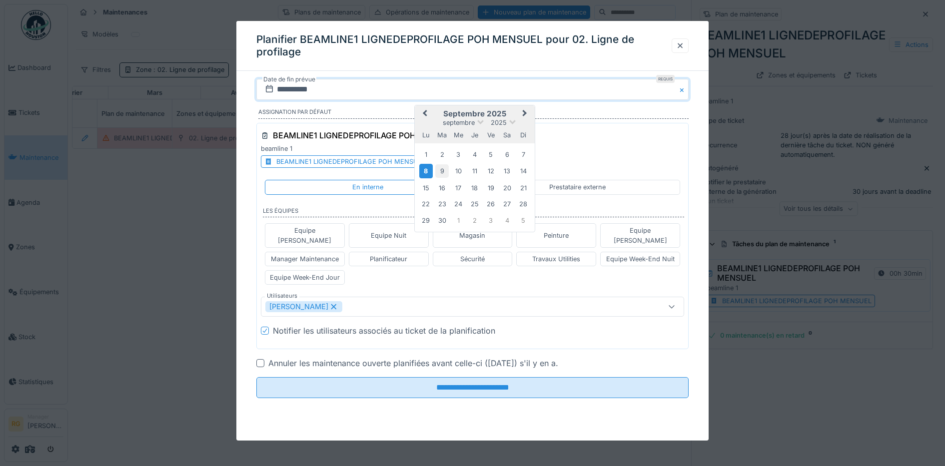
click at [441, 172] on div "9" at bounding box center [441, 170] width 13 height 13
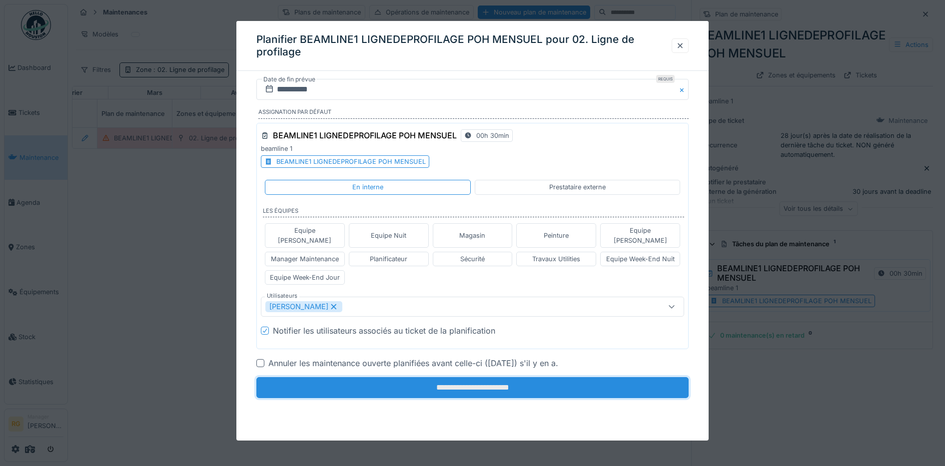
click at [419, 381] on input "**********" at bounding box center [472, 387] width 433 height 21
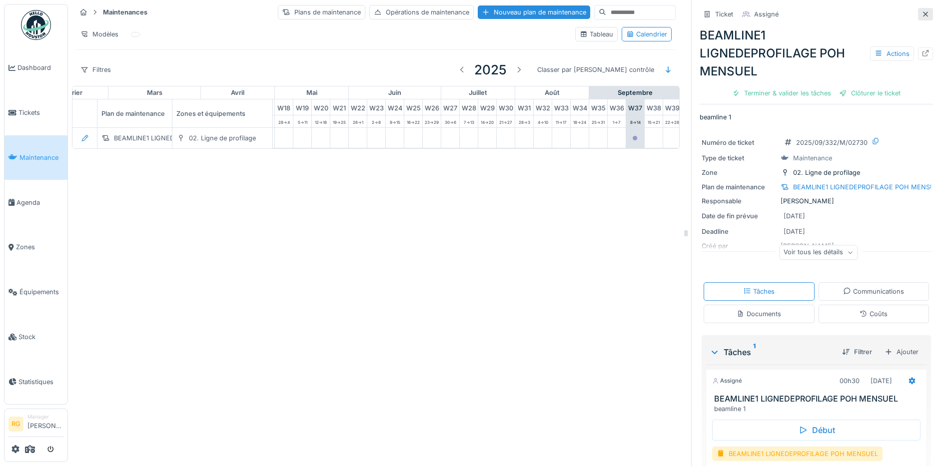
click at [922, 13] on icon at bounding box center [926, 14] width 8 height 6
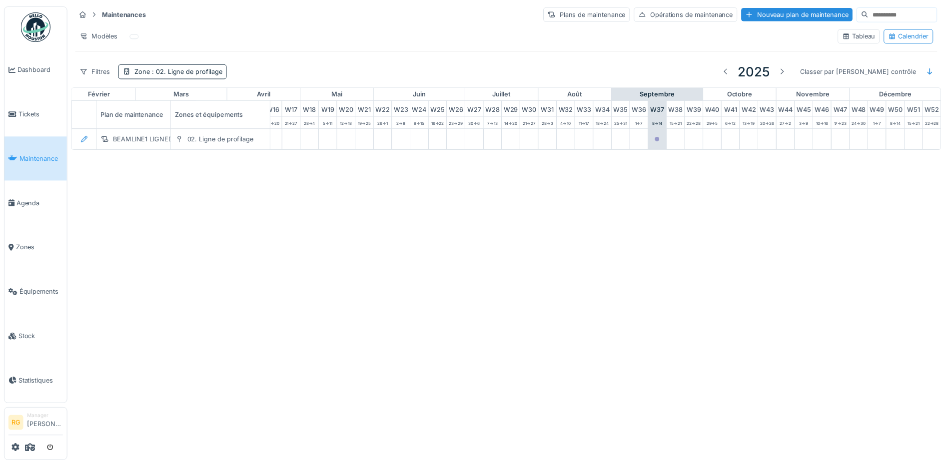
scroll to position [0, 338]
click at [209, 71] on span ": 02. Ligne de profilage" at bounding box center [187, 69] width 73 height 7
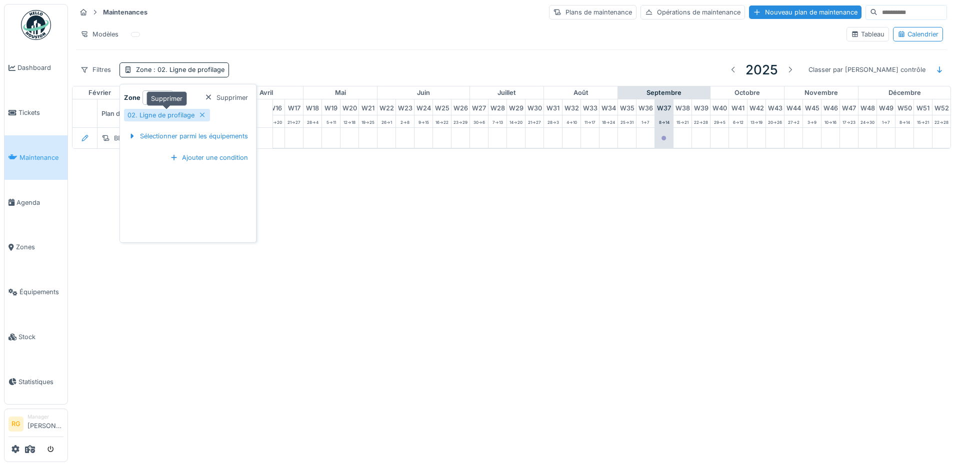
click at [198, 114] on icon at bounding box center [202, 115] width 8 height 6
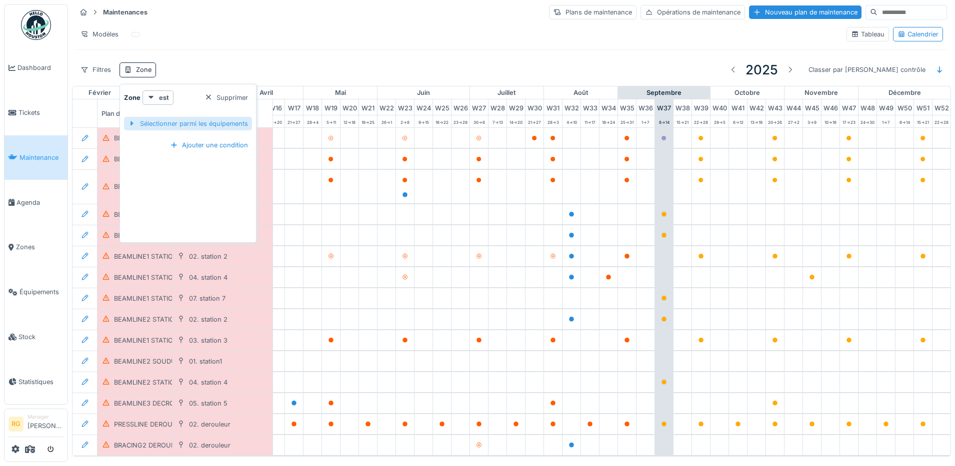
click at [199, 123] on div "Sélectionner parmi les équipements" at bounding box center [188, 123] width 128 height 13
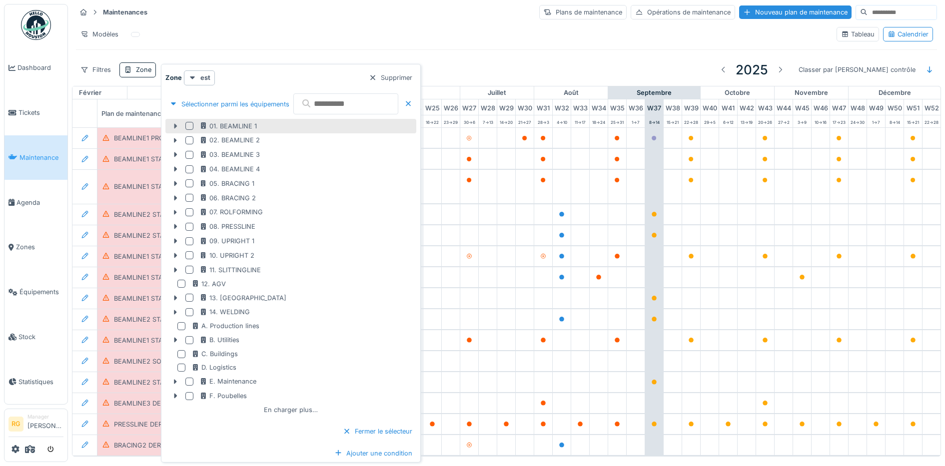
click at [174, 126] on icon at bounding box center [175, 126] width 8 height 6
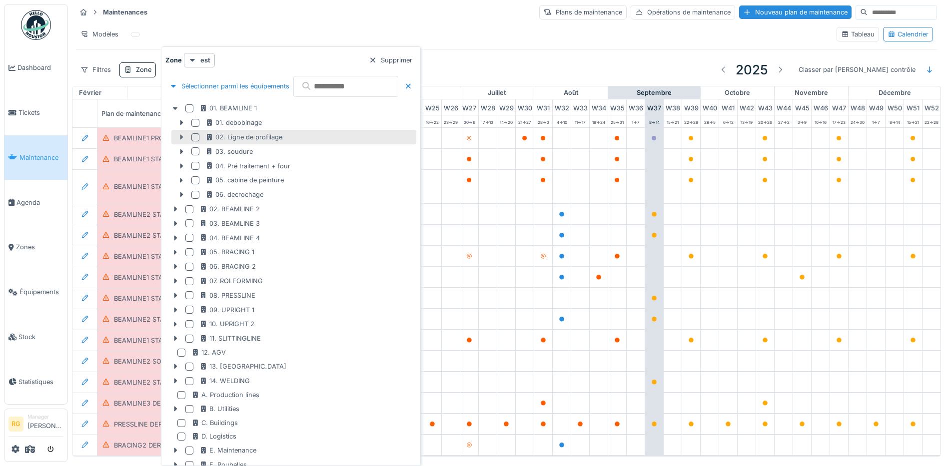
click at [181, 135] on icon at bounding box center [181, 137] width 3 height 5
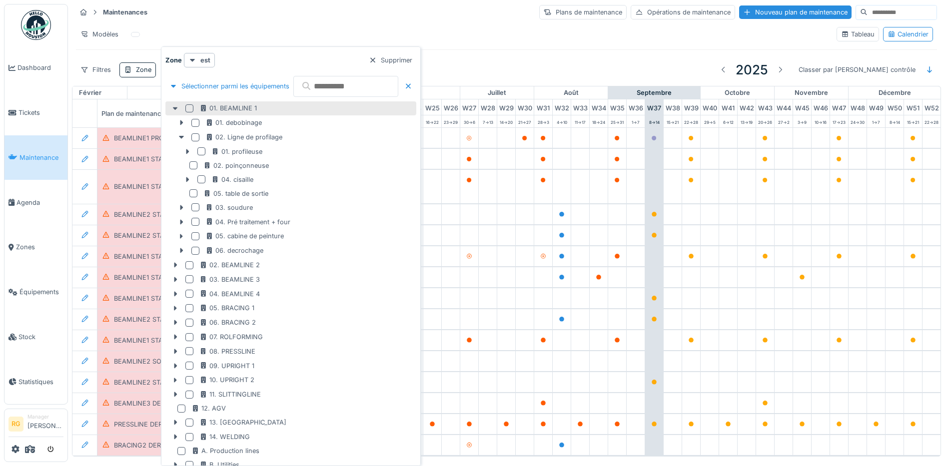
click at [175, 113] on div "01. BEAMLINE 1" at bounding box center [290, 108] width 251 height 14
click at [175, 108] on icon at bounding box center [175, 108] width 5 height 3
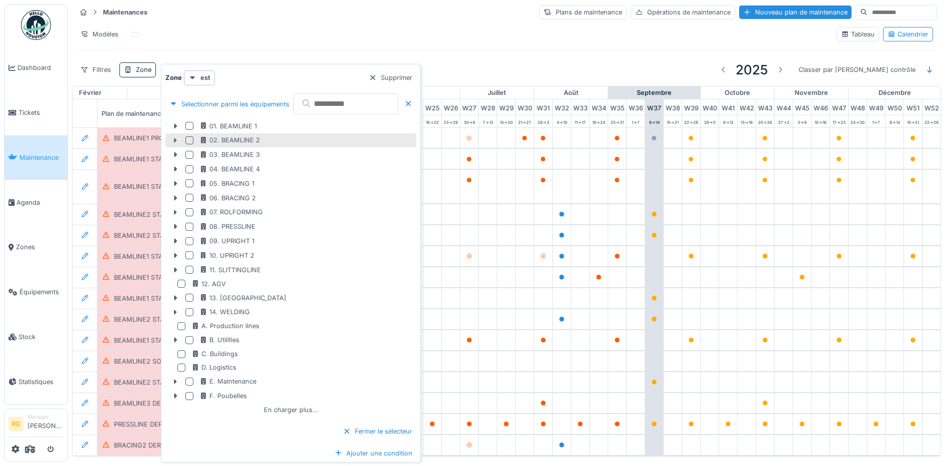
click at [174, 140] on icon at bounding box center [175, 140] width 3 height 5
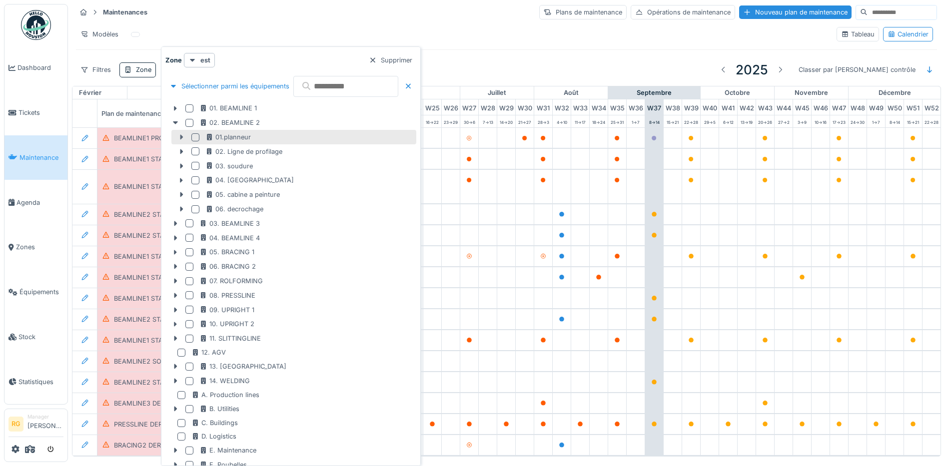
click at [181, 137] on icon at bounding box center [181, 137] width 3 height 5
click at [180, 152] on icon at bounding box center [181, 151] width 8 height 6
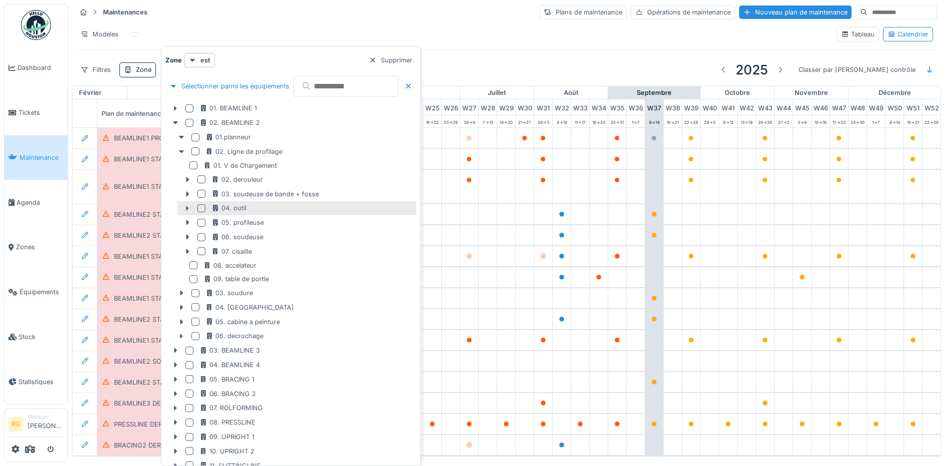
click at [185, 209] on icon at bounding box center [187, 208] width 8 height 6
click at [202, 208] on div at bounding box center [201, 208] width 8 height 8
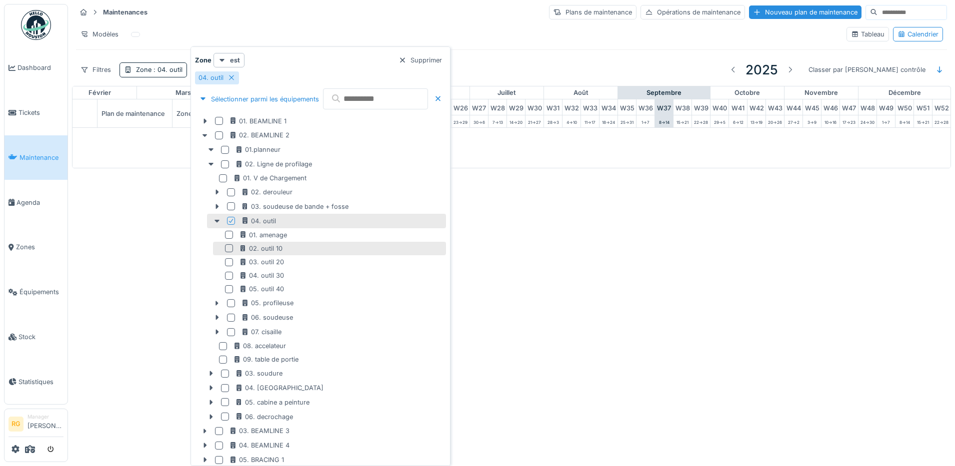
click at [229, 249] on div at bounding box center [229, 248] width 8 height 8
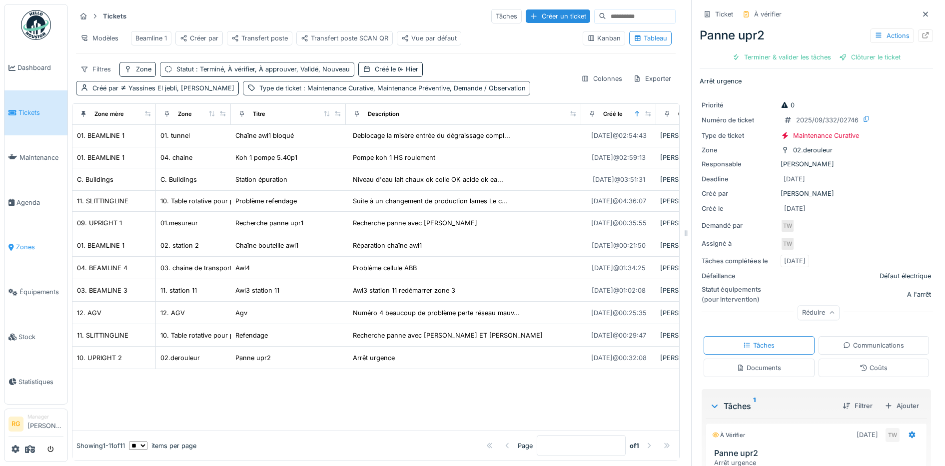
scroll to position [73, 0]
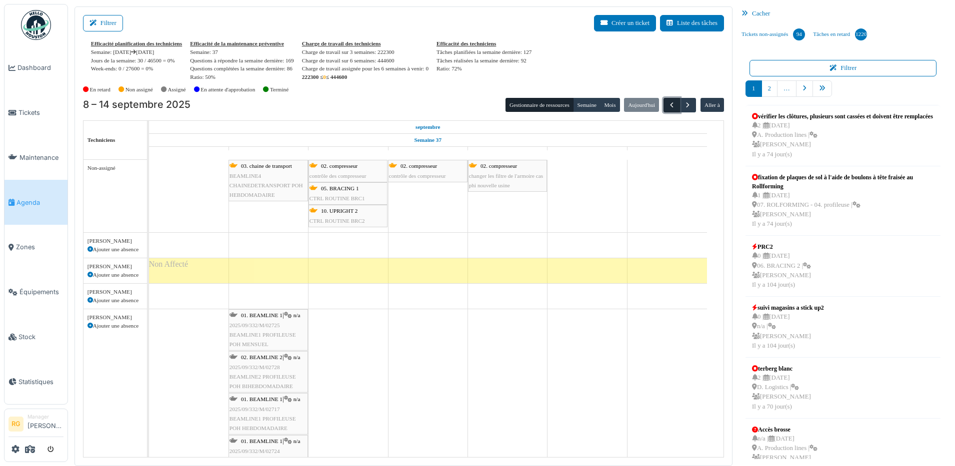
click at [667, 106] on span "button" at bounding box center [671, 105] width 8 height 8
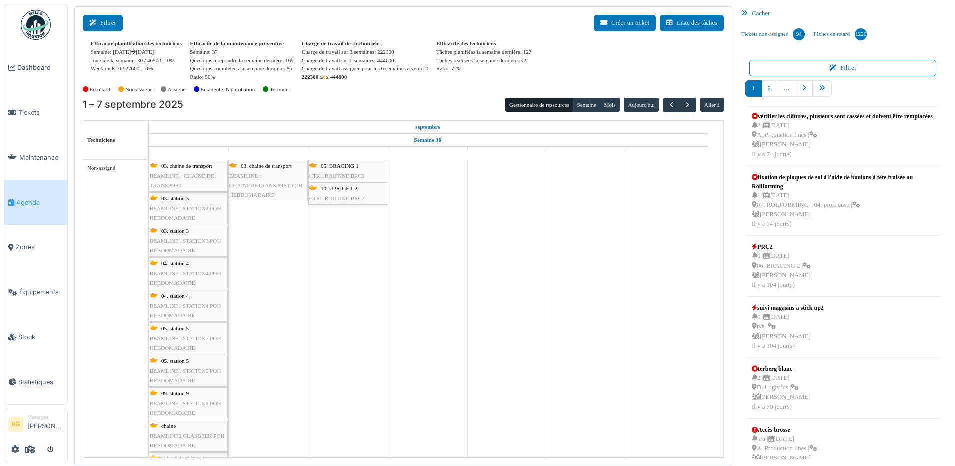
click at [108, 21] on button "Filtrer" at bounding box center [103, 23] width 40 height 16
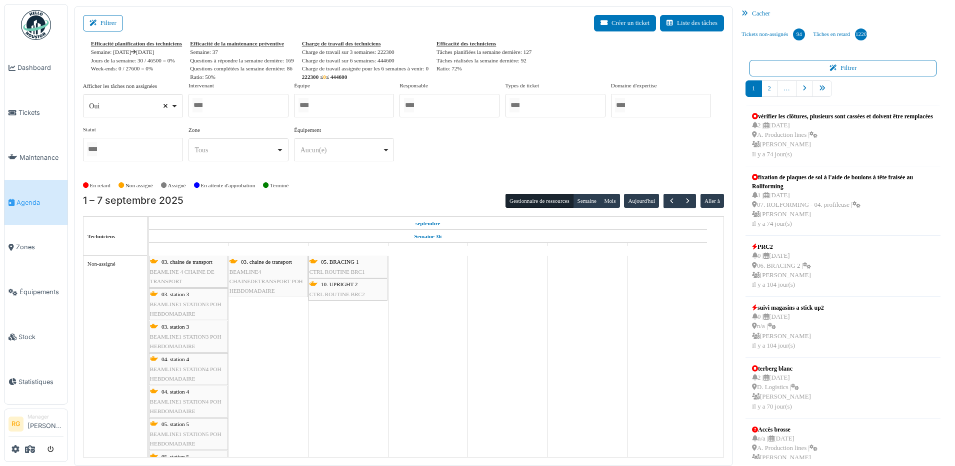
select select
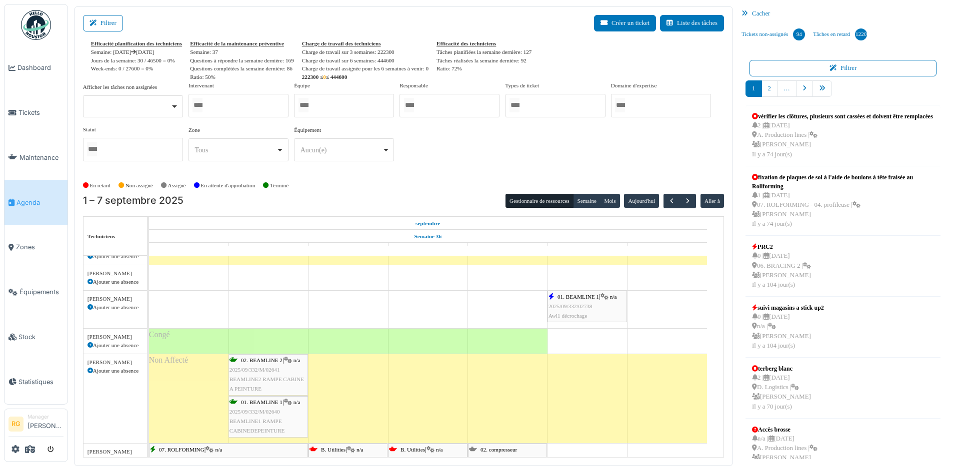
scroll to position [62, 0]
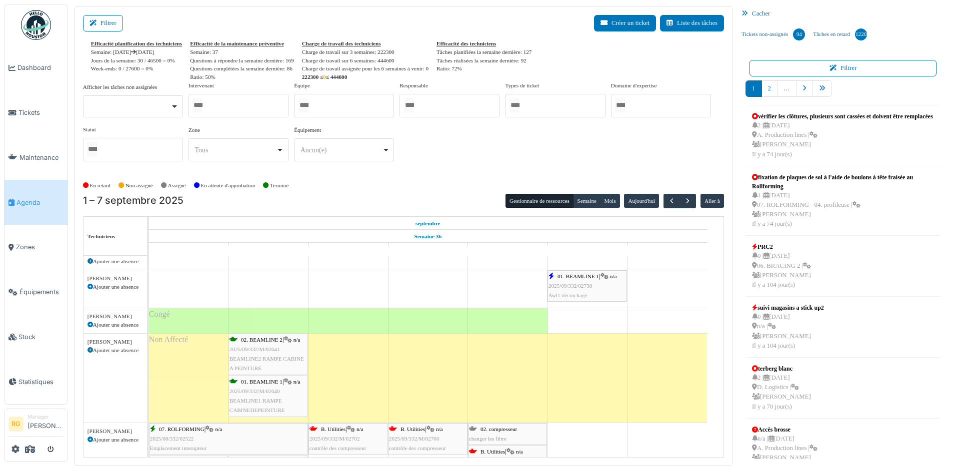
click at [580, 286] on span "2025/09/332/02738" at bounding box center [570, 286] width 44 height 6
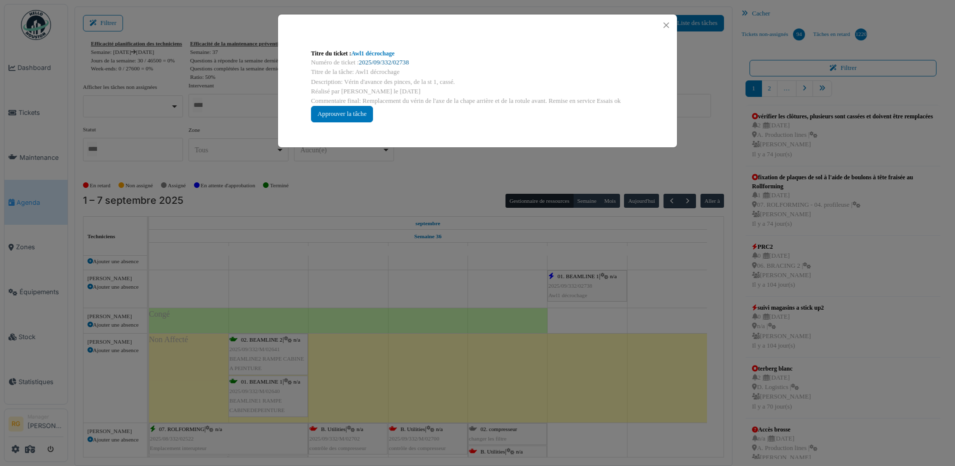
click at [375, 65] on link "2025/09/332/02738" at bounding box center [384, 62] width 50 height 7
click at [341, 111] on div "Approuver la tâche" at bounding box center [342, 114] width 62 height 16
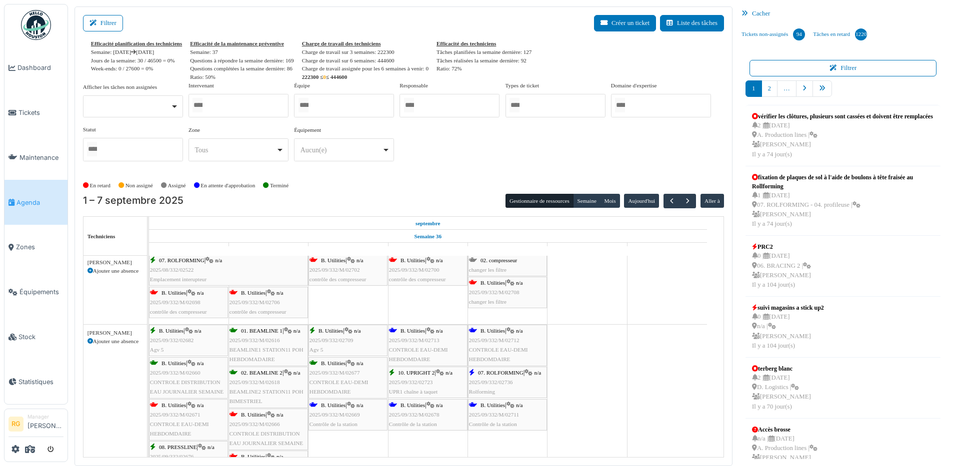
scroll to position [250, 0]
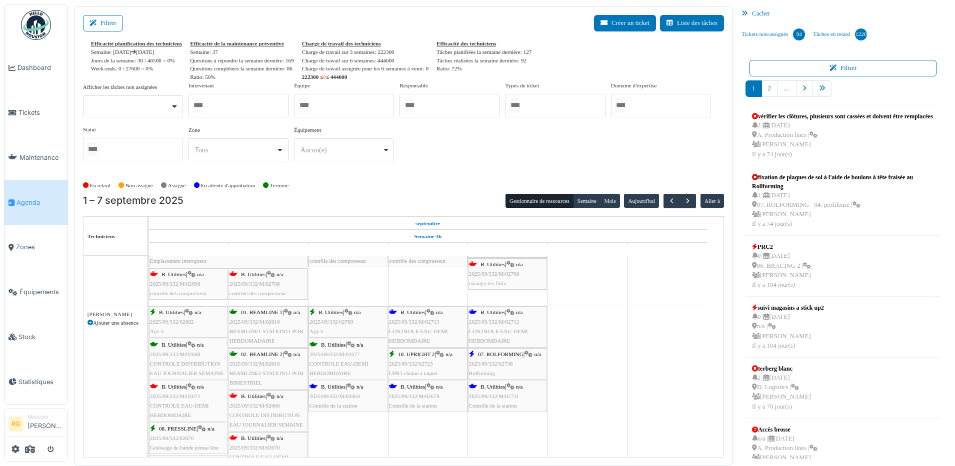
click at [338, 400] on div "B. Utilities | n/a 2025/09/332/M/02669 Contrôle de la station" at bounding box center [347, 396] width 77 height 29
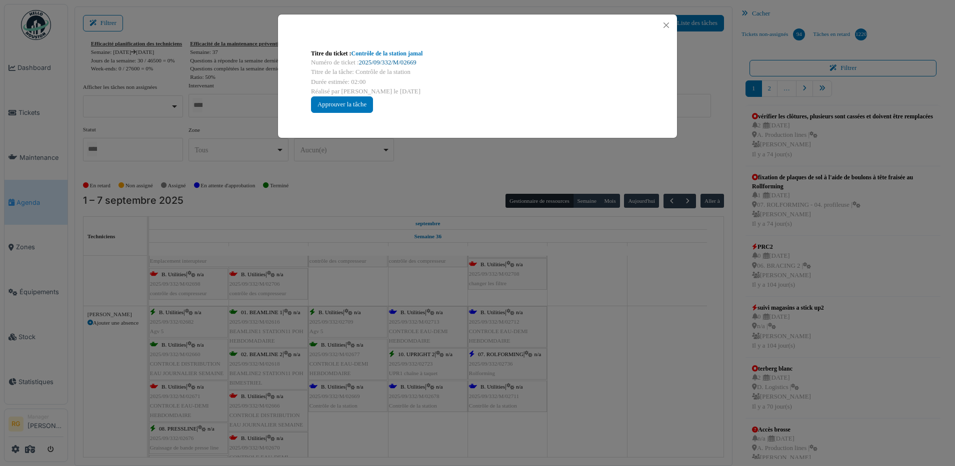
click at [380, 61] on link "2025/09/332/M/02669" at bounding box center [387, 62] width 57 height 7
click at [331, 106] on div "Approuver la tâche" at bounding box center [342, 104] width 62 height 16
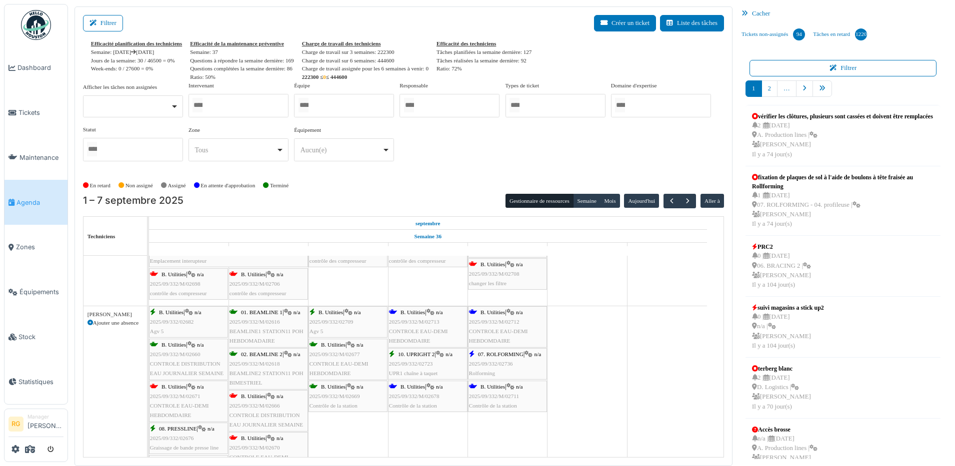
click at [429, 323] on span "2025/09/332/M/02713" at bounding box center [414, 322] width 50 height 6
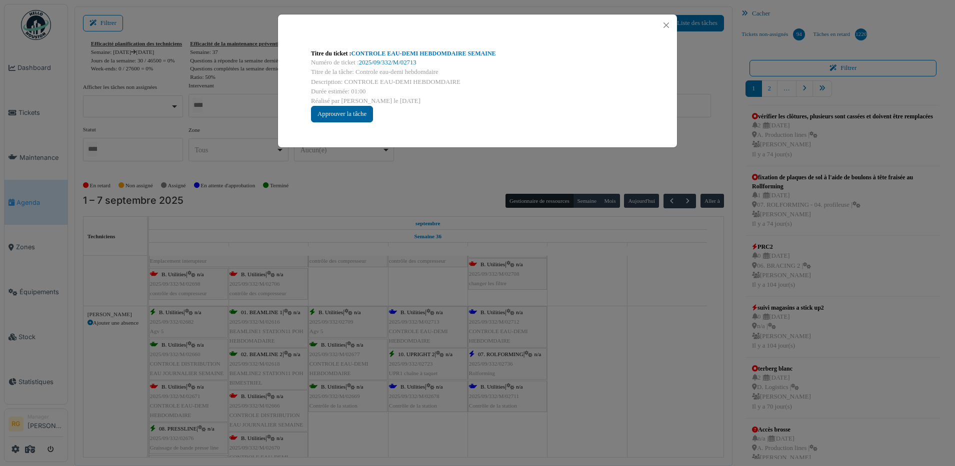
click at [352, 110] on div "Approuver la tâche" at bounding box center [342, 114] width 62 height 16
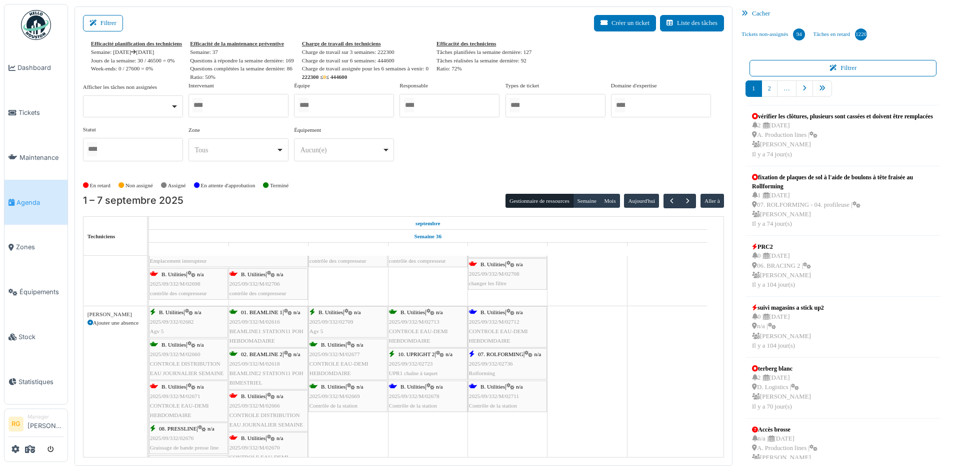
click at [417, 397] on span "2025/09/332/M/02678" at bounding box center [414, 396] width 50 height 6
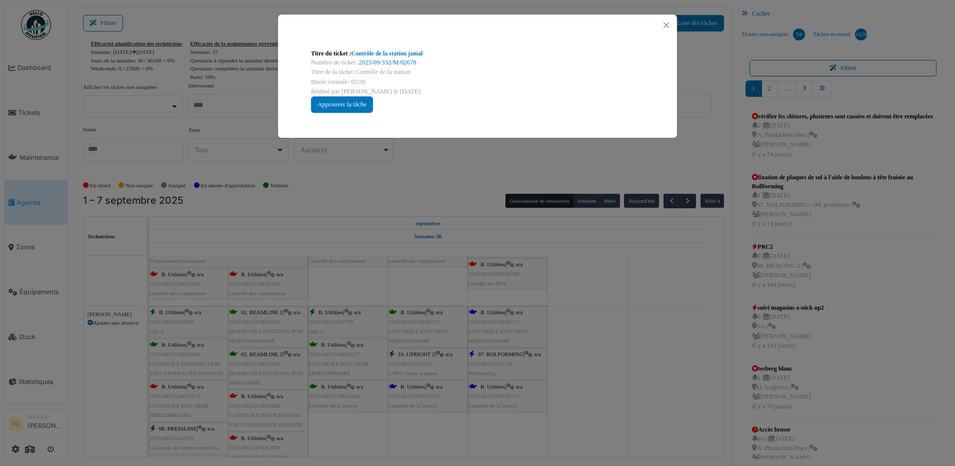
click at [422, 319] on div "Titre du ticket : Contrôle de la station jamal Numéro de ticket : 2025/09/332/M…" at bounding box center [477, 233] width 955 height 466
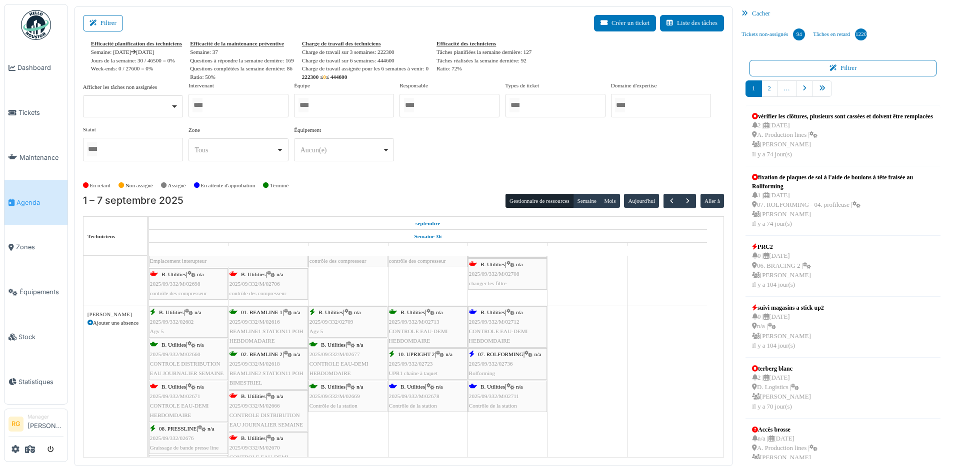
click at [421, 323] on span "2025/09/332/M/02713" at bounding box center [414, 322] width 50 height 6
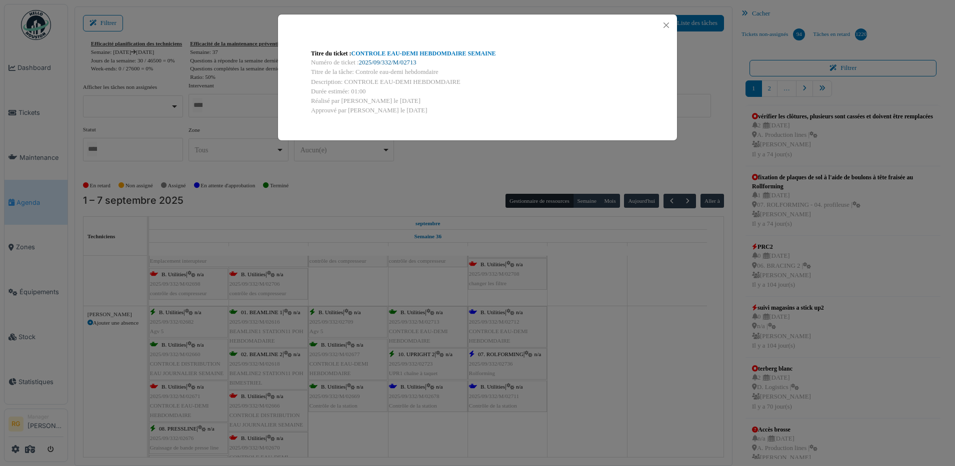
click at [397, 62] on link "2025/09/332/M/02713" at bounding box center [387, 62] width 57 height 7
click at [666, 22] on button "Close" at bounding box center [665, 24] width 13 height 13
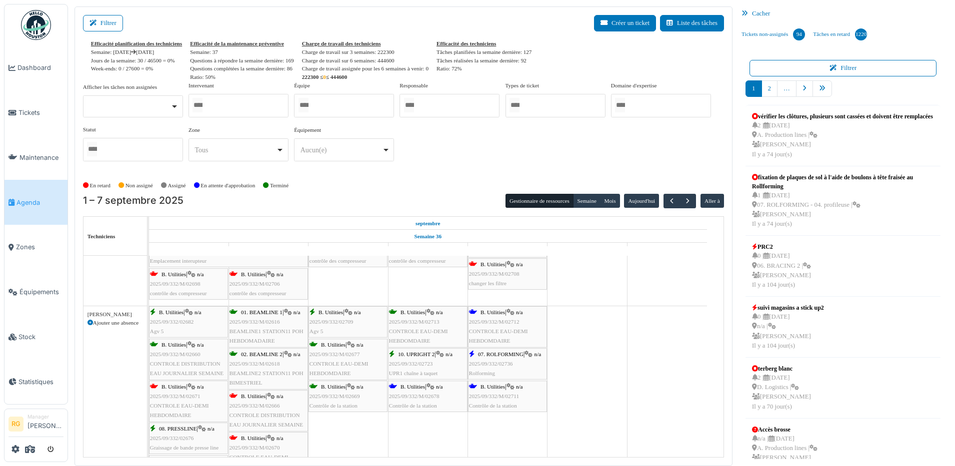
click at [415, 394] on span "2025/09/332/M/02678" at bounding box center [414, 396] width 50 height 6
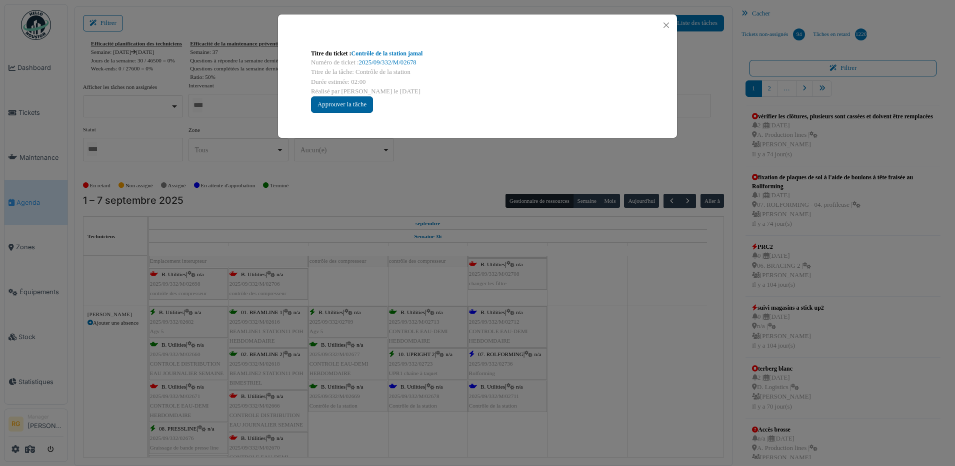
click at [335, 108] on div "Approuver la tâche" at bounding box center [342, 104] width 62 height 16
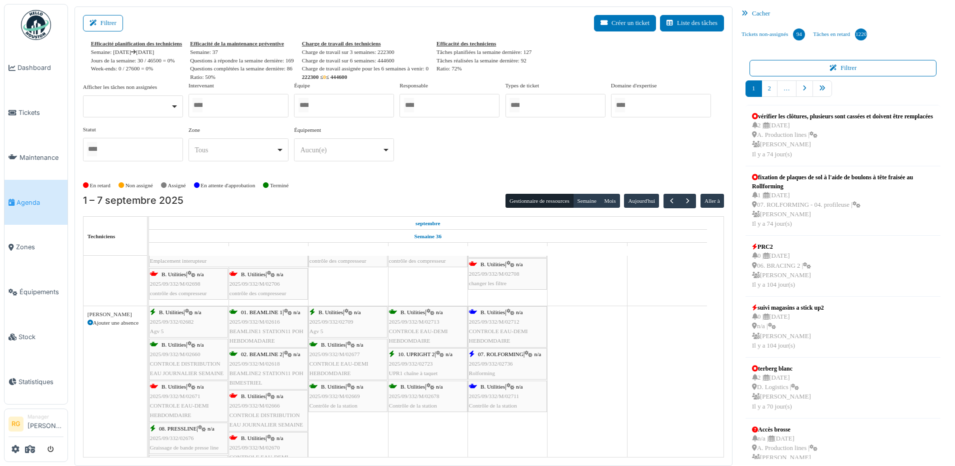
click at [516, 327] on div "B. Utilities | n/a 2025/09/332/M/02712 CONTROLE EAU-DEMI HEBDOMDAIRE" at bounding box center [507, 327] width 77 height 38
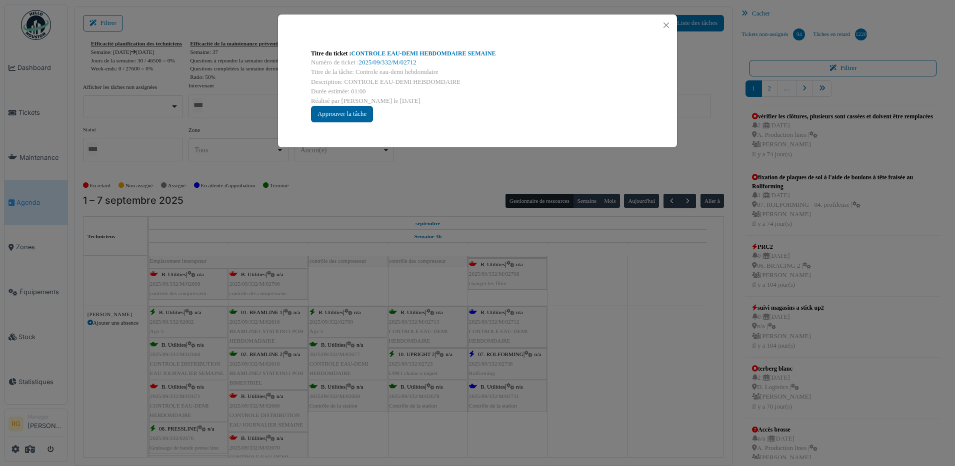
click at [352, 113] on div "Approuver la tâche" at bounding box center [342, 114] width 62 height 16
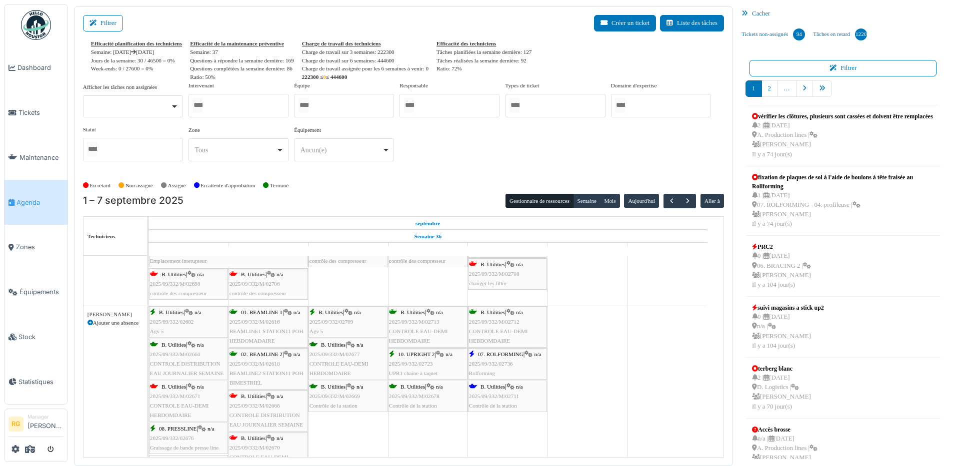
click at [504, 364] on span "2025/09/332/02736" at bounding box center [491, 364] width 44 height 6
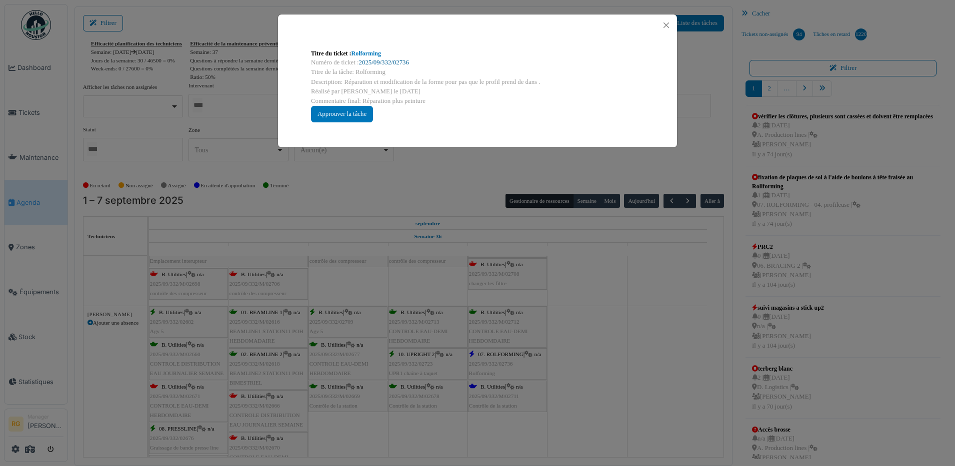
click at [378, 64] on link "2025/09/332/02736" at bounding box center [384, 62] width 50 height 7
click at [340, 112] on div "Approuver la tâche" at bounding box center [342, 114] width 62 height 16
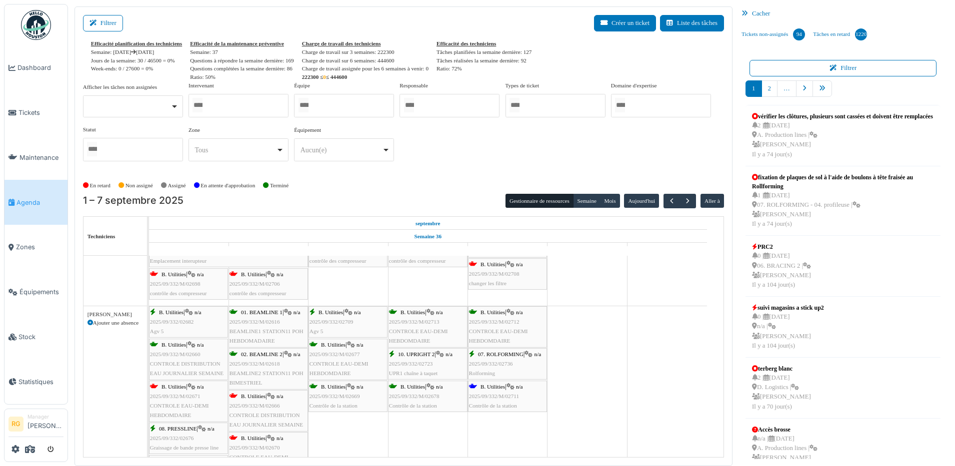
click at [497, 394] on span "2025/09/332/M/02711" at bounding box center [494, 396] width 50 height 6
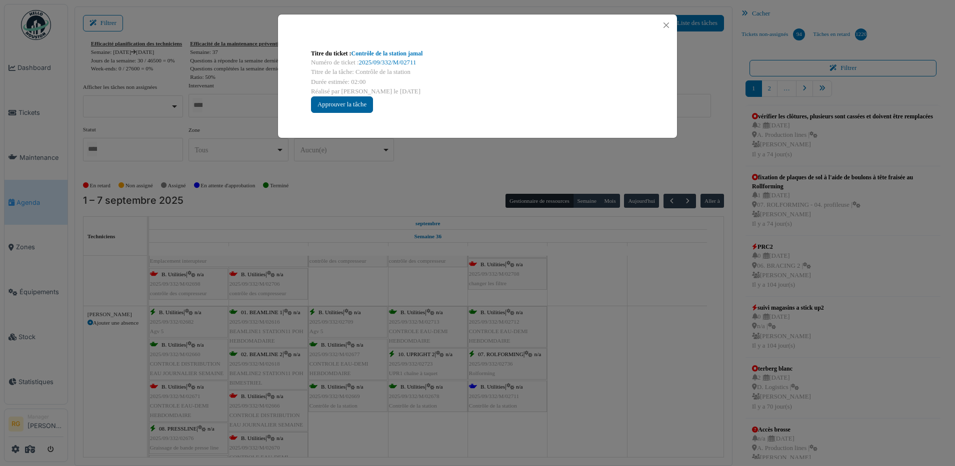
click at [357, 100] on div "Approuver la tâche" at bounding box center [342, 104] width 62 height 16
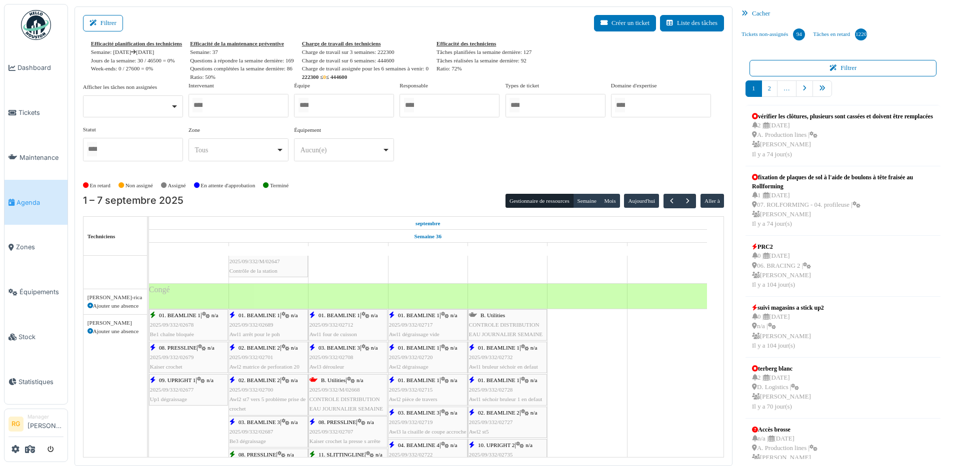
scroll to position [562, 0]
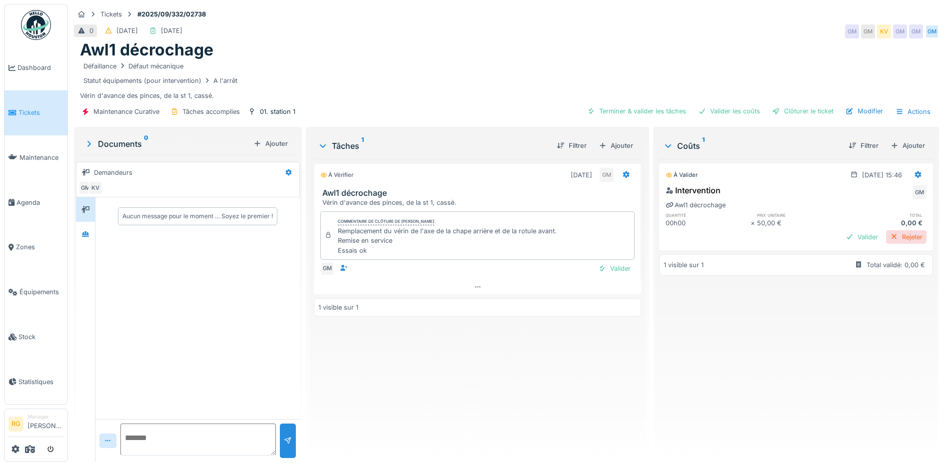
click at [886, 237] on div "Rejeter" at bounding box center [906, 236] width 40 height 13
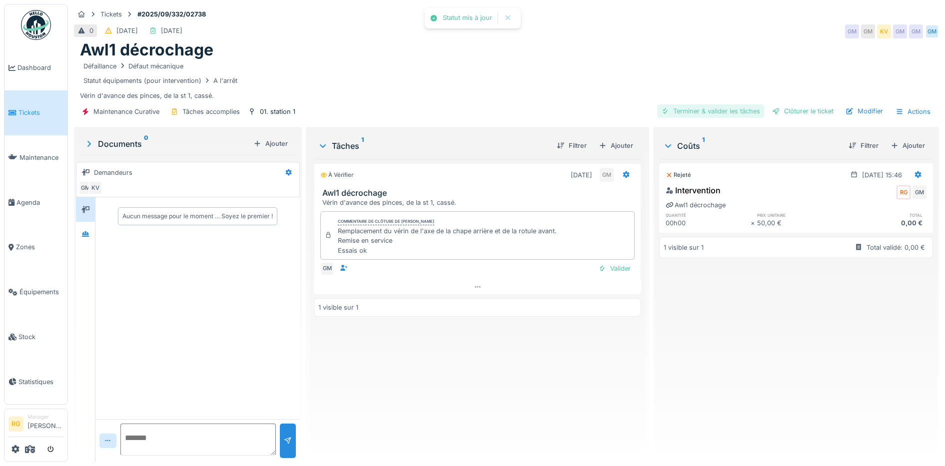
click at [689, 111] on div "Terminer & valider les tâches" at bounding box center [710, 110] width 107 height 13
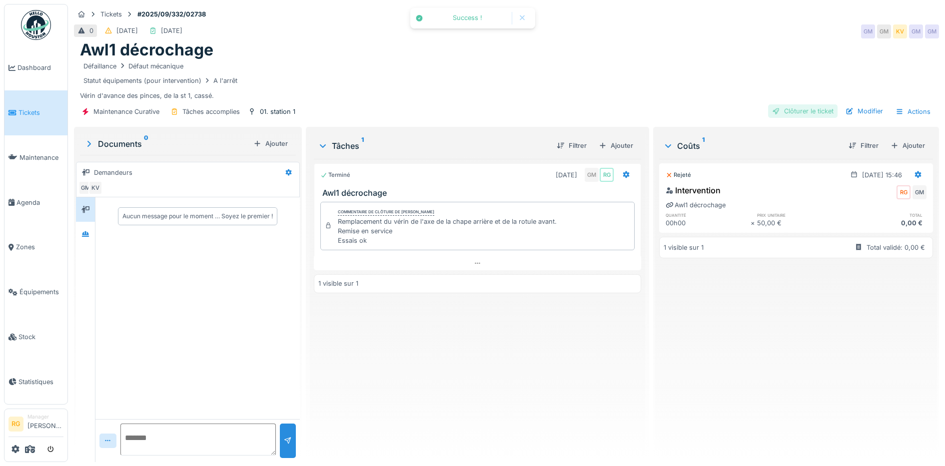
click at [793, 111] on div "Clôturer le ticket" at bounding box center [802, 110] width 69 height 13
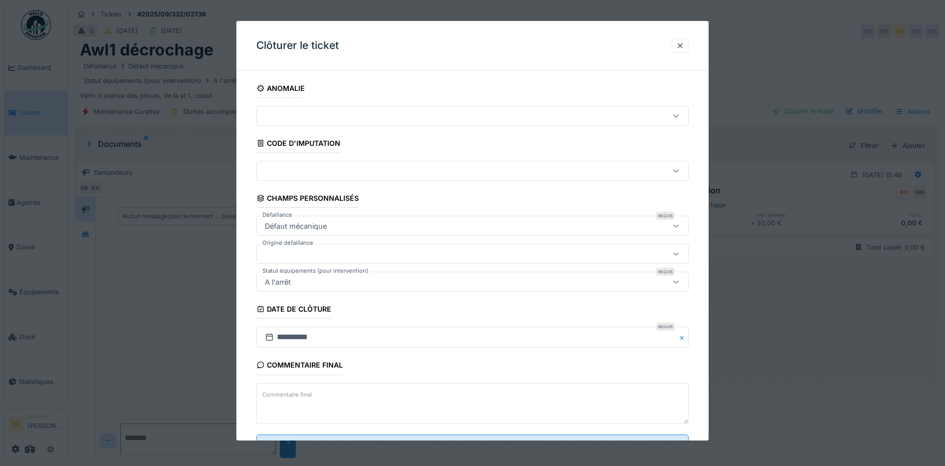
click at [377, 393] on textarea "Commentaire final" at bounding box center [472, 403] width 433 height 41
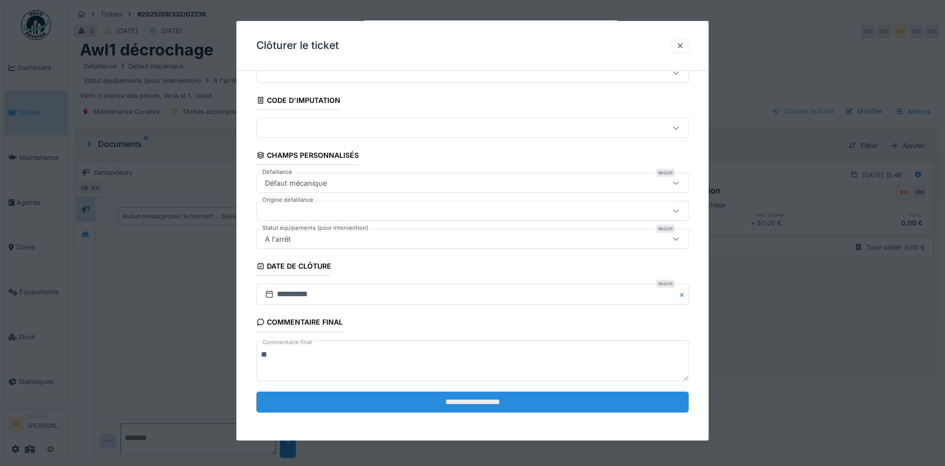
type textarea "**"
click at [431, 401] on input "**********" at bounding box center [472, 402] width 433 height 21
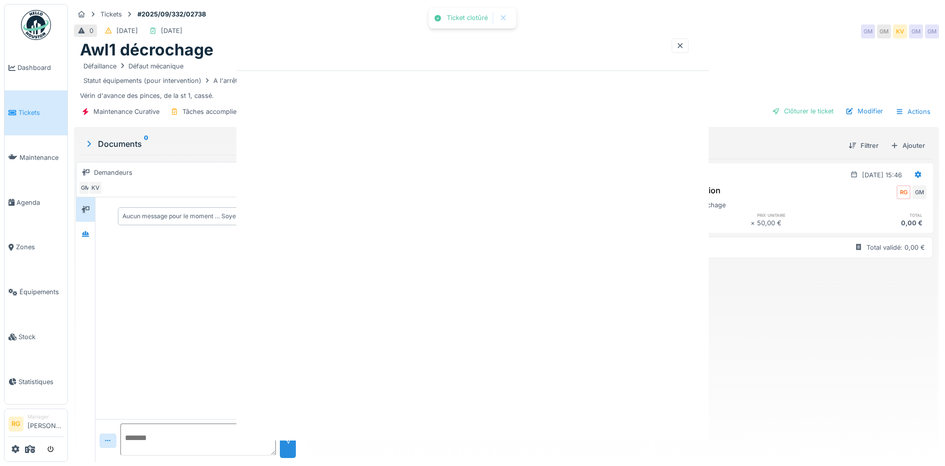
scroll to position [0, 0]
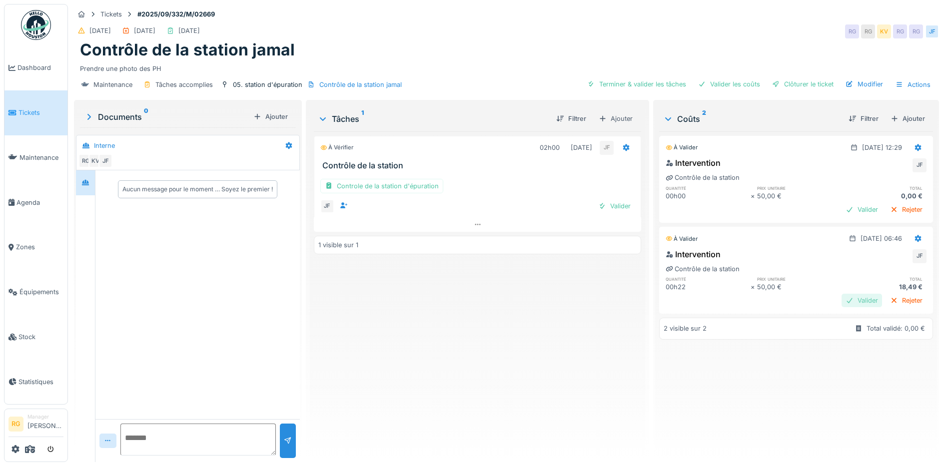
click at [842, 298] on div "Valider" at bounding box center [862, 300] width 40 height 13
click at [886, 211] on div "Rejeter" at bounding box center [906, 209] width 40 height 13
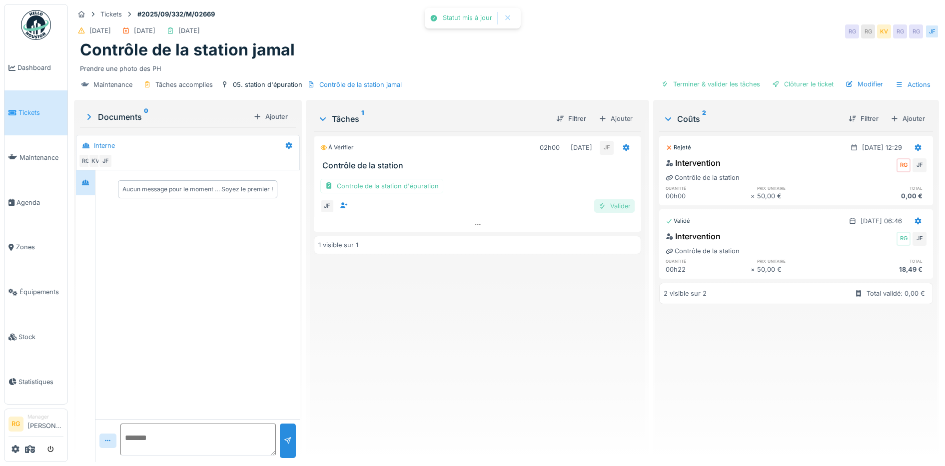
click at [614, 205] on div "Valider" at bounding box center [614, 205] width 40 height 13
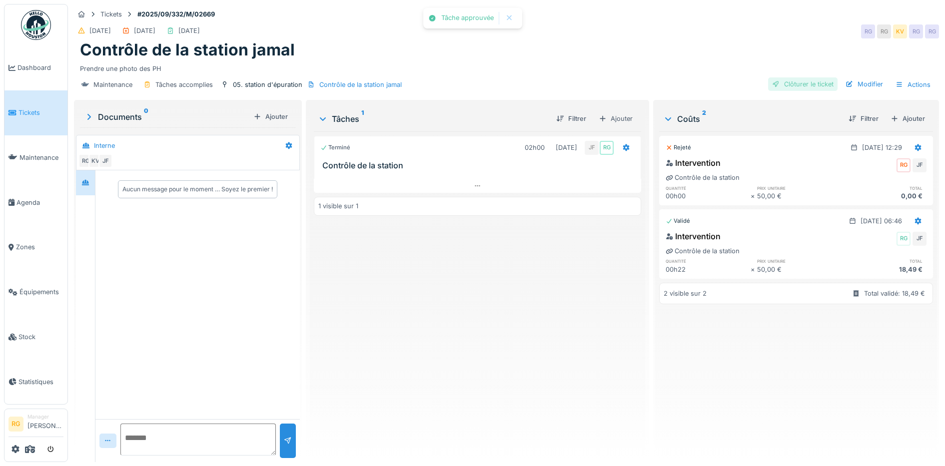
click at [795, 83] on div "Clôturer le ticket" at bounding box center [802, 83] width 69 height 13
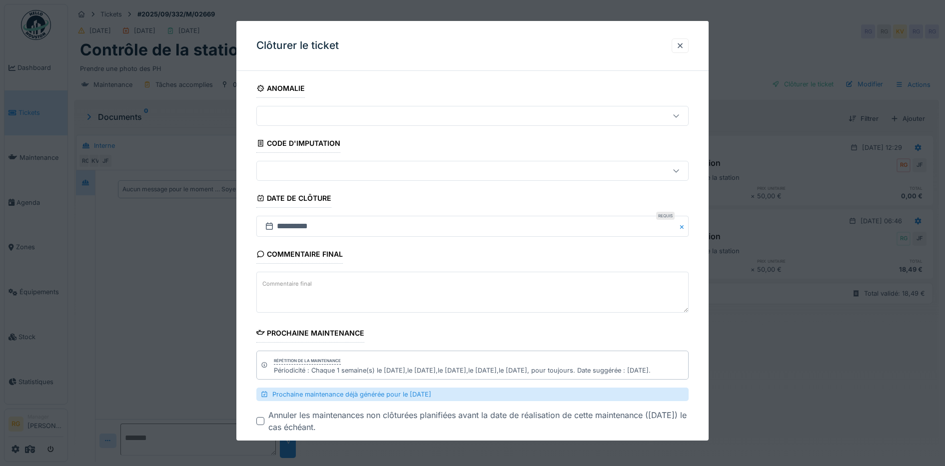
click at [299, 292] on textarea "Commentaire final" at bounding box center [472, 292] width 433 height 41
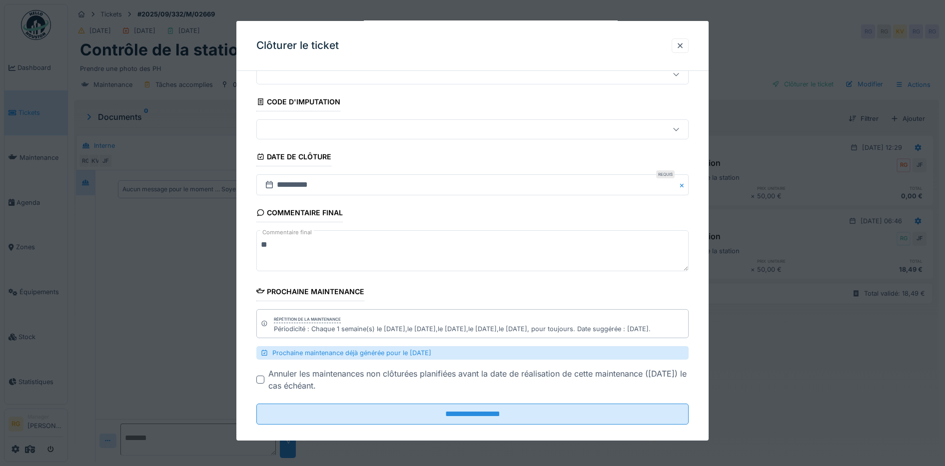
scroll to position [53, 0]
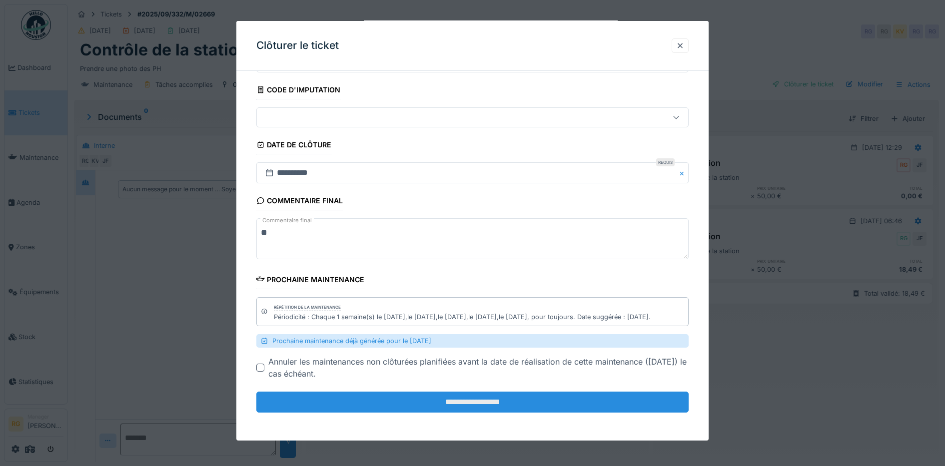
type textarea "**"
click at [438, 404] on input "**********" at bounding box center [472, 402] width 433 height 21
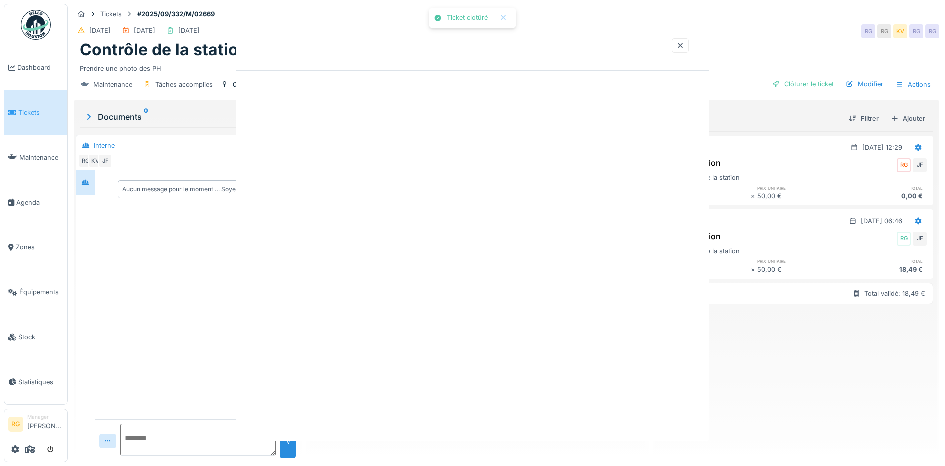
scroll to position [0, 0]
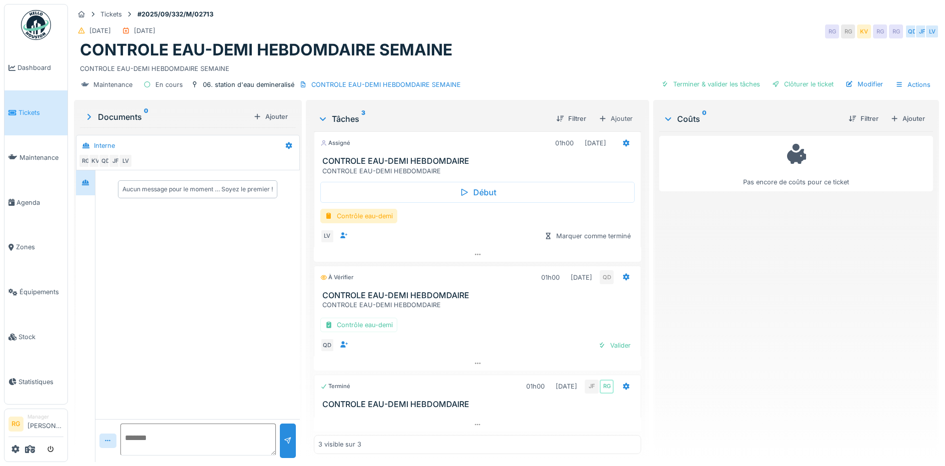
scroll to position [6, 0]
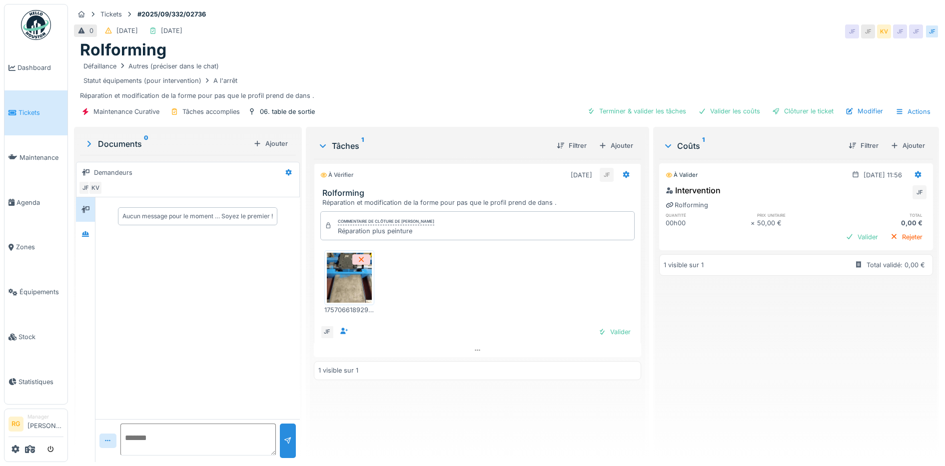
click at [347, 280] on img at bounding box center [349, 278] width 45 height 50
click at [615, 334] on div "Valider" at bounding box center [614, 331] width 40 height 13
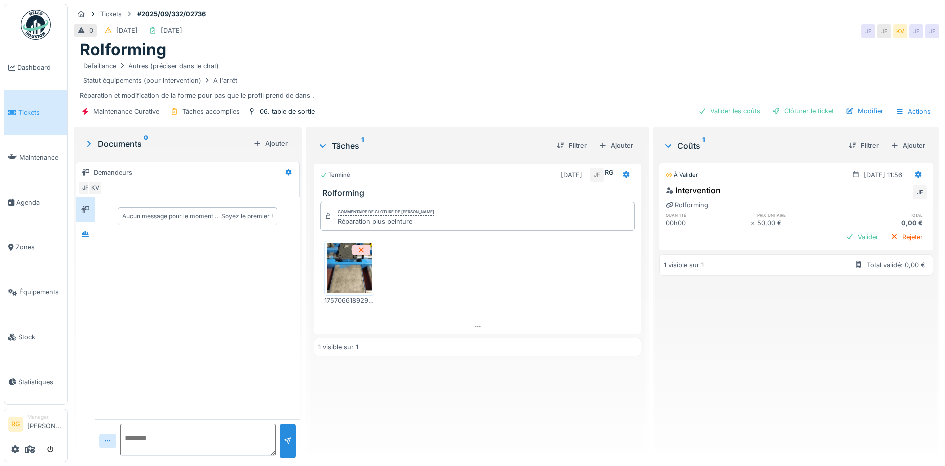
drag, startPoint x: 882, startPoint y: 237, endPoint x: 878, endPoint y: 226, distance: 11.9
click at [886, 237] on div "Rejeter" at bounding box center [906, 236] width 40 height 13
click at [791, 108] on div "Clôturer le ticket" at bounding box center [802, 110] width 69 height 13
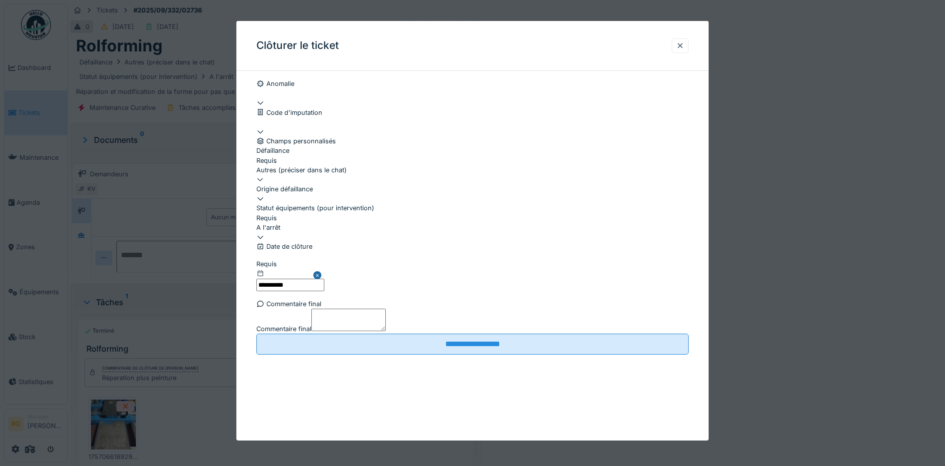
click at [386, 331] on textarea "Commentaire final" at bounding box center [348, 320] width 74 height 22
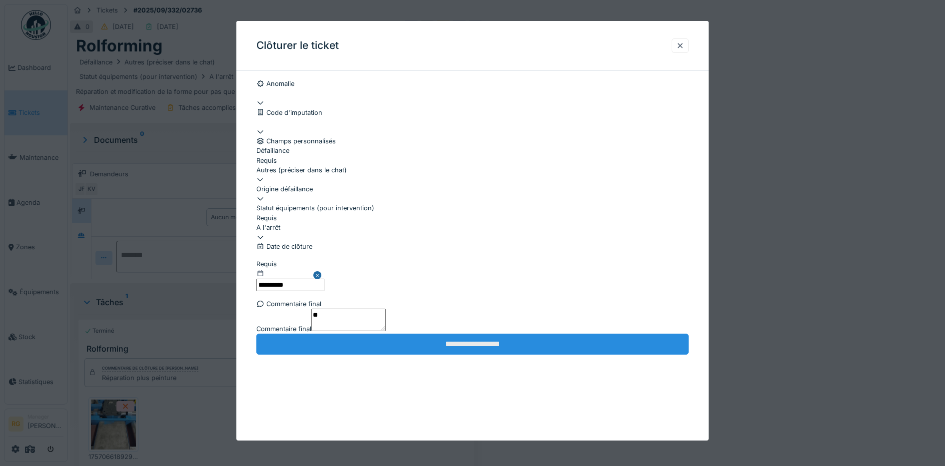
type textarea "**"
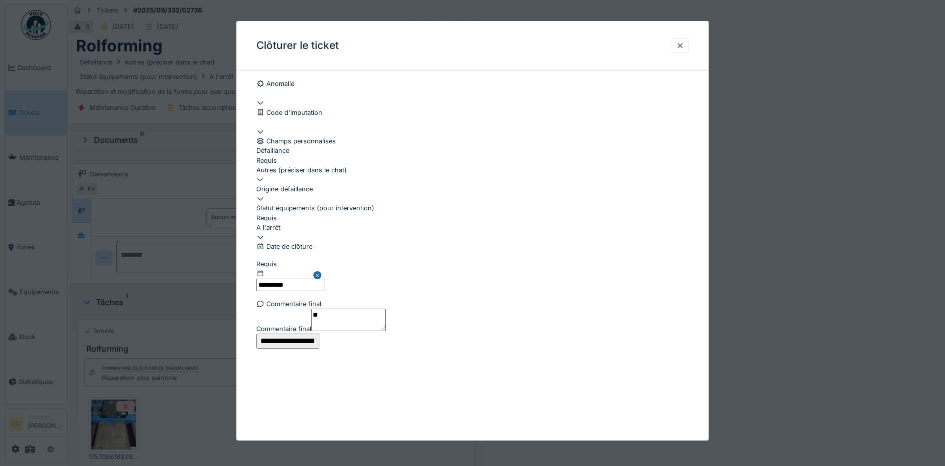
click at [319, 349] on input "**********" at bounding box center [287, 341] width 63 height 15
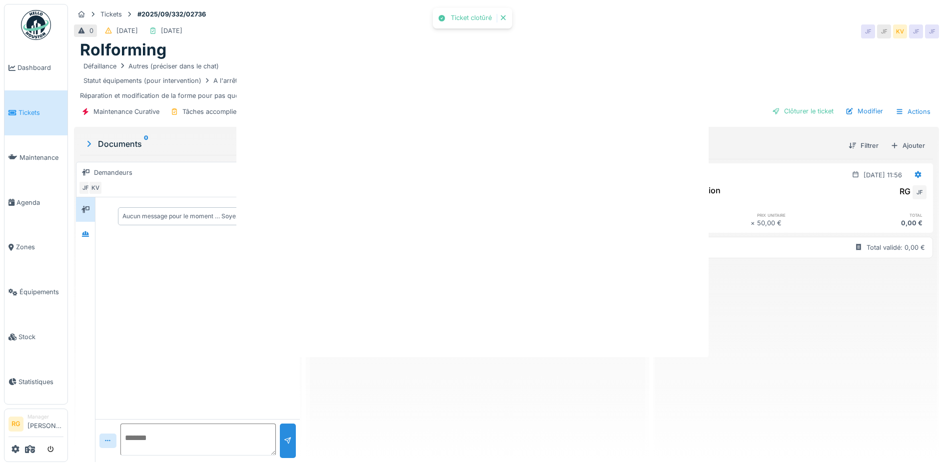
scroll to position [0, 0]
